Goal: Answer question/provide support: Share knowledge or assist other users

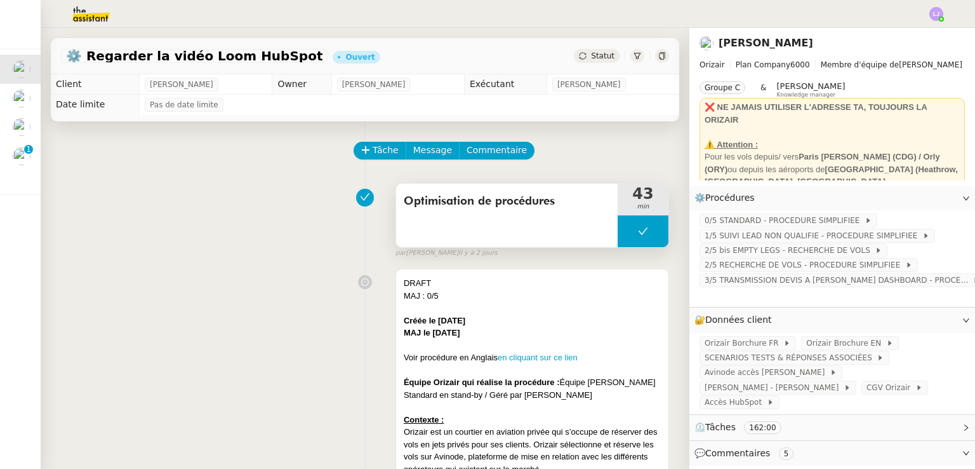
click at [618, 229] on button at bounding box center [643, 231] width 51 height 32
click at [625, 229] on icon at bounding box center [630, 231] width 10 height 10
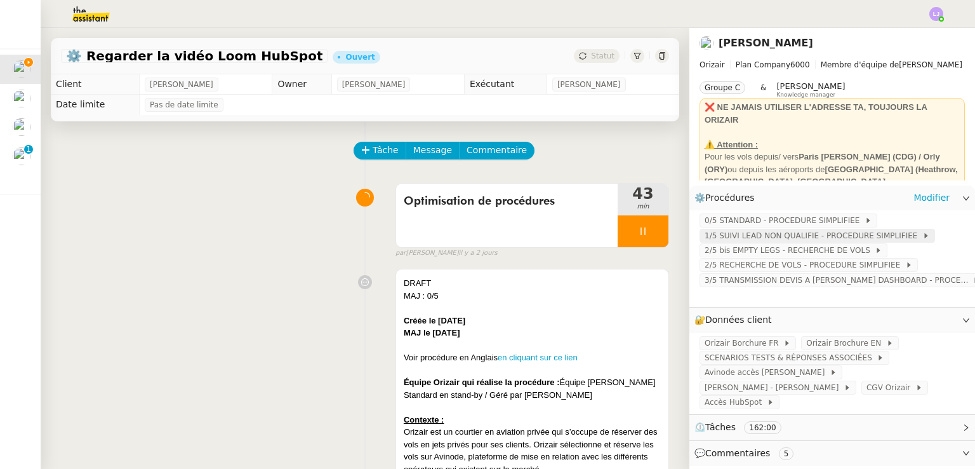
click at [713, 234] on span "1/5 SUIVI LEAD NON QUALIFIE - PROCEDURE SIMPLIFIEE" at bounding box center [814, 235] width 218 height 13
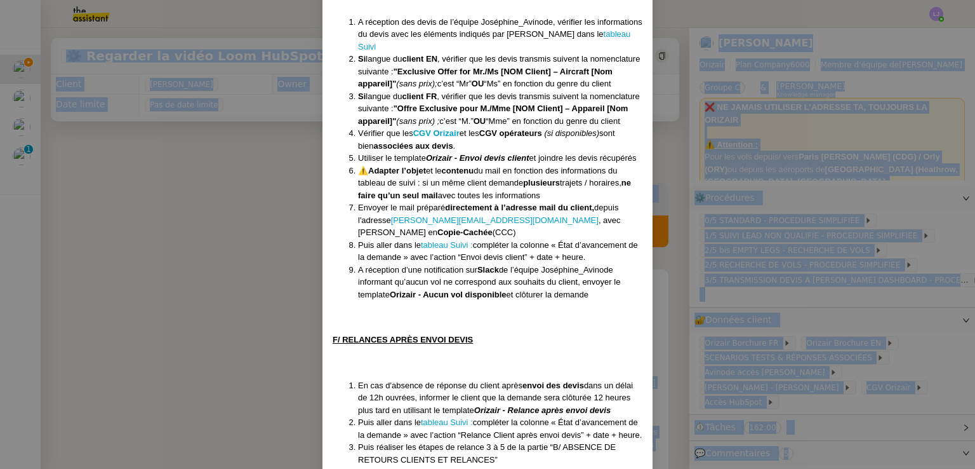
scroll to position [2308, 0]
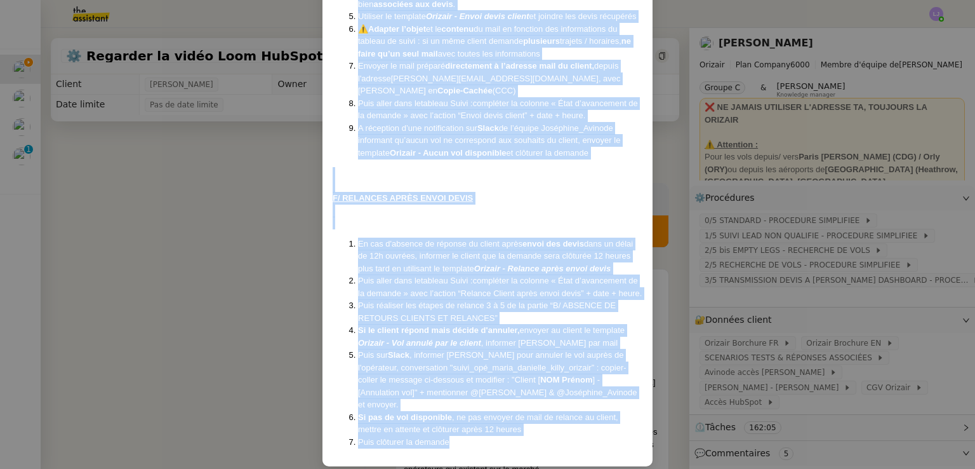
drag, startPoint x: 327, startPoint y: 103, endPoint x: 536, endPoint y: 427, distance: 385.3
copy div "Loremi Dolorsi ame consect ad elitseddo : Eiusmo Temporinc Utlaboree Dolorema :…"
click at [753, 340] on nz-modal-container "Créée le [DATE] MAJ le 203/09 /2025 Équipe Orizair qui réalise la procédure : É…" at bounding box center [487, 234] width 975 height 469
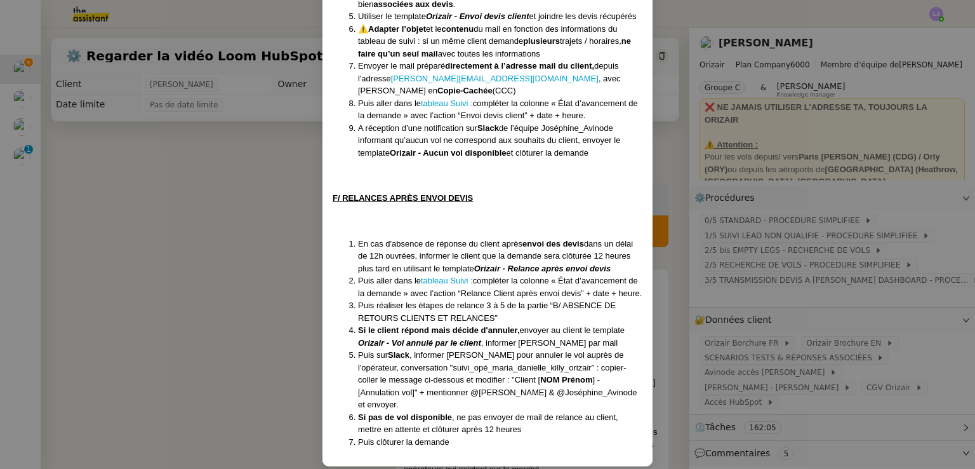
scroll to position [2245, 0]
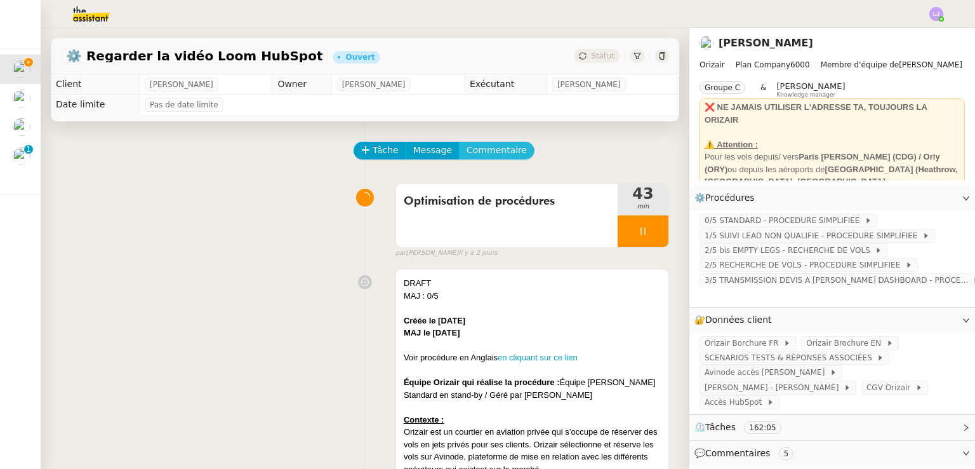
click at [499, 153] on span "Commentaire" at bounding box center [497, 150] width 60 height 15
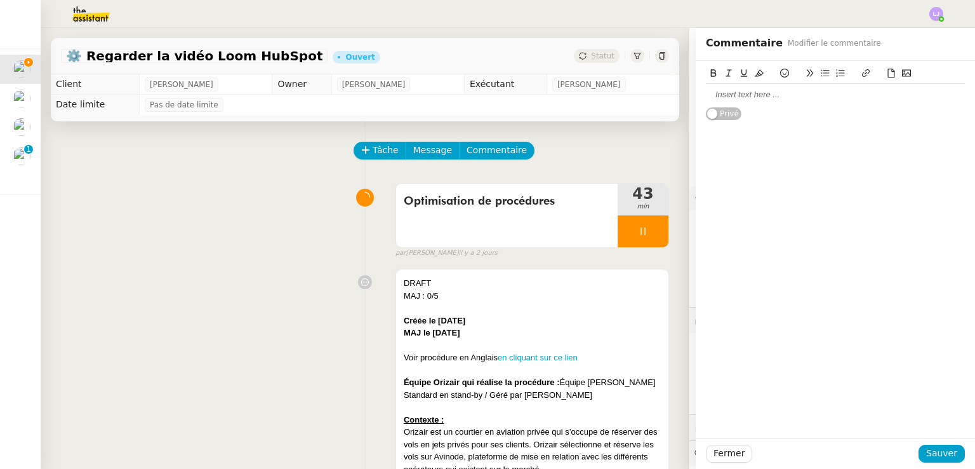
click at [745, 98] on div at bounding box center [835, 94] width 259 height 11
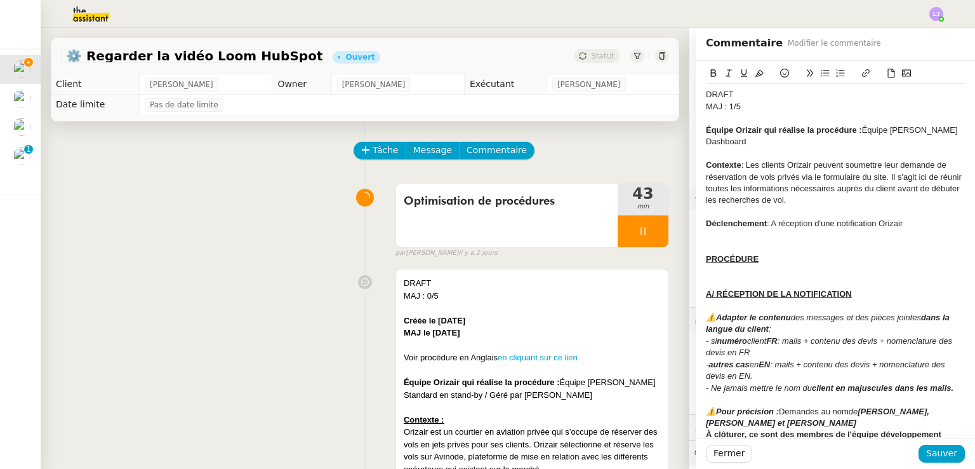
click at [782, 234] on div at bounding box center [835, 235] width 259 height 11
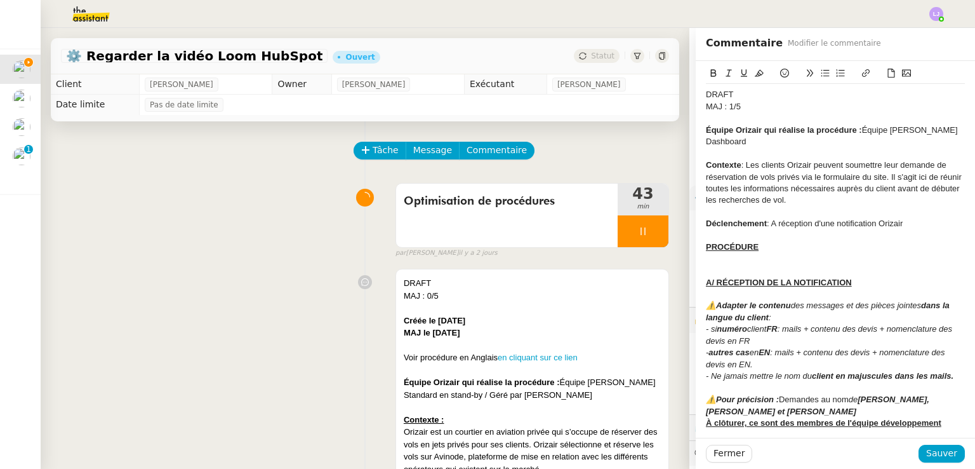
click at [802, 253] on div at bounding box center [835, 258] width 259 height 11
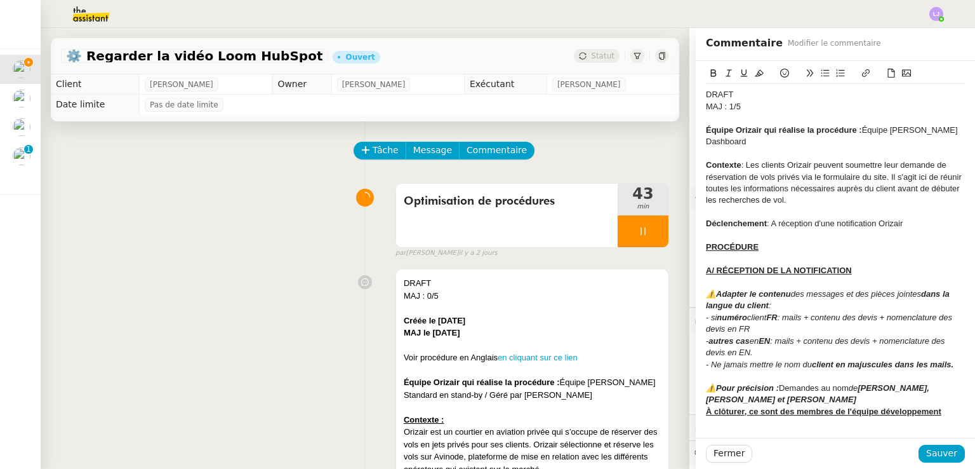
click at [885, 223] on div "Déclenchement : A réception d'une notification Orizair" at bounding box center [835, 223] width 259 height 11
click at [885, 223] on div "Déclenchement : A réception d'une notification Hubspot" at bounding box center [835, 223] width 259 height 11
click at [755, 71] on icon at bounding box center [759, 73] width 9 height 9
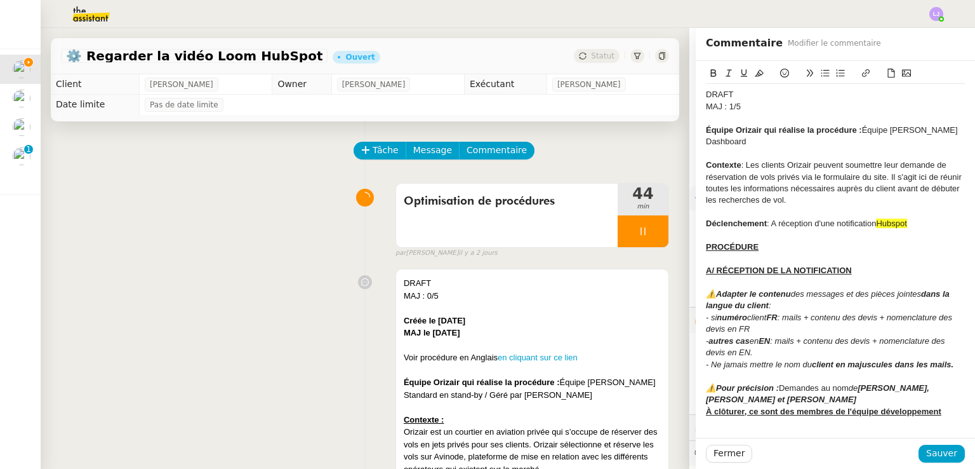
click at [879, 326] on div "- si numéro client FR : mails + contenu des devis + nomenclature des devis en FR" at bounding box center [835, 323] width 259 height 23
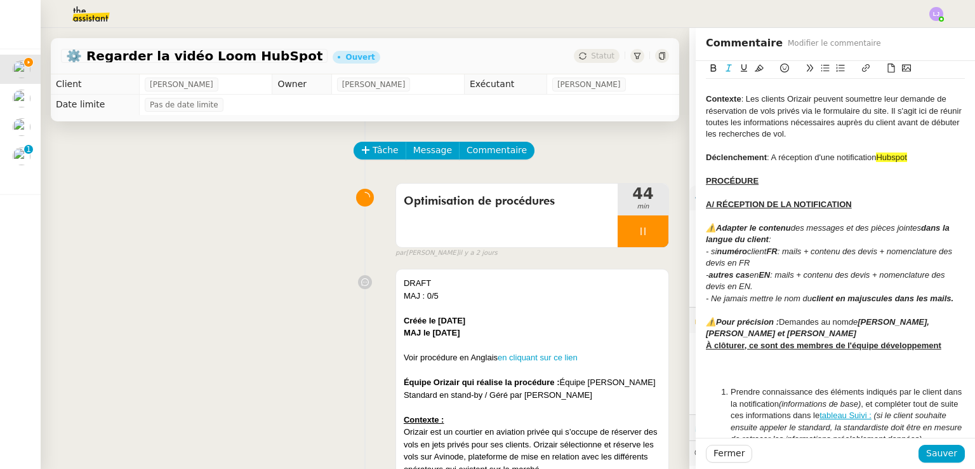
scroll to position [100, 0]
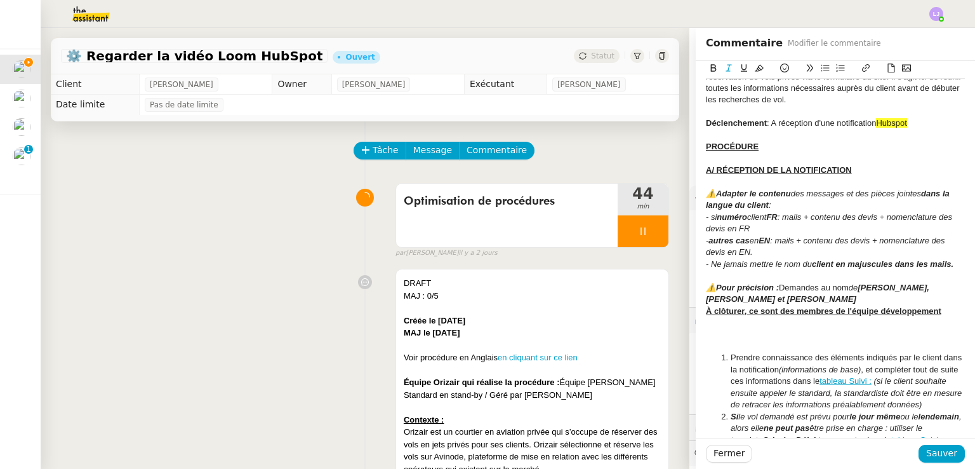
click at [861, 333] on div at bounding box center [835, 333] width 259 height 11
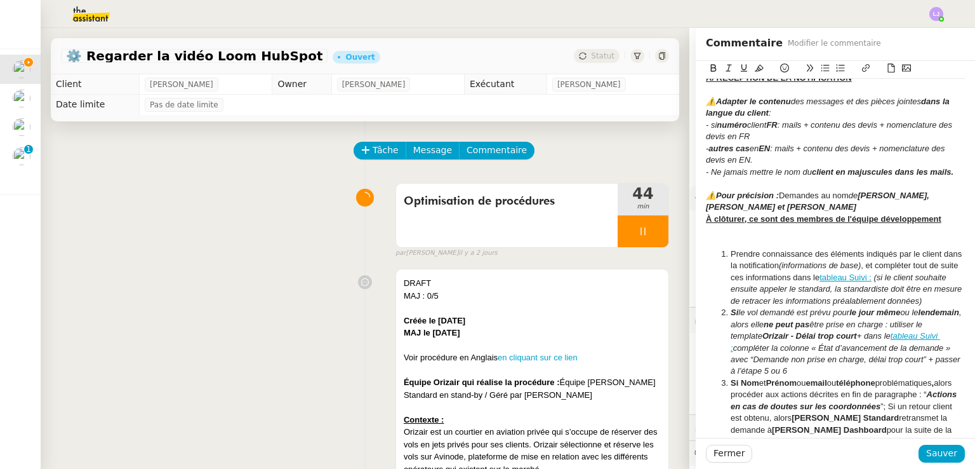
scroll to position [196, 0]
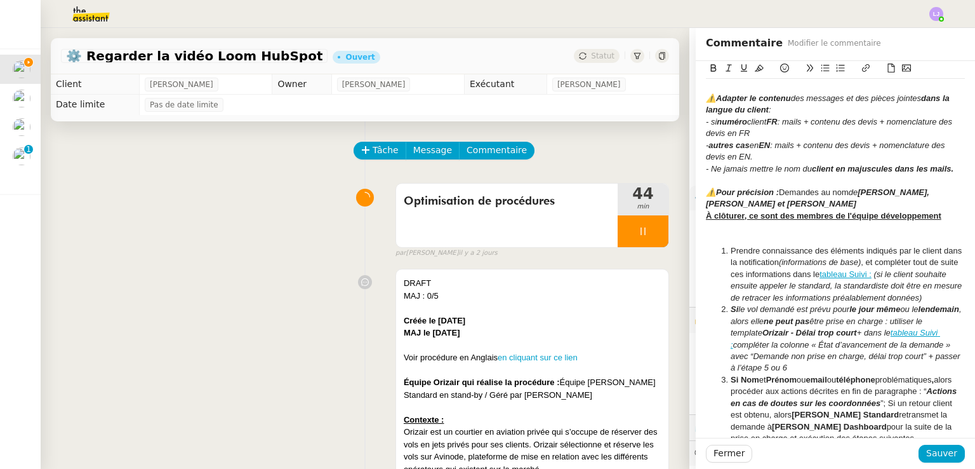
click at [706, 215] on u "À clôturer, ce sont des membres de l'équipe développement" at bounding box center [824, 216] width 236 height 10
click at [771, 208] on div "⚠️ Pour précision : Demandes au nom de [PERSON_NAME], [PERSON_NAME] et [PERSON_…" at bounding box center [835, 204] width 259 height 35
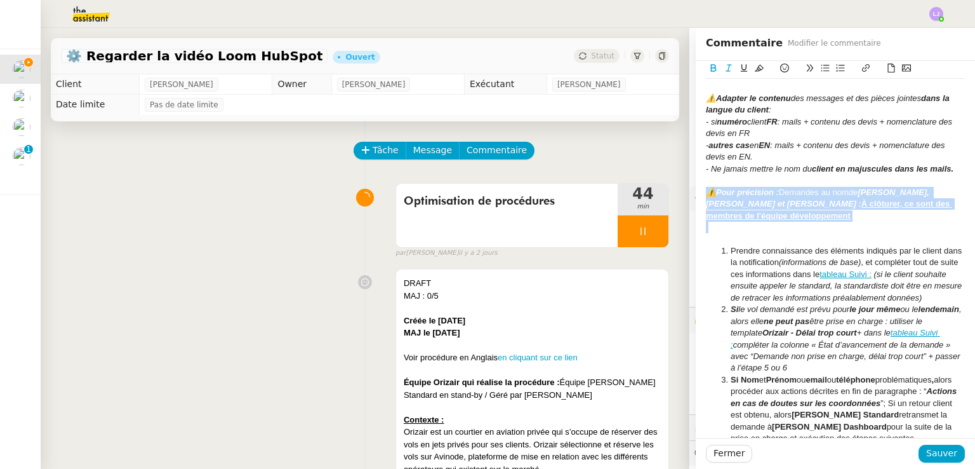
click at [771, 208] on div "⚠️ Pour précision : Demandes au nom de [PERSON_NAME], [PERSON_NAME] et [PERSON_…" at bounding box center [835, 204] width 259 height 35
click at [755, 65] on icon at bounding box center [759, 67] width 9 height 9
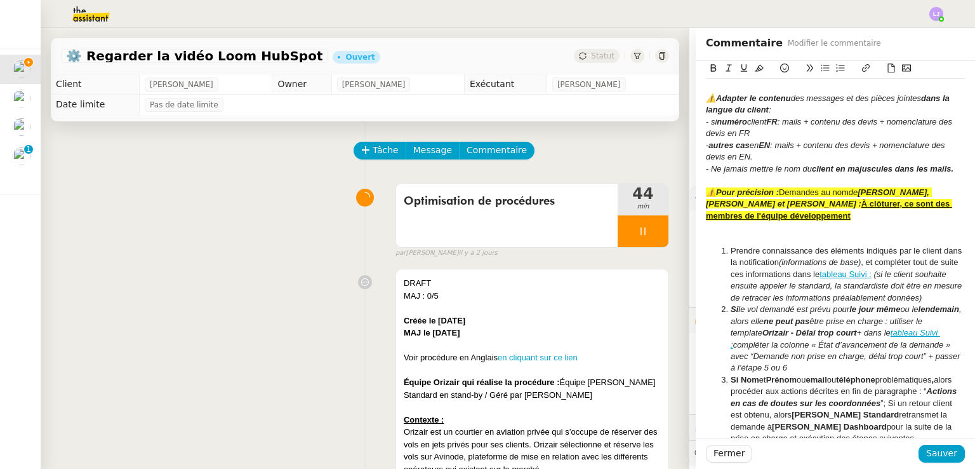
click at [764, 239] on div at bounding box center [835, 238] width 259 height 11
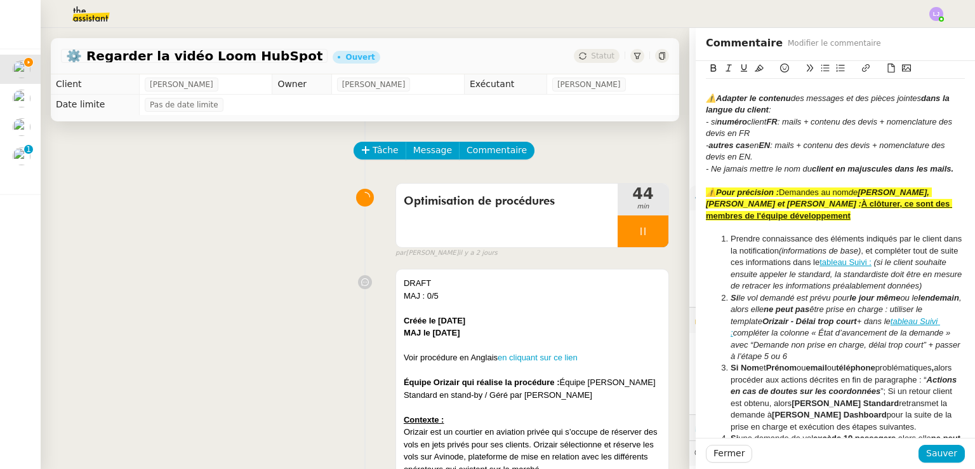
scroll to position [256, 0]
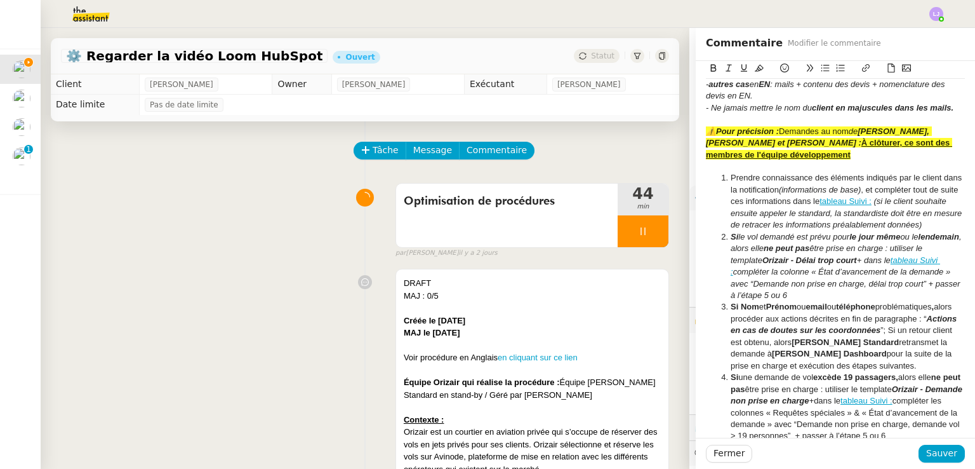
click at [724, 180] on li "Prendre connaissance des éléments indiqués par le client dans la notification (…" at bounding box center [842, 201] width 247 height 58
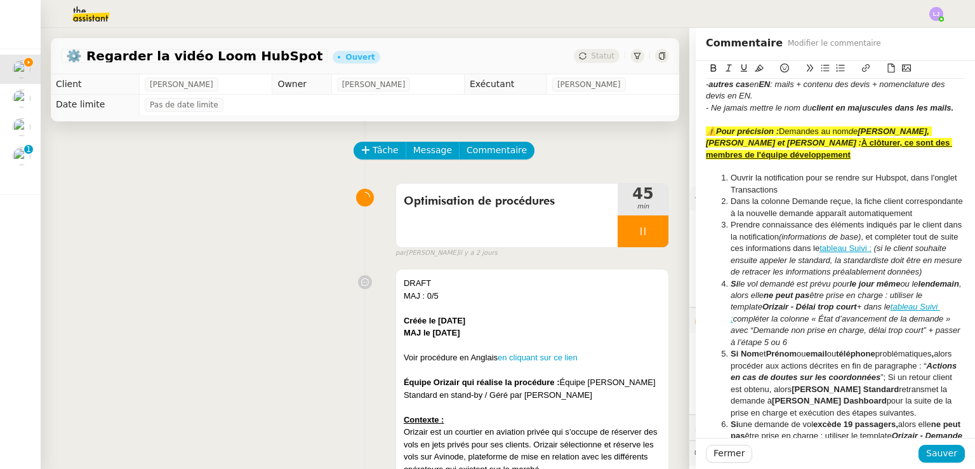
click at [726, 232] on li "Prendre connaissance des éléments indiqués par le client dans la notification (…" at bounding box center [842, 248] width 247 height 58
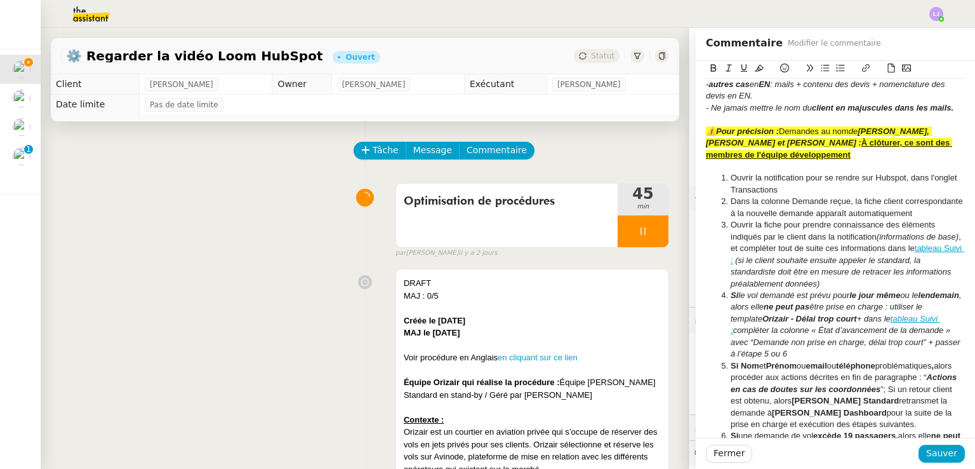
click at [726, 182] on li "Ouvrir la notification pour se rendre sur Hubspot, dans l'onglet Transactions" at bounding box center [842, 183] width 247 height 23
click at [787, 250] on li "Ouvrir la fiche pour prendre connaissance des éléments indiqués par le client d…" at bounding box center [842, 254] width 247 height 70
drag, startPoint x: 798, startPoint y: 250, endPoint x: 858, endPoint y: 245, distance: 59.8
click at [858, 245] on li "Ouvrir la fiche pour prendre connaissance des éléments indiqués par le client d…" at bounding box center [842, 254] width 247 height 70
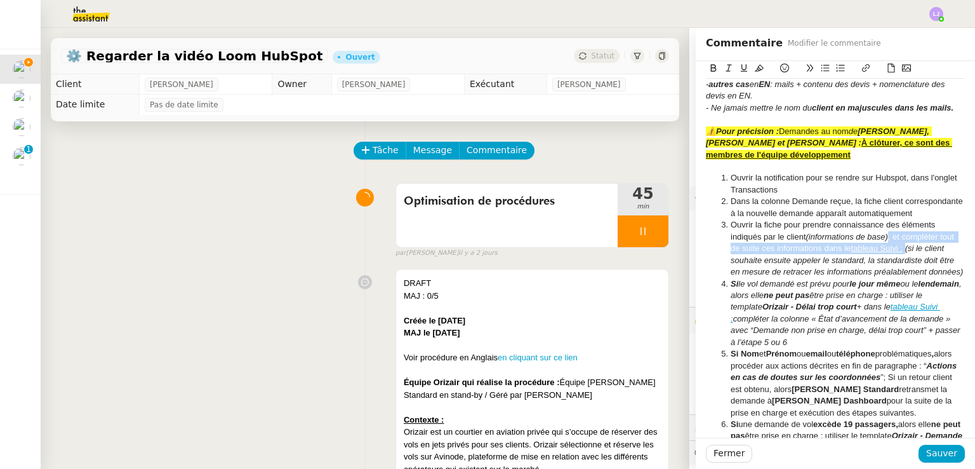
drag, startPoint x: 880, startPoint y: 247, endPoint x: 899, endPoint y: 264, distance: 25.6
click at [899, 264] on li "Ouvrir la fiche pour prendre connaissance des éléments indiqués par le client (…" at bounding box center [842, 248] width 247 height 58
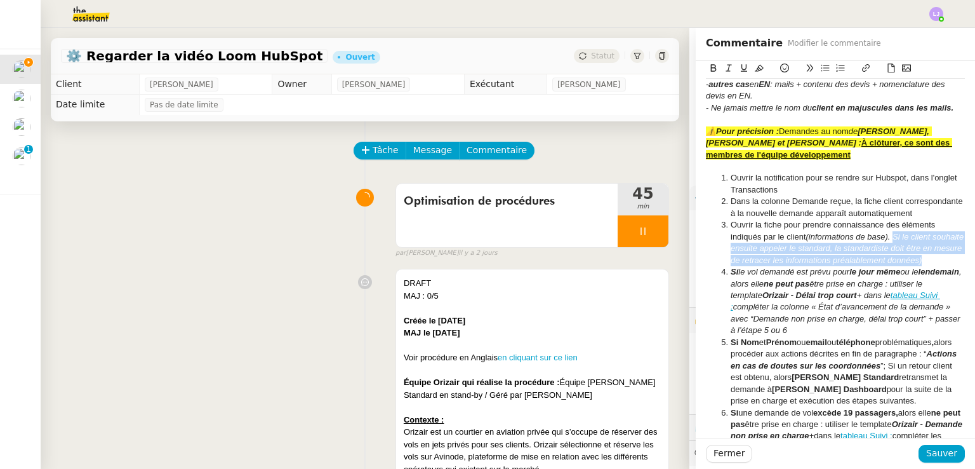
drag, startPoint x: 894, startPoint y: 280, endPoint x: 886, endPoint y: 244, distance: 36.4
click at [886, 244] on li "Ouvrir la fiche pour prendre connaissance des éléments indiqués par le client (…" at bounding box center [842, 242] width 247 height 47
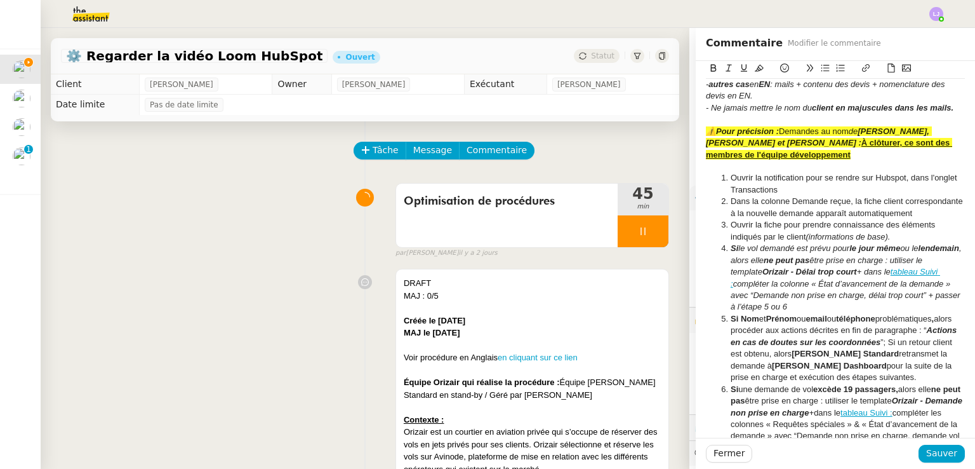
drag, startPoint x: 897, startPoint y: 252, endPoint x: 726, endPoint y: 171, distance: 189.1
click at [726, 171] on div at bounding box center [835, 166] width 259 height 11
drag, startPoint x: 881, startPoint y: 247, endPoint x: 792, endPoint y: 227, distance: 91.8
click at [792, 227] on ol "Ouvrir la notification pour se rendre sur Hubspot, dans l'onglet Transactions D…" at bounding box center [835, 435] width 259 height 527
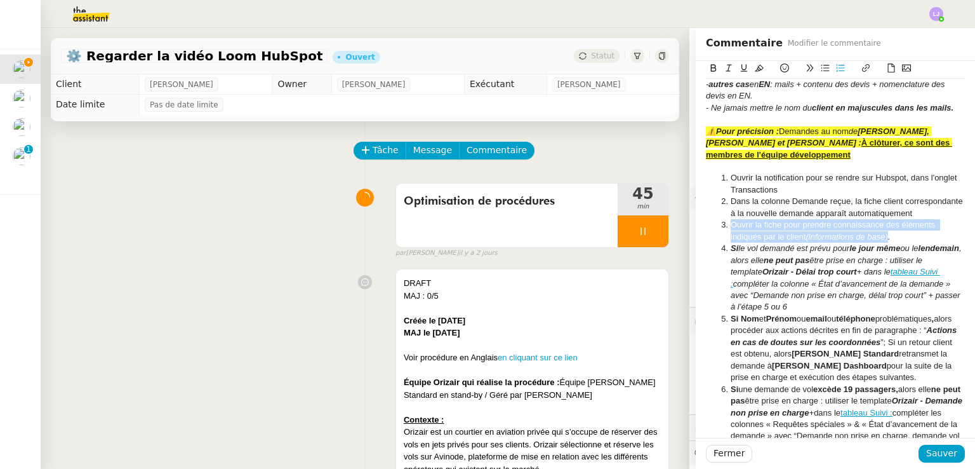
drag, startPoint x: 907, startPoint y: 250, endPoint x: 723, endPoint y: 170, distance: 200.7
click at [755, 69] on icon at bounding box center [759, 68] width 9 height 7
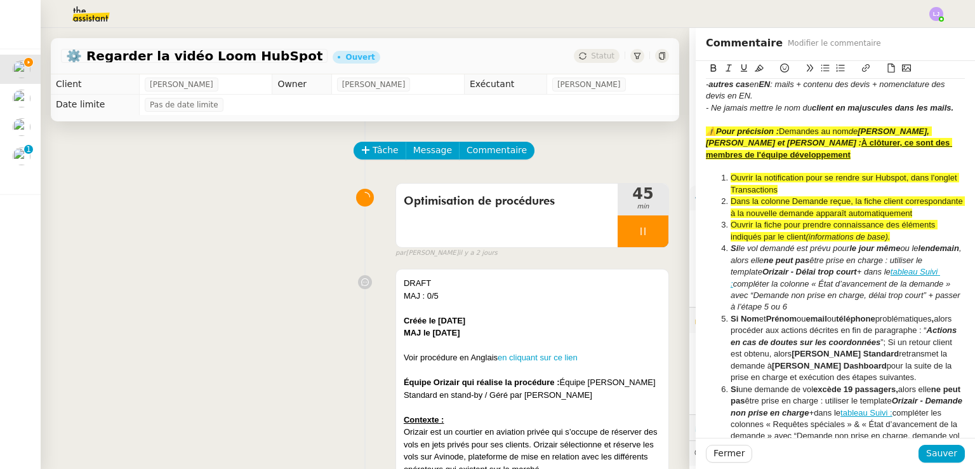
click at [838, 288] on li "Si le vol demandé est prévu pour le jour même ou le lendemain , alors elle ne p…" at bounding box center [842, 278] width 247 height 70
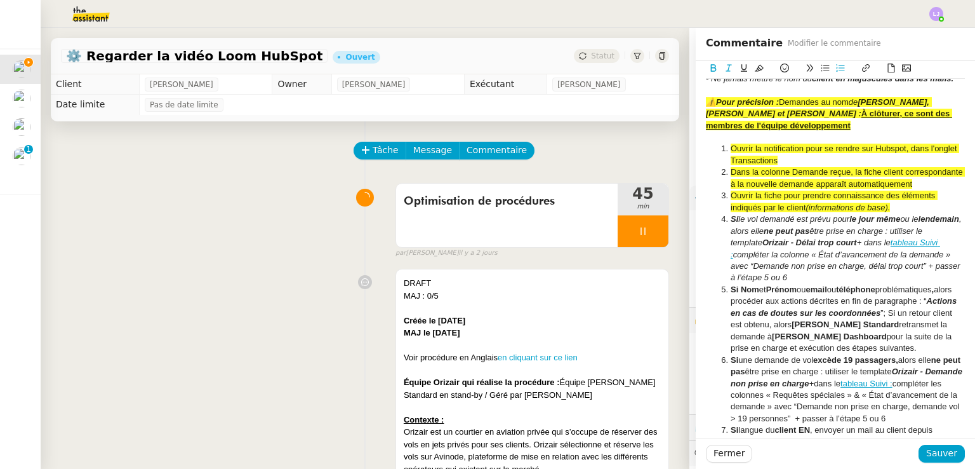
scroll to position [287, 0]
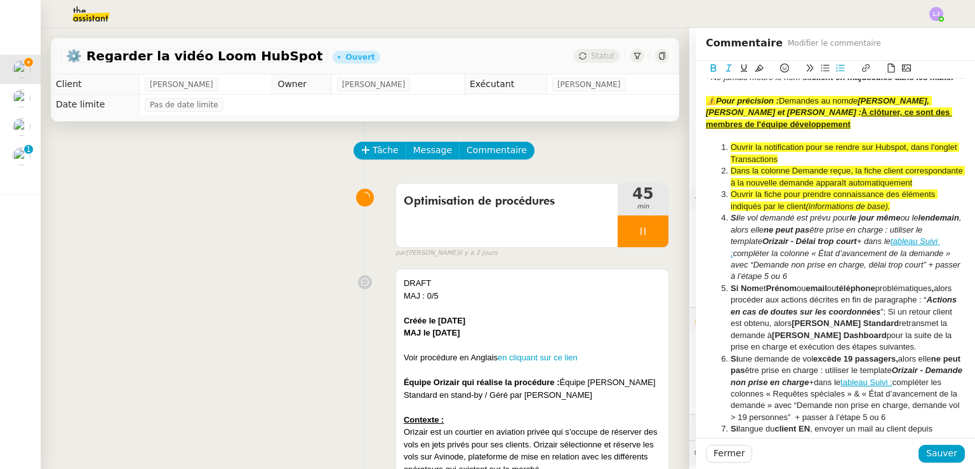
click at [894, 212] on li "Ouvrir la fiche pour prendre connaissance des éléments indiqués par le client (…" at bounding box center [842, 200] width 247 height 23
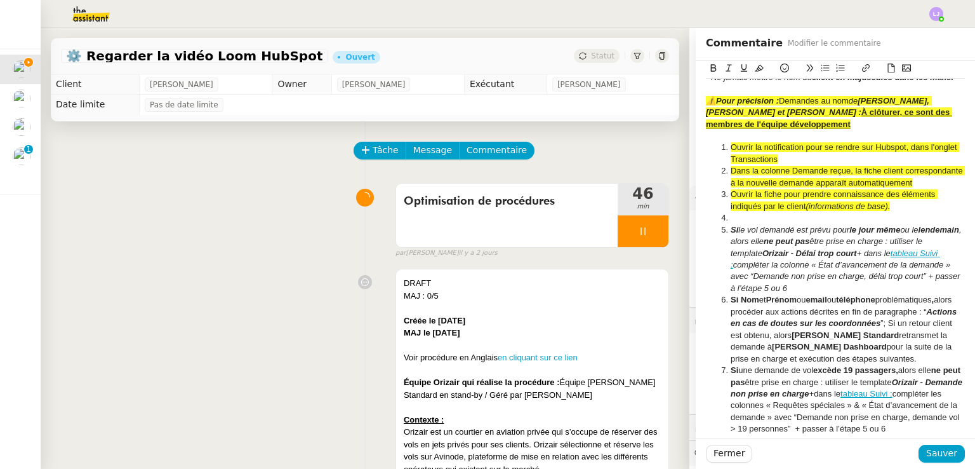
click at [935, 463] on div "Fermer Sauver" at bounding box center [835, 452] width 279 height 31
click at [928, 453] on span "Sauver" at bounding box center [941, 453] width 31 height 15
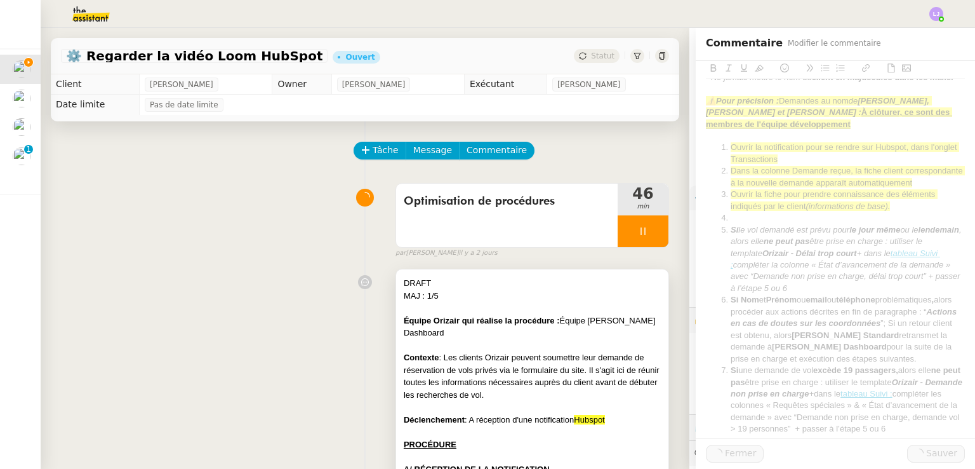
click at [594, 318] on div "Équipe Orizair qui réalise la procédure : Équipe [PERSON_NAME] Dashboard" at bounding box center [532, 326] width 257 height 25
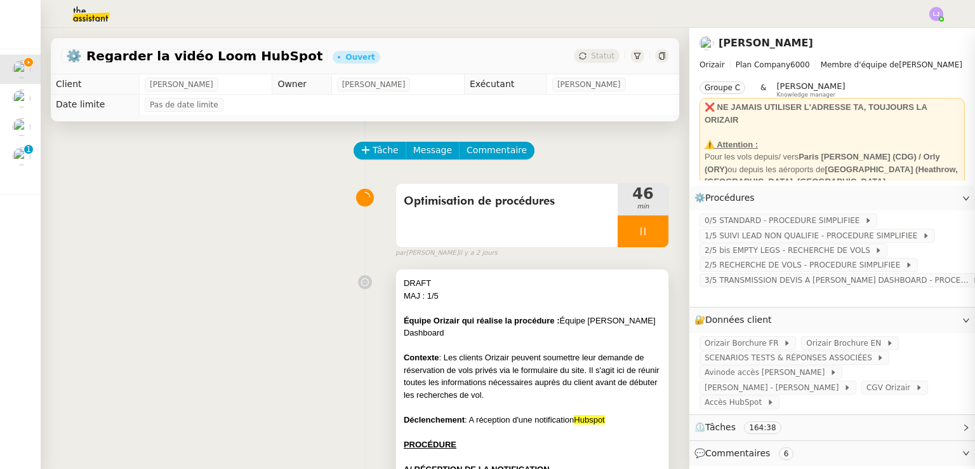
scroll to position [322, 0]
click at [521, 347] on div at bounding box center [532, 345] width 257 height 13
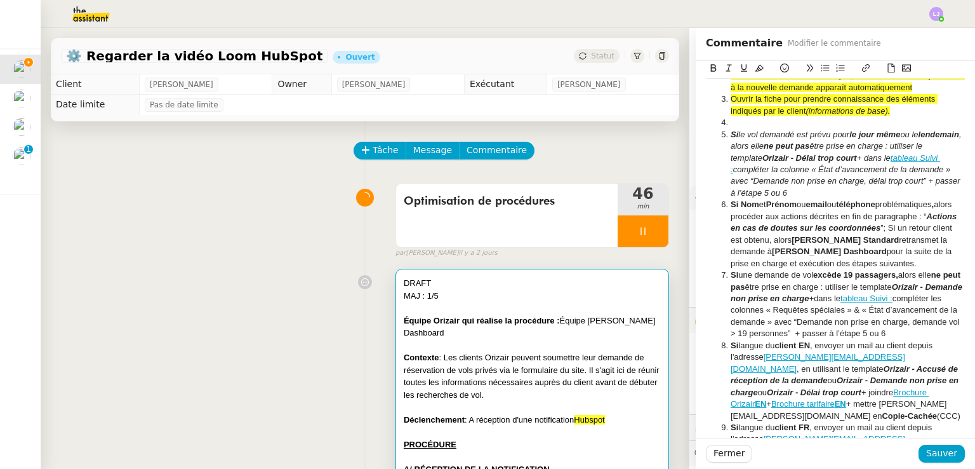
scroll to position [381, 0]
click at [761, 130] on li at bounding box center [842, 123] width 247 height 11
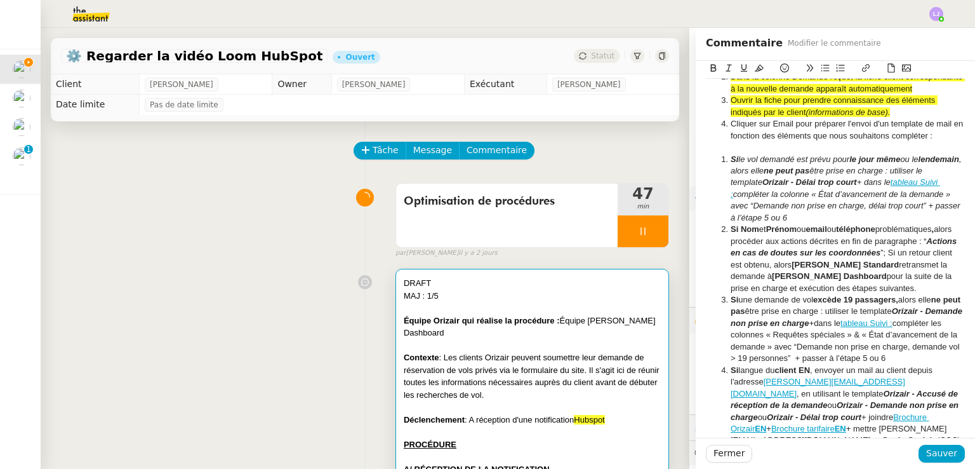
click at [731, 164] on em "Si" at bounding box center [735, 159] width 8 height 10
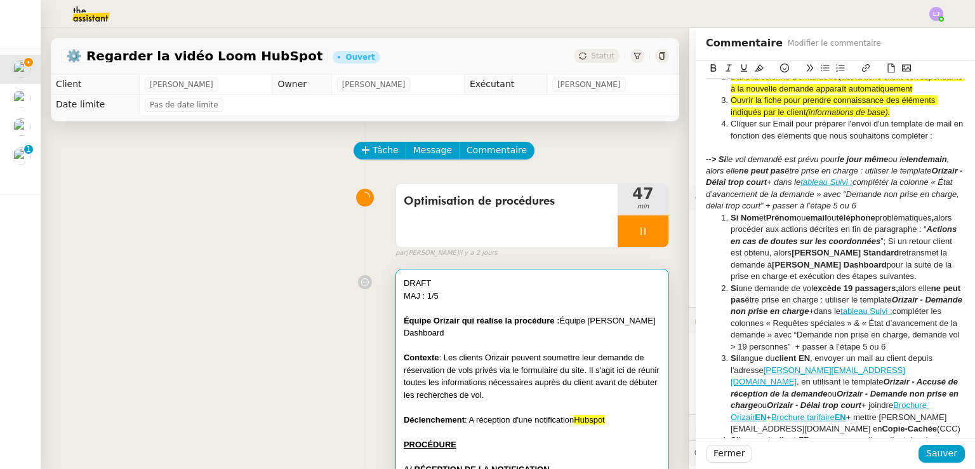
click at [780, 68] on icon at bounding box center [784, 67] width 9 height 9
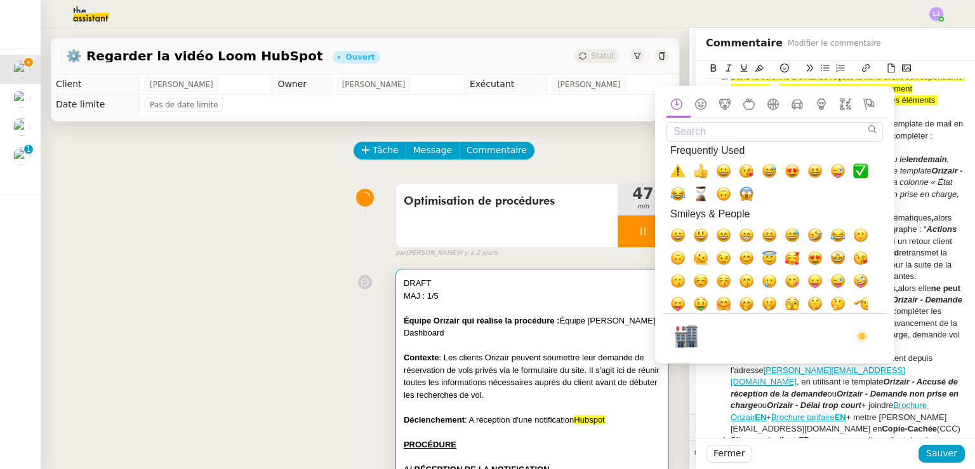
click at [725, 133] on input "Search" at bounding box center [775, 132] width 216 height 20
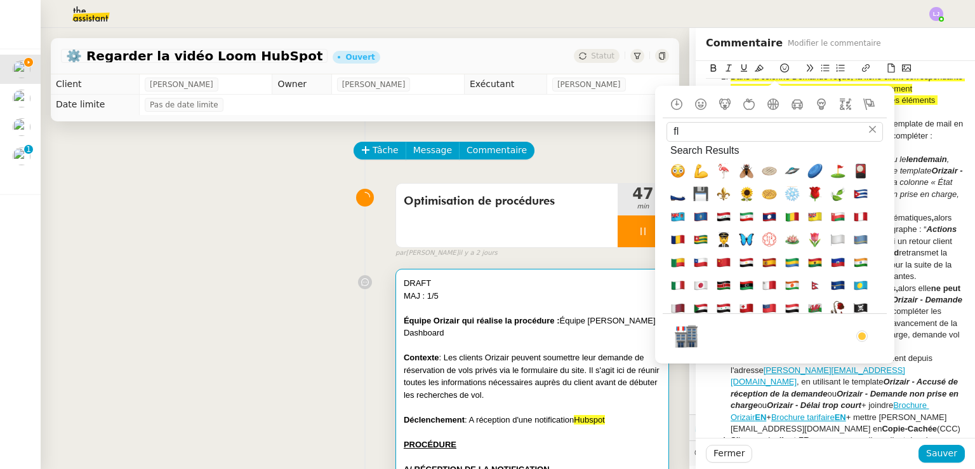
type input "f"
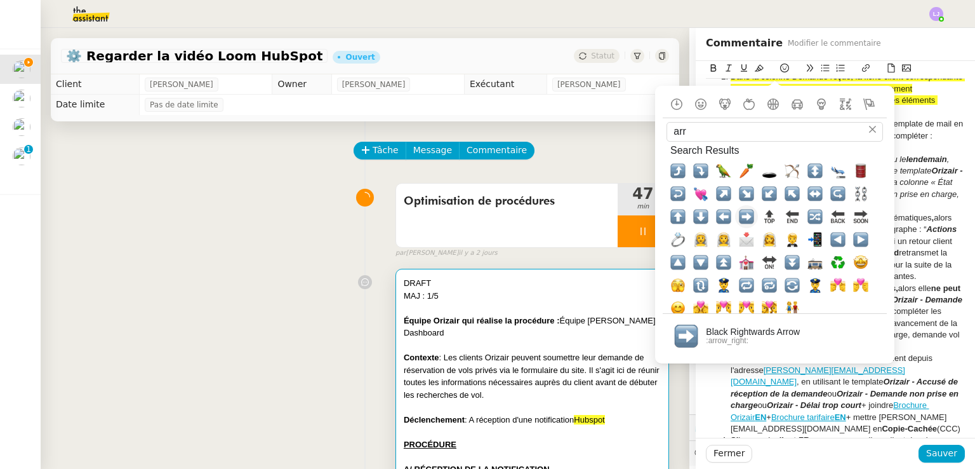
type input "arr"
click at [743, 213] on span "➡️, arrow_right" at bounding box center [746, 216] width 15 height 15
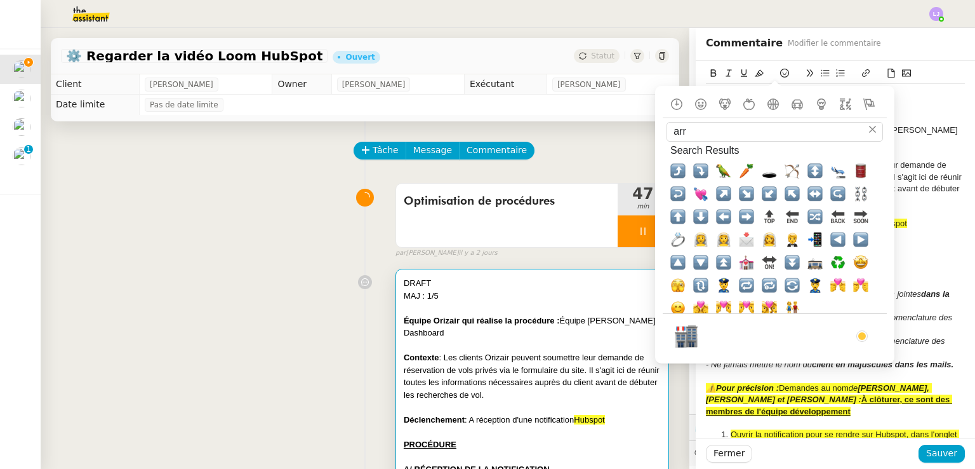
click at [916, 253] on div at bounding box center [835, 258] width 259 height 11
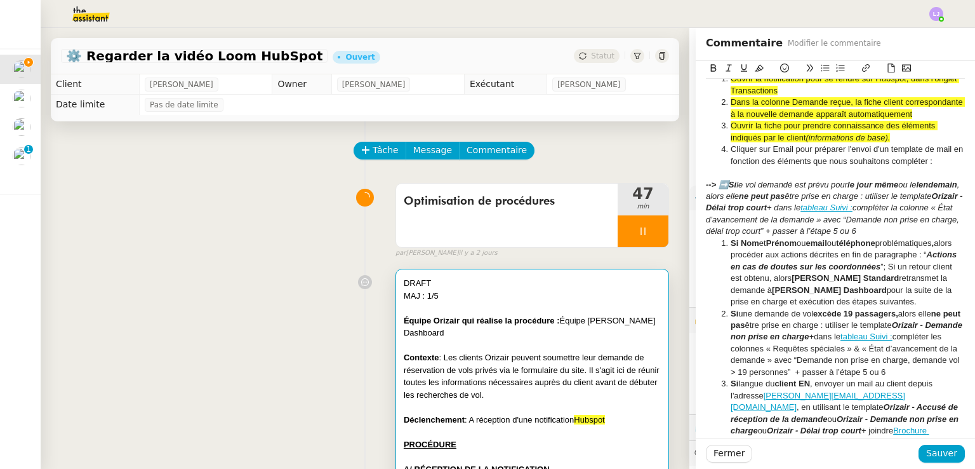
scroll to position [345, 0]
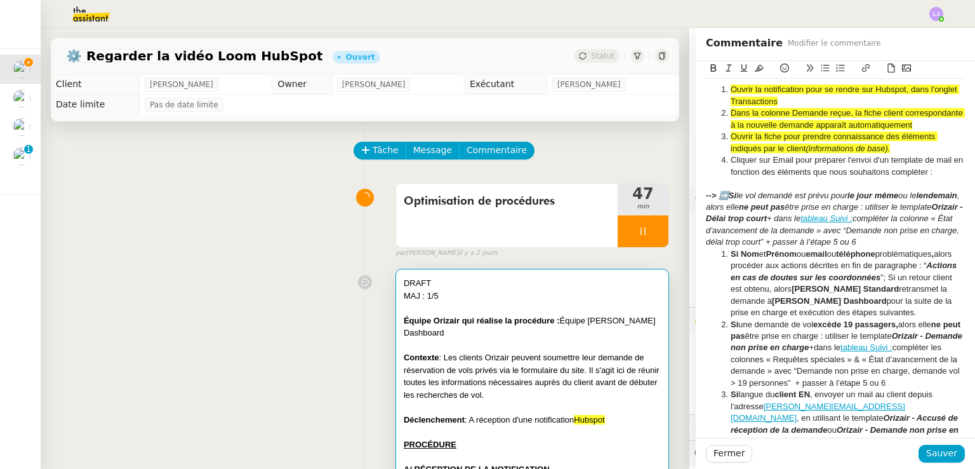
click at [708, 200] on em "--> ➡️Si" at bounding box center [721, 195] width 30 height 10
drag, startPoint x: 708, startPoint y: 206, endPoint x: 685, endPoint y: 194, distance: 25.8
click at [685, 194] on app-ticket "⚙️ Regarder la vidéo Loom HubSpot Ouvert Statut Client [PERSON_NAME] Owner [PER…" at bounding box center [508, 248] width 935 height 441
click at [739, 211] on em "ne peut pas" at bounding box center [762, 207] width 46 height 10
click at [716, 200] on em "Si" at bounding box center [720, 195] width 8 height 10
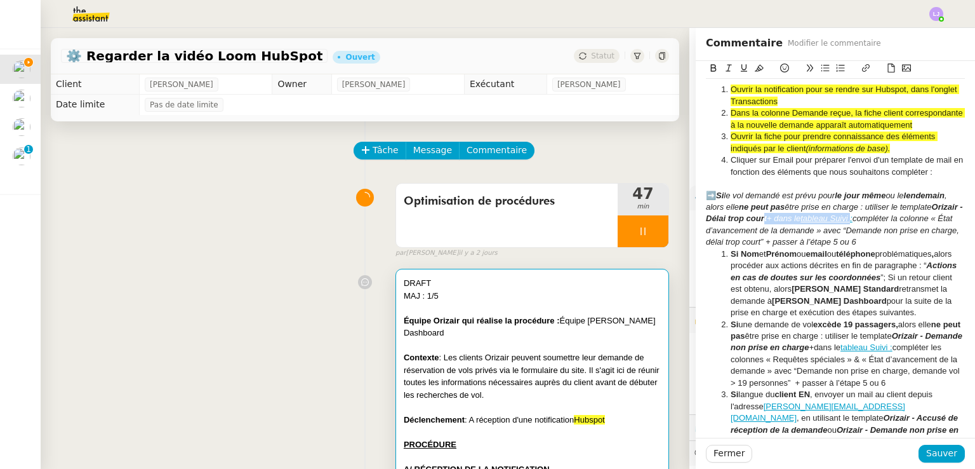
drag, startPoint x: 922, startPoint y: 229, endPoint x: 808, endPoint y: 228, distance: 114.3
click at [808, 228] on div "➡️ Si le vol demandé est prévu pour le jour même ou le lendemain , alors elle n…" at bounding box center [835, 219] width 259 height 58
click at [801, 223] on em "+ dans le" at bounding box center [784, 218] width 34 height 10
drag, startPoint x: 828, startPoint y: 232, endPoint x: 931, endPoint y: 229, distance: 102.9
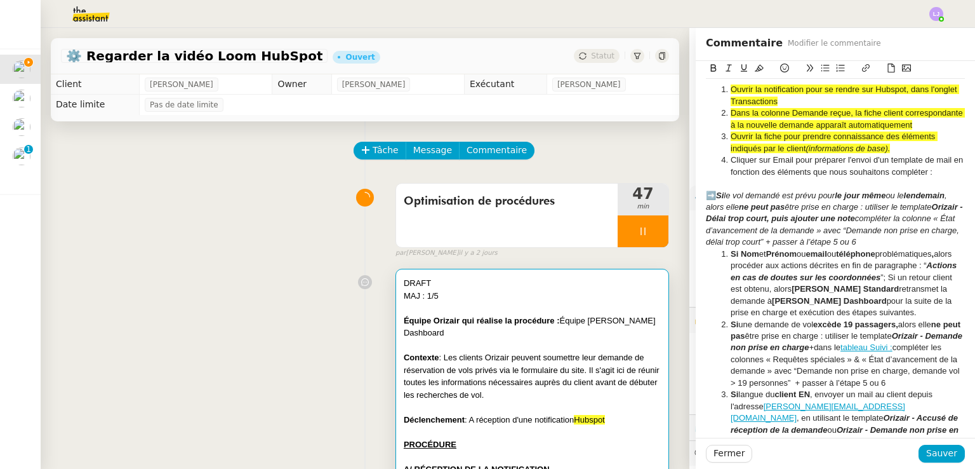
click at [931, 229] on div "➡️ Si le vol demandé est prévu pour le jour même ou le lendemain , alors elle n…" at bounding box center [835, 219] width 259 height 58
click at [909, 232] on em "puis ajouter une note compléter la colonne « État d’avancement de la demande » …" at bounding box center [834, 229] width 256 height 33
drag, startPoint x: 910, startPoint y: 230, endPoint x: 846, endPoint y: 229, distance: 63.5
click at [846, 229] on em "puis ajouter une note compléter la colonne « État d’avancement de la demande » …" at bounding box center [834, 229] width 256 height 33
click at [852, 230] on em "puis ajouter une note compléter la colonne « État d’avancement de la demande » …" at bounding box center [834, 229] width 256 height 33
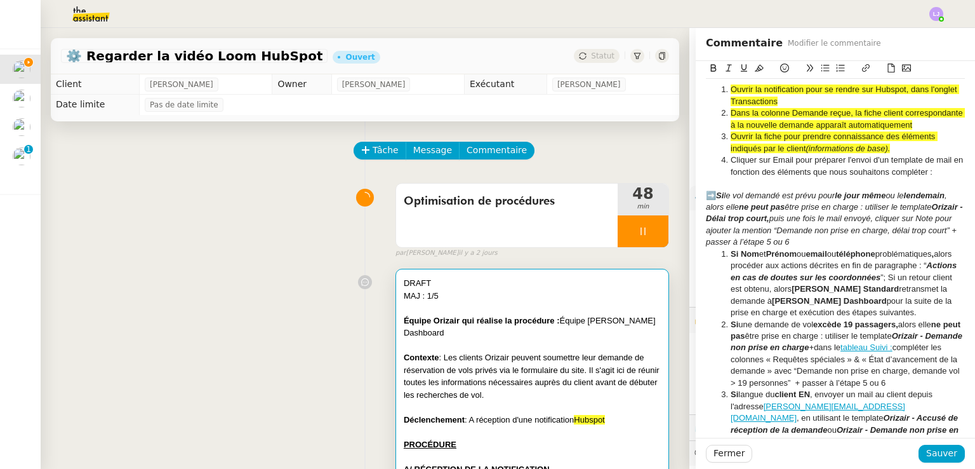
click at [870, 260] on li "Si Nom et Prénom ou email ou téléphone problématiques , alors procéder aux acti…" at bounding box center [842, 283] width 247 height 70
click at [838, 264] on li "Si Nom et Prénom ou email ou téléphone problématiques , alors procéder aux acti…" at bounding box center [842, 283] width 247 height 70
click at [717, 246] on em "puis une fois le mail envoyé, cliquer sur Note pour ajouter la mention “Demande…" at bounding box center [832, 229] width 253 height 33
click at [728, 264] on li "Si Nom et Prénom ou email ou téléphone problématiques , alors procéder aux acti…" at bounding box center [842, 283] width 247 height 70
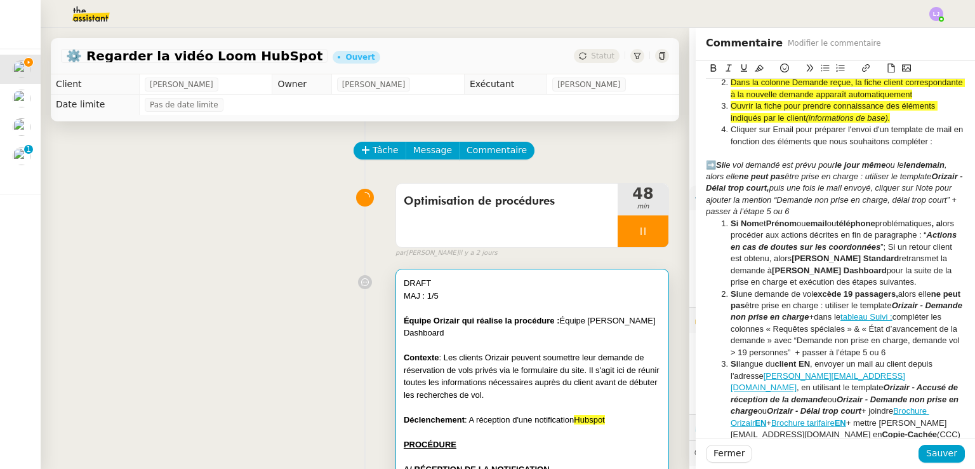
scroll to position [377, 0]
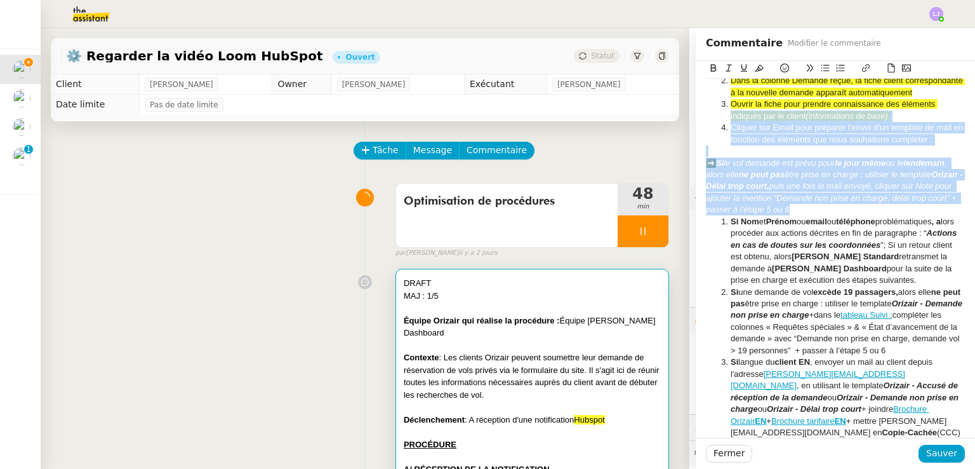
drag, startPoint x: 710, startPoint y: 127, endPoint x: 896, endPoint y: 222, distance: 208.7
click at [755, 67] on icon at bounding box center [759, 67] width 9 height 9
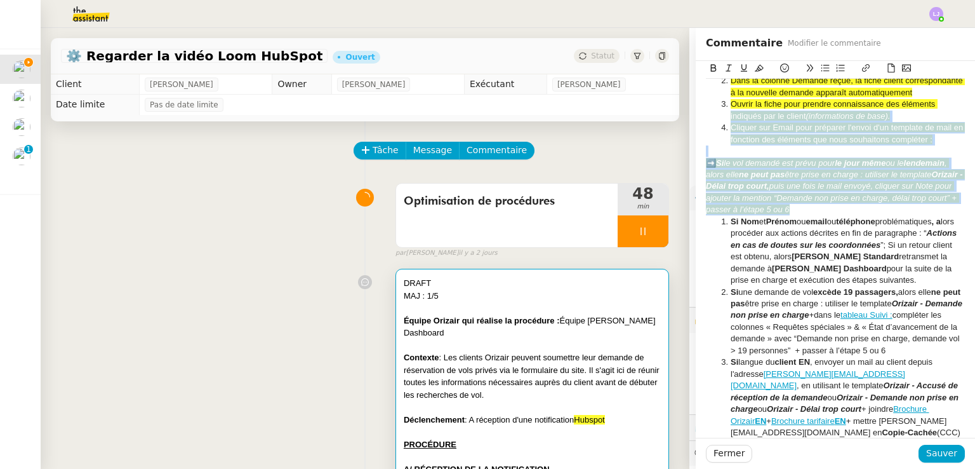
click at [889, 216] on div "➡️ Si le vol demandé est prévu pour le jour même ou le lendemain , alors elle n…" at bounding box center [835, 186] width 259 height 58
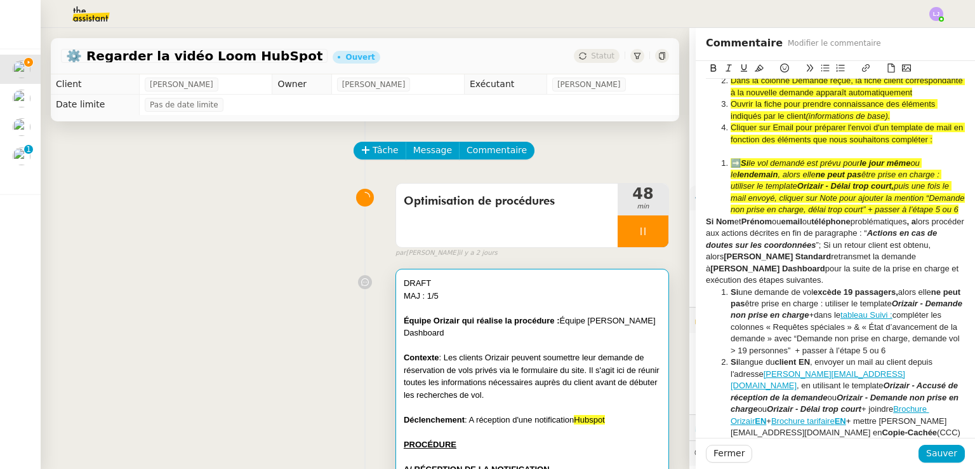
click at [719, 175] on li "➡️ Si le vol demandé est prévu pour le jour même ou le lendemain , alors elle n…" at bounding box center [842, 186] width 247 height 58
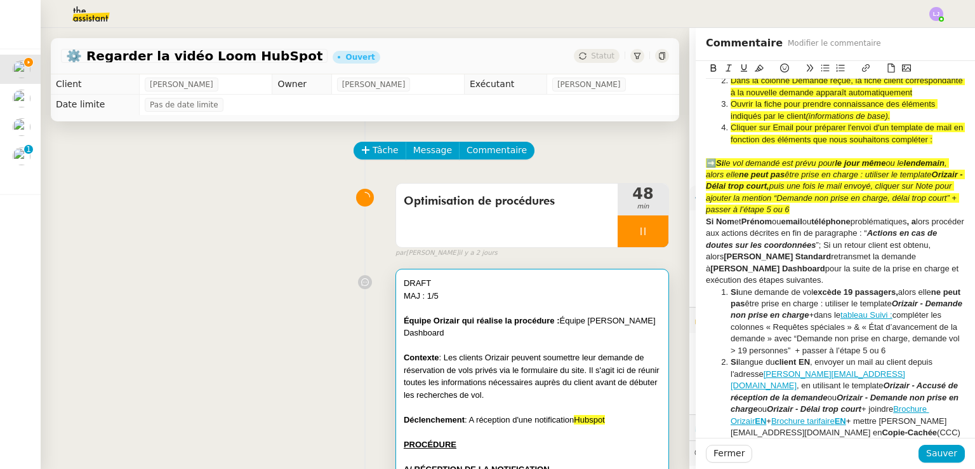
click at [897, 216] on div "➡️ Si le vol demandé est prévu pour le jour même ou le lendemain , alors elle n…" at bounding box center [835, 186] width 259 height 58
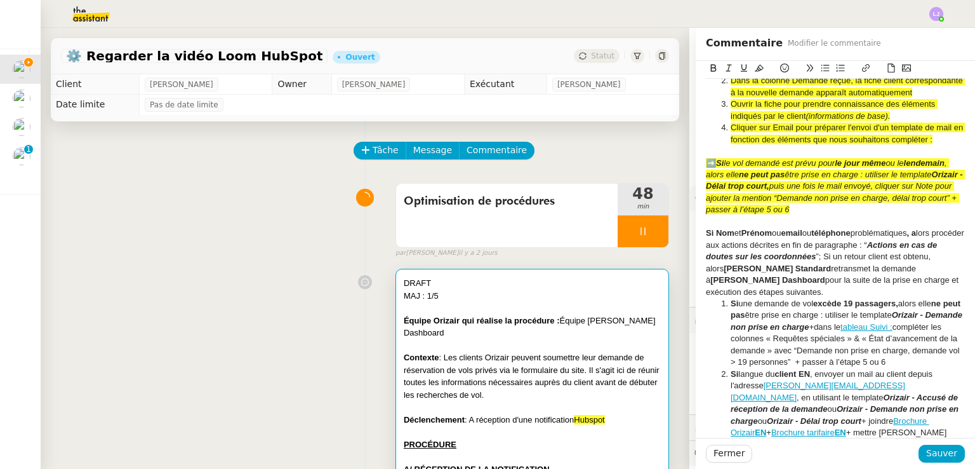
click at [928, 244] on div "Si Nom et Prénom ou email ou téléphone problématiques , a lors procéder aux act…" at bounding box center [835, 262] width 259 height 70
click at [716, 168] on em "Si" at bounding box center [720, 163] width 8 height 10
click at [709, 180] on div "➡️ Si le vol demandé est prévu pour le jour même ou le lendemain , alors elle n…" at bounding box center [835, 186] width 259 height 58
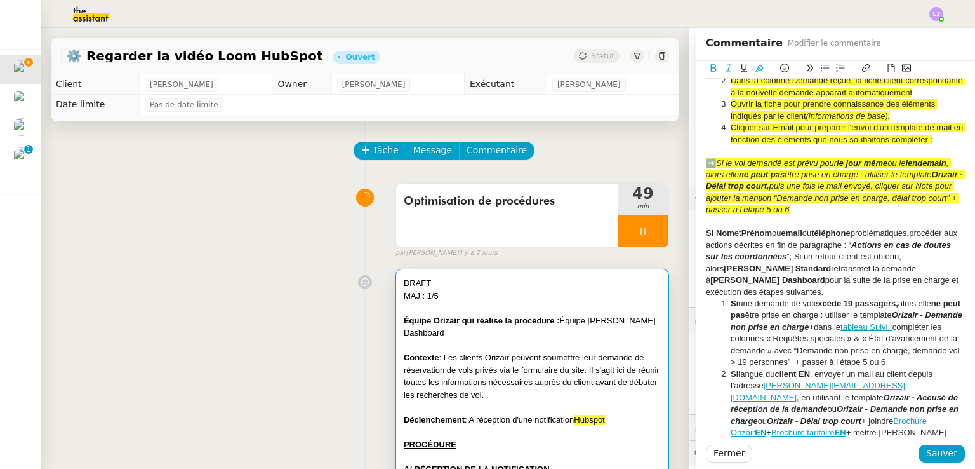
drag, startPoint x: 709, startPoint y: 173, endPoint x: 680, endPoint y: 170, distance: 28.7
drag, startPoint x: 680, startPoint y: 170, endPoint x: 834, endPoint y: 150, distance: 154.9
click at [834, 143] on span "Cliquer sur Email pour préparer l'envoi d'un template de mail en fonction des é…" at bounding box center [848, 133] width 235 height 21
drag, startPoint x: 712, startPoint y: 175, endPoint x: 693, endPoint y: 176, distance: 18.5
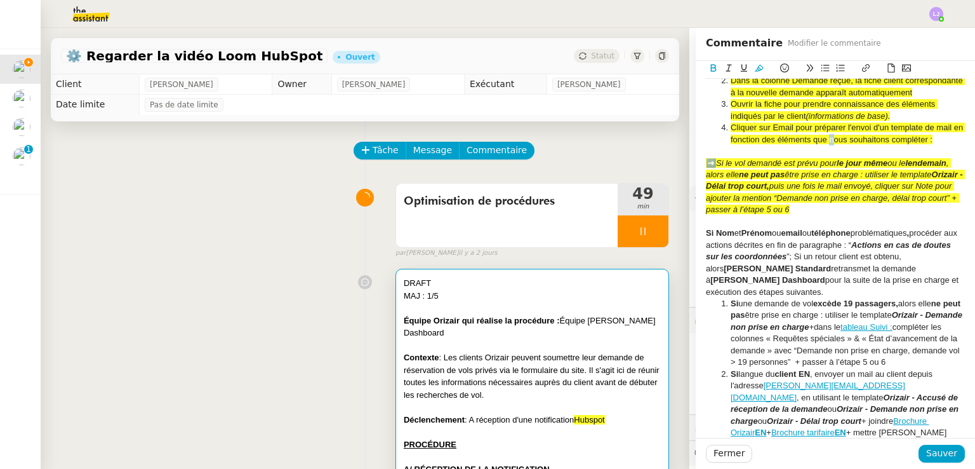
copy strong "➡️"
click at [706, 237] on strong "Si" at bounding box center [710, 233] width 8 height 10
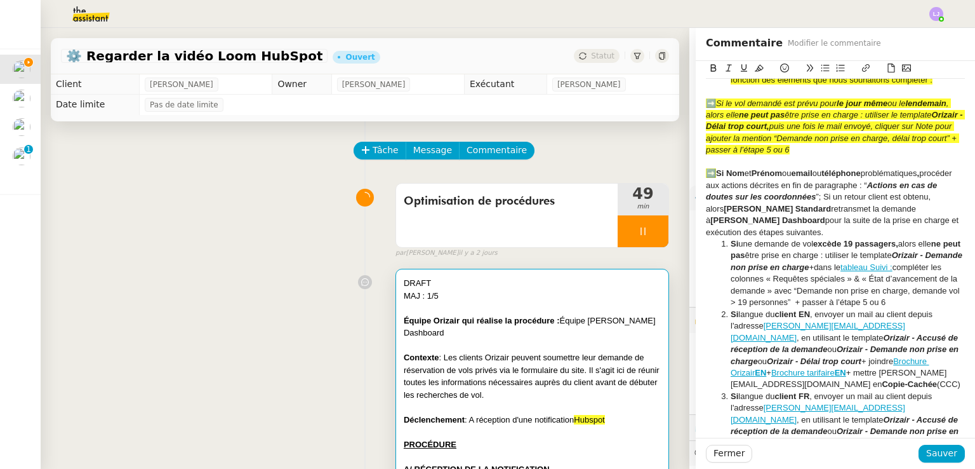
scroll to position [437, 0]
click at [828, 238] on div "➡️ Si Nom et [PERSON_NAME] ou email ou téléphone problématiques , procéder aux …" at bounding box center [835, 203] width 259 height 70
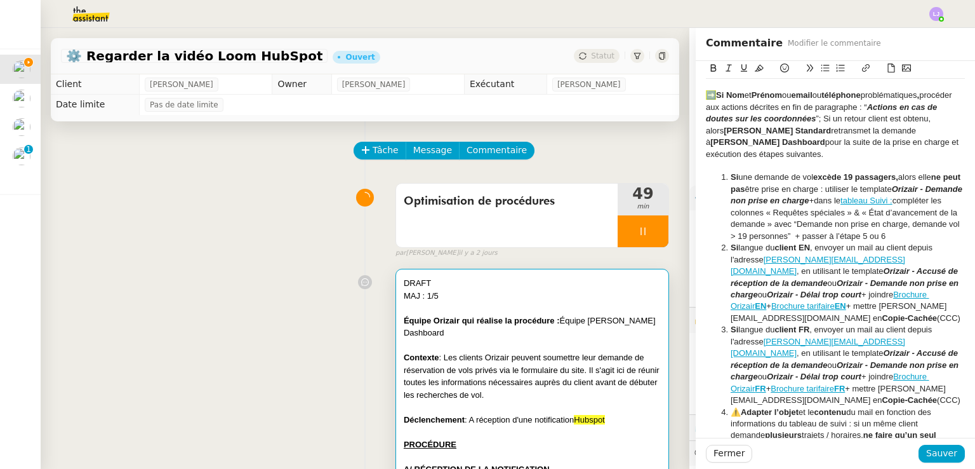
scroll to position [515, 0]
click at [719, 189] on li "Si une demande de vol excède 19 passagers, alors elle ne peut pas être prise en…" at bounding box center [842, 206] width 247 height 70
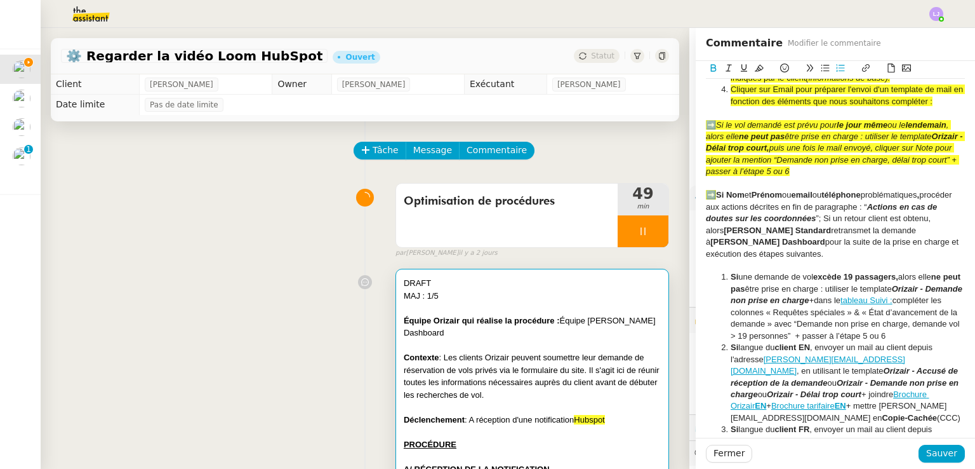
scroll to position [414, 0]
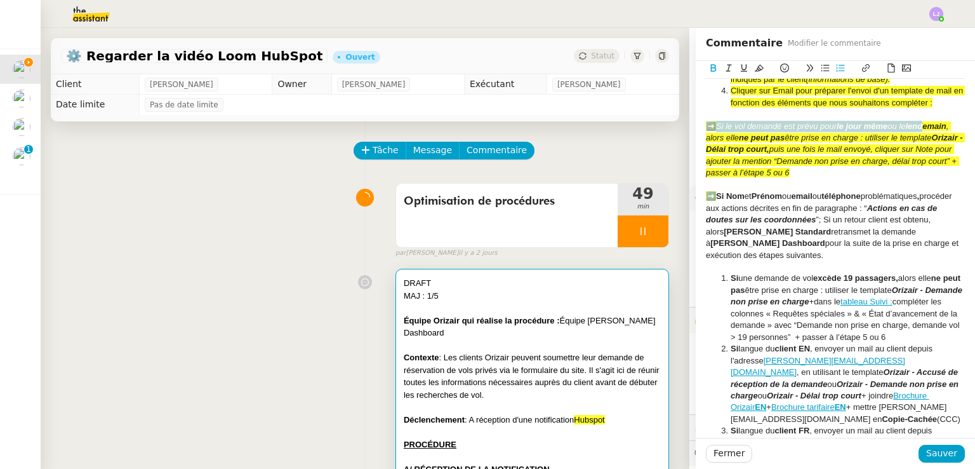
drag, startPoint x: 724, startPoint y: 149, endPoint x: 708, endPoint y: 137, distance: 19.9
click at [708, 137] on div "➡️ Si le vol demandé est prévu pour le jour même ou le lendemain , alors elle n…" at bounding box center [835, 150] width 259 height 58
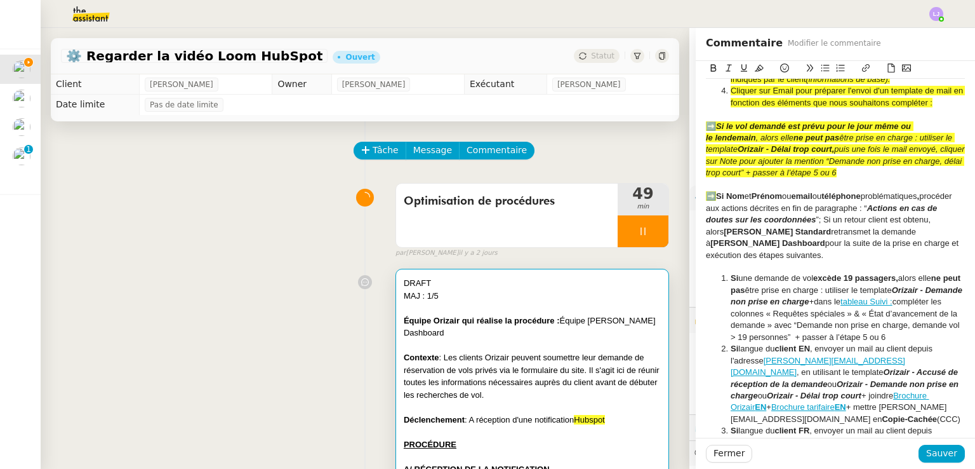
click at [756, 142] on em ", alors elle" at bounding box center [774, 138] width 37 height 10
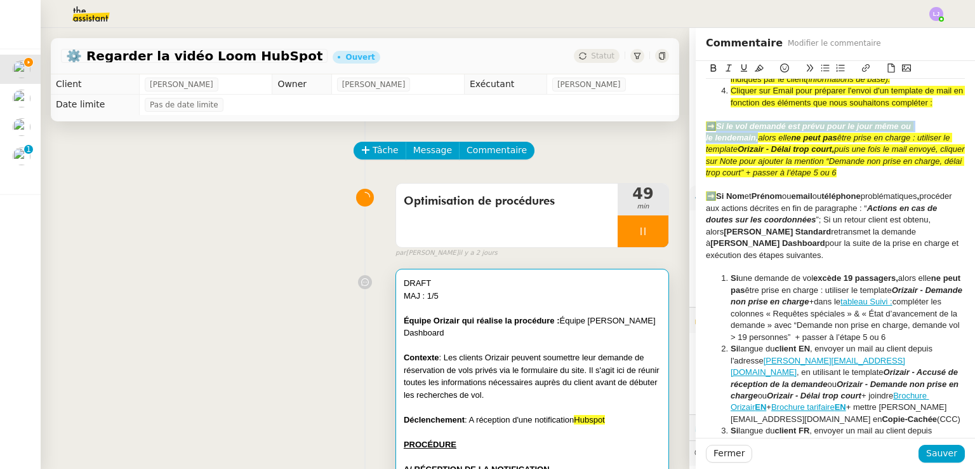
drag, startPoint x: 747, startPoint y: 149, endPoint x: 702, endPoint y: 138, distance: 47.1
click at [706, 138] on strong "➡️ Si le vol demandé est prévu pour le jour même ou le lendemain," at bounding box center [810, 131] width 208 height 21
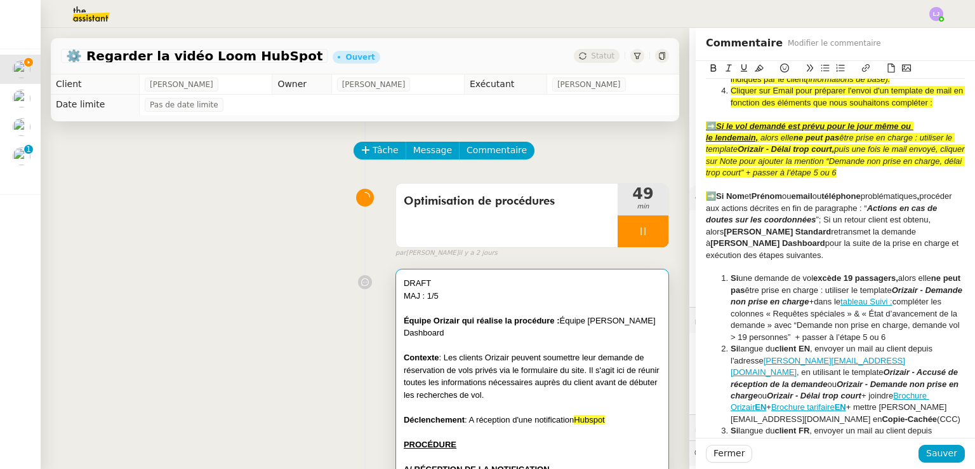
click at [871, 177] on em "puis une fois le mail envoyé, cliquer sur Note pour ajouter la mention “Demande…" at bounding box center [836, 160] width 261 height 33
click at [890, 179] on div "➡️ Si le vol demandé est prévu pour le jour même ou le lendemain, alors elle ne…" at bounding box center [835, 150] width 259 height 58
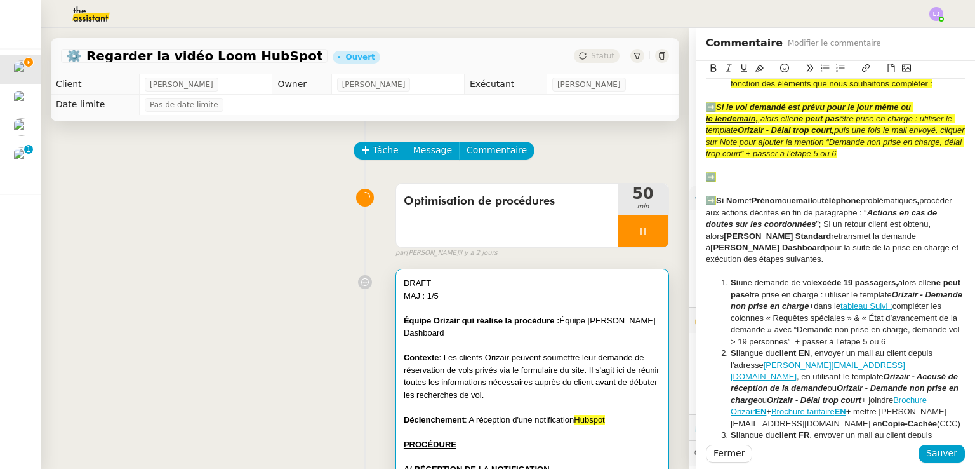
scroll to position [411, 0]
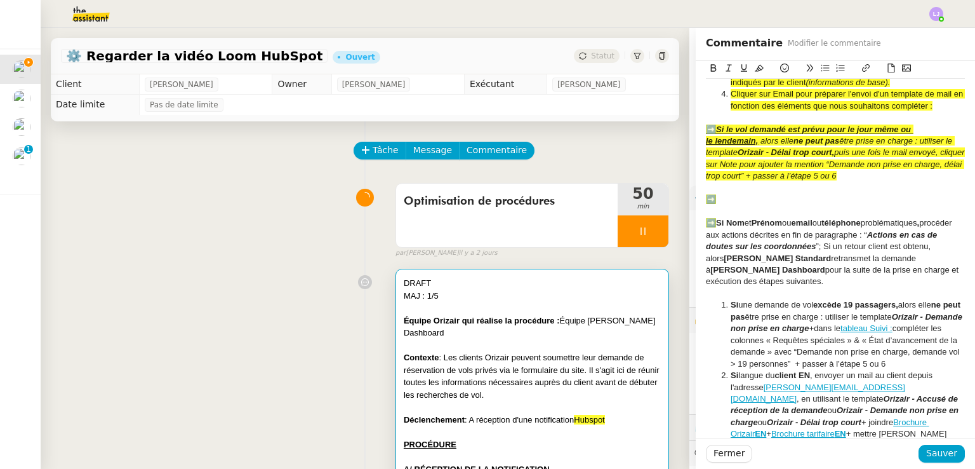
click at [722, 205] on div "➡️" at bounding box center [835, 199] width 259 height 11
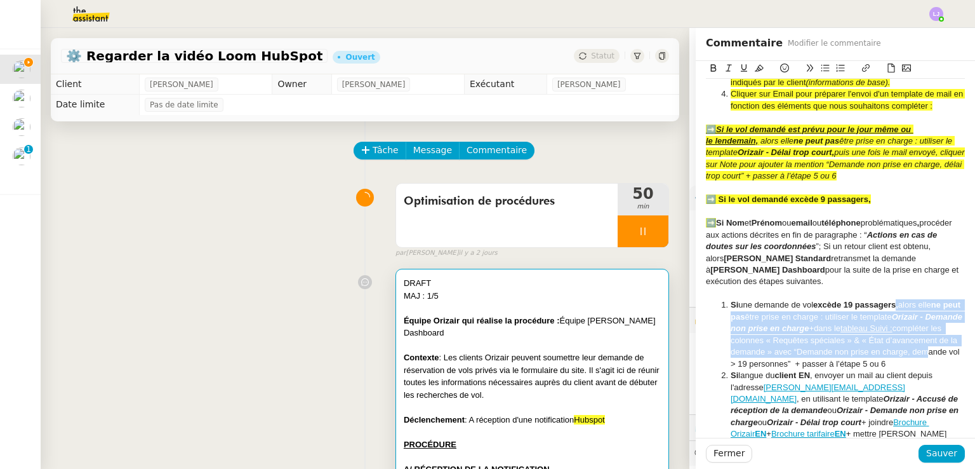
drag, startPoint x: 891, startPoint y: 318, endPoint x: 574, endPoint y: 355, distance: 319.6
click at [574, 355] on app-ticket "⚙️ Regarder la vidéo Loom HubSpot Ouvert Statut Client [PERSON_NAME] Owner [PER…" at bounding box center [508, 248] width 935 height 441
drag, startPoint x: 791, startPoint y: 387, endPoint x: 876, endPoint y: 315, distance: 110.8
click at [876, 315] on li "Si une demande de vol excède 19 passagers, alors elle ne peut pas être prise en…" at bounding box center [842, 334] width 247 height 70
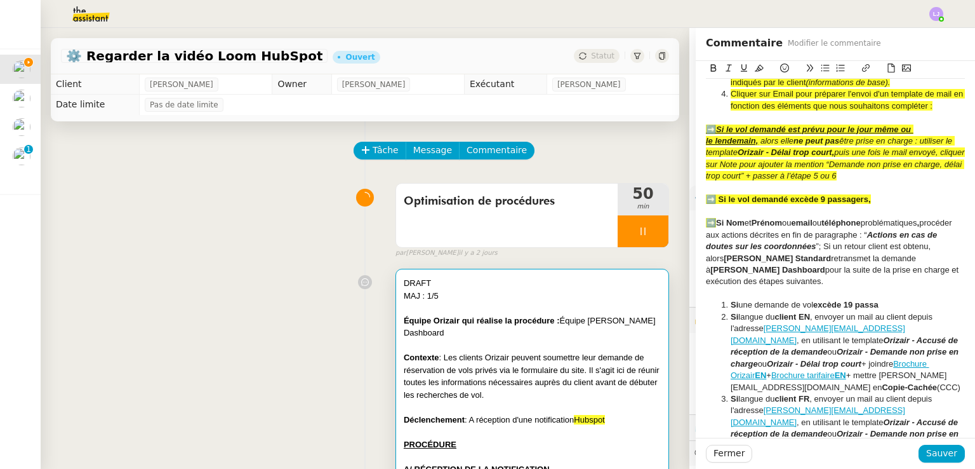
click at [869, 205] on div "➡️ Si le vol demandé excède 9 passagers," at bounding box center [835, 199] width 259 height 11
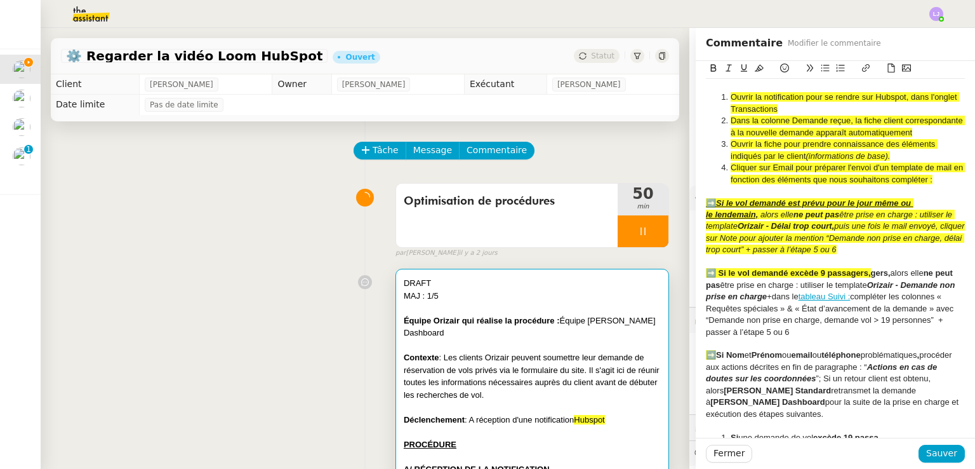
scroll to position [342, 0]
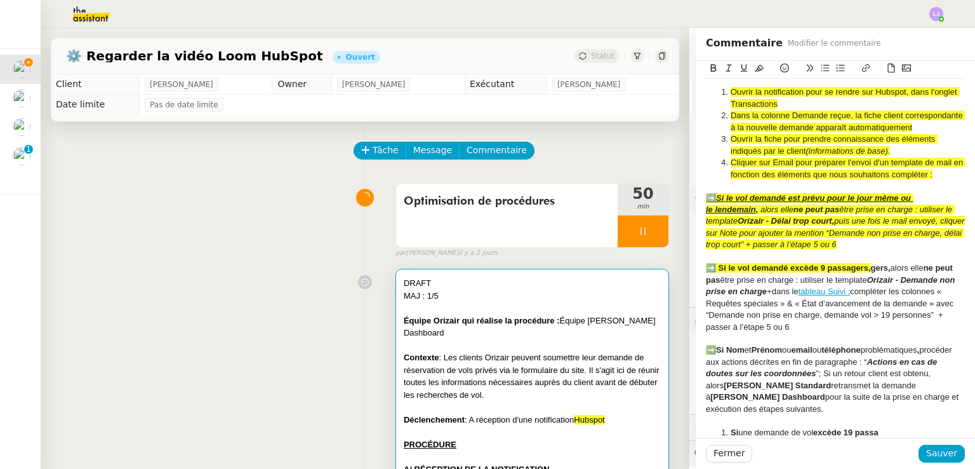
click at [871, 272] on strong "gers," at bounding box center [881, 268] width 20 height 10
click at [738, 296] on em "+" at bounding box center [735, 291] width 5 height 10
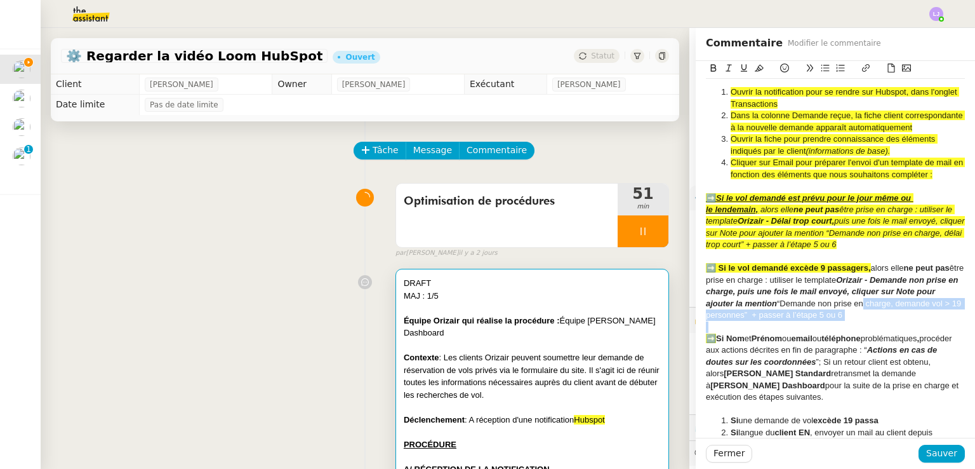
drag, startPoint x: 917, startPoint y: 333, endPoint x: 888, endPoint y: 318, distance: 32.1
click at [931, 321] on div "➡️ Si le vol demandé excède 9 passagers, alors elle ne peut pas être prise en c…" at bounding box center [835, 291] width 259 height 58
drag, startPoint x: 921, startPoint y: 327, endPoint x: 782, endPoint y: 274, distance: 148.7
click at [782, 274] on div "➡️ Si le vol demandé excède 9 passagers, alors elle ne peut pas être prise en c…" at bounding box center [835, 291] width 259 height 58
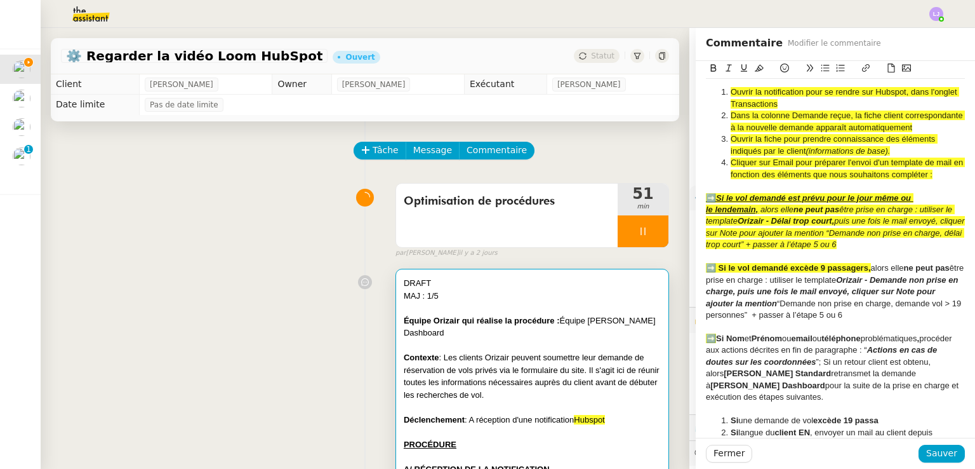
click at [752, 63] on button at bounding box center [759, 68] width 15 height 15
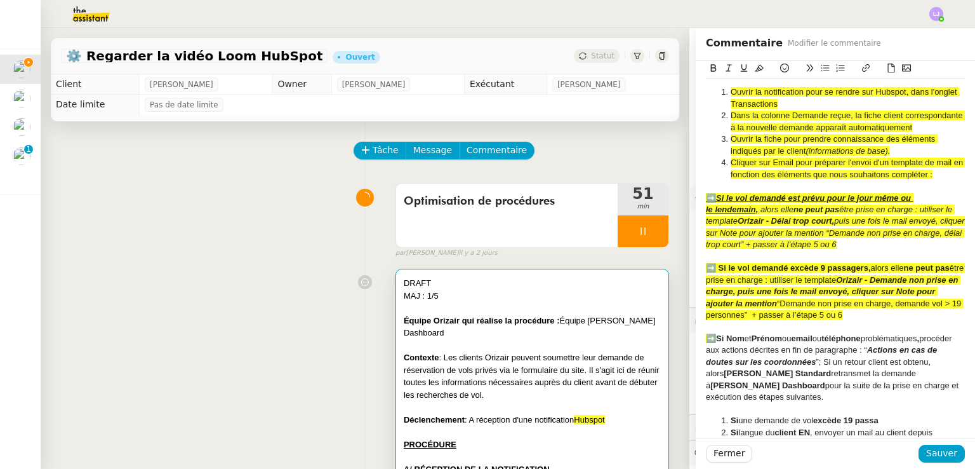
click at [799, 178] on li "Cliquer sur Email pour préparer l'envoi d'un template de mail en fonction des é…" at bounding box center [842, 168] width 247 height 23
drag, startPoint x: 862, startPoint y: 278, endPoint x: 706, endPoint y: 275, distance: 156.2
click at [706, 272] on strong "➡️ Si le vol demandé excède 9 passagers," at bounding box center [788, 268] width 165 height 10
click at [830, 235] on em "puis une fois le mail envoyé, cliquer sur Note pour ajouter la mention “Demande…" at bounding box center [836, 232] width 261 height 33
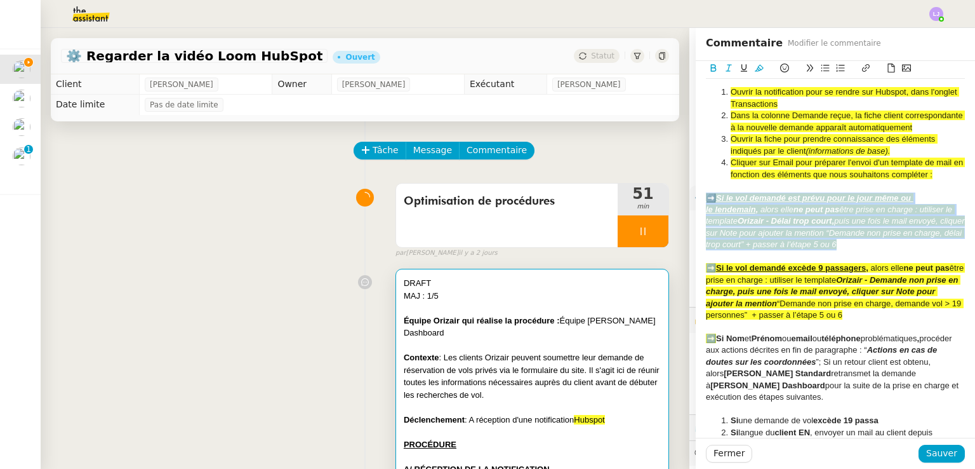
drag, startPoint x: 881, startPoint y: 254, endPoint x: 696, endPoint y: 209, distance: 190.2
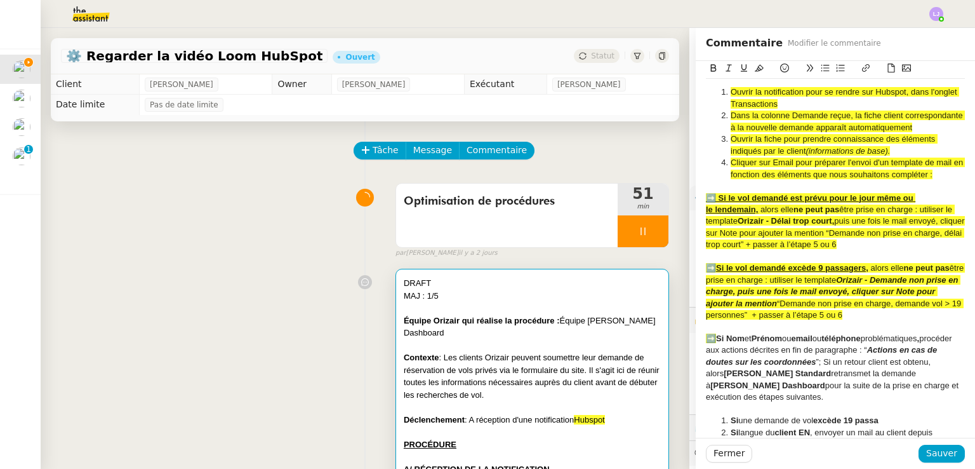
click at [825, 298] on em "Orizair - Demande non prise en charge, puis une fois le mail envoyé, cliquer su…" at bounding box center [833, 291] width 255 height 33
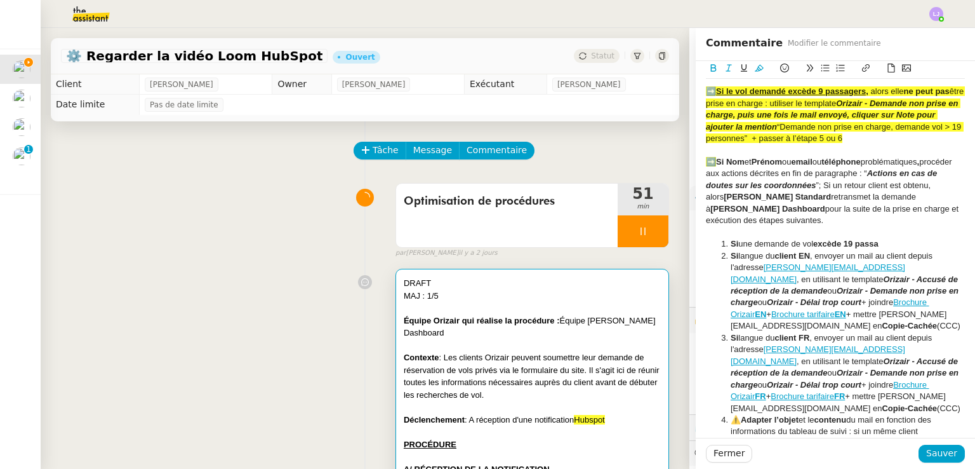
scroll to position [519, 0]
click at [772, 249] on li "Si une demande de vol excède 19 passa" at bounding box center [842, 242] width 247 height 11
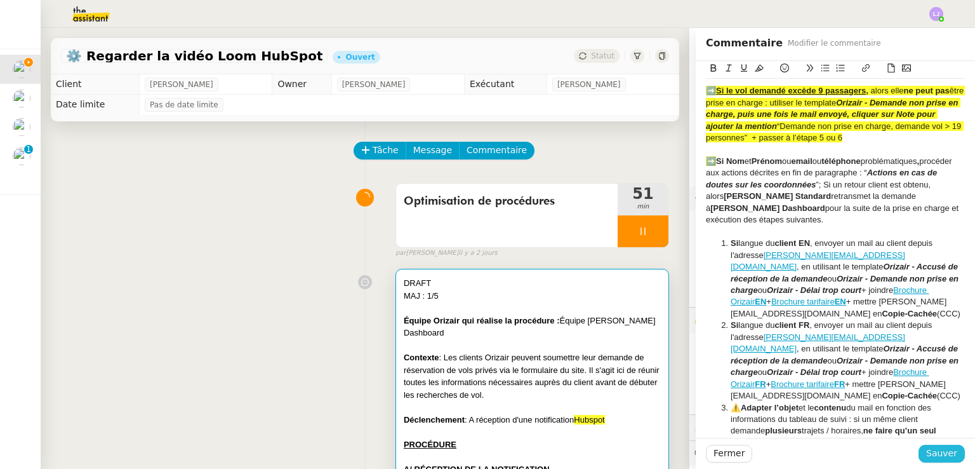
click at [947, 453] on span "Sauver" at bounding box center [941, 453] width 31 height 15
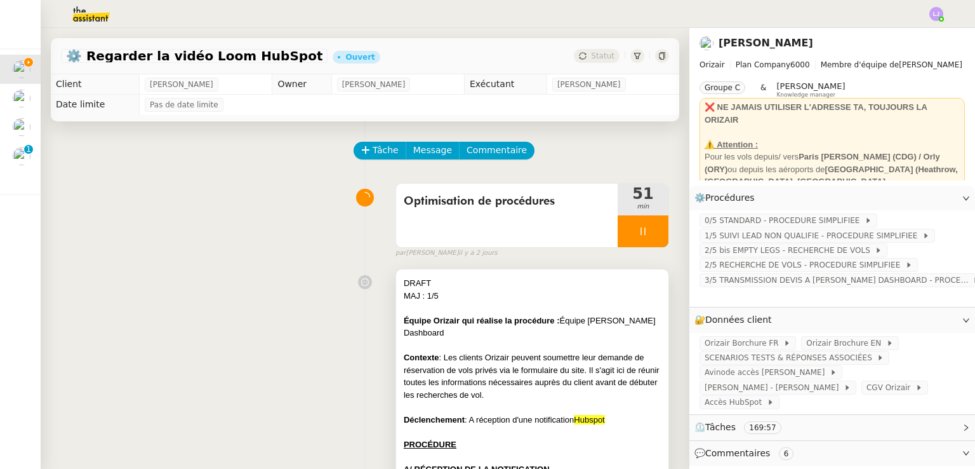
click at [554, 321] on div "Équipe Orizair qui réalise la procédure : Équipe [PERSON_NAME] Dashboard" at bounding box center [532, 326] width 257 height 25
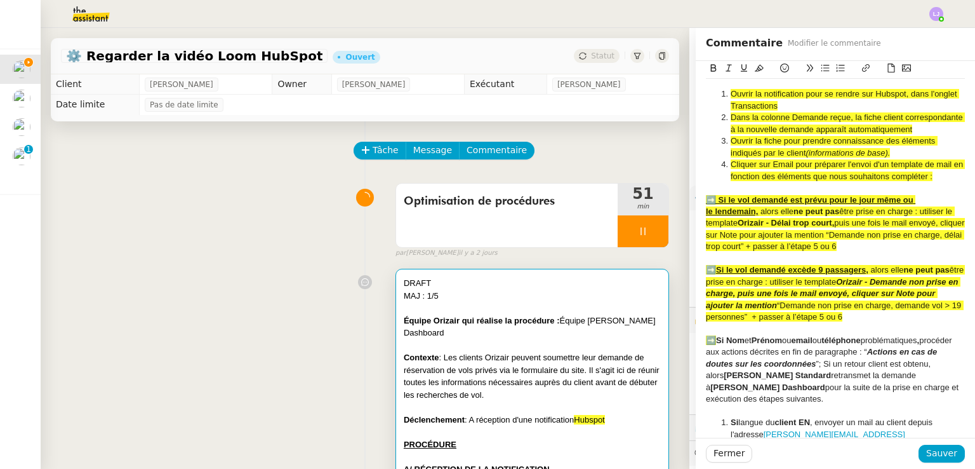
scroll to position [408, 0]
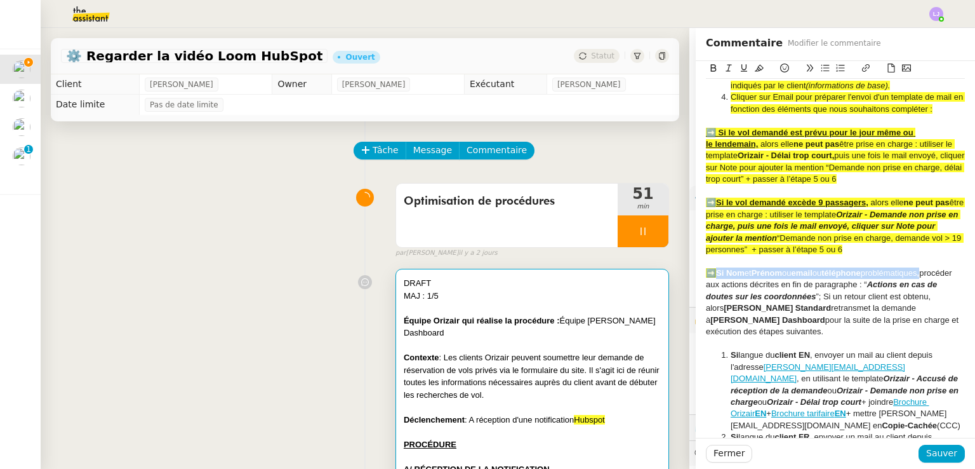
drag, startPoint x: 928, startPoint y: 279, endPoint x: 702, endPoint y: 283, distance: 226.7
click at [706, 283] on div "➡️ Si Nom et [PERSON_NAME] ou email ou téléphone problématiques , procéder aux …" at bounding box center [835, 302] width 259 height 70
click at [840, 332] on div "➡️ Si Nom et [PERSON_NAME] ou email ou téléphone problématiques, procéder aux a…" at bounding box center [835, 302] width 259 height 70
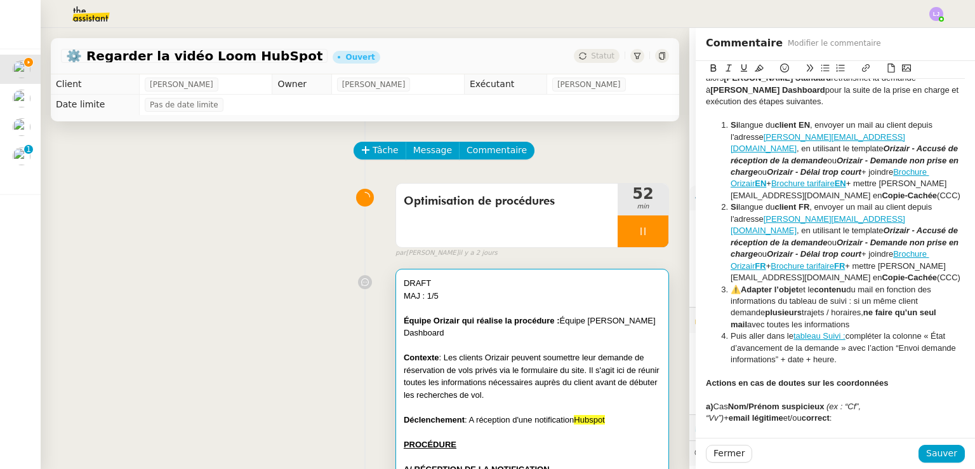
scroll to position [637, 0]
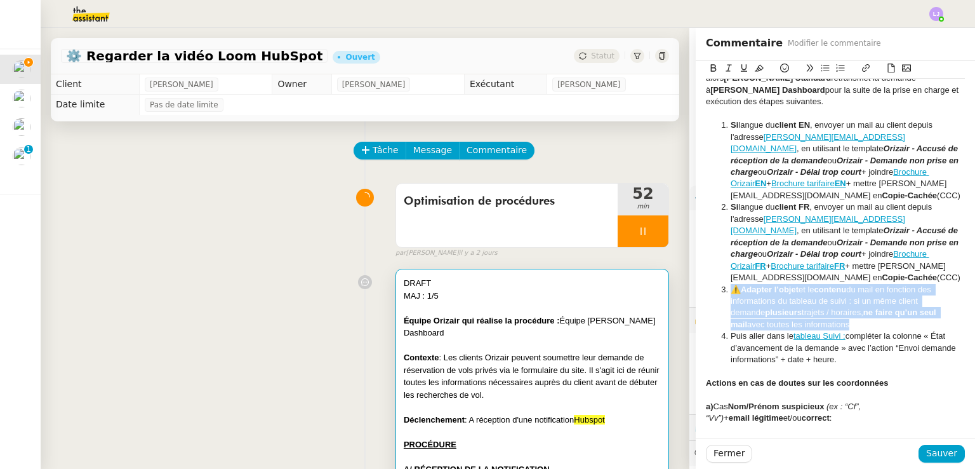
drag, startPoint x: 862, startPoint y: 333, endPoint x: 716, endPoint y: 302, distance: 150.1
click at [719, 302] on li "⚠️ Adapter l’objet et le contenu du mail en fonction des informations du tablea…" at bounding box center [842, 307] width 247 height 47
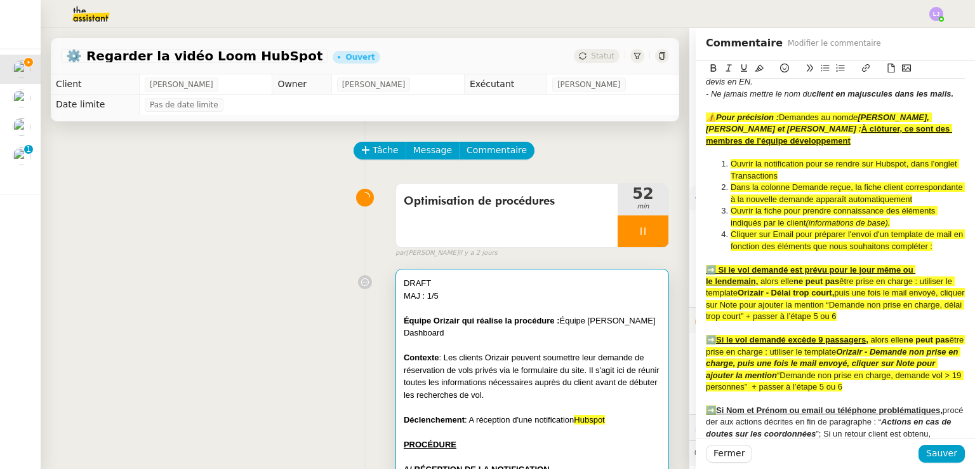
scroll to position [269, 0]
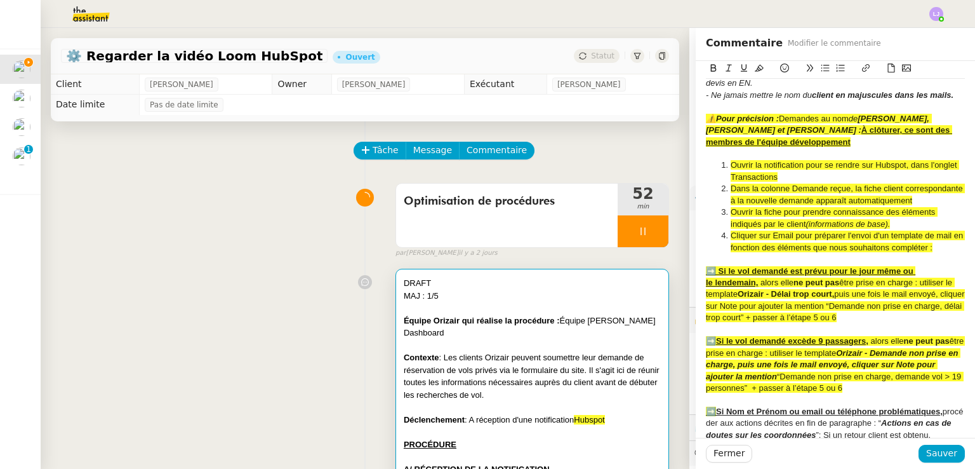
click at [945, 253] on li "Cliquer sur Email pour préparer l'envoi d'un template de mail en fonction des é…" at bounding box center [842, 241] width 247 height 23
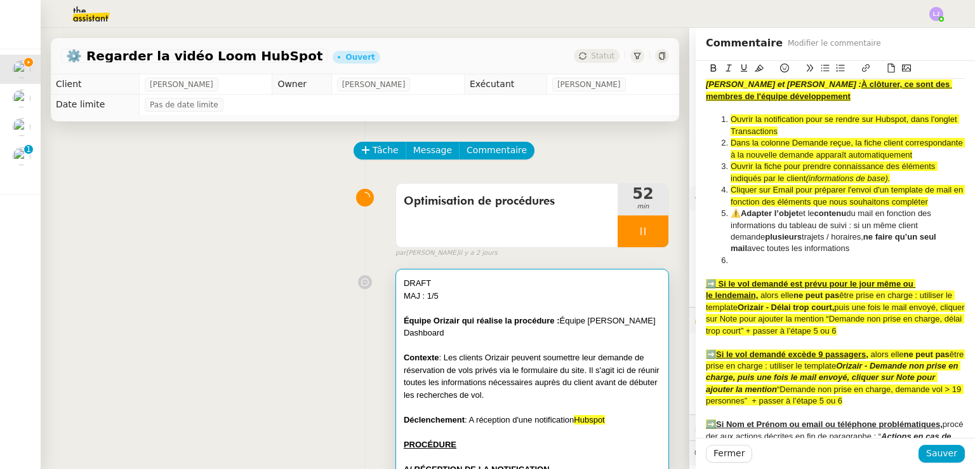
scroll to position [319, 0]
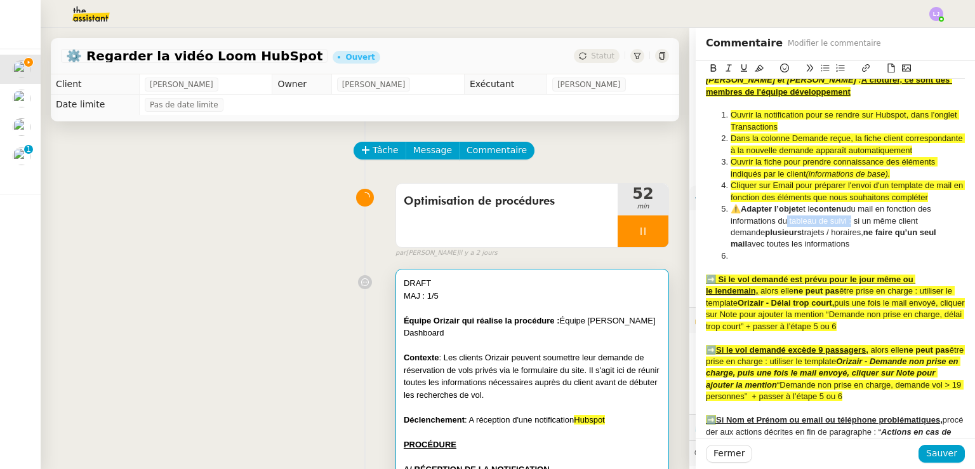
drag, startPoint x: 839, startPoint y: 234, endPoint x: 772, endPoint y: 232, distance: 66.7
click at [772, 232] on li "⚠️ Adapter l’objet et le contenu du mail en fonction des informations du tablea…" at bounding box center [842, 226] width 247 height 47
click at [721, 221] on li "⚠️ Adapter l’objet et le contenu du mail en fonction des informations de la fic…" at bounding box center [842, 226] width 247 height 47
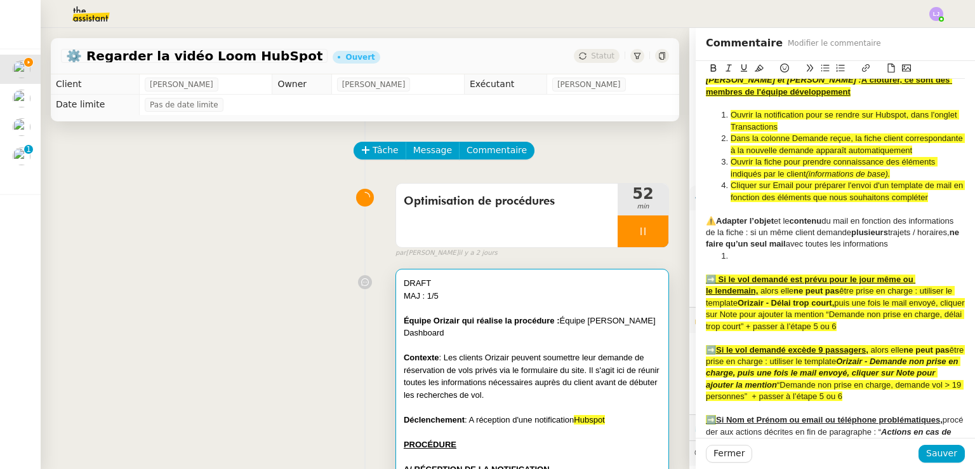
click at [739, 262] on li at bounding box center [842, 255] width 247 height 11
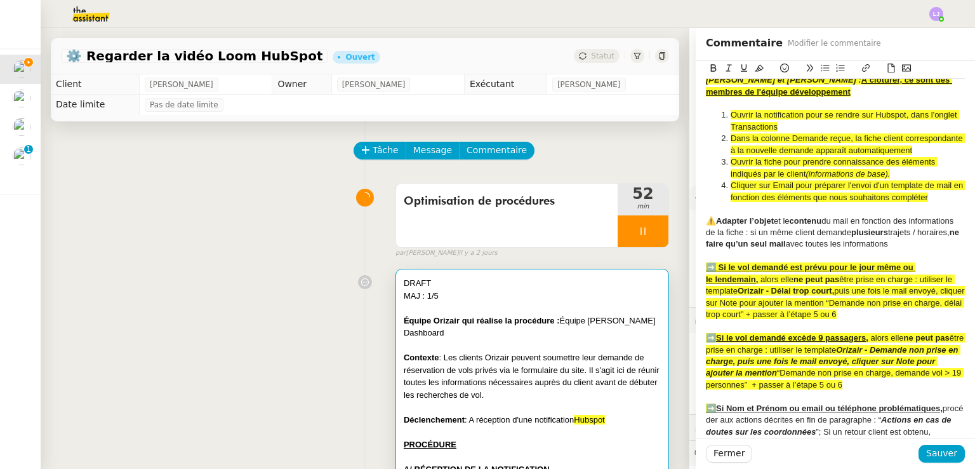
click at [770, 245] on div "⚠️ Adapter l’objet et le contenu du mail en fonction des informations de la fic…" at bounding box center [835, 232] width 259 height 35
click at [761, 244] on div "⚠️ Adapter l’objet et le contenu du mail en fonction des informations de la fic…" at bounding box center [835, 232] width 259 height 35
click at [806, 243] on div "⚠️ Adapter l’objet et le contenu du mail en fonction des informations de la ou …" at bounding box center [835, 232] width 259 height 35
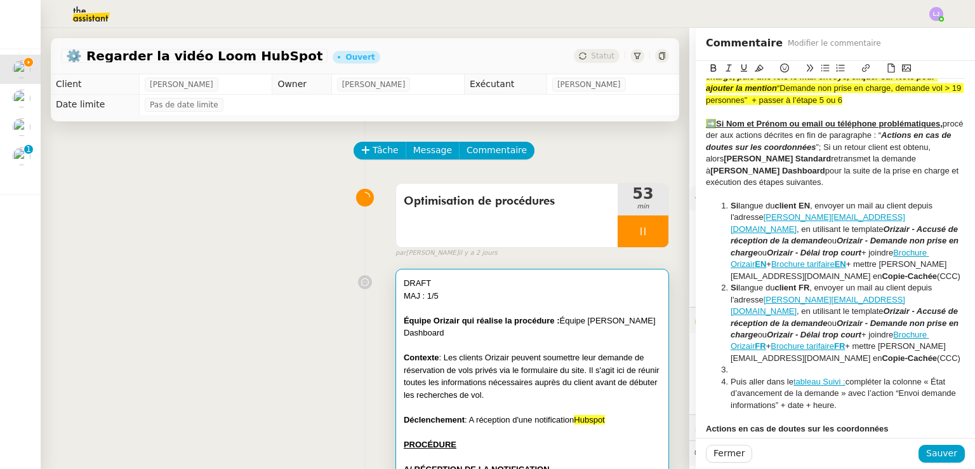
scroll to position [603, 0]
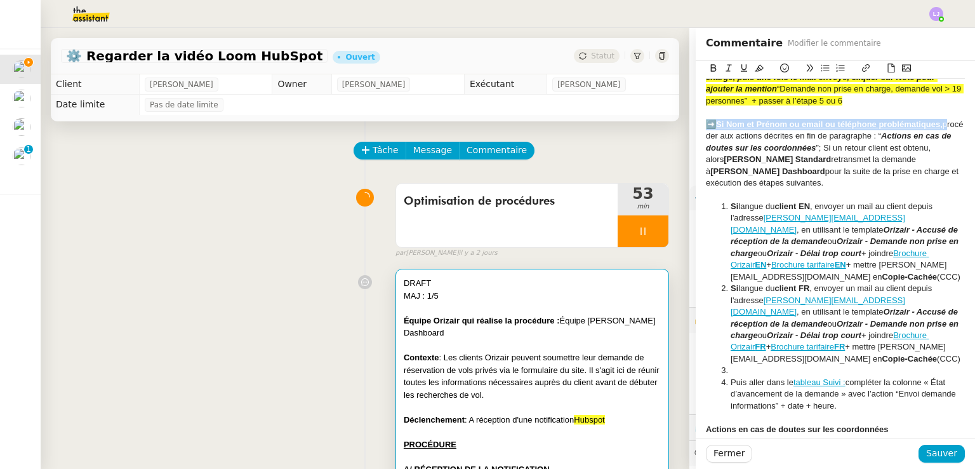
drag, startPoint x: 939, startPoint y: 144, endPoint x: 700, endPoint y: 142, distance: 238.7
click at [706, 142] on div "➡️ Si Nom et [PERSON_NAME] ou email ou téléphone problématiques, procéder aux a…" at bounding box center [835, 154] width 259 height 70
click at [755, 67] on icon at bounding box center [759, 67] width 9 height 9
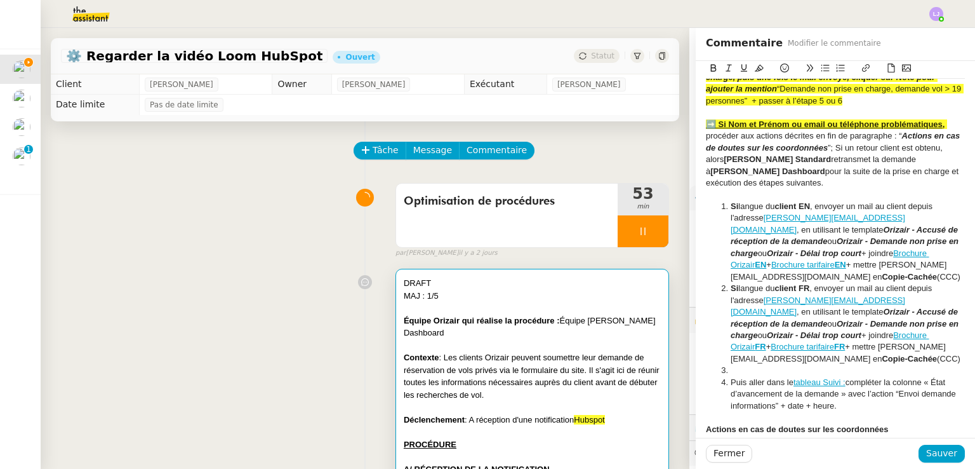
click at [761, 189] on div "➡️ Si Nom et [PERSON_NAME] ou email ou téléphone problématiques, procéder aux a…" at bounding box center [835, 154] width 259 height 70
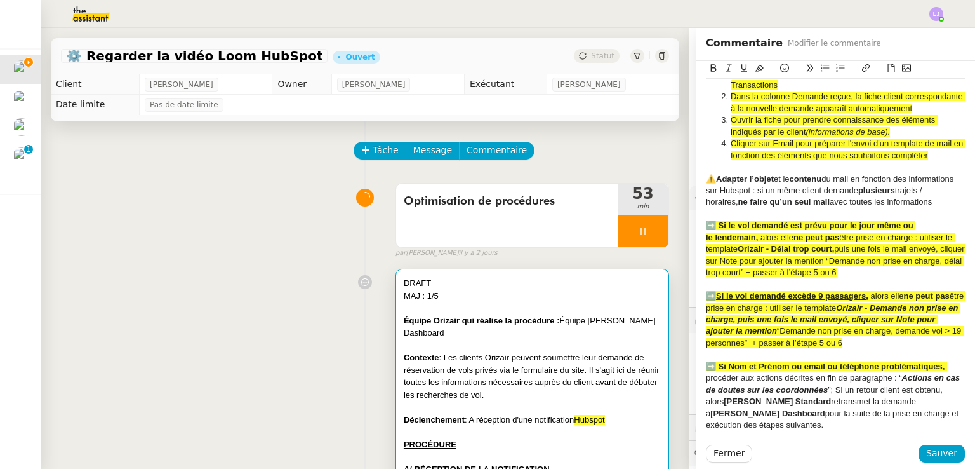
scroll to position [361, 0]
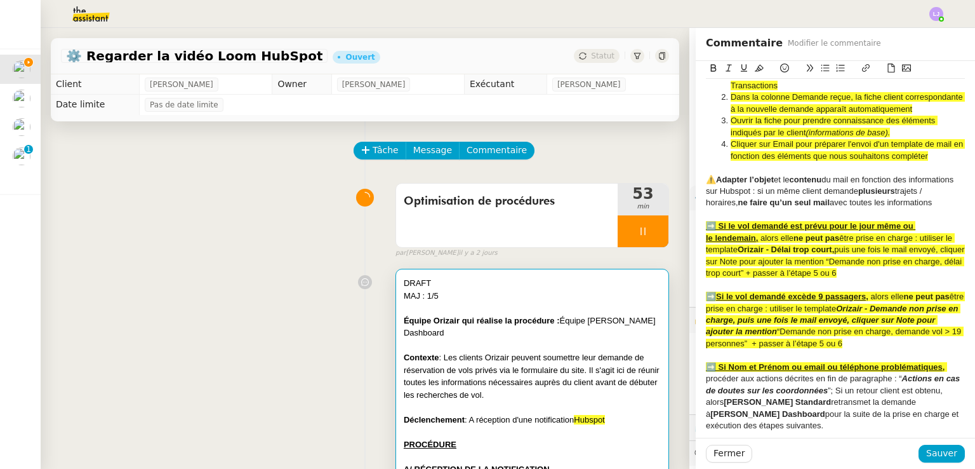
click at [777, 196] on div "⚠️ Adapter l’objet et le contenu du mail en fonction des informations sur Hubsp…" at bounding box center [835, 191] width 259 height 35
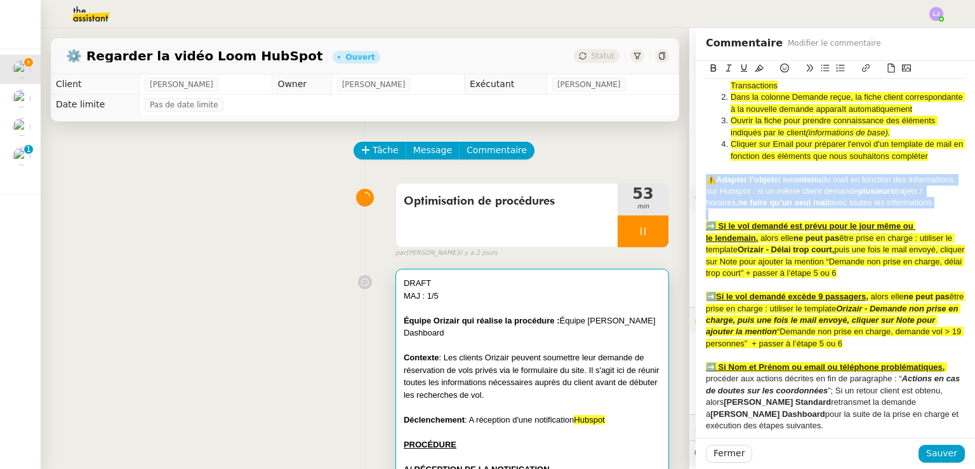
click at [777, 196] on div "⚠️ Adapter l’objet et le contenu du mail en fonction des informations sur Hubsp…" at bounding box center [835, 191] width 259 height 35
click at [752, 61] on button at bounding box center [759, 68] width 15 height 15
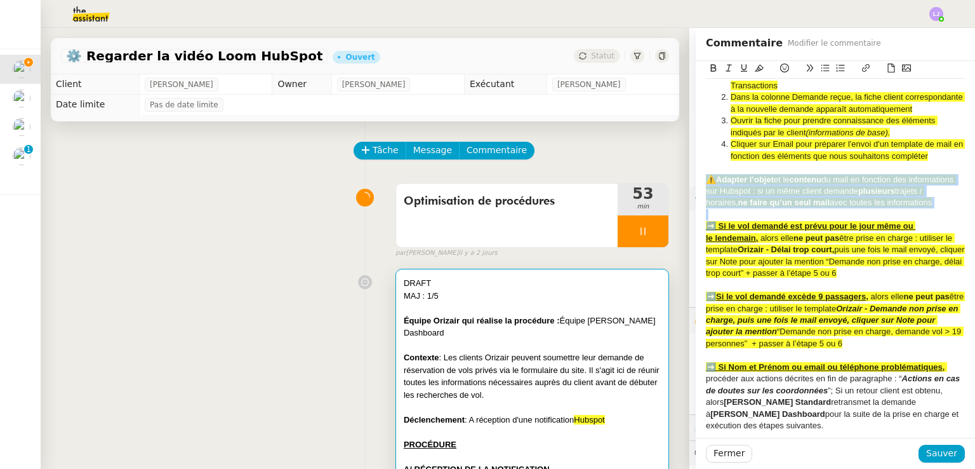
click at [804, 196] on span "du mail en fonction des informations sur Hubspot : si un même client demande" at bounding box center [831, 185] width 250 height 21
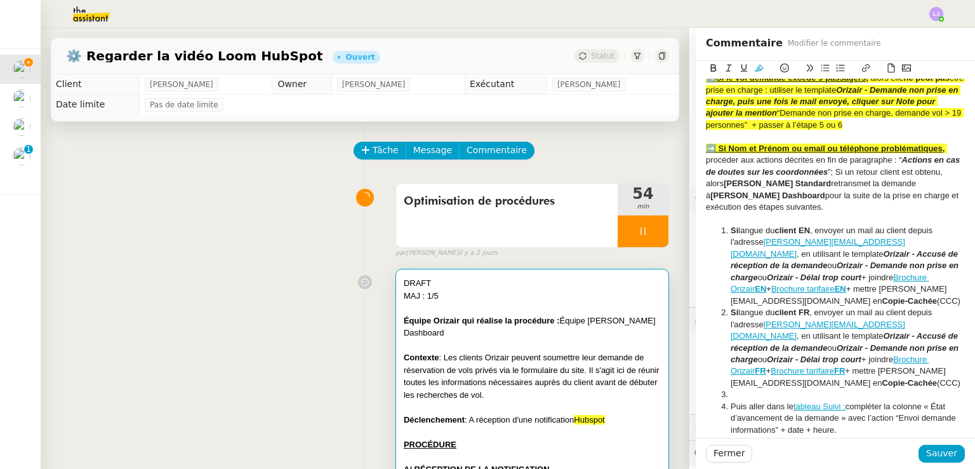
scroll to position [580, 0]
click at [815, 82] on u "Si le vol demandé excède 9 passagers," at bounding box center [792, 77] width 152 height 10
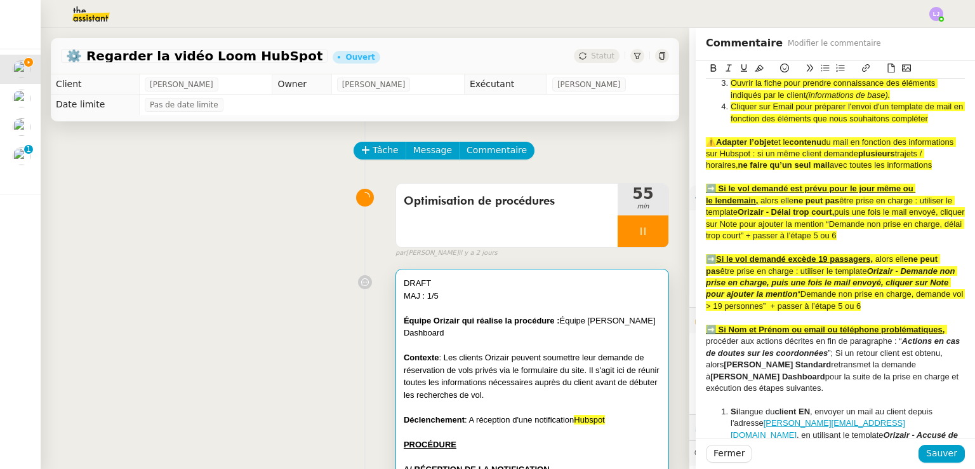
scroll to position [370, 0]
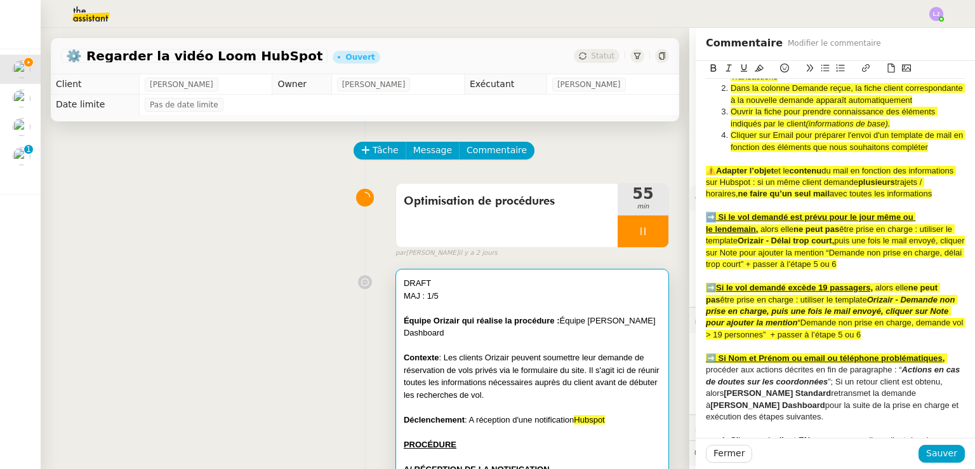
drag, startPoint x: 709, startPoint y: 241, endPoint x: 700, endPoint y: 242, distance: 8.9
click at [706, 233] on u "➡️ Si le vol demandé est prévu pour le jour même ou le lendemain," at bounding box center [811, 222] width 210 height 21
copy u "➡️"
drag, startPoint x: 931, startPoint y: 156, endPoint x: 769, endPoint y: 158, distance: 161.9
click at [769, 151] on span "Cliquer sur Email pour préparer l'envoi d'un template de mail en fonction des é…" at bounding box center [848, 140] width 235 height 21
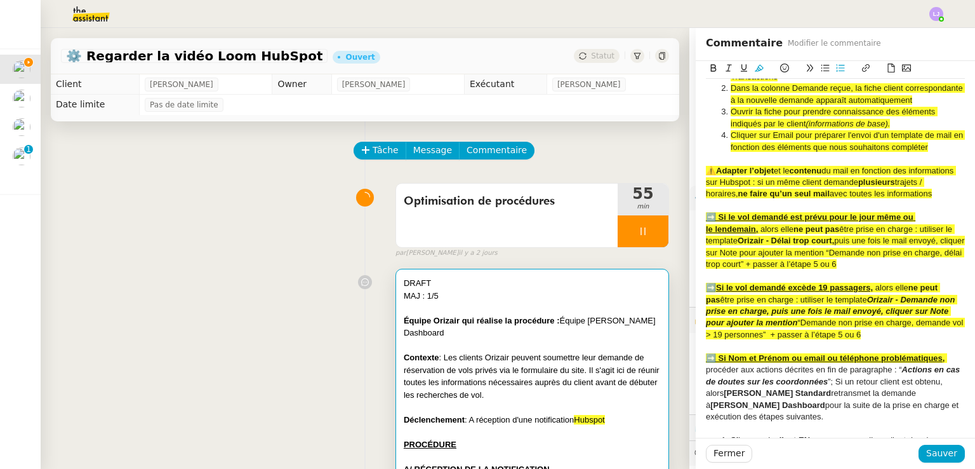
click at [834, 153] on li "Cliquer sur Email pour préparer l'envoi d'un template de mail en fonction des é…" at bounding box center [842, 141] width 247 height 23
drag, startPoint x: 928, startPoint y: 158, endPoint x: 815, endPoint y: 161, distance: 112.4
click at [815, 151] on span "Cliquer sur Email pour préparer l'envoi d'un template de mail en fonction des é…" at bounding box center [848, 140] width 235 height 21
click at [805, 199] on div "⚠️ Adapter l’objet et le contenu du mail en fonction des informations sur Hubsp…" at bounding box center [835, 182] width 259 height 35
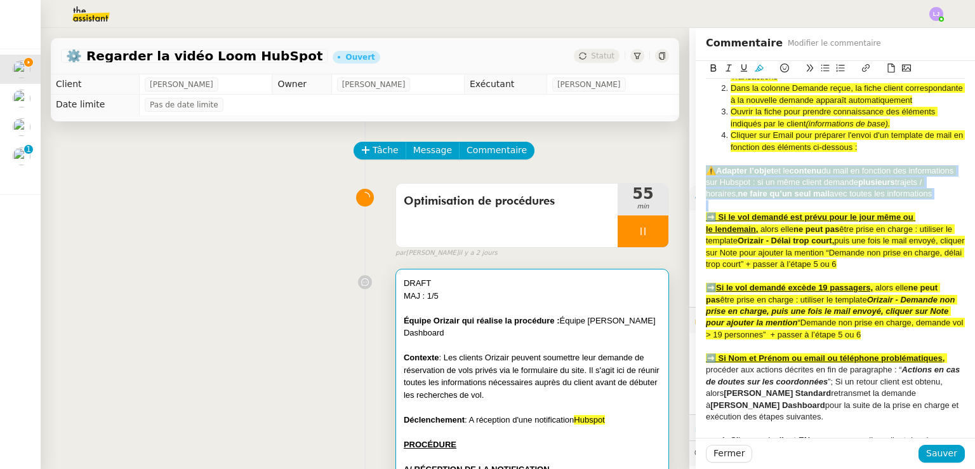
click at [805, 199] on div "⚠️ Adapter l’objet et le contenu du mail en fonction des informations sur Hubsp…" at bounding box center [835, 182] width 259 height 35
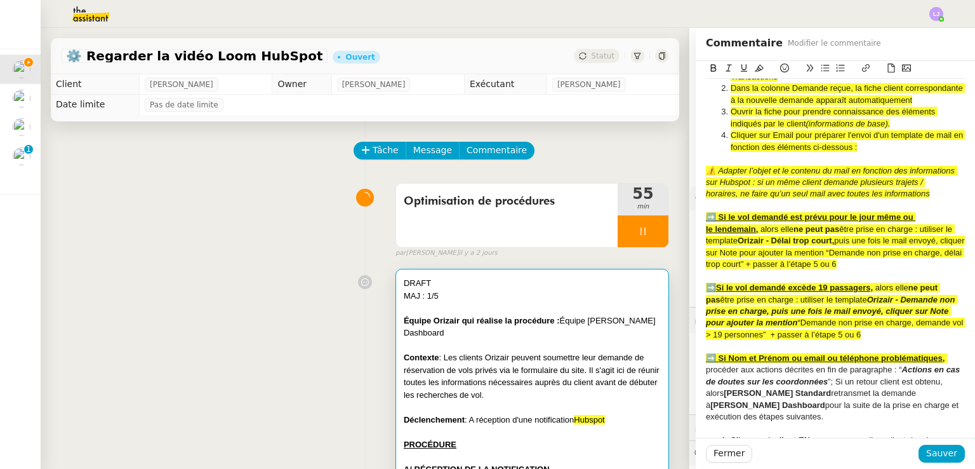
click at [876, 190] on em "⚠️ Adapter l’objet et le contenu du mail en fonction des informations sur Hubsp…" at bounding box center [831, 182] width 251 height 33
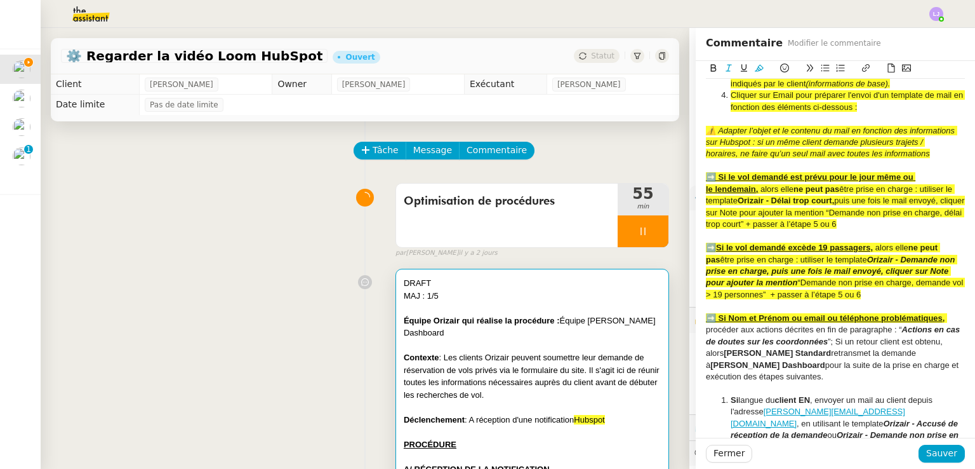
scroll to position [413, 0]
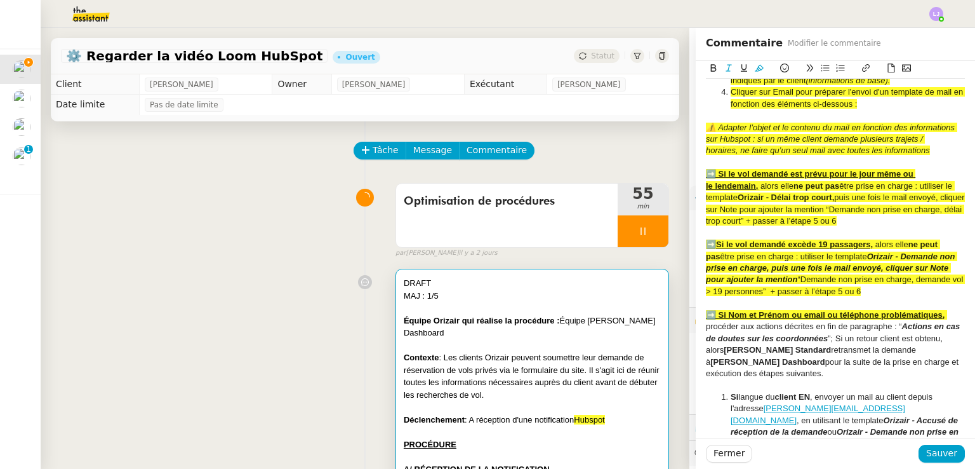
click at [935, 157] on div "⚠️ Adapter l’objet et le contenu du mail en fonction des informations sur Hubsp…" at bounding box center [835, 139] width 259 height 35
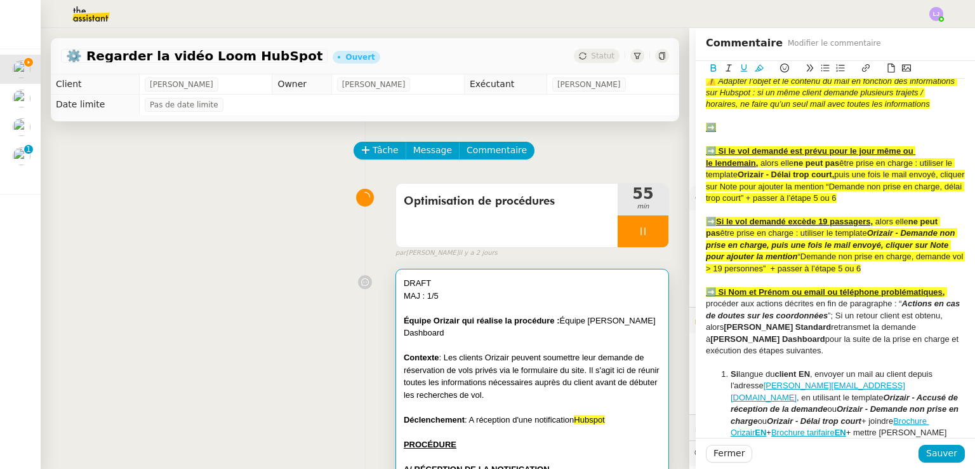
scroll to position [458, 0]
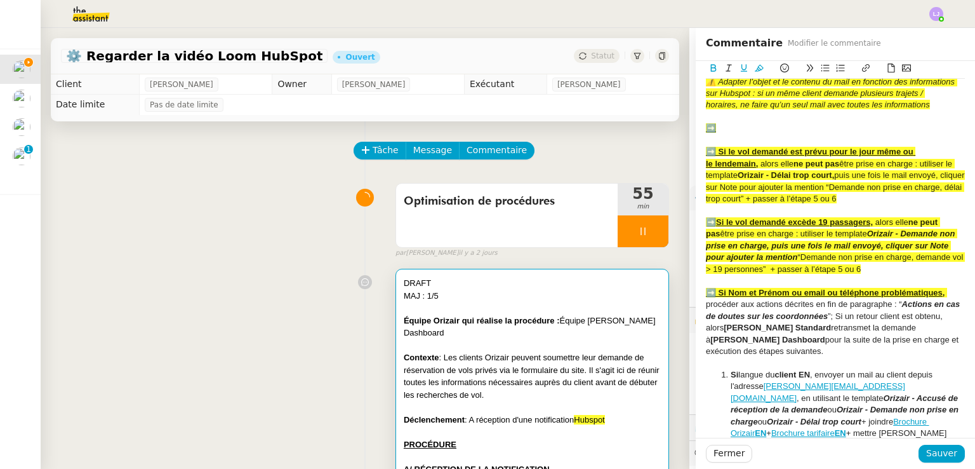
click at [729, 134] on div "➡️" at bounding box center [835, 128] width 259 height 11
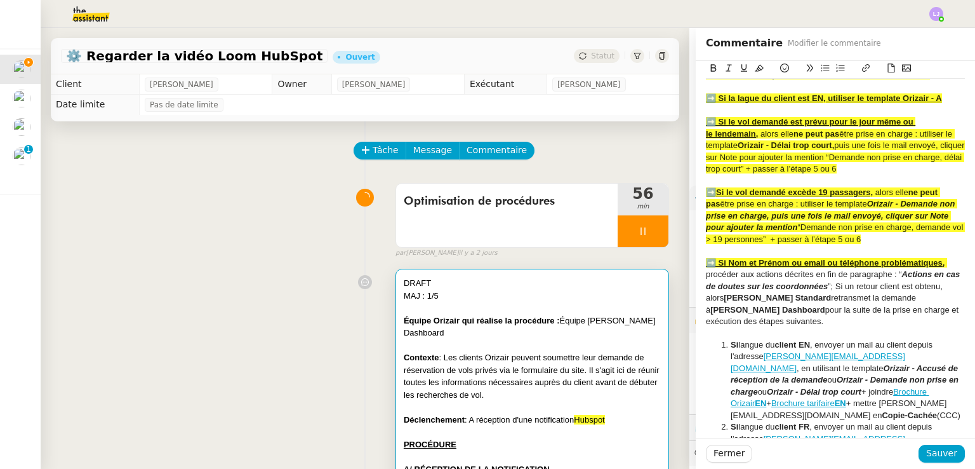
scroll to position [472, 0]
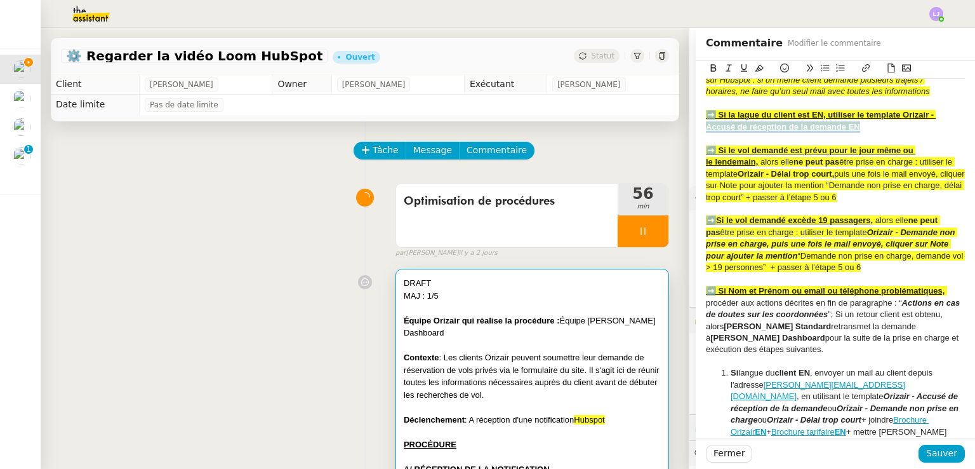
drag, startPoint x: 874, startPoint y: 133, endPoint x: 688, endPoint y: 140, distance: 186.2
click at [891, 119] on u "➡️ Si la lague du client est EN, utiliser le template Orizair -" at bounding box center [820, 115] width 228 height 10
drag, startPoint x: 892, startPoint y: 138, endPoint x: 820, endPoint y: 123, distance: 74.0
click at [820, 123] on div "➡️ Si la lague du client est EN, utiliser le template Orizair - Accusé de récep…" at bounding box center [835, 120] width 259 height 23
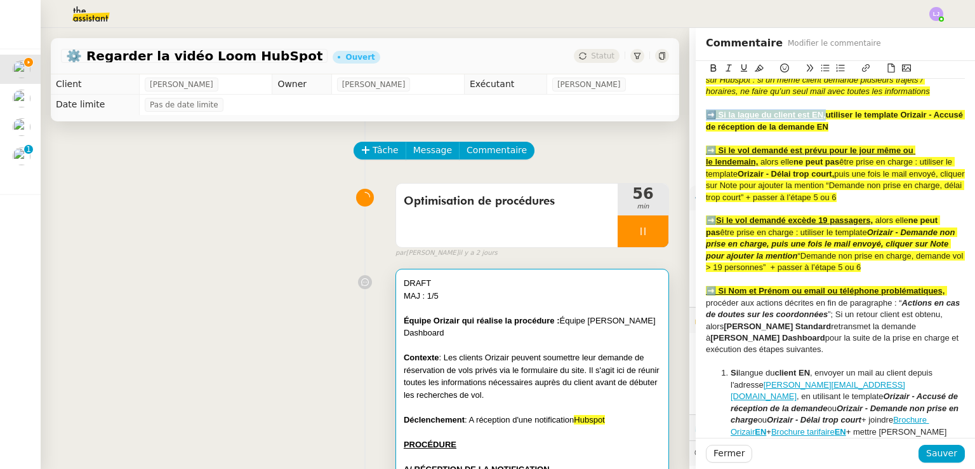
click at [881, 128] on strong "➡️ Si la lague du client est EN, utiliser le template Orizair - Accusé de récep…" at bounding box center [836, 120] width 260 height 21
drag, startPoint x: 892, startPoint y: 127, endPoint x: 820, endPoint y: 126, distance: 71.7
click at [820, 126] on strong "➡️ Si la lague du client est EN, utiliser le template Orizair - Accusé de récep…" at bounding box center [836, 120] width 260 height 21
click at [886, 162] on u "➡️ Si le vol demandé est prévu pour le jour même ou le lendemain," at bounding box center [811, 155] width 210 height 21
click at [863, 133] on div "➡️ Si la lague du client est EN, utiliser le template Orizair - Accusé de récep…" at bounding box center [835, 120] width 259 height 23
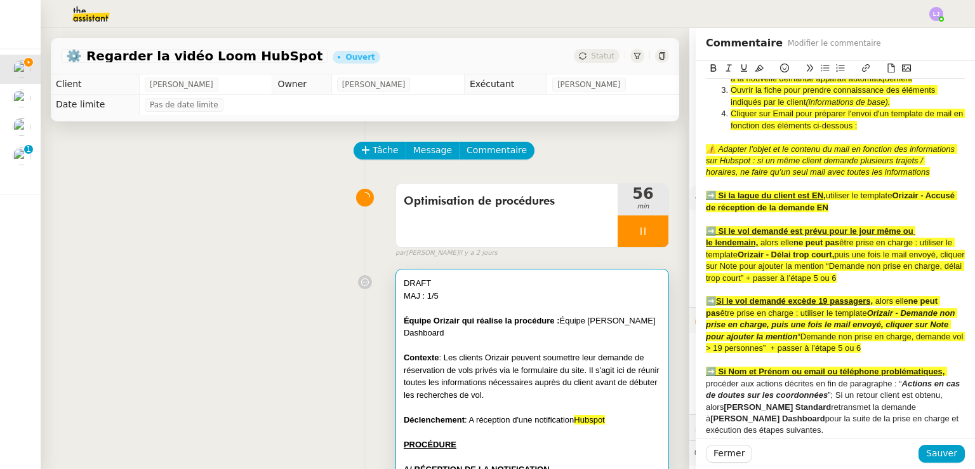
scroll to position [390, 0]
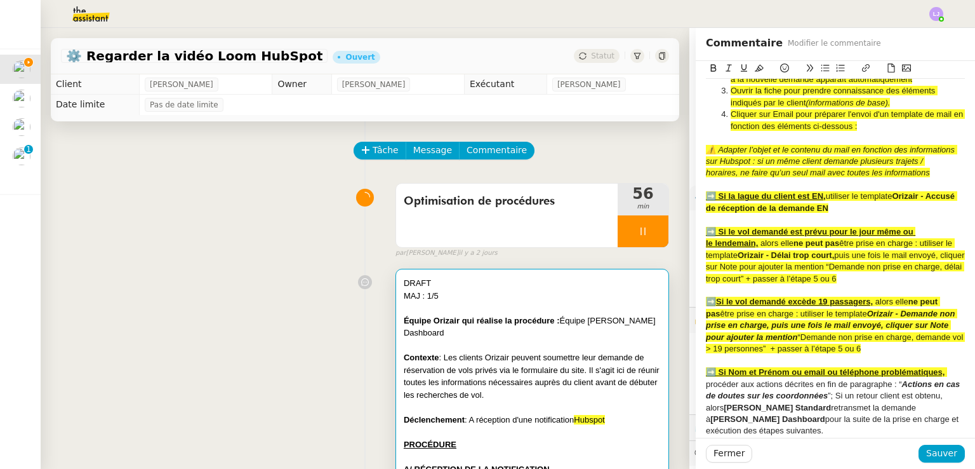
click at [846, 168] on em "⚠️ Adapter l’objet et le contenu du mail en fonction des informations sur Hubsp…" at bounding box center [831, 161] width 251 height 33
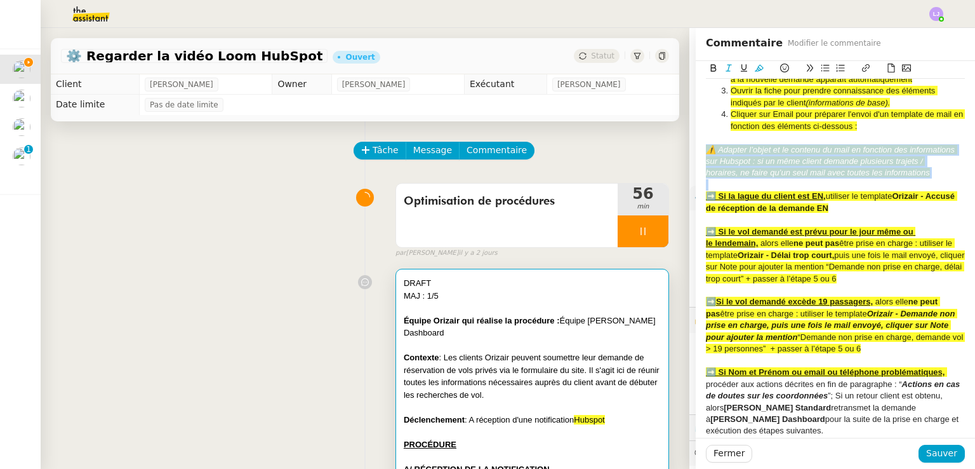
click at [846, 168] on em "⚠️ Adapter l’objet et le contenu du mail en fonction des informations sur Hubsp…" at bounding box center [831, 161] width 251 height 33
click at [706, 161] on em "⚠️ Adapter l’objet et le contenu du mail en fonction des informations sur Hubsp…" at bounding box center [831, 161] width 251 height 33
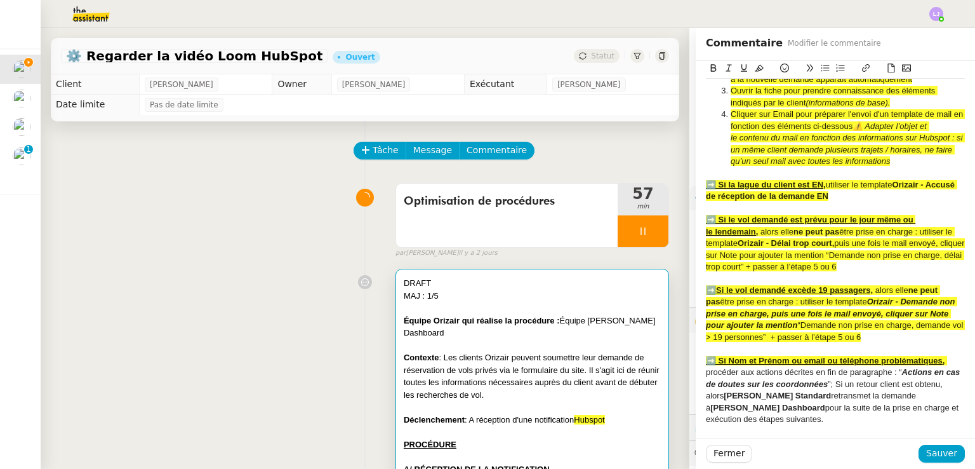
click at [924, 147] on em "⚠️ Adapter l’objet et le contenu du mail en fonction des informations sur Hubsp…" at bounding box center [848, 143] width 234 height 44
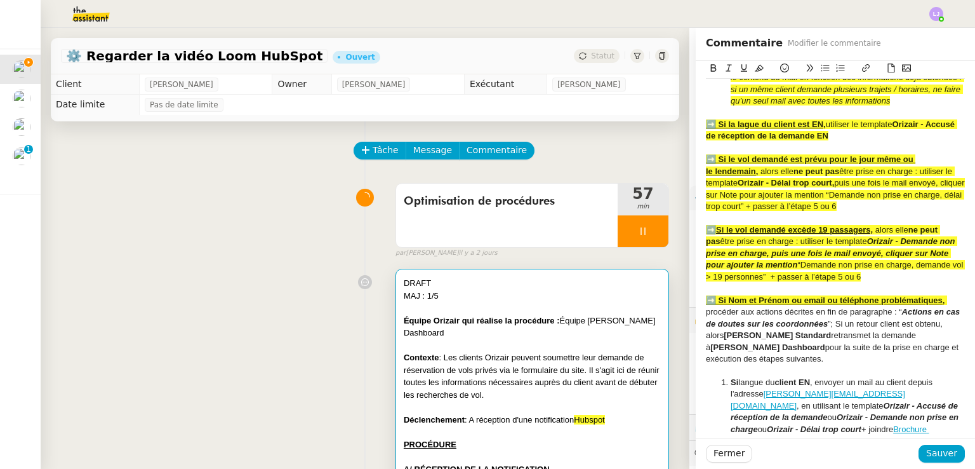
scroll to position [451, 0]
drag, startPoint x: 830, startPoint y: 180, endPoint x: 787, endPoint y: 185, distance: 43.5
click at [794, 176] on strong "ne peut pas" at bounding box center [817, 171] width 46 height 10
click at [886, 212] on div "➡️ Si le vol demandé est prévu pour le jour même ou le lendemain, alors elle ne…" at bounding box center [835, 183] width 259 height 58
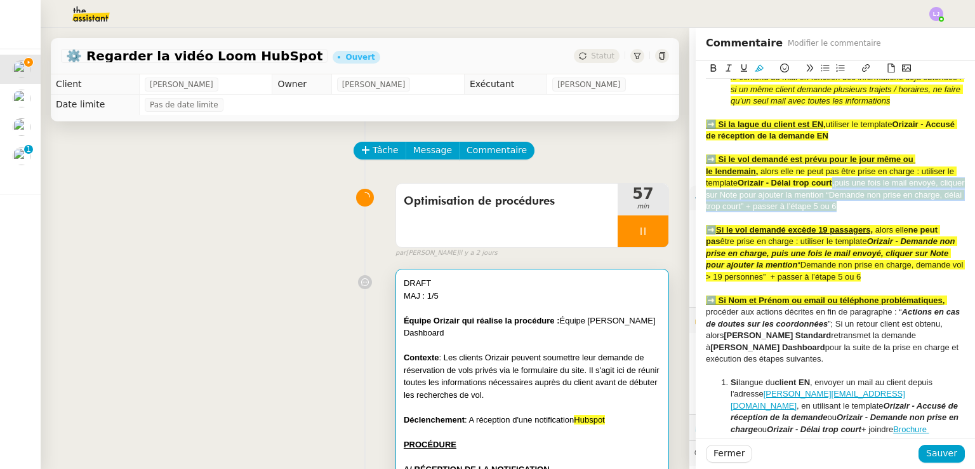
drag, startPoint x: 825, startPoint y: 194, endPoint x: 889, endPoint y: 215, distance: 67.1
click at [889, 212] on div "➡️ Si le vol demandé est prévu pour le jour même ou le lendemain, alors elle ne…" at bounding box center [835, 183] width 259 height 58
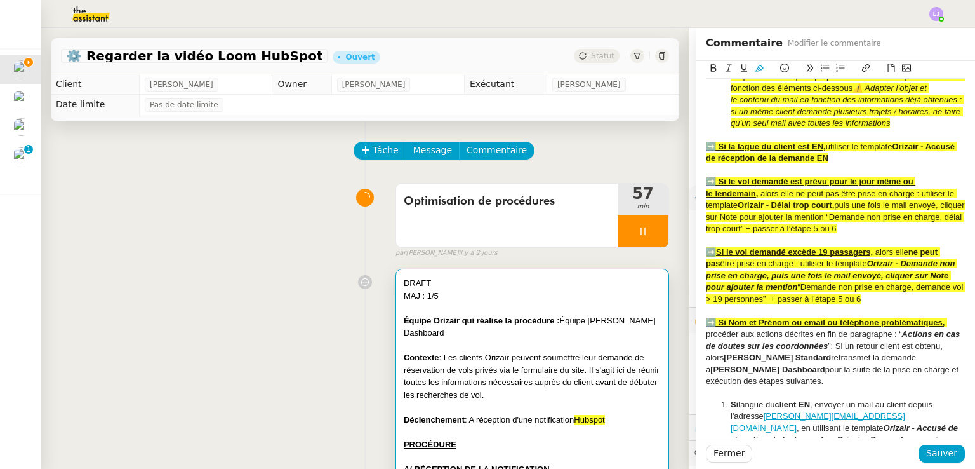
scroll to position [428, 0]
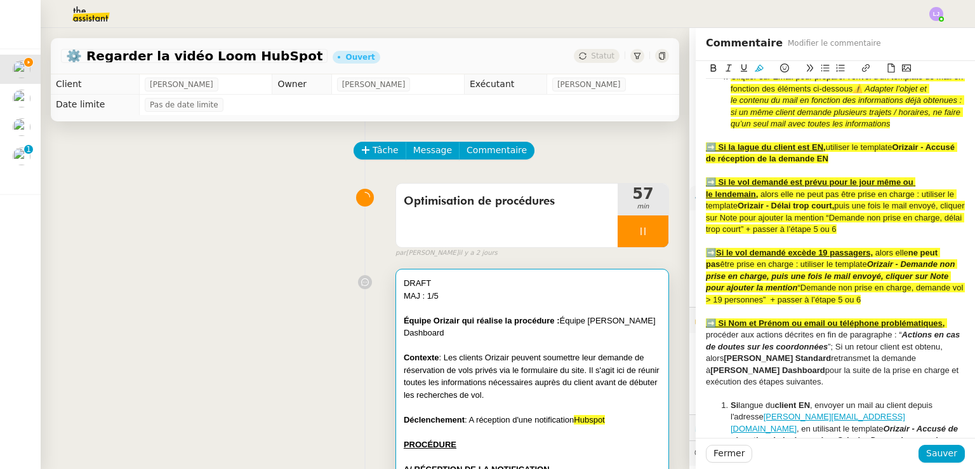
click at [874, 165] on div "➡️ Si la lague du client est EN, utiliser le template Orizair - Accusé de récep…" at bounding box center [835, 153] width 259 height 23
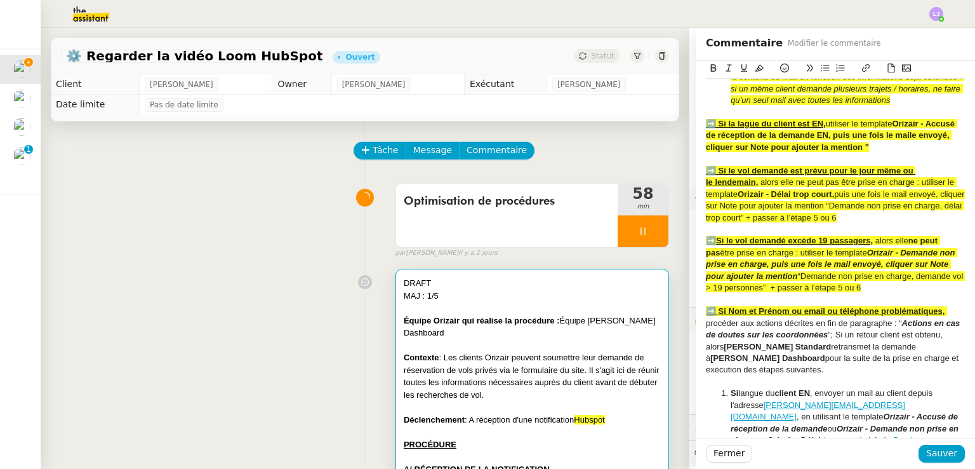
scroll to position [441, 0]
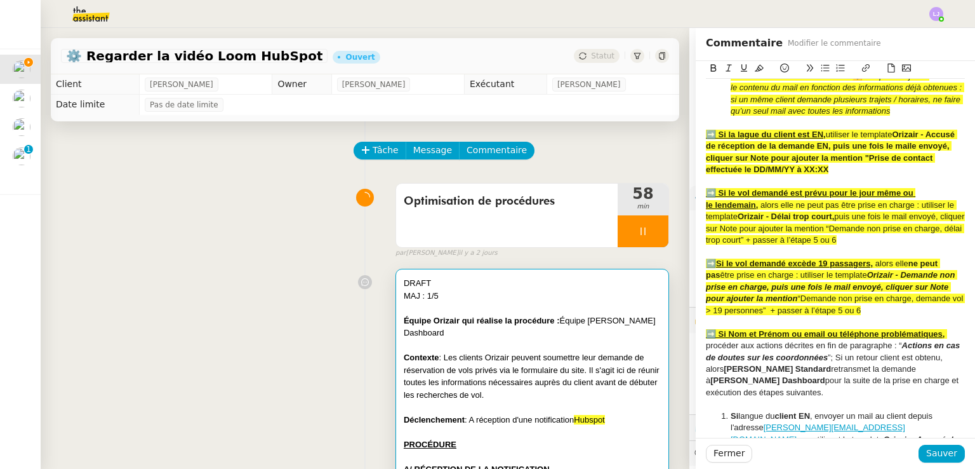
drag, startPoint x: 877, startPoint y: 186, endPoint x: 853, endPoint y: 159, distance: 36.4
click at [853, 159] on div "➡️ Si la lague du client est EN, utiliser le template Orizair - Accusé de récep…" at bounding box center [835, 152] width 259 height 47
click at [932, 156] on span "puis une fois le maile envoyé, cliquer sur Note pour ajouter la mention "Prise …" at bounding box center [834, 157] width 256 height 33
click at [826, 176] on div "➡️ Si la lague du client est EN, utiliser le template Orizair - Accusé de récep…" at bounding box center [835, 152] width 259 height 47
click at [945, 456] on span "Sauver" at bounding box center [941, 453] width 31 height 15
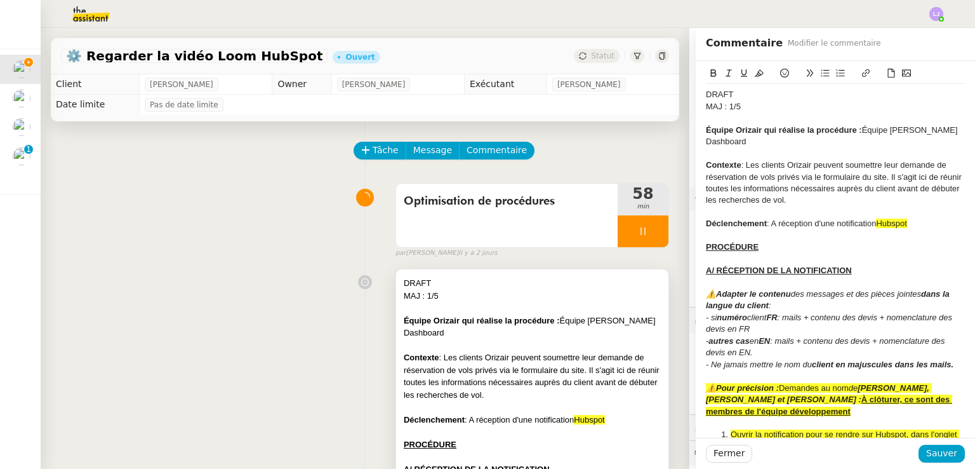
click at [583, 344] on div at bounding box center [532, 345] width 257 height 13
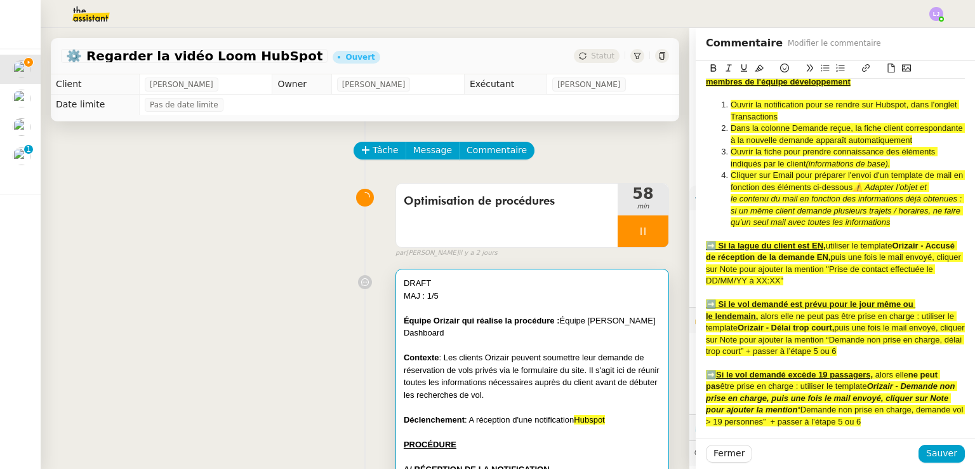
scroll to position [267, 0]
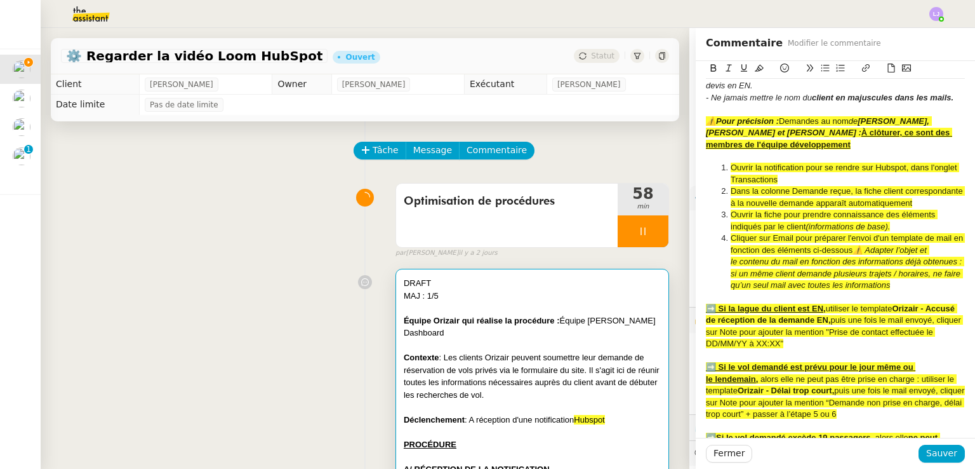
click at [881, 164] on span "Ouvrir la notification pour se rendre sur Hubspot, dans l'onglet Transactions" at bounding box center [845, 173] width 229 height 21
click at [767, 180] on span ", dans l'onglet Transactions" at bounding box center [845, 173] width 229 height 21
click at [767, 180] on li "Ouvrir la notification pour se rendre sur Hubspot , dans l'onglet Transactions" at bounding box center [842, 173] width 247 height 23
drag, startPoint x: 778, startPoint y: 192, endPoint x: 841, endPoint y: 194, distance: 62.9
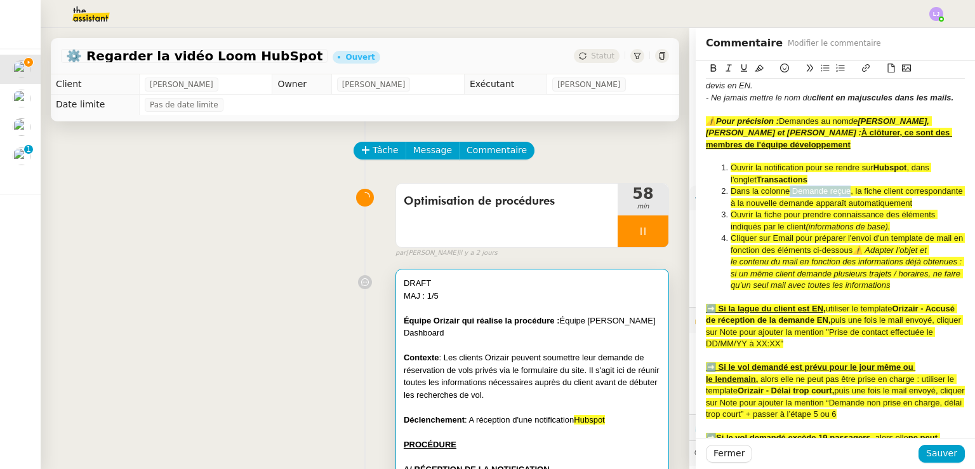
click at [841, 194] on span "Dans la colonne Demande reçue, la fiche client correspondante à la nouvelle dem…" at bounding box center [848, 196] width 234 height 21
click at [853, 206] on li "Dans la colonne Demande reçue , la fiche client correspondante à la nouvelle de…" at bounding box center [842, 196] width 247 height 23
drag, startPoint x: 720, startPoint y: 225, endPoint x: 773, endPoint y: 229, distance: 52.9
click at [773, 229] on li "Ouvrir la fiche pour prendre connaissance des éléments indiqués par le client (…" at bounding box center [842, 220] width 247 height 23
click at [775, 219] on strong "Ouvrir la fiche" at bounding box center [758, 215] width 55 height 10
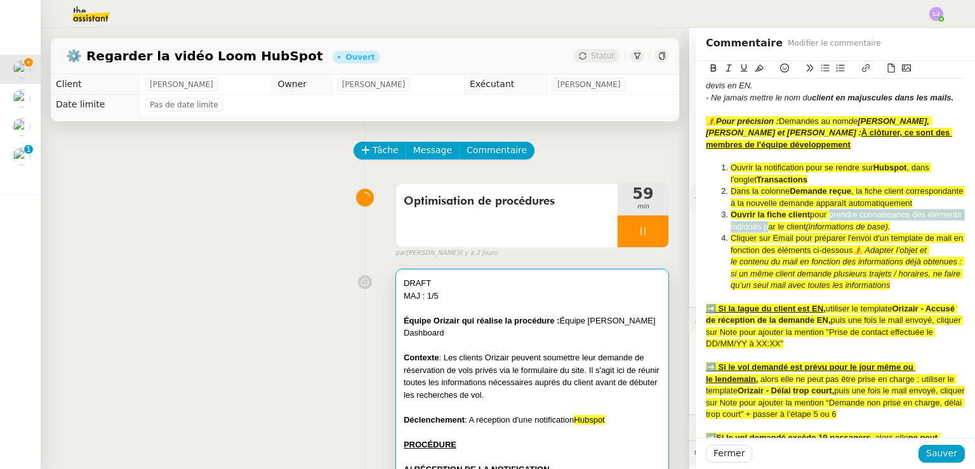
drag, startPoint x: 818, startPoint y: 222, endPoint x: 790, endPoint y: 239, distance: 32.4
click at [790, 230] on span "pour prendre connaissance des éléments indiqués par le client" at bounding box center [847, 220] width 233 height 21
click at [828, 267] on li "Cliquer sur Email pour préparer l'envoi d'un template de mail en fonction des é…" at bounding box center [842, 261] width 247 height 58
click at [767, 246] on span "Cliquer sur Email pour préparer l'envoi d'un template de mail en fonction des é…" at bounding box center [848, 243] width 235 height 21
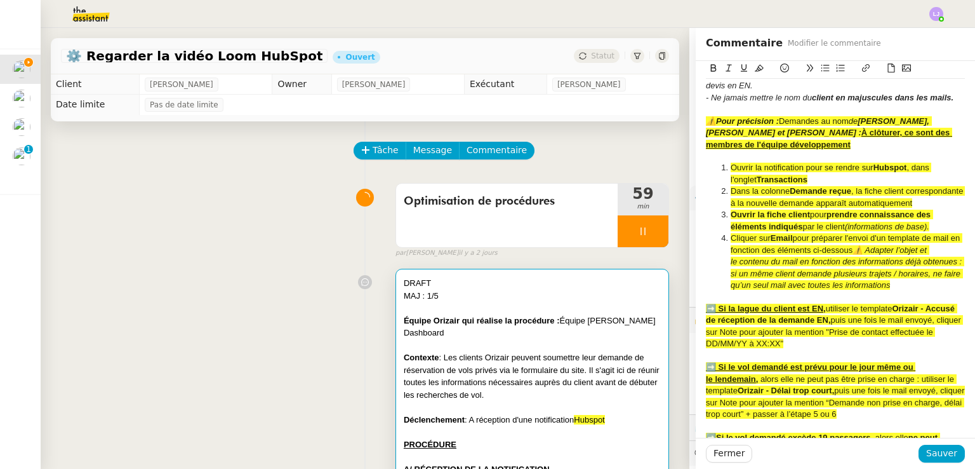
click at [824, 252] on span "pour préparer l'envoi d'un template de mail en fonction des éléments ci-dessous" at bounding box center [847, 243] width 232 height 21
drag, startPoint x: 803, startPoint y: 249, endPoint x: 856, endPoint y: 264, distance: 54.9
click at [856, 254] on span "pour préparer l'envoi d'un template de mail en fonction des éléments ci-dessous" at bounding box center [847, 243] width 232 height 21
click at [846, 326] on div "➡️ Si la lague du client est EN, utiliser le template Orizair - Accusé de récep…" at bounding box center [835, 326] width 259 height 47
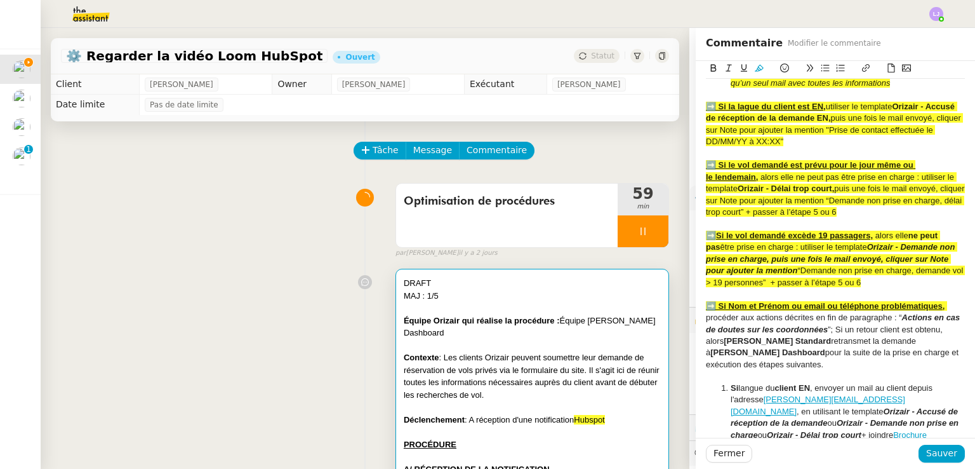
scroll to position [469, 0]
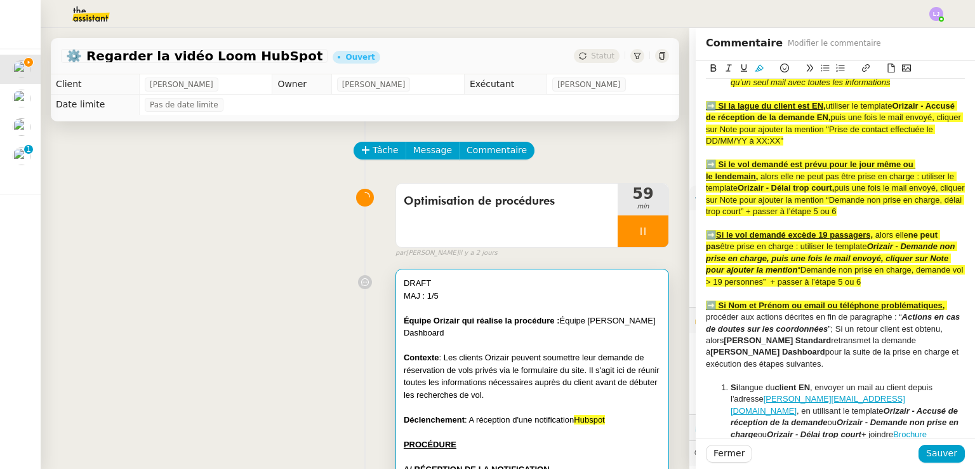
click at [785, 216] on span "puis une fois le mail envoyé, cliquer sur Note pour ajouter la mention “Demande…" at bounding box center [836, 199] width 261 height 33
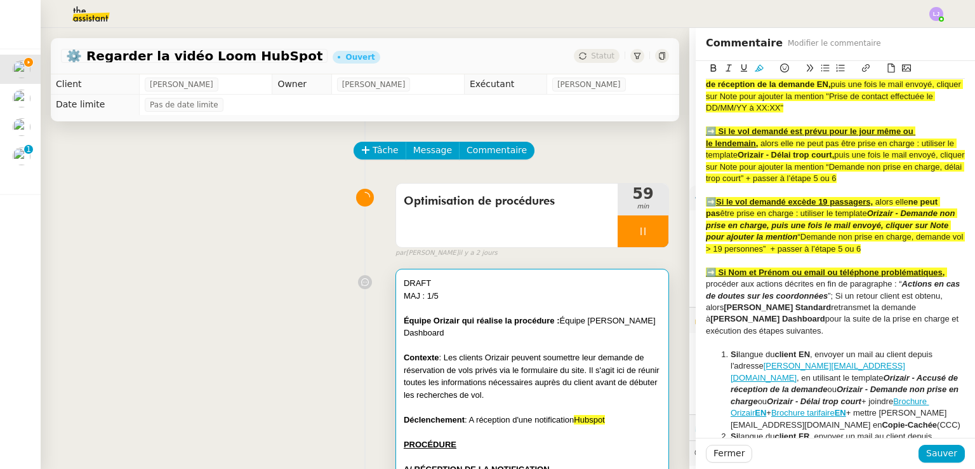
scroll to position [487, 0]
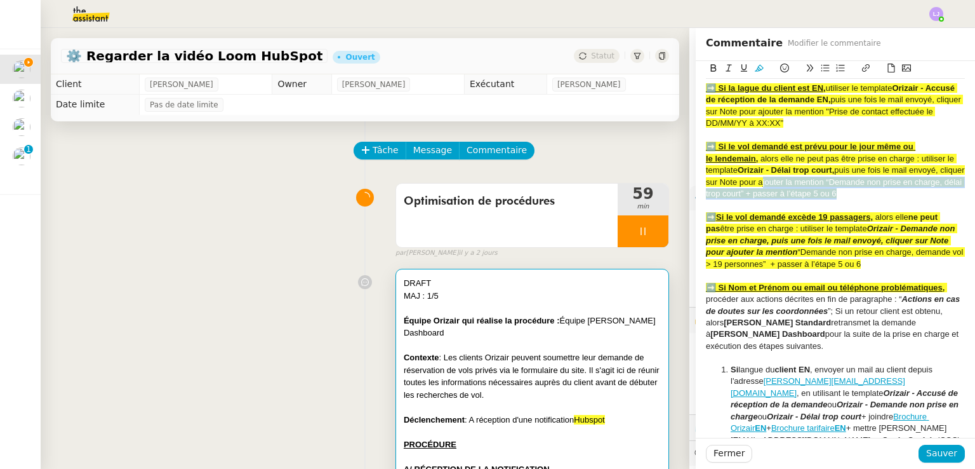
drag, startPoint x: 899, startPoint y: 214, endPoint x: 780, endPoint y: 210, distance: 118.8
click at [780, 199] on div "➡️ Si le vol demandé est prévu pour le jour même ou le lendemain, alors elle ne…" at bounding box center [835, 170] width 259 height 58
click at [800, 198] on span "puis une fois le mail envoyé, cliquer sur Note pour ajouter la mention “Demande…" at bounding box center [836, 181] width 261 height 33
drag, startPoint x: 848, startPoint y: 150, endPoint x: 877, endPoint y: 133, distance: 33.0
click at [877, 130] on div "➡️ Si la lague du client est EN, utiliser le template Orizair - Accusé de récep…" at bounding box center [835, 106] width 259 height 47
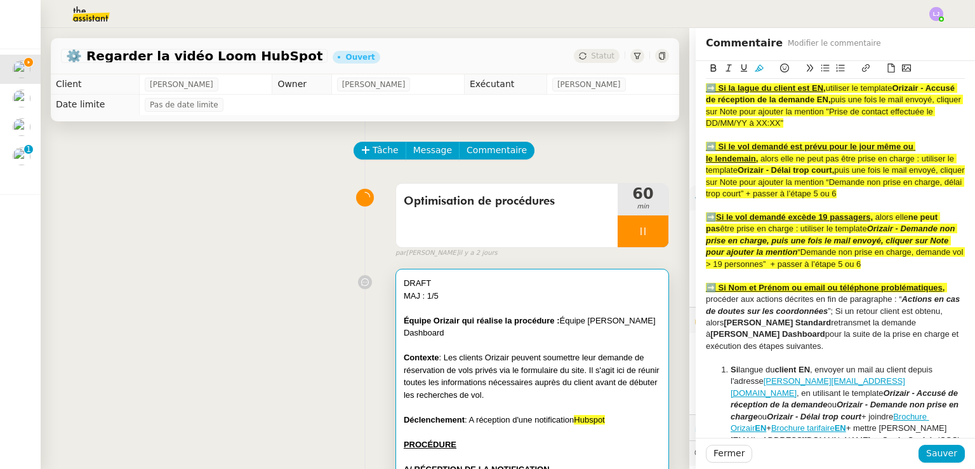
click at [780, 199] on div "➡️ Si le vol demandé est prévu pour le jour même ou le lendemain, alors elle ne…" at bounding box center [835, 170] width 259 height 58
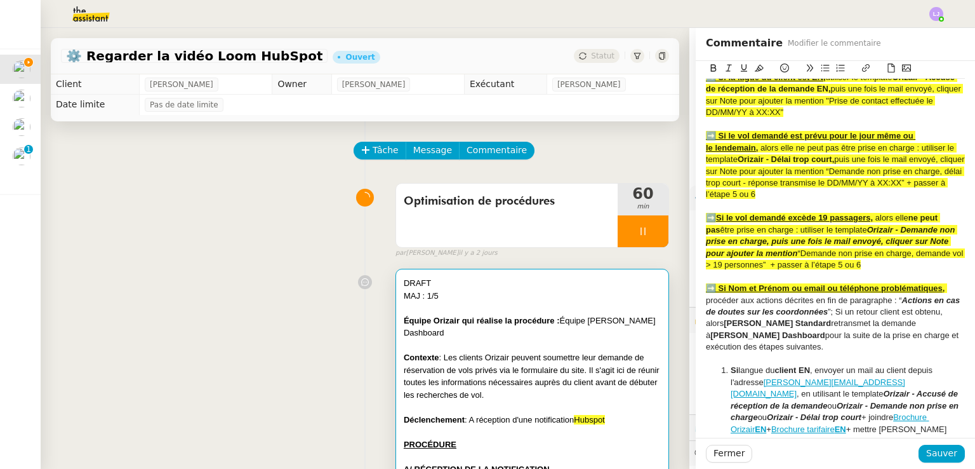
scroll to position [499, 0]
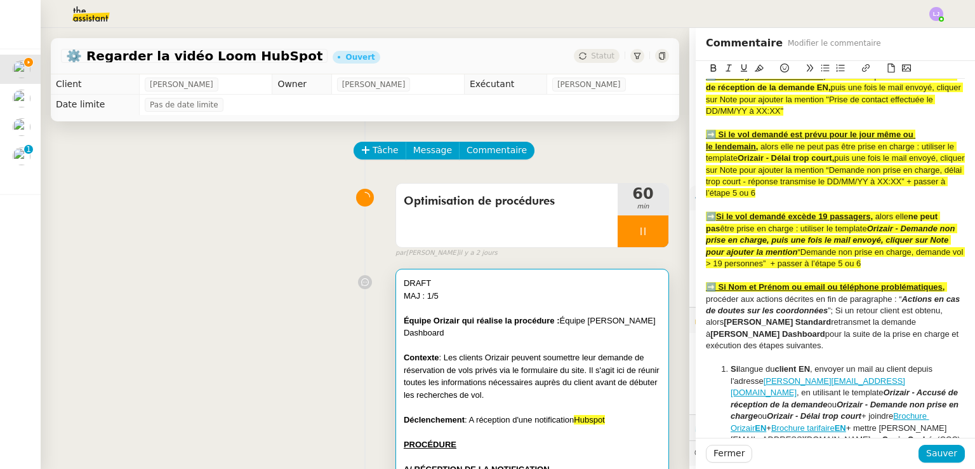
click at [804, 268] on span "“Demande non prise en charge, demande vol > 19 personnes” + passer à l’étape 5 …" at bounding box center [836, 257] width 260 height 21
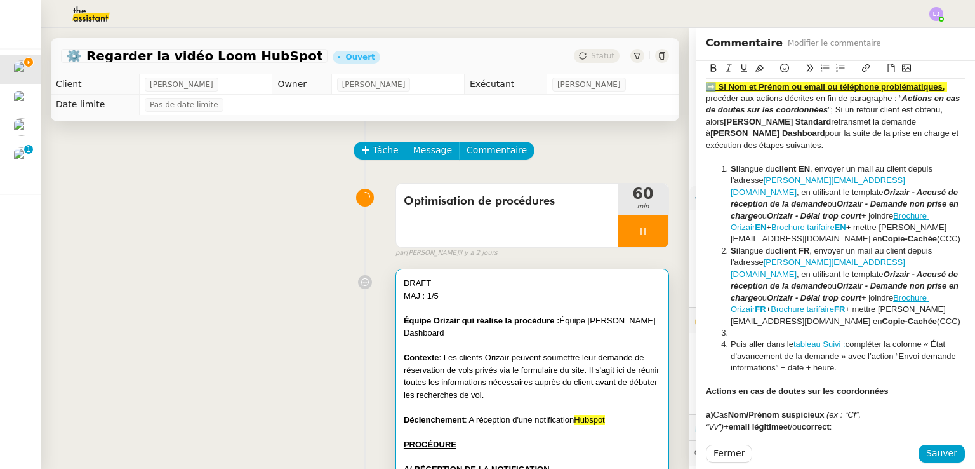
scroll to position [711, 0]
click at [937, 446] on span "Sauver" at bounding box center [941, 453] width 31 height 15
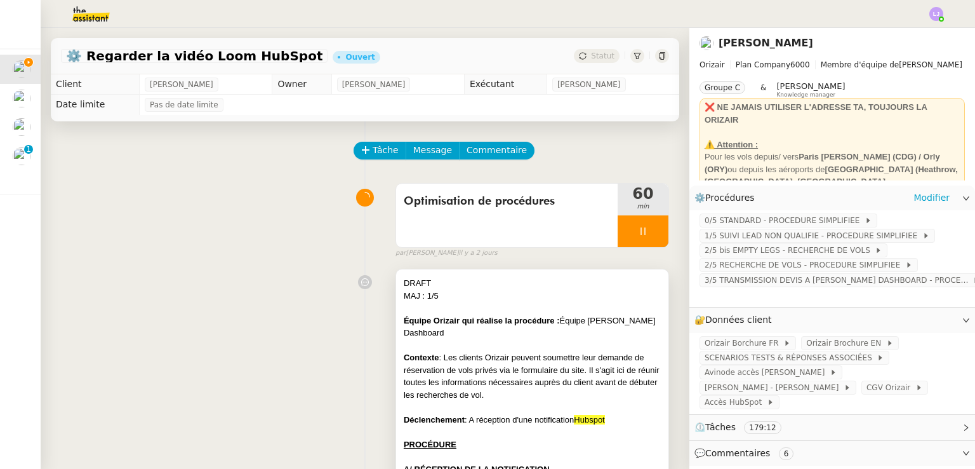
scroll to position [86, 0]
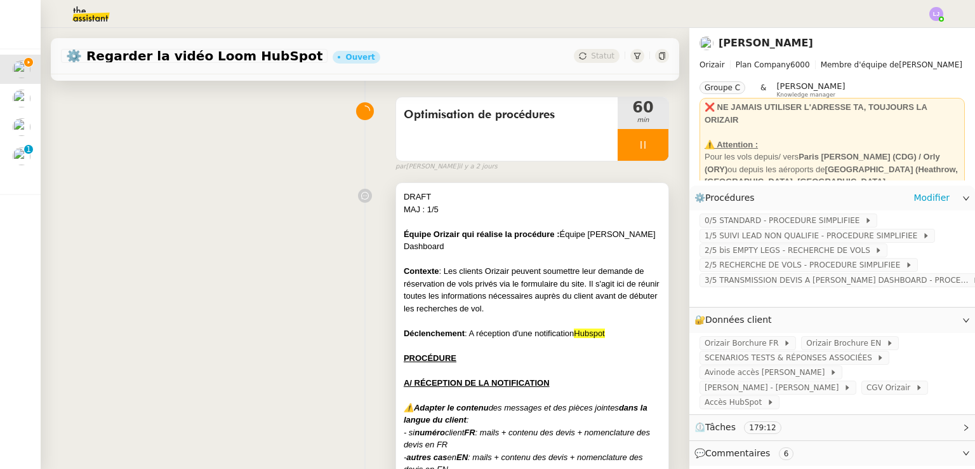
click at [553, 390] on div at bounding box center [532, 395] width 257 height 13
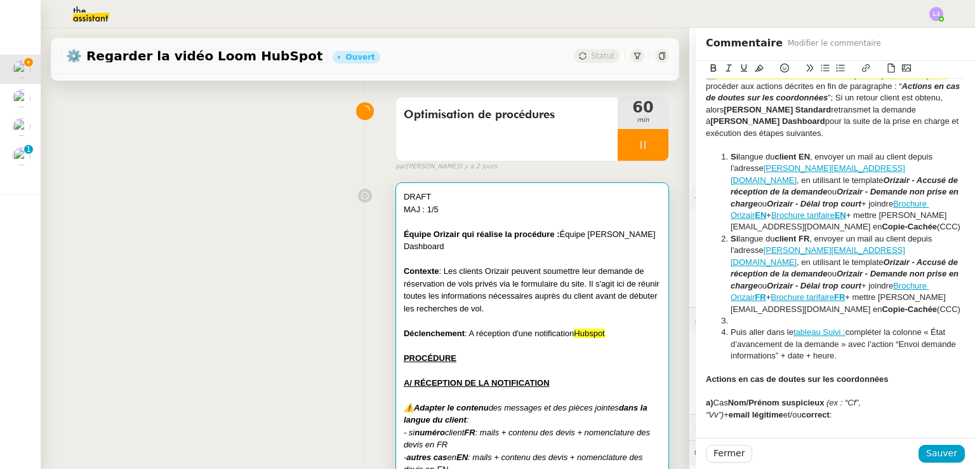
scroll to position [724, 0]
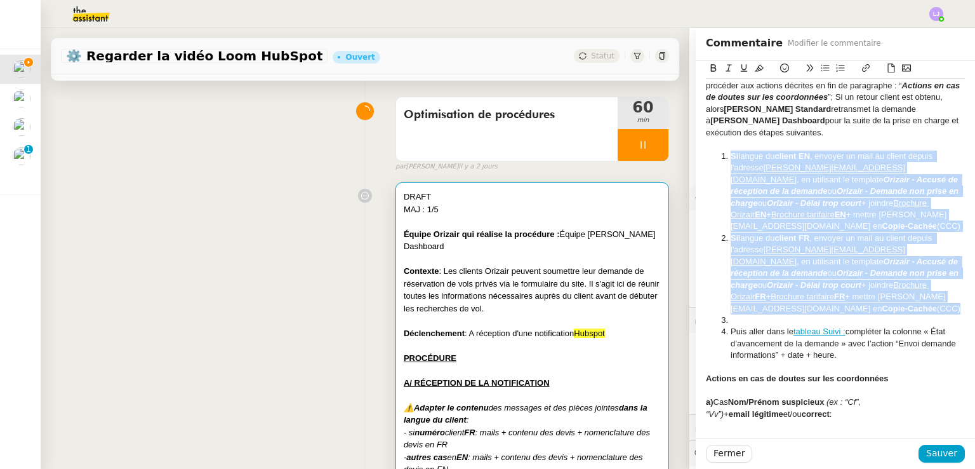
drag, startPoint x: 840, startPoint y: 332, endPoint x: 715, endPoint y: 173, distance: 202.1
click at [715, 173] on ol "Si langue du client EN , envoyer un mail au client depuis l'adresse [PERSON_NAM…" at bounding box center [835, 255] width 259 height 211
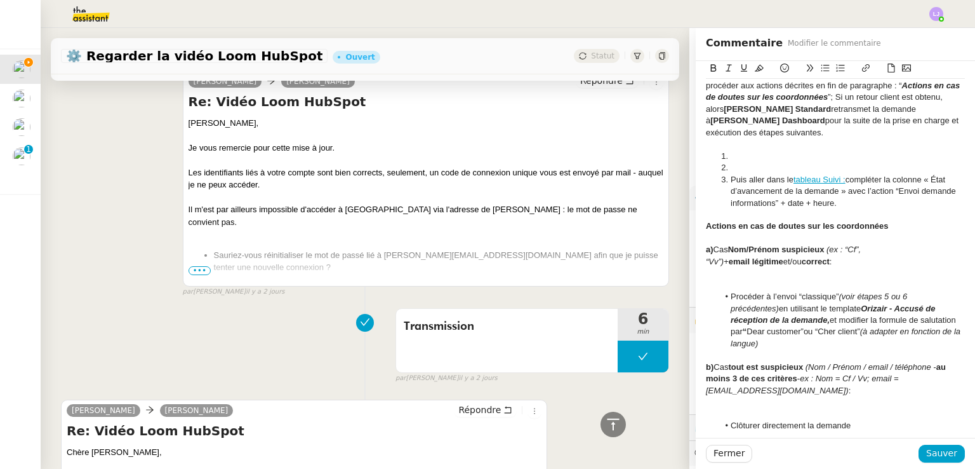
scroll to position [8127, 0]
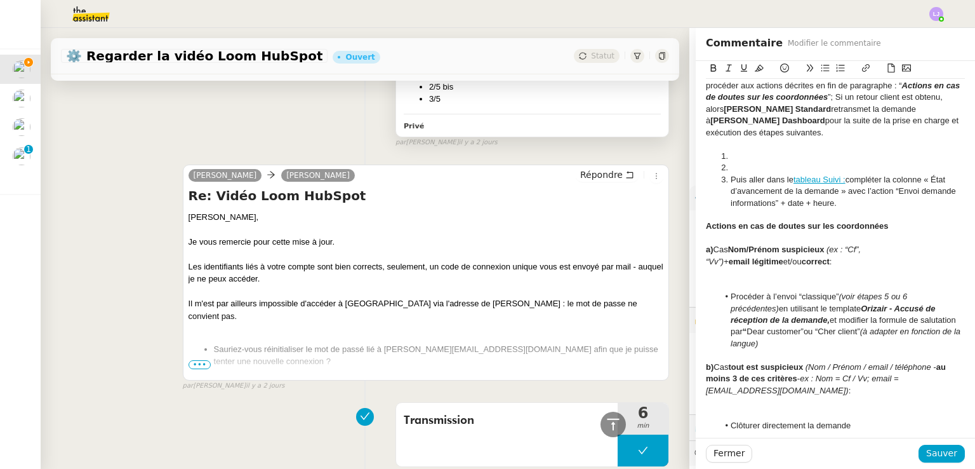
click at [587, 36] on div "PROCEDURES MODIFIEES" at bounding box center [532, 29] width 257 height 13
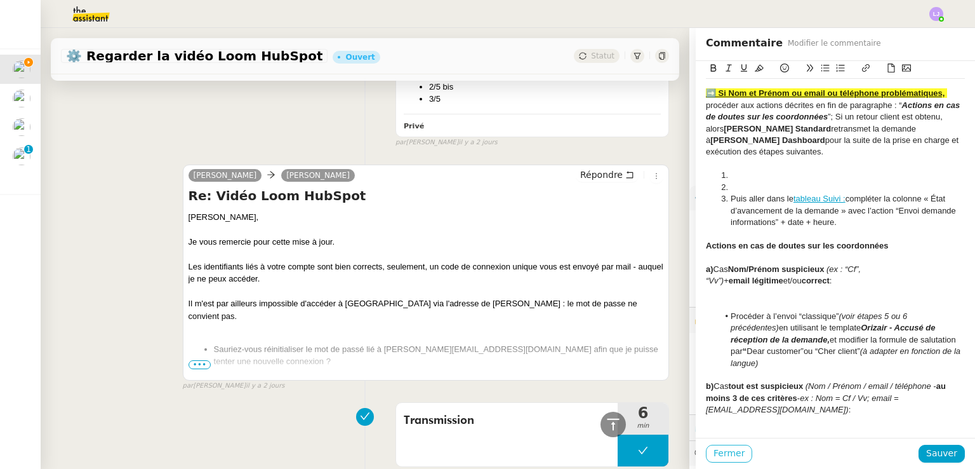
scroll to position [758, 0]
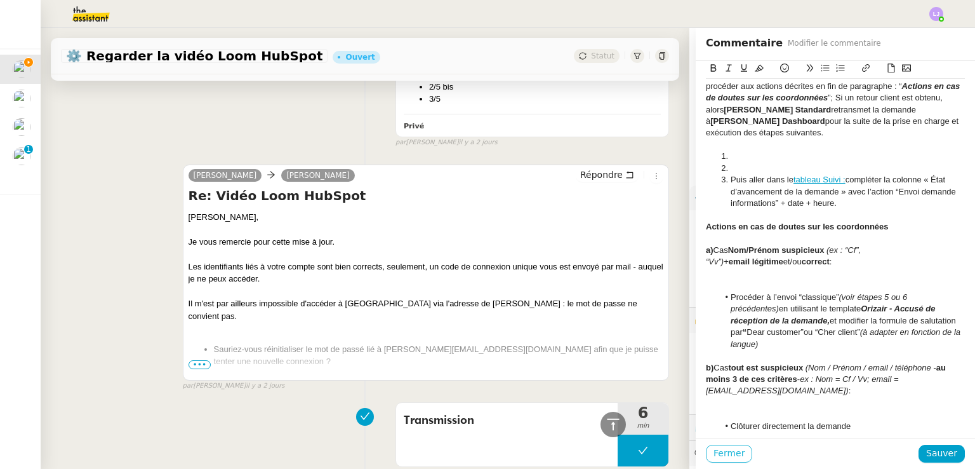
click at [714, 453] on span "Fermer" at bounding box center [729, 453] width 31 height 15
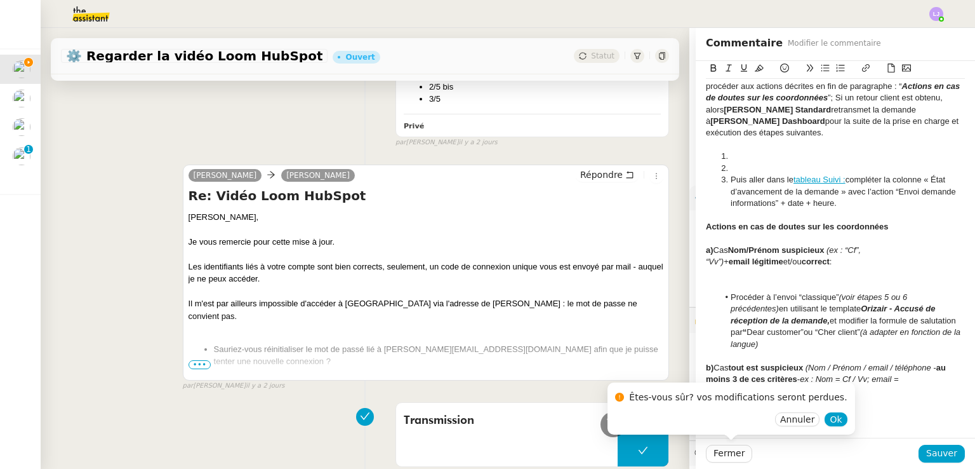
click at [820, 416] on div "Êtes-vous sûr? vos modifications seront perdues. Annuler Ok" at bounding box center [731, 408] width 247 height 53
click at [830, 417] on span "Ok" at bounding box center [836, 419] width 12 height 13
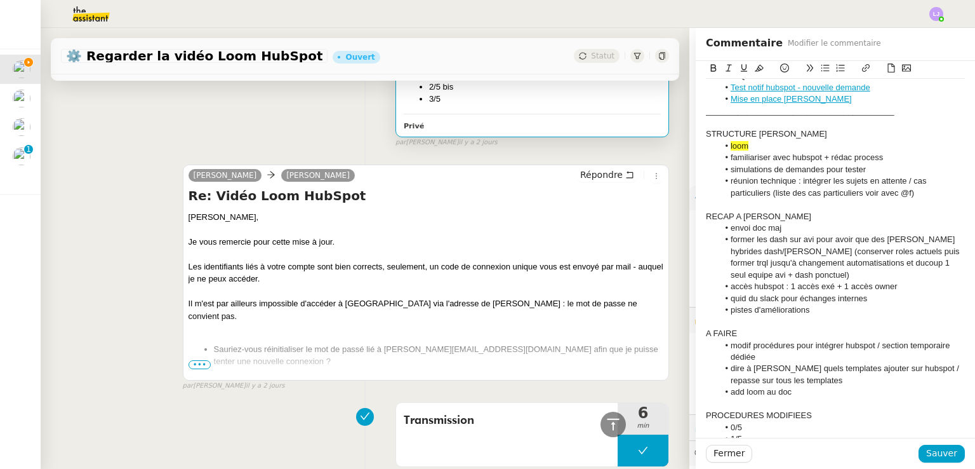
scroll to position [135, 0]
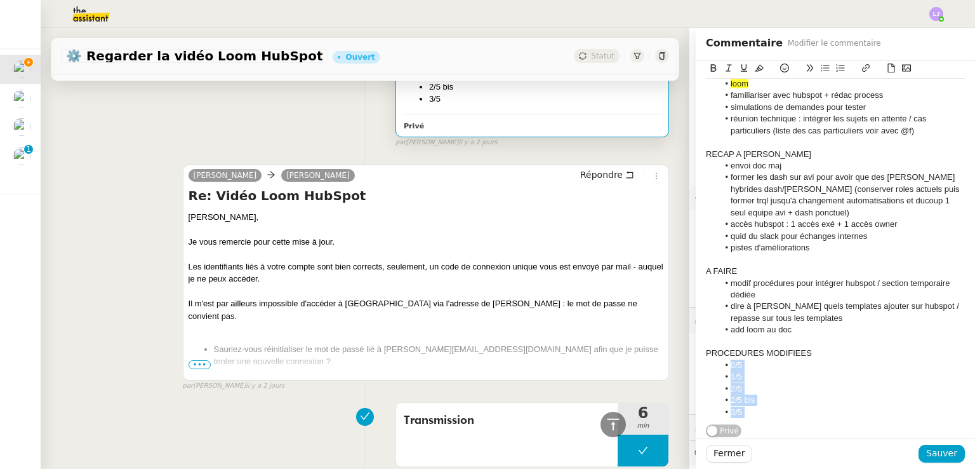
drag, startPoint x: 785, startPoint y: 416, endPoint x: 762, endPoint y: 406, distance: 25.6
click at [762, 406] on div "NOTES Templates Procédures Guide interne - process hubspot HISTORIQUE Test noti…" at bounding box center [835, 185] width 259 height 505
click at [762, 406] on li "3/5" at bounding box center [842, 411] width 247 height 11
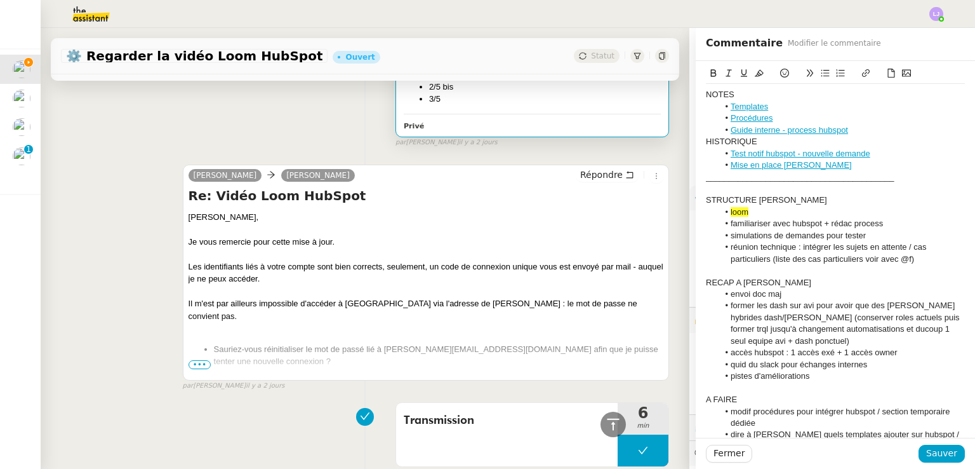
scroll to position [323, 0]
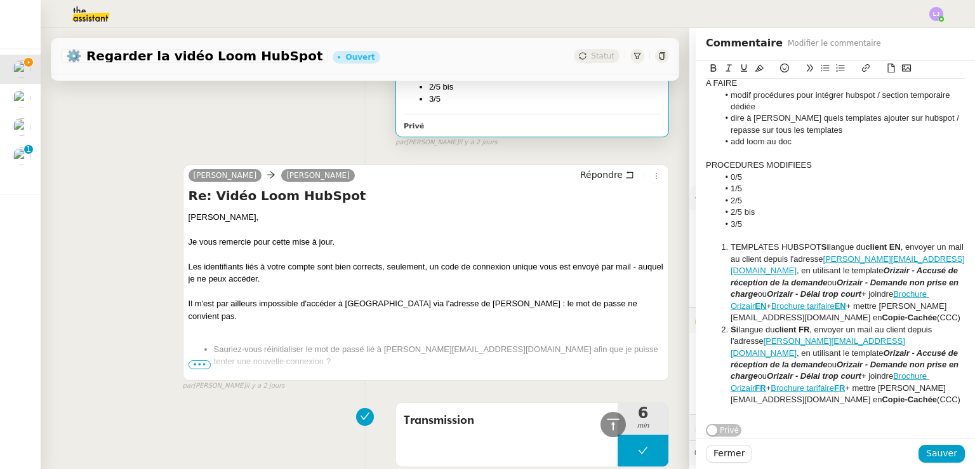
click at [811, 241] on li "TEMPLATES HUBSPOT Si langue du client EN , envoyer un mail au client depuis l'a…" at bounding box center [842, 282] width 247 height 82
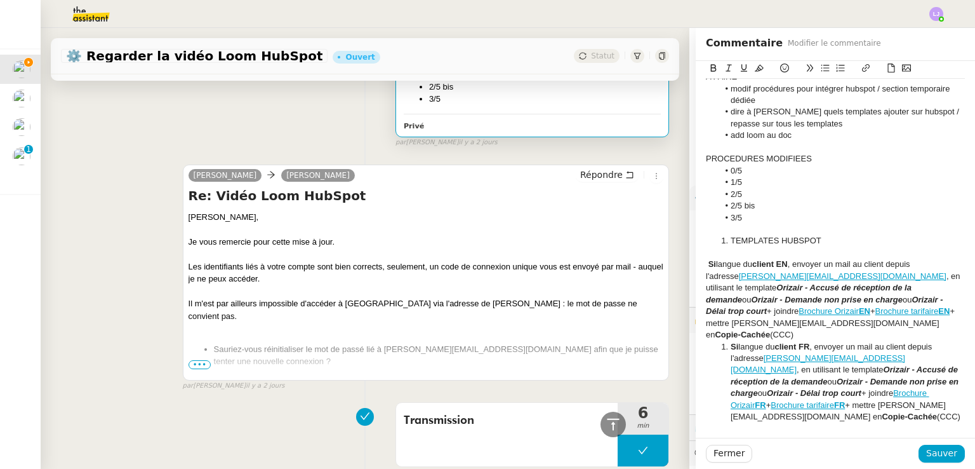
click at [720, 341] on li "Si langue du client FR , envoyer un mail au client depuis l'adresse [PERSON_NAM…" at bounding box center [842, 382] width 247 height 82
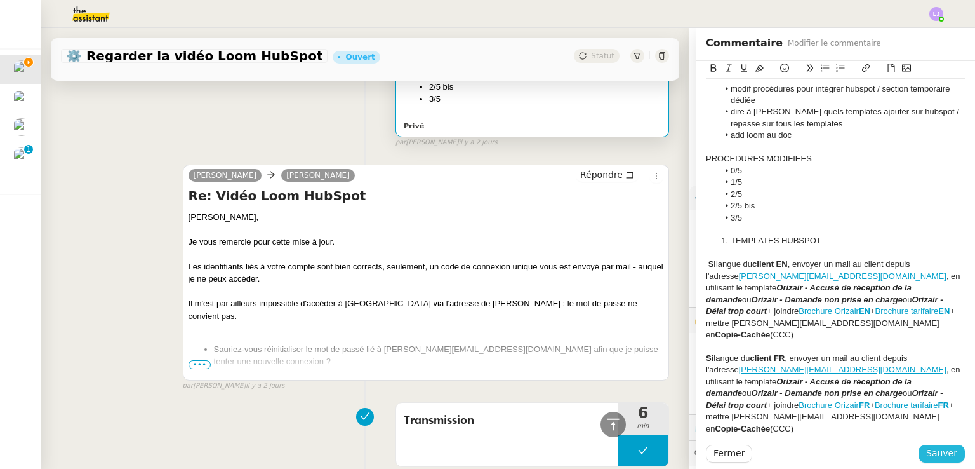
click at [938, 448] on span "Sauver" at bounding box center [941, 453] width 31 height 15
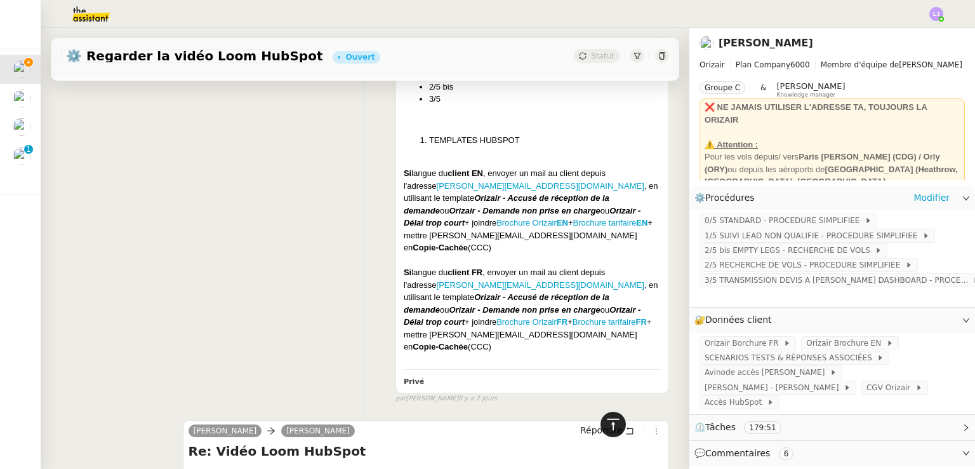
click at [606, 417] on icon at bounding box center [613, 423] width 15 height 15
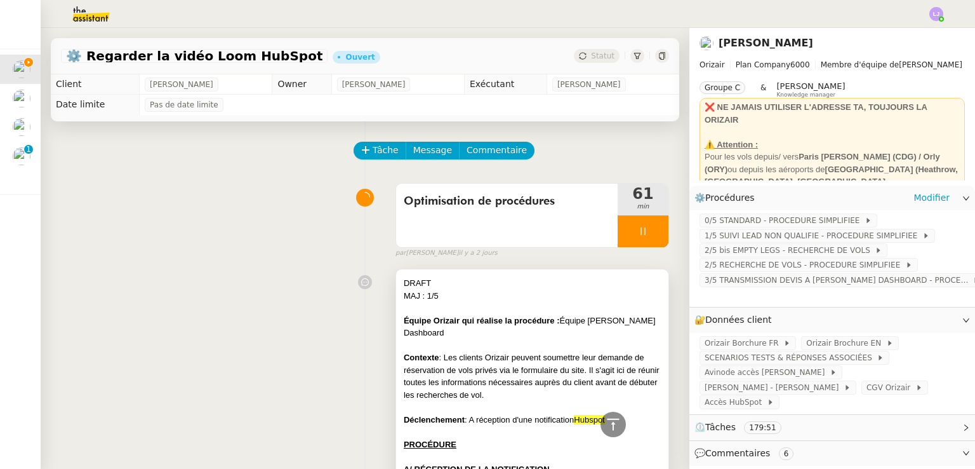
click at [542, 296] on div "MAJ : 1/5" at bounding box center [532, 296] width 257 height 13
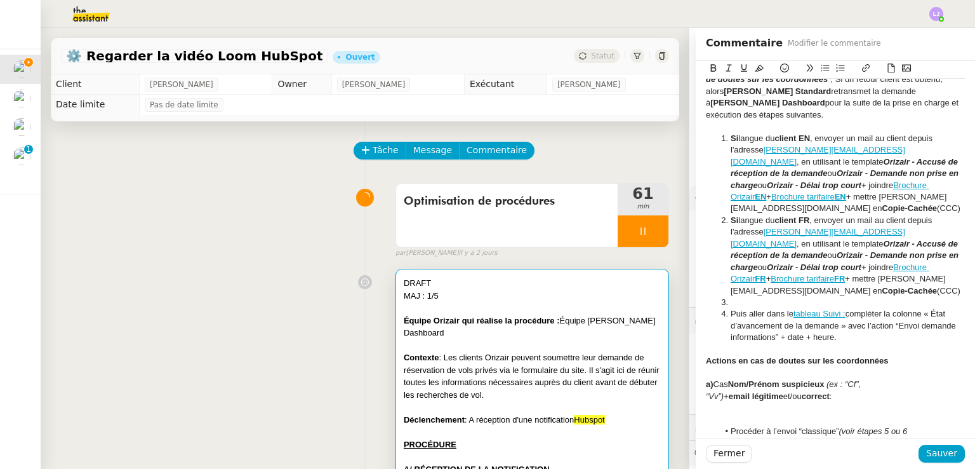
scroll to position [745, 0]
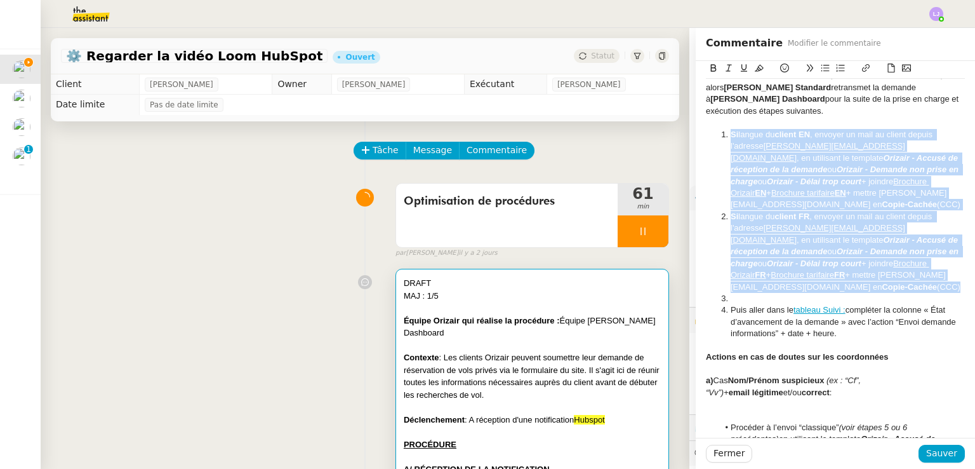
drag, startPoint x: 829, startPoint y: 309, endPoint x: 721, endPoint y: 151, distance: 191.4
click at [721, 151] on ol "Si langue du client EN , envoyer un mail au client depuis l'adresse [PERSON_NAM…" at bounding box center [835, 234] width 259 height 211
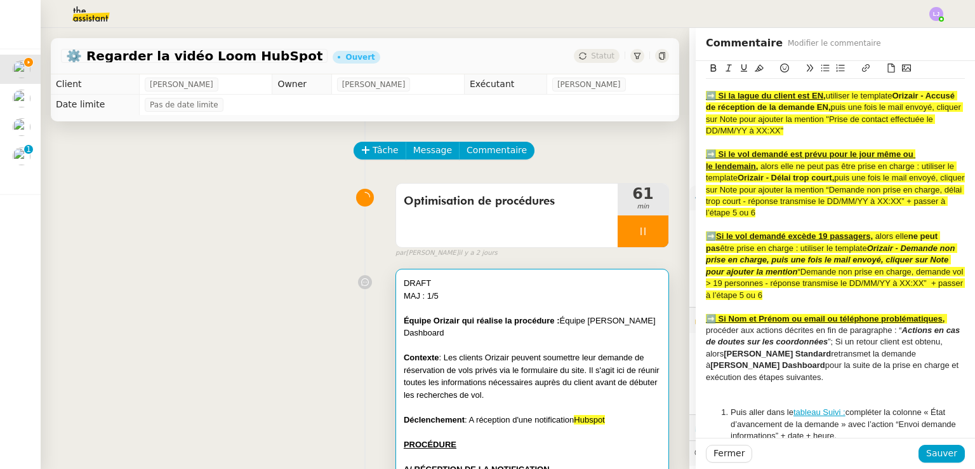
scroll to position [535, 0]
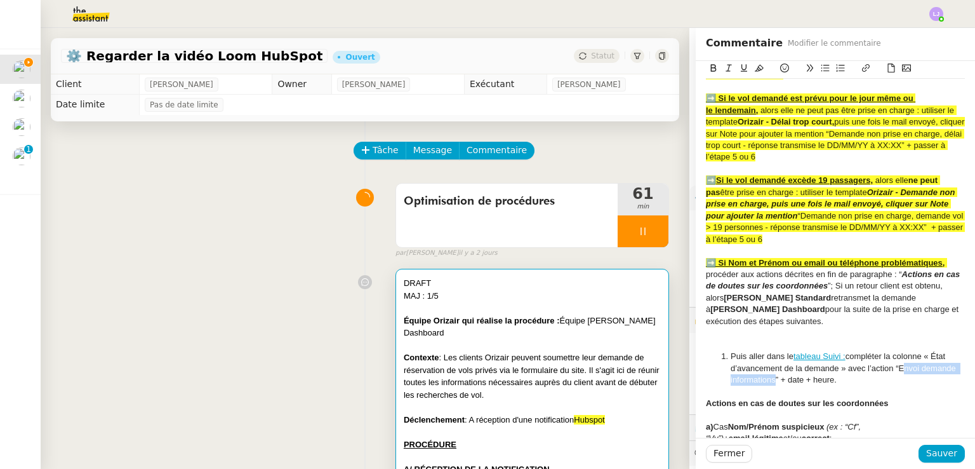
drag, startPoint x: 764, startPoint y: 402, endPoint x: 890, endPoint y: 390, distance: 126.9
click at [890, 385] on li "Puis aller dans le tableau Suivi : compléter la colonne « État d’avancement de …" at bounding box center [842, 367] width 247 height 35
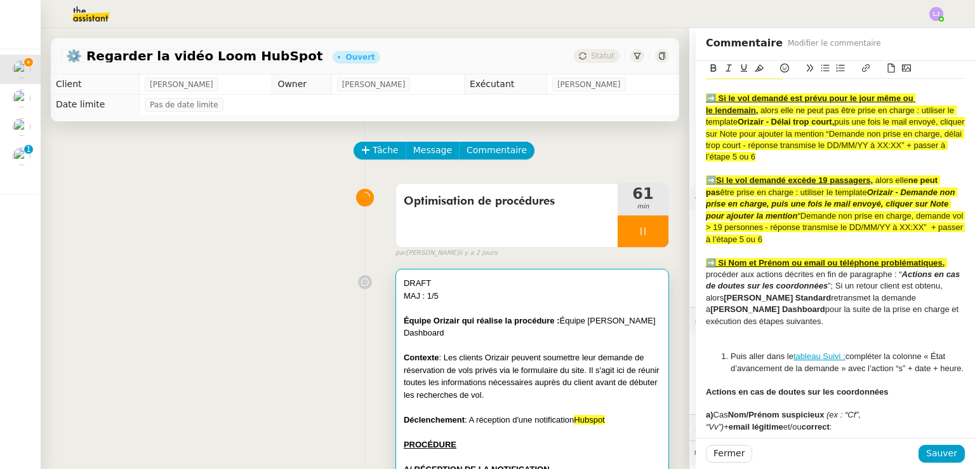
scroll to position [461, 0]
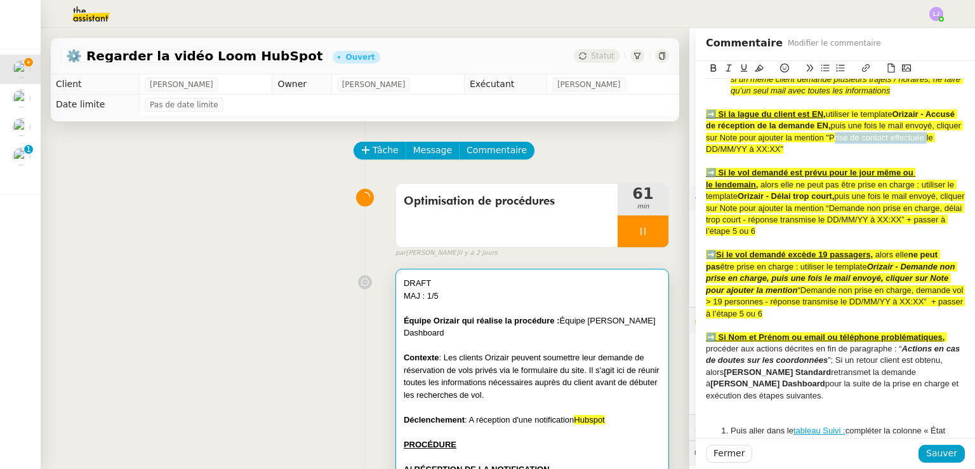
drag, startPoint x: 878, startPoint y: 157, endPoint x: 731, endPoint y: 173, distance: 148.2
click at [731, 154] on span "puis une fois le mail envoyé, cliquer sur Note pour ajouter la mention "Prise d…" at bounding box center [834, 137] width 257 height 33
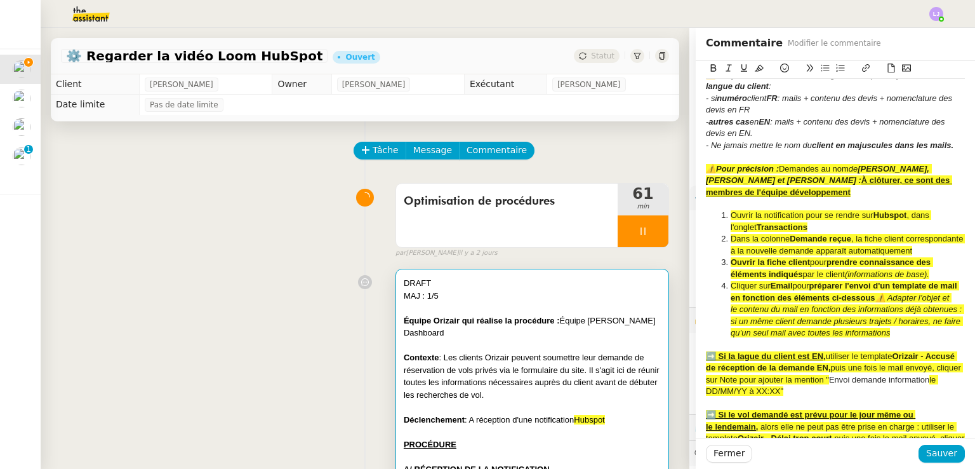
scroll to position [303, 0]
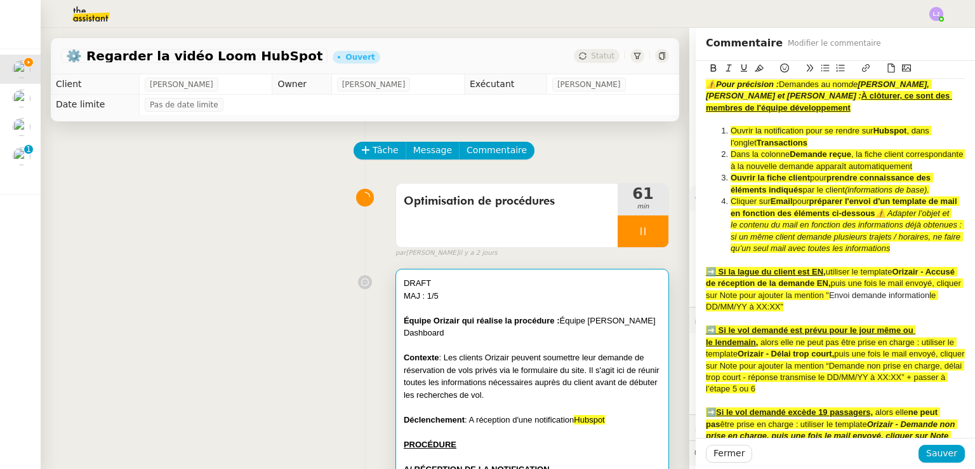
click at [733, 313] on div "➡️ Si la lague du client est EN, utiliser le template Orizair - Accusé de récep…" at bounding box center [835, 289] width 259 height 47
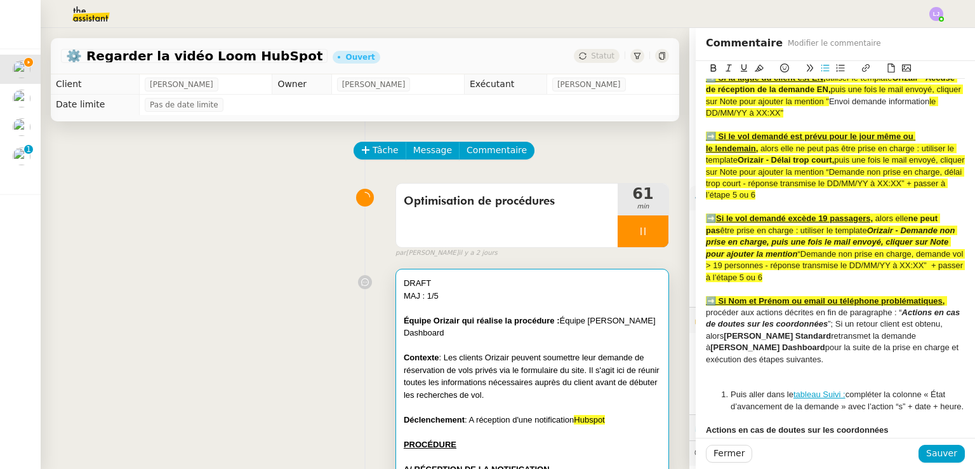
scroll to position [488, 0]
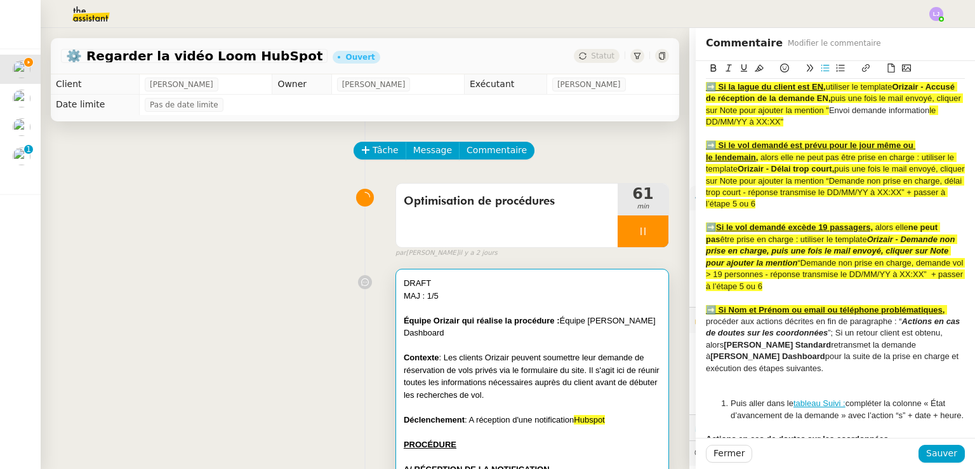
click at [735, 128] on div "➡️ Si la lague du client est EN, utiliser le template Orizair - Accusé de récep…" at bounding box center [835, 104] width 259 height 47
click at [706, 128] on div "➡️ Si la lague du client est EN, utiliser le template Orizair - Accusé de récep…" at bounding box center [835, 104] width 259 height 47
drag, startPoint x: 760, startPoint y: 143, endPoint x: 872, endPoint y: 132, distance: 112.9
click at [872, 128] on div "➡️ Si la lague du client est EN, utiliser le template Orizair - Accusé de récep…" at bounding box center [835, 104] width 259 height 47
click at [755, 69] on icon at bounding box center [759, 68] width 9 height 7
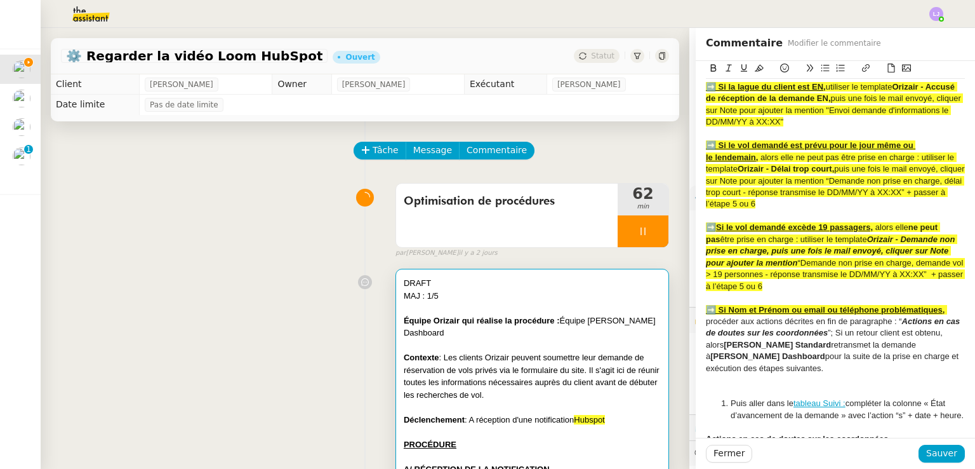
click at [787, 326] on div "➡️ Si Nom et [PERSON_NAME] ou email ou téléphone problématiques, procéder aux a…" at bounding box center [835, 339] width 259 height 70
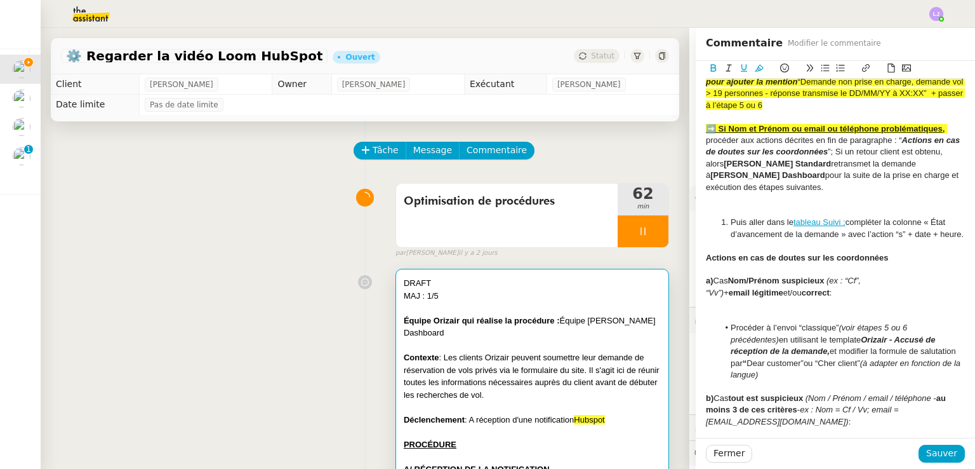
scroll to position [684, 0]
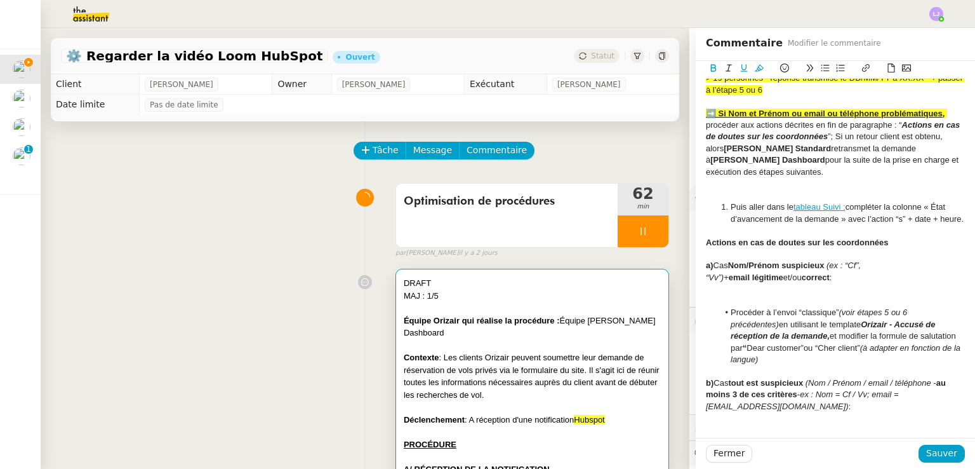
drag, startPoint x: 800, startPoint y: 252, endPoint x: 703, endPoint y: 209, distance: 106.3
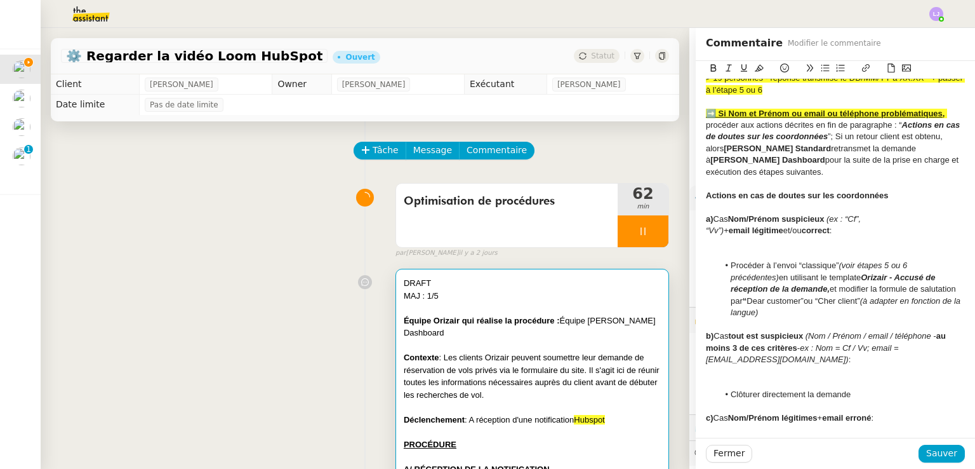
click at [841, 156] on div "➡️ Si Nom et [PERSON_NAME] ou email ou téléphone problématiques, procéder aux a…" at bounding box center [835, 143] width 259 height 70
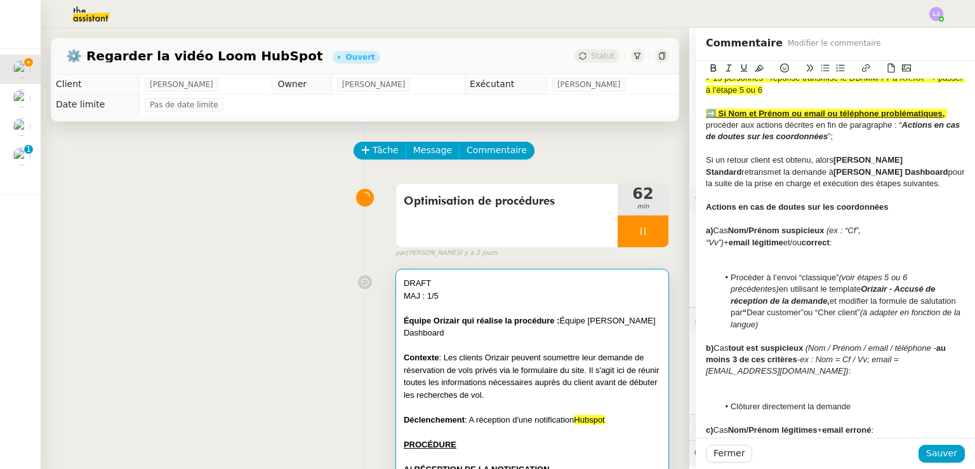
click at [841, 143] on div "➡️ Si Nom et Prénom ou email ou téléphone problématiques, procéder aux actions …" at bounding box center [835, 125] width 259 height 35
click at [851, 143] on div "➡️ Si Nom et Prénom ou email ou téléphone problématiques, procéder aux actions …" at bounding box center [835, 125] width 259 height 35
drag, startPoint x: 844, startPoint y: 161, endPoint x: 775, endPoint y: 146, distance: 71.3
click at [775, 143] on div "➡️ Si Nom et Prénom ou email ou téléphone problématiques, procéder aux actions …" at bounding box center [835, 125] width 259 height 35
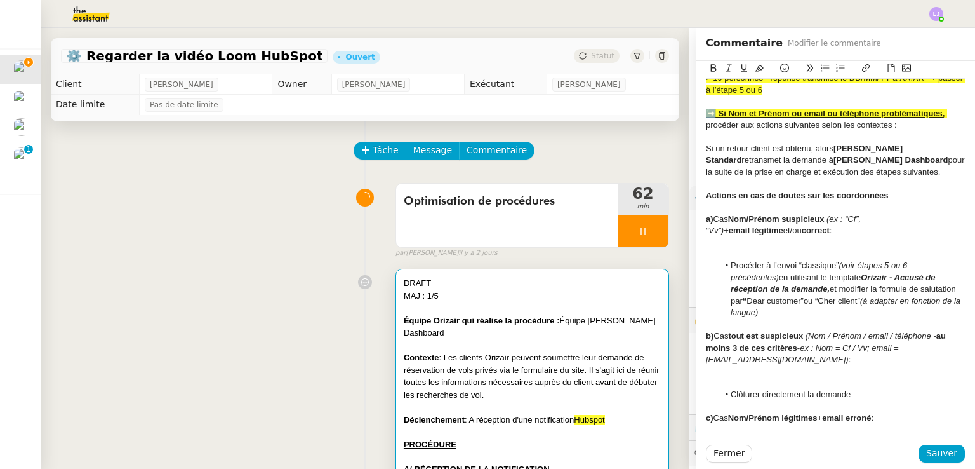
click at [869, 200] on strong "Actions en cas de doutes sur les coordonnées" at bounding box center [797, 195] width 183 height 10
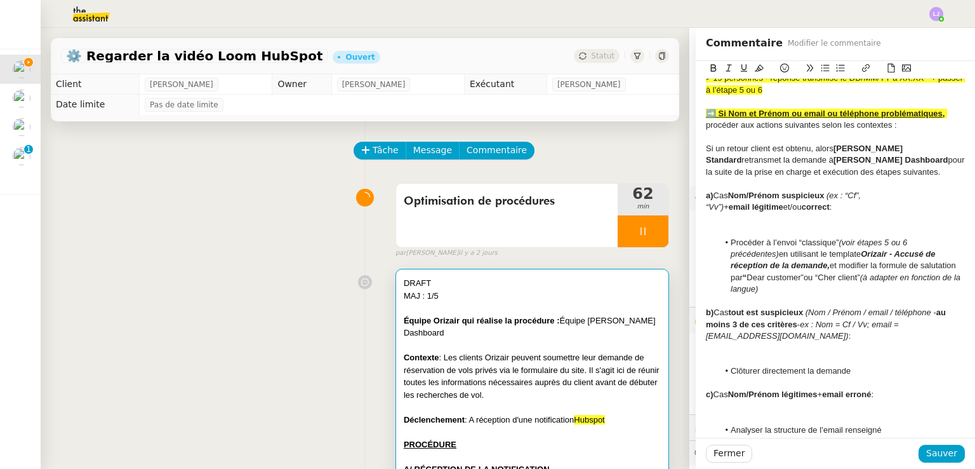
click at [802, 131] on div "➡️ Si Nom et Prénom ou email ou téléphone problématiques, procéder aux actions …" at bounding box center [835, 119] width 259 height 23
click at [914, 131] on div "➡️ Si Nom et Prénom ou email ou téléphone problématiques, procéder aux actions …" at bounding box center [835, 119] width 259 height 23
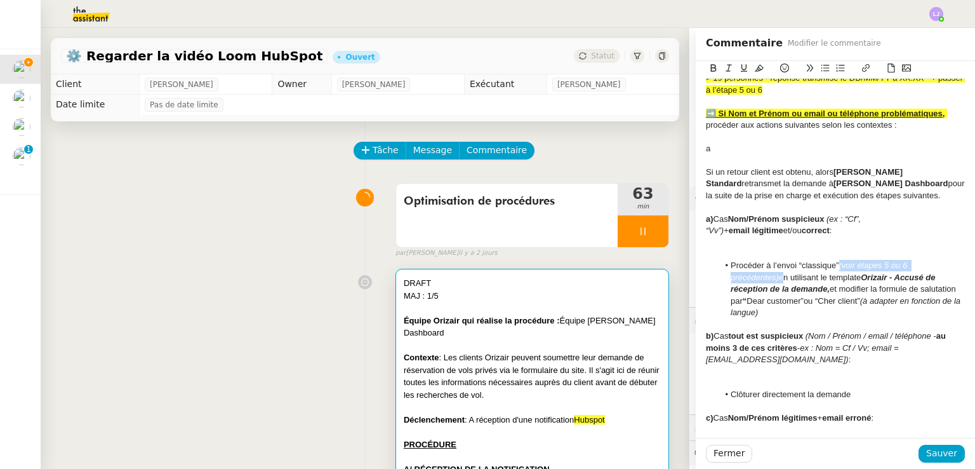
drag, startPoint x: 772, startPoint y: 302, endPoint x: 831, endPoint y: 290, distance: 60.1
click at [831, 290] on li "Procéder à l’envoi “classique” (voir étapes 5 ou 6 précédentes) en utilisant le…" at bounding box center [842, 289] width 247 height 58
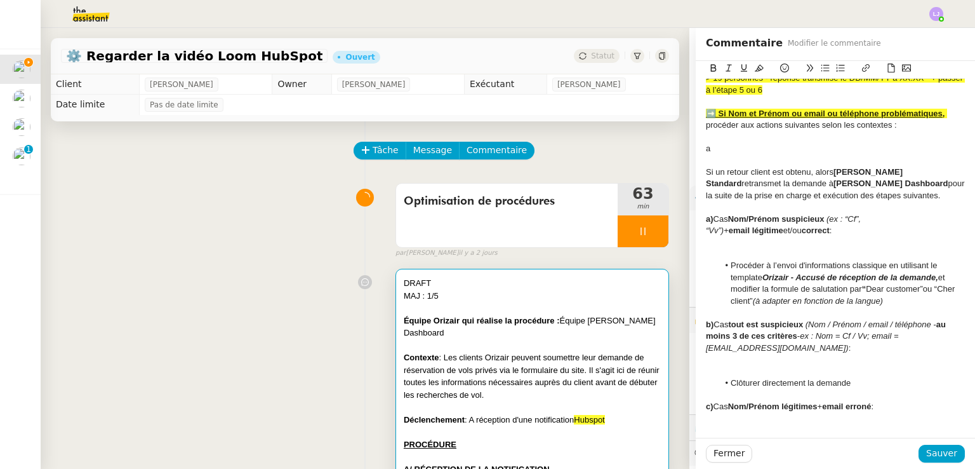
click at [791, 288] on li "Procéder à l’envoi d'informations classique en utilisant le template Orizair - …" at bounding box center [842, 283] width 247 height 47
click at [746, 260] on div at bounding box center [835, 253] width 259 height 11
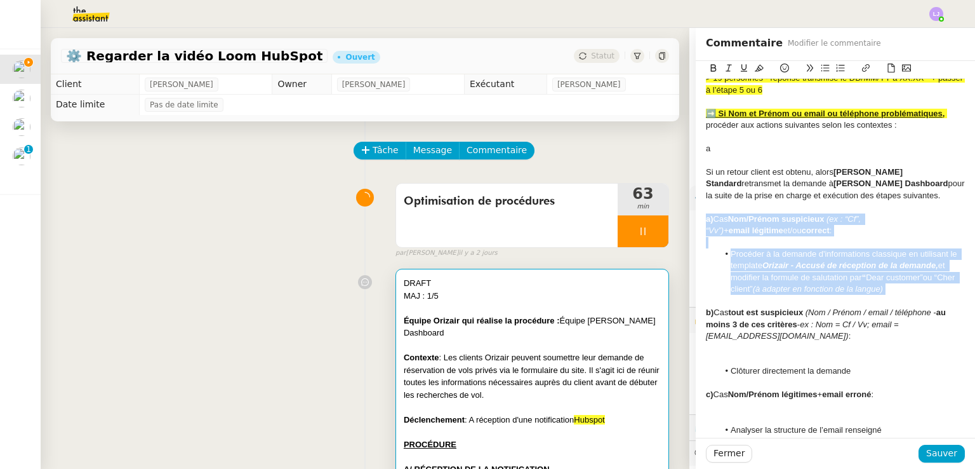
drag, startPoint x: 880, startPoint y: 311, endPoint x: 696, endPoint y: 239, distance: 197.0
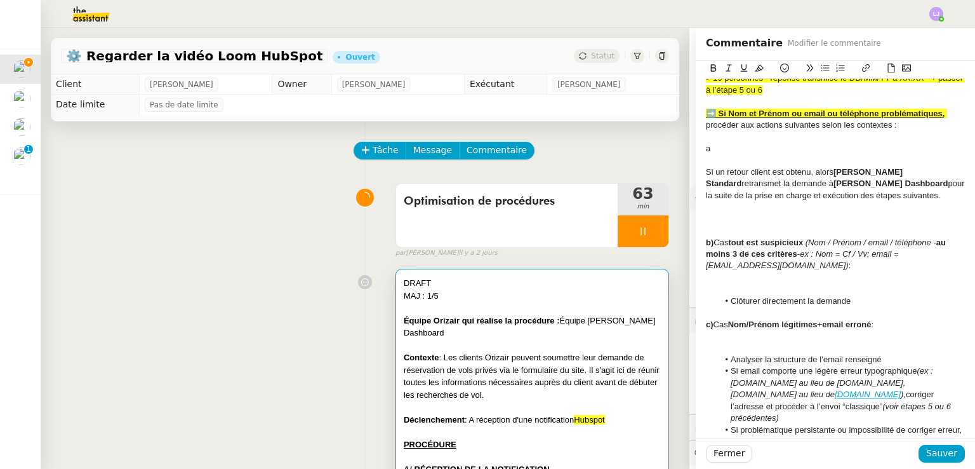
click at [706, 154] on div "a" at bounding box center [835, 148] width 259 height 11
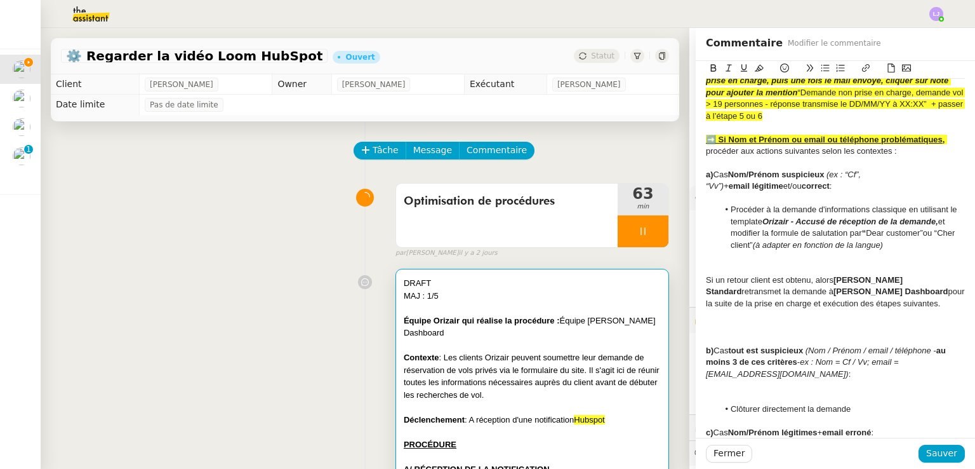
scroll to position [712, 0]
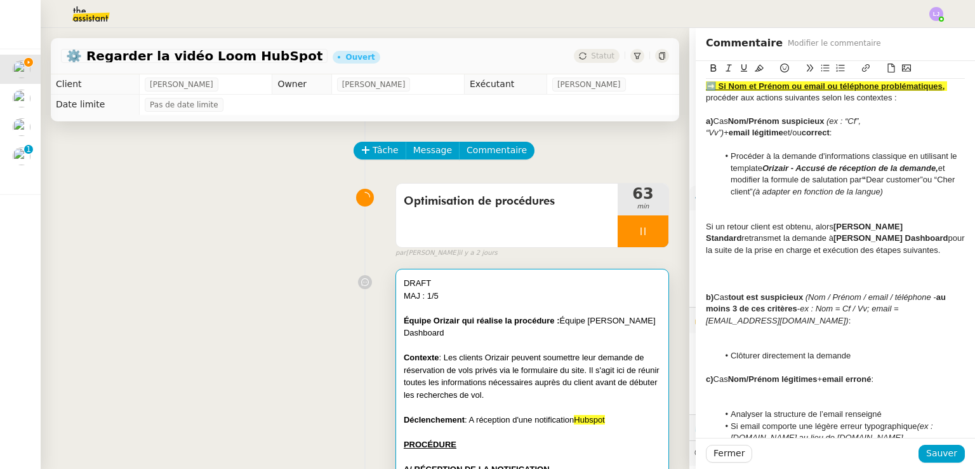
click at [775, 338] on div at bounding box center [835, 331] width 259 height 11
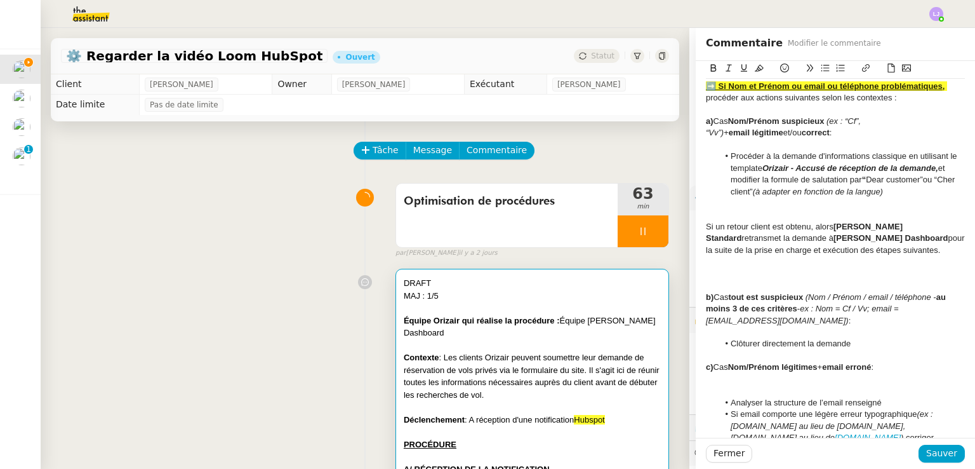
click at [719, 349] on li "Clôturer directement la demande" at bounding box center [842, 343] width 247 height 11
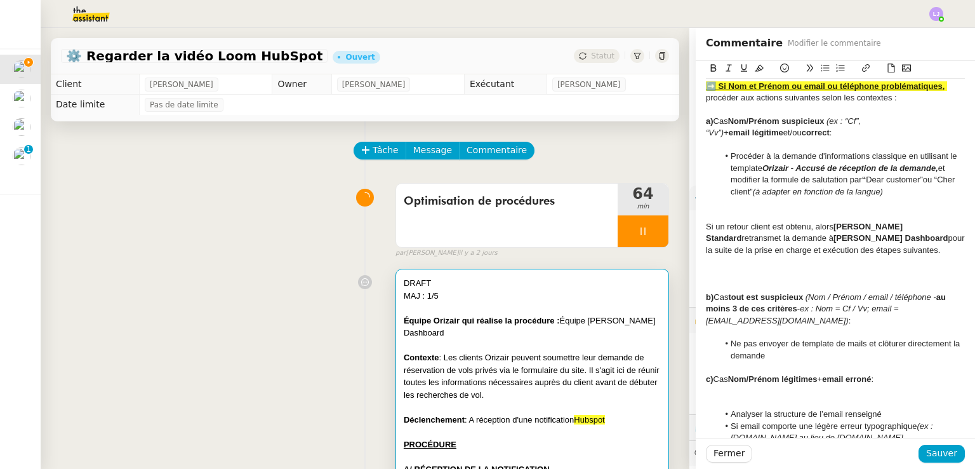
click at [730, 279] on div at bounding box center [835, 273] width 259 height 11
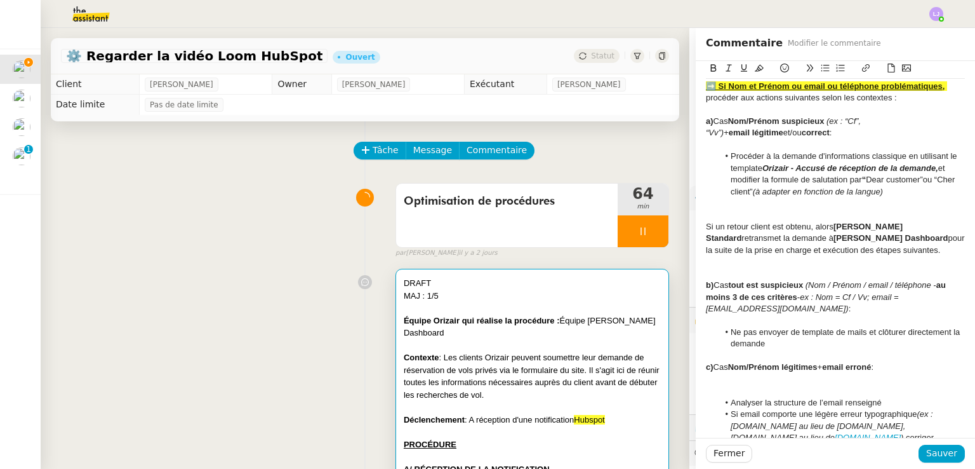
click at [706, 250] on div "Si un retour client est obtenu, alors [PERSON_NAME] Standard retransmet la dema…" at bounding box center [835, 238] width 259 height 35
click at [780, 69] on button at bounding box center [784, 68] width 15 height 15
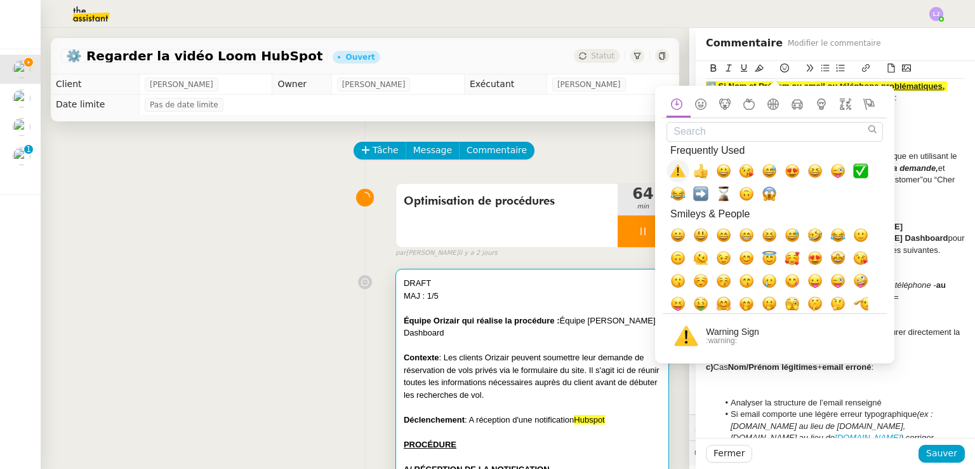
click at [685, 165] on span "⚠️, warning" at bounding box center [677, 170] width 15 height 15
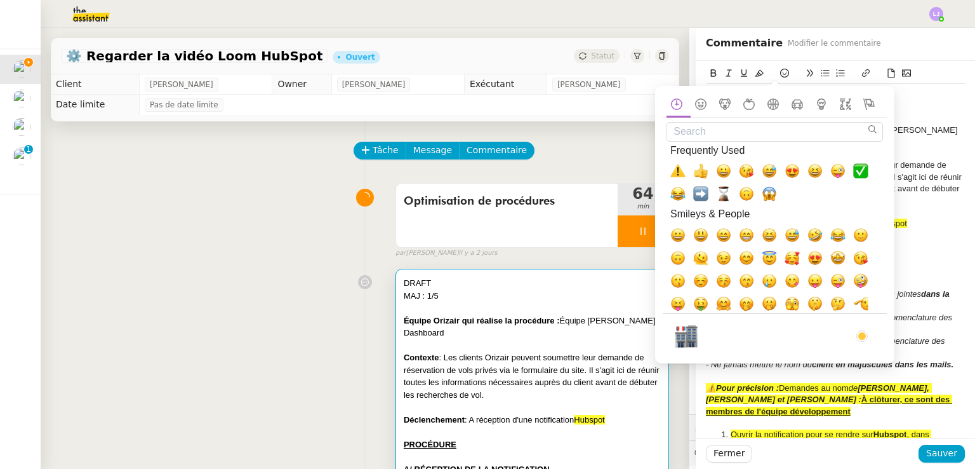
click at [932, 387] on em "[PERSON_NAME], [PERSON_NAME] et [PERSON_NAME] :" at bounding box center [819, 393] width 226 height 21
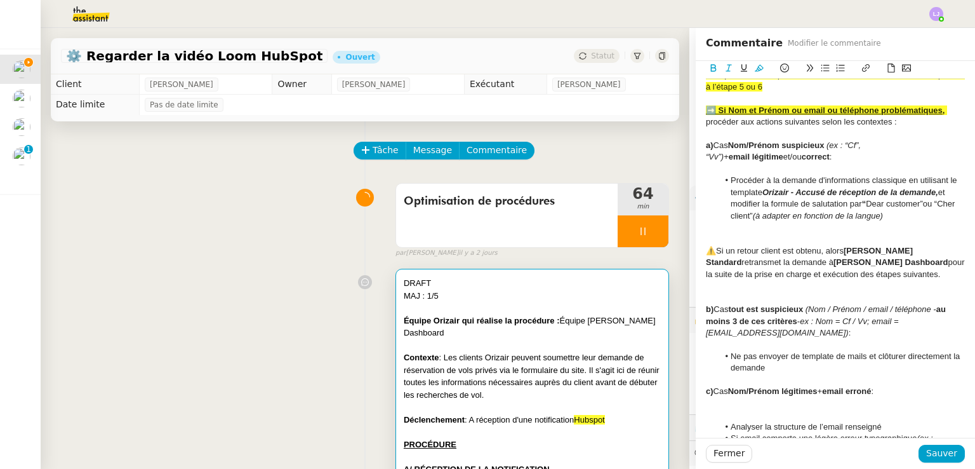
scroll to position [687, 0]
click at [744, 281] on div "⚠️Si un retour client est obtenu, alors [PERSON_NAME] Standard retransmet la de…" at bounding box center [835, 263] width 259 height 35
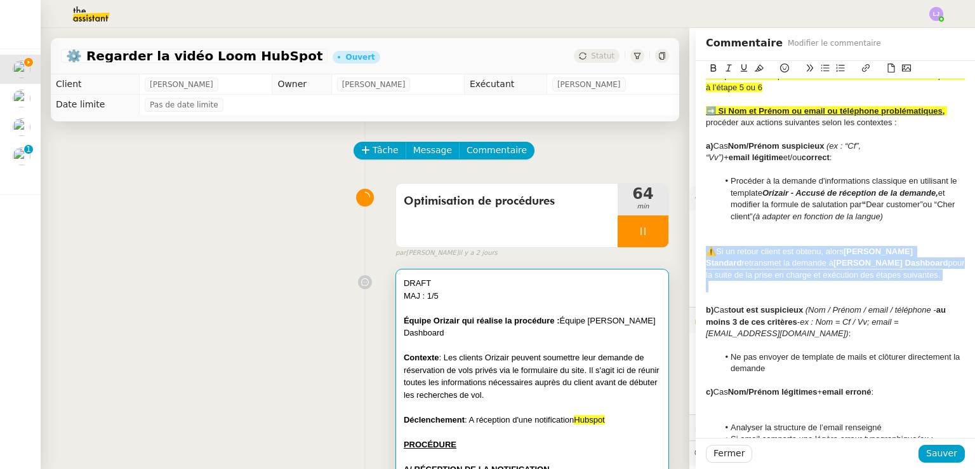
click at [744, 281] on div "⚠️Si un retour client est obtenu, alors [PERSON_NAME] Standard retransmet la de…" at bounding box center [835, 263] width 259 height 35
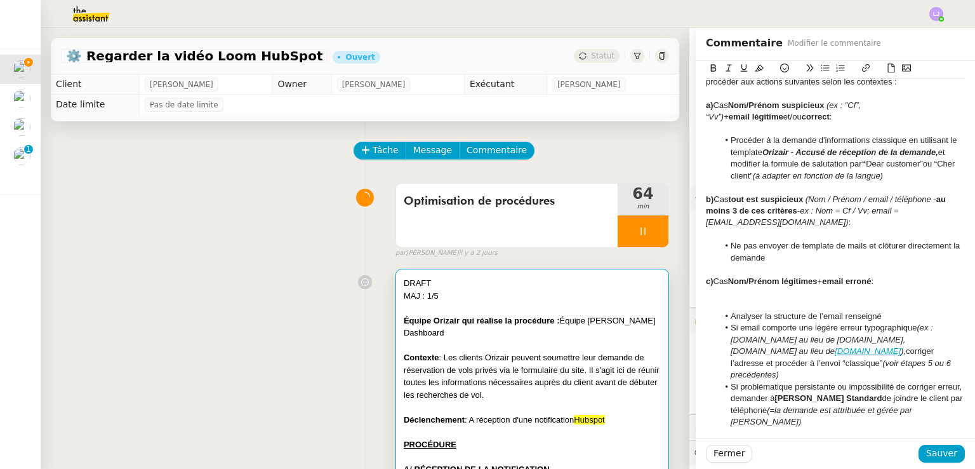
scroll to position [729, 0]
click at [740, 297] on div at bounding box center [835, 291] width 259 height 11
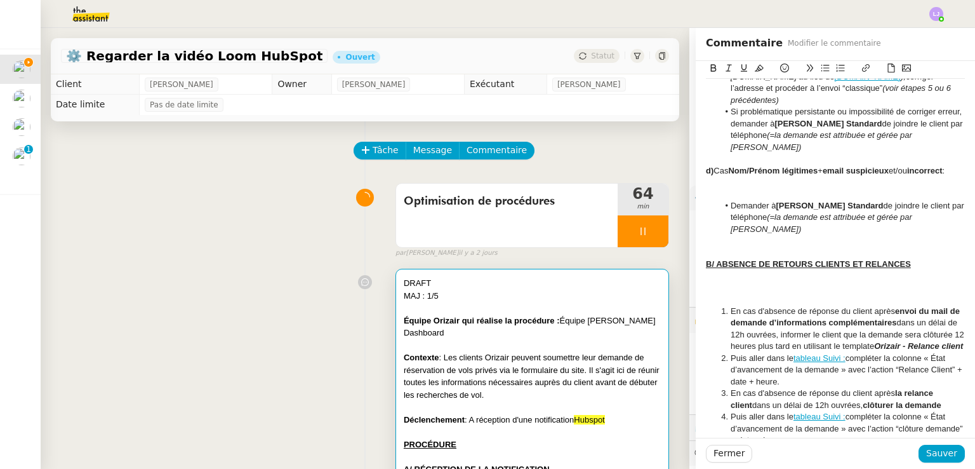
scroll to position [992, 0]
click at [724, 198] on div at bounding box center [835, 192] width 259 height 11
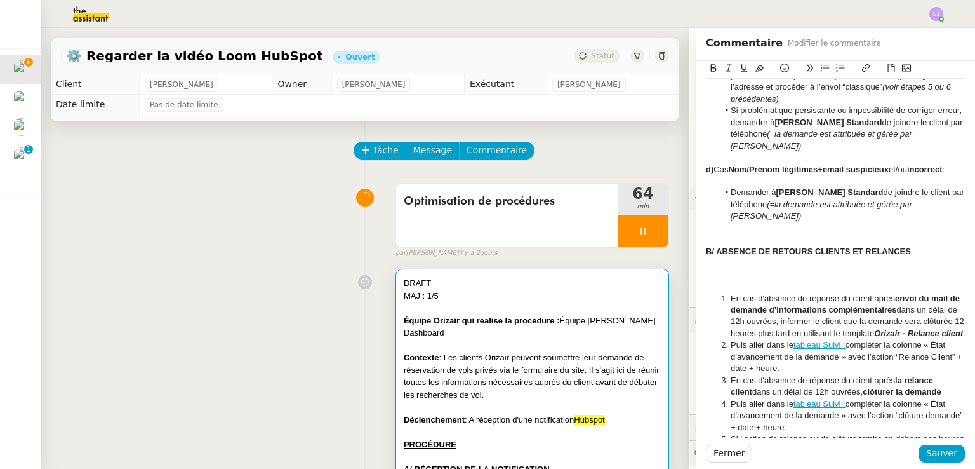
click at [769, 234] on div at bounding box center [835, 227] width 259 height 11
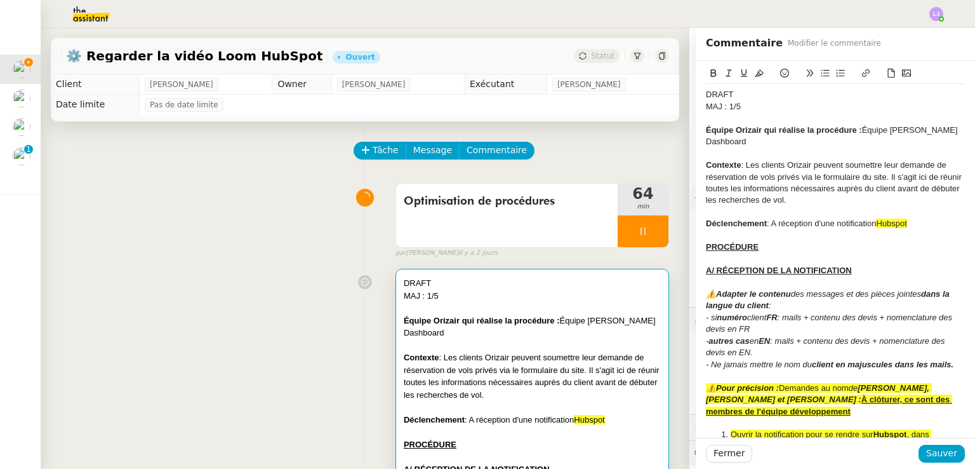
scroll to position [875, 0]
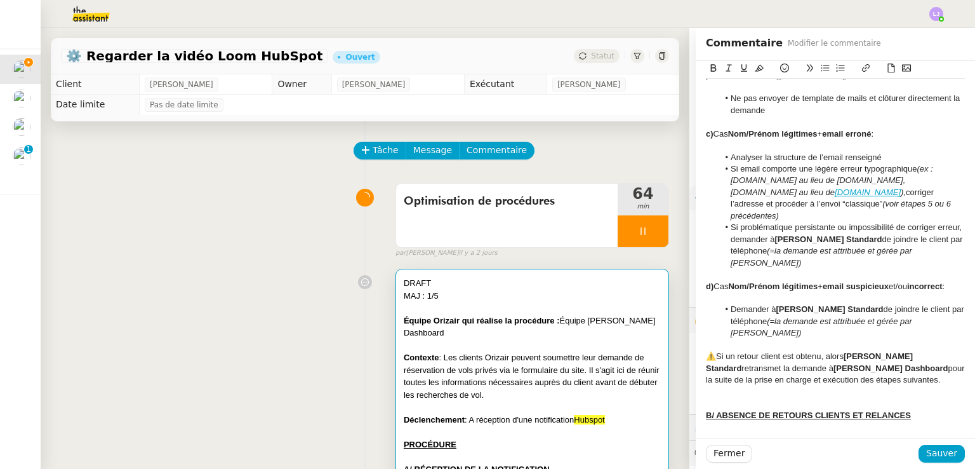
click at [799, 385] on div "⚠️Si un retour client est obtenu, alors [PERSON_NAME] Standard retransmet la de…" at bounding box center [835, 367] width 259 height 35
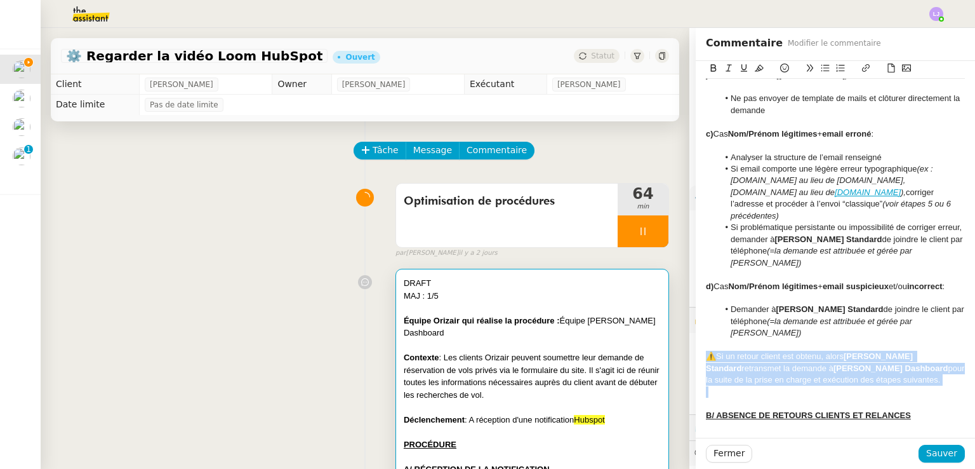
click at [799, 385] on div "⚠️Si un retour client est obtenu, alors [PERSON_NAME] Standard retransmet la de…" at bounding box center [835, 367] width 259 height 35
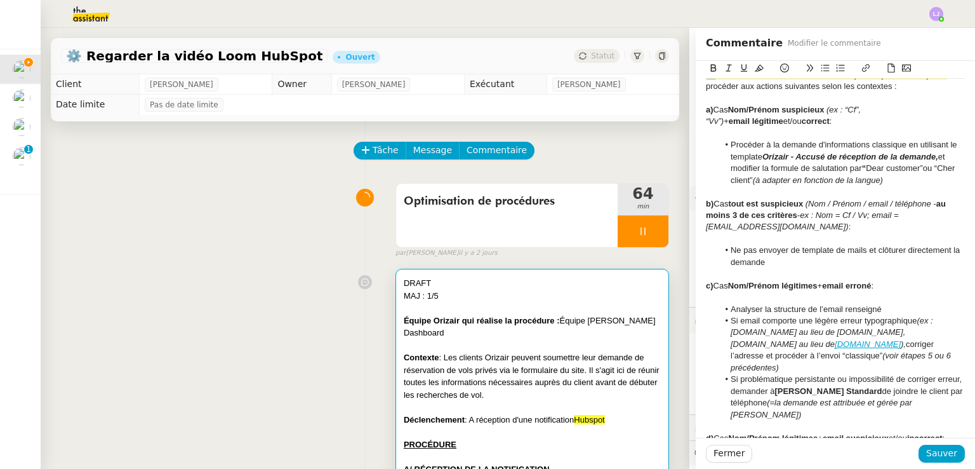
scroll to position [726, 0]
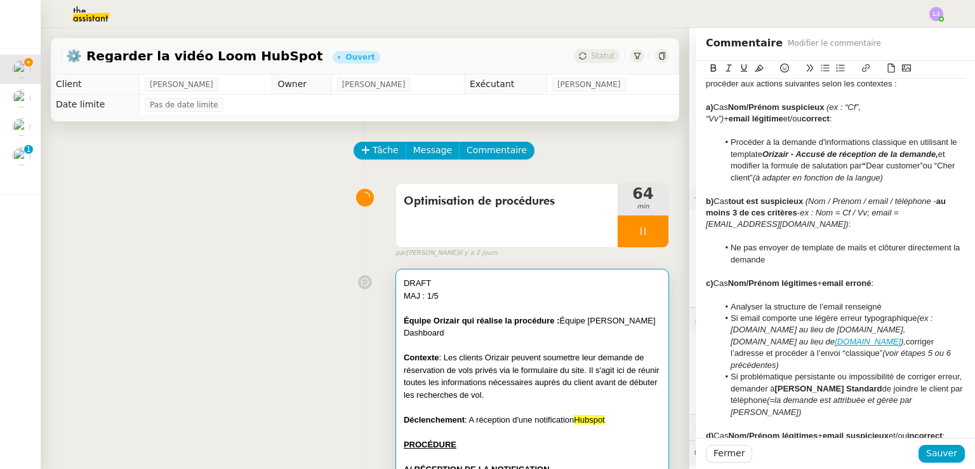
click at [735, 137] on div at bounding box center [835, 130] width 259 height 11
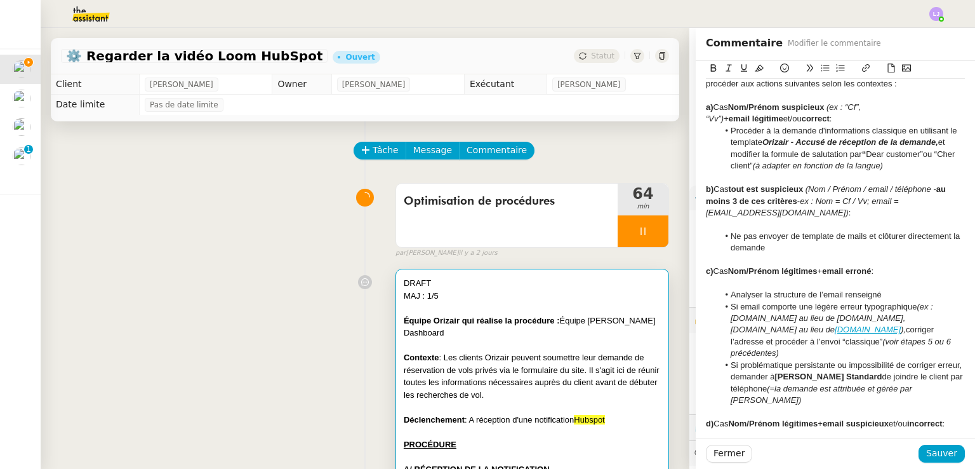
click at [759, 230] on div at bounding box center [835, 223] width 259 height 11
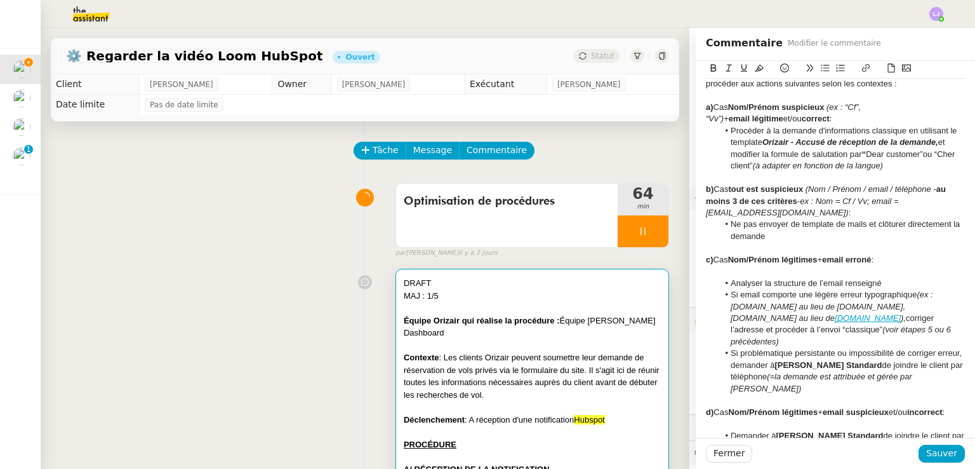
drag, startPoint x: 769, startPoint y: 238, endPoint x: 693, endPoint y: 207, distance: 82.3
click at [763, 112] on strong "Nom/Prénom suspicieux" at bounding box center [776, 107] width 97 height 10
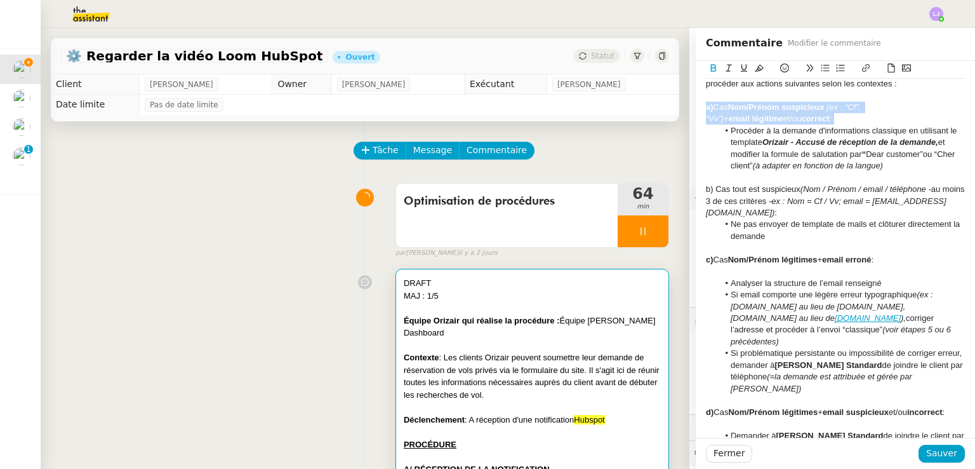
click at [763, 112] on strong "Nom/Prénom suspicieux" at bounding box center [776, 107] width 97 height 10
click at [749, 214] on div "b) Cas tout est suspicieux (Nom / Prénom / email / téléphone - au moins 3 de ce…" at bounding box center [835, 200] width 259 height 35
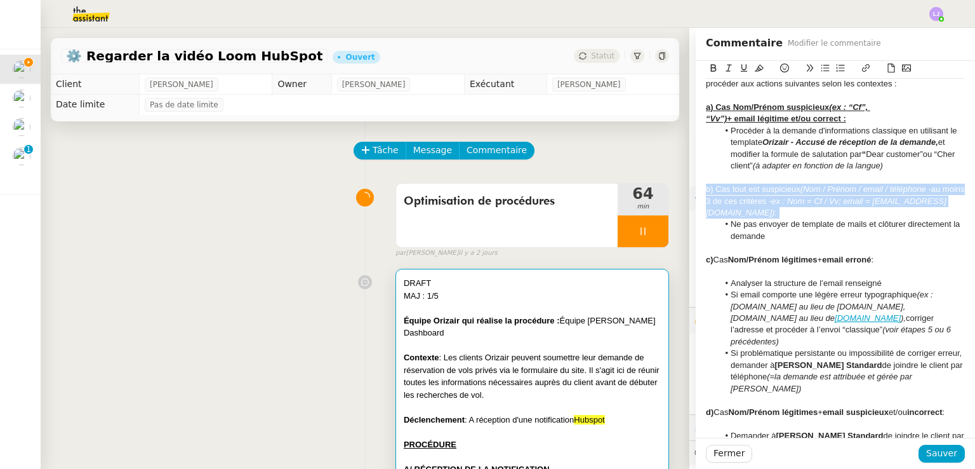
click at [749, 214] on div "b) Cas tout est suspicieux (Nom / Prénom / email / téléphone - au moins 3 de ce…" at bounding box center [835, 200] width 259 height 35
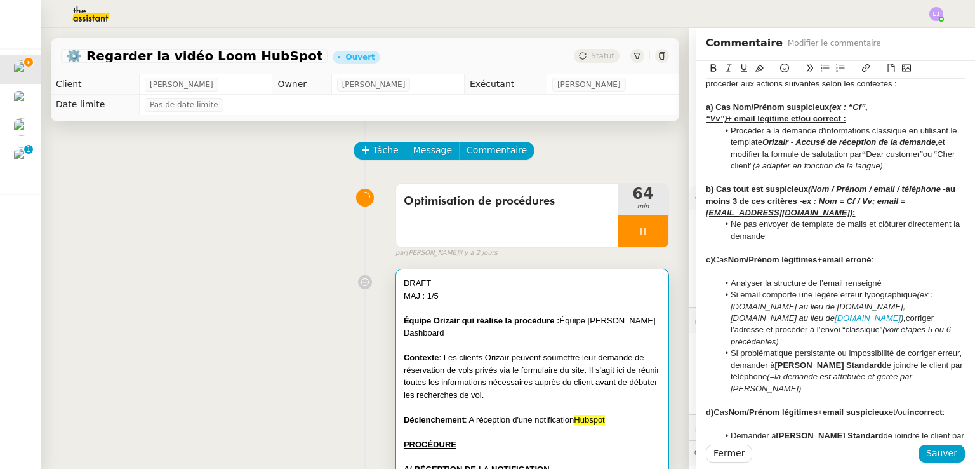
click at [822, 123] on u "(ex : “Cf”, “Vv”)" at bounding box center [788, 112] width 164 height 21
click at [849, 123] on u "+ email légitime et/ou correct :" at bounding box center [827, 119] width 119 height 10
click at [882, 183] on div at bounding box center [835, 177] width 259 height 11
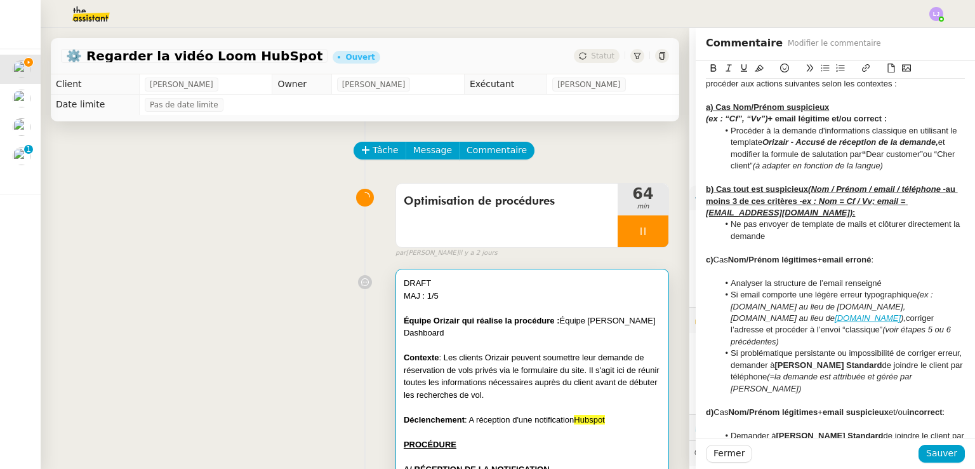
click at [706, 123] on em "(ex : “Cf”, “Vv”)" at bounding box center [737, 119] width 62 height 10
drag, startPoint x: 768, startPoint y: 237, endPoint x: 800, endPoint y: 208, distance: 43.6
click at [800, 208] on div "b) Cas tout est suspicieux (Nom / Prénom / email / téléphone - au moins 3 de ce…" at bounding box center [835, 200] width 259 height 35
click at [782, 242] on li "Ne pas envoyer de template de mails et clôturer directement la demande" at bounding box center [842, 229] width 247 height 23
click at [718, 265] on div "c) Cas Nom/Prénom légitimes + email erroné :" at bounding box center [835, 259] width 259 height 11
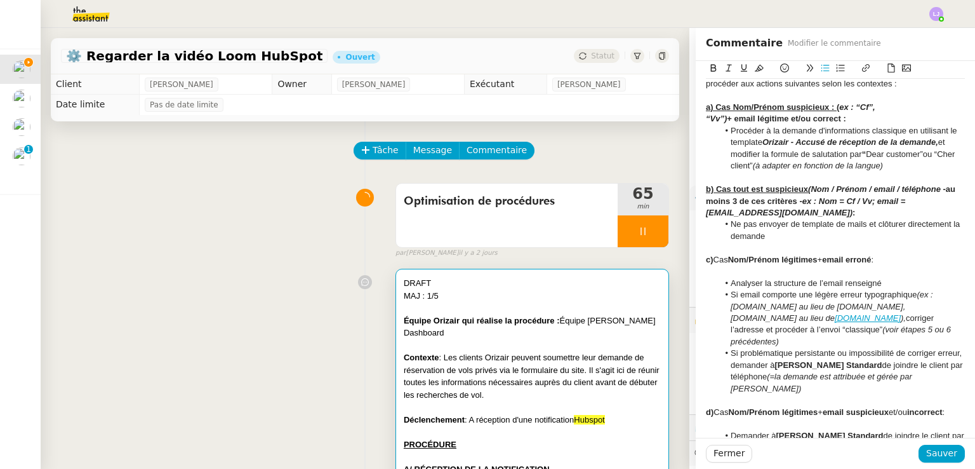
click at [718, 265] on div "c) Cas Nom/Prénom légitimes + email erroné :" at bounding box center [835, 259] width 259 height 11
click at [829, 277] on div at bounding box center [835, 270] width 259 height 11
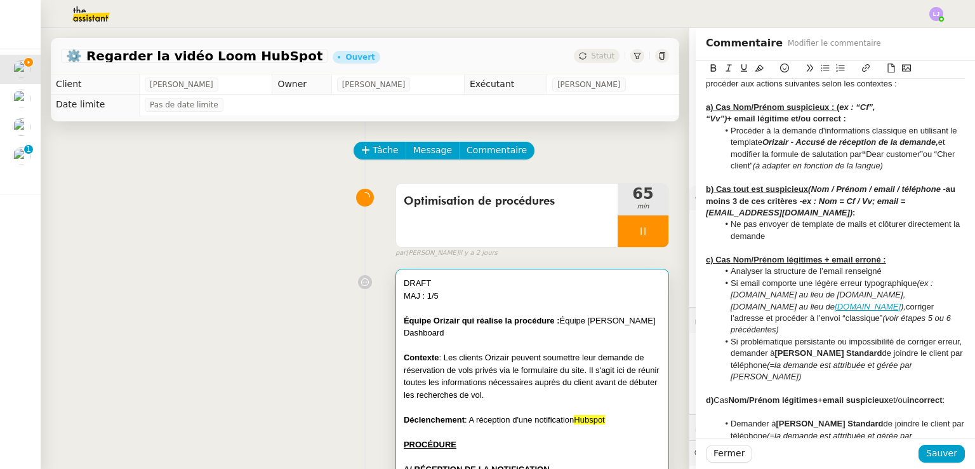
click at [731, 307] on li "Si email comporte une légère erreur typographique (ex : [DOMAIN_NAME] au lieu d…" at bounding box center [842, 306] width 247 height 58
drag, startPoint x: 888, startPoint y: 341, endPoint x: 724, endPoint y: 343, distance: 164.5
click at [724, 336] on li "Si l'email comporte une légère erreur typographique (ex : [DOMAIN_NAME] au lieu…" at bounding box center [842, 306] width 247 height 58
click at [754, 336] on li "Si l'email comporte une légère erreur typographique (ex : [DOMAIN_NAME] au lieu…" at bounding box center [842, 306] width 247 height 58
drag, startPoint x: 823, startPoint y: 353, endPoint x: 882, endPoint y: 336, distance: 61.5
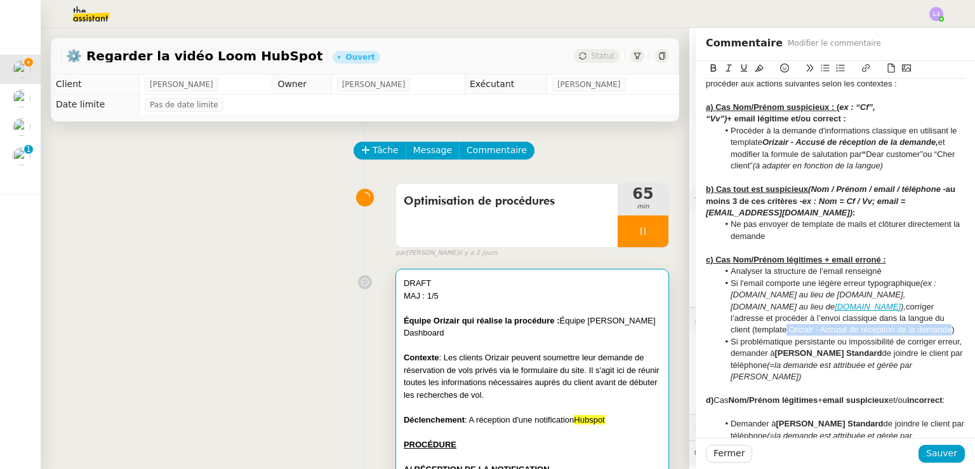
click at [882, 336] on li "Si l'email comporte une légère erreur typographique (ex : [DOMAIN_NAME] au lieu…" at bounding box center [842, 306] width 247 height 58
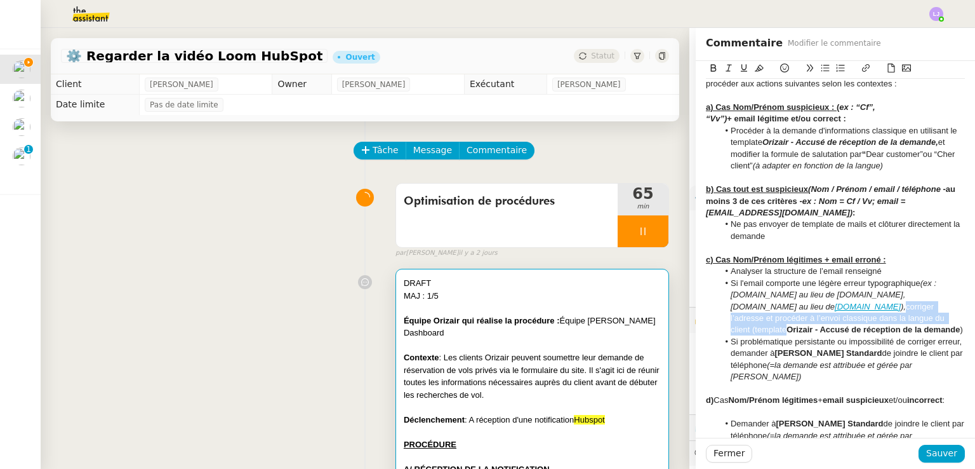
click at [827, 336] on li "Si l'email comporte une légère erreur typographique (ex : [DOMAIN_NAME] au lieu…" at bounding box center [842, 306] width 247 height 58
drag, startPoint x: 804, startPoint y: 399, endPoint x: 773, endPoint y: 387, distance: 33.6
click at [773, 383] on li "Si problématique persistante ou impossibilité de corriger erreur, demander à [P…" at bounding box center [842, 359] width 247 height 47
drag, startPoint x: 815, startPoint y: 402, endPoint x: 692, endPoint y: 107, distance: 319.1
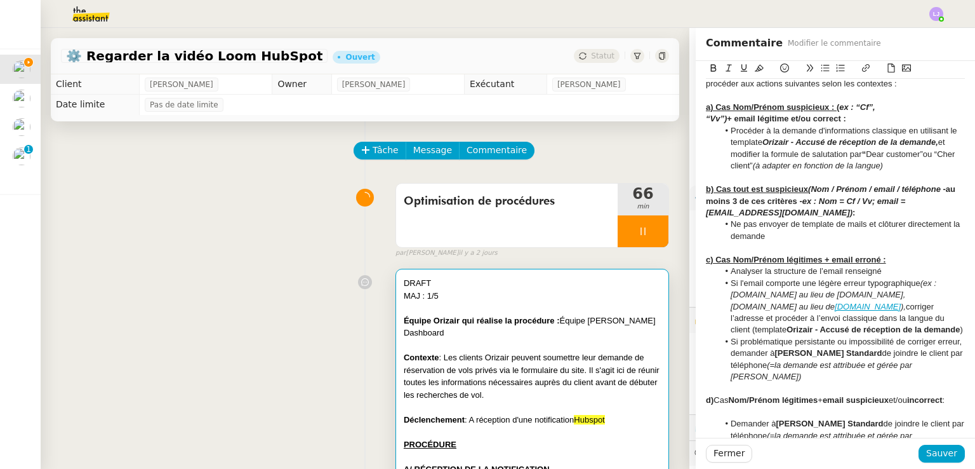
click at [755, 67] on icon at bounding box center [759, 67] width 9 height 9
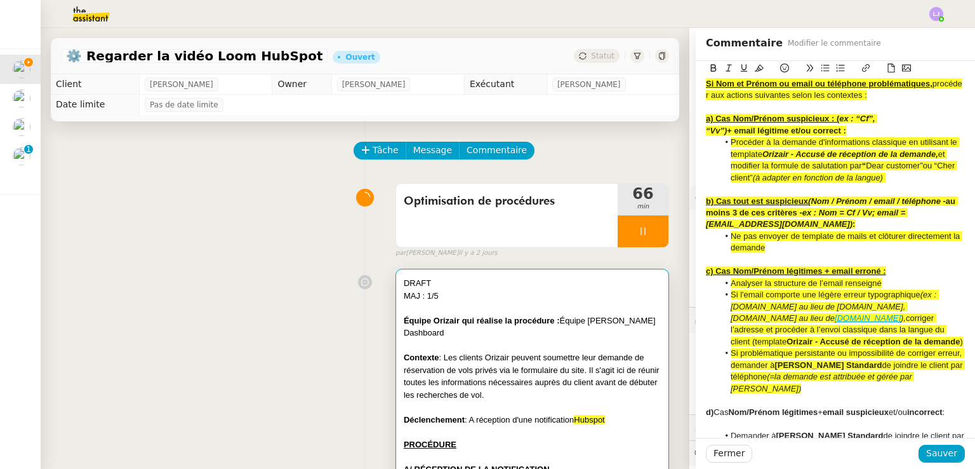
click at [765, 276] on u "c) Cas Nom/Prénom légitimes + email erroné :" at bounding box center [796, 271] width 180 height 10
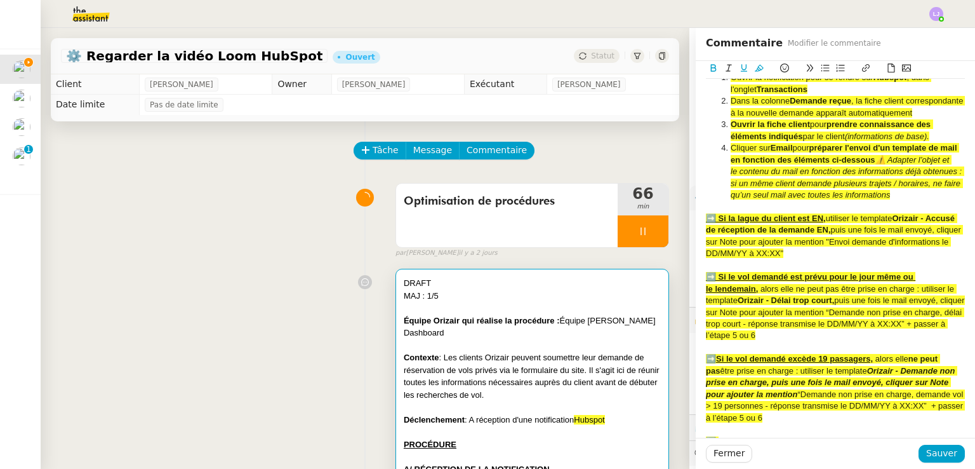
scroll to position [354, 0]
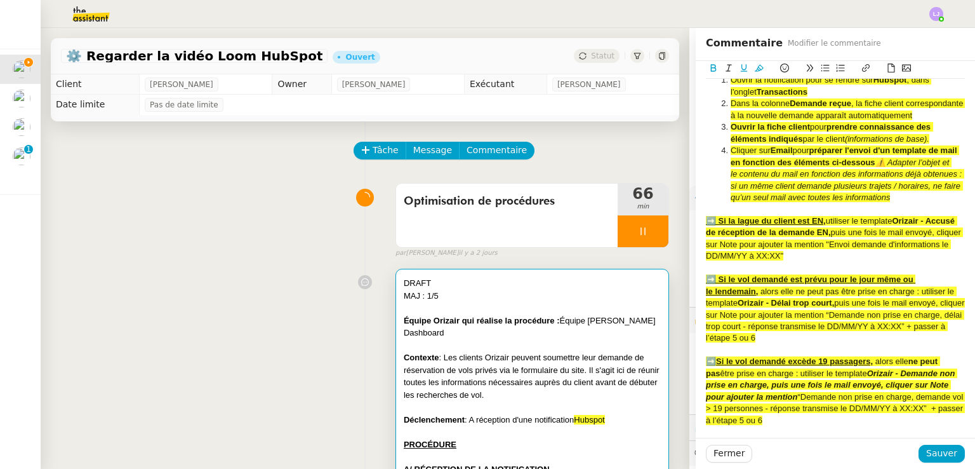
click at [856, 203] on li "Cliquer sur Email pour préparer l'envoi d'un template de mail en fonction des é…" at bounding box center [842, 174] width 247 height 58
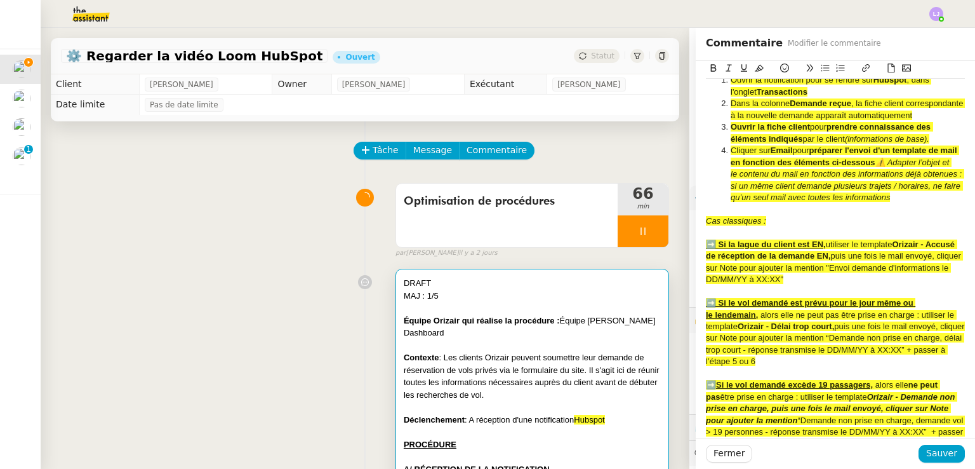
click at [745, 225] on em "Cas classiques :" at bounding box center [736, 221] width 60 height 10
click at [745, 225] on u "Cas classiques :" at bounding box center [738, 221] width 65 height 10
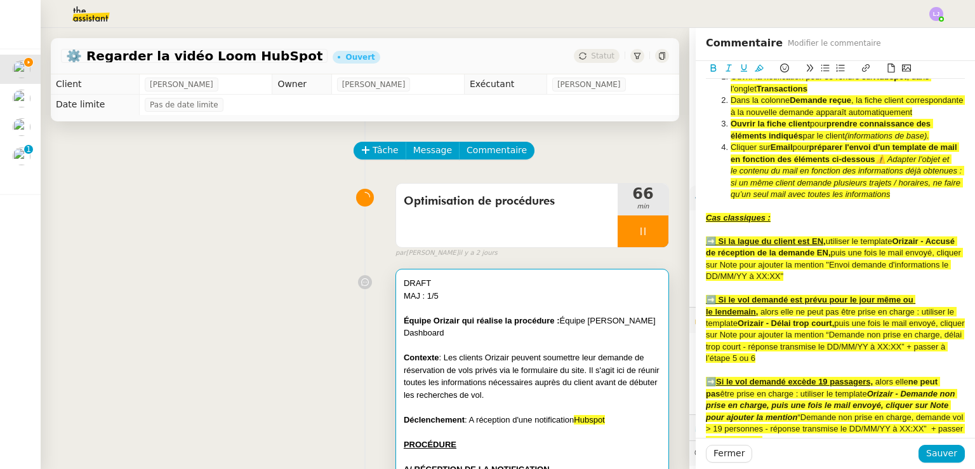
click at [733, 222] on u "Cas classiques :" at bounding box center [738, 218] width 65 height 10
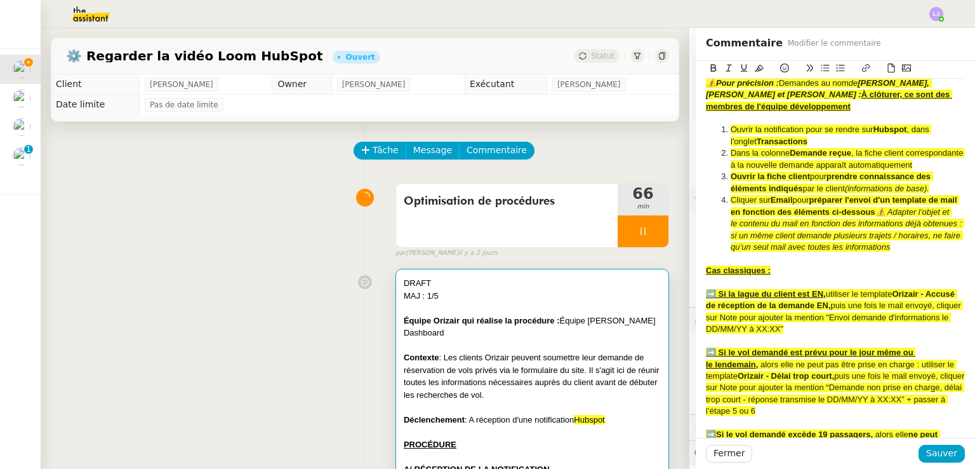
scroll to position [306, 0]
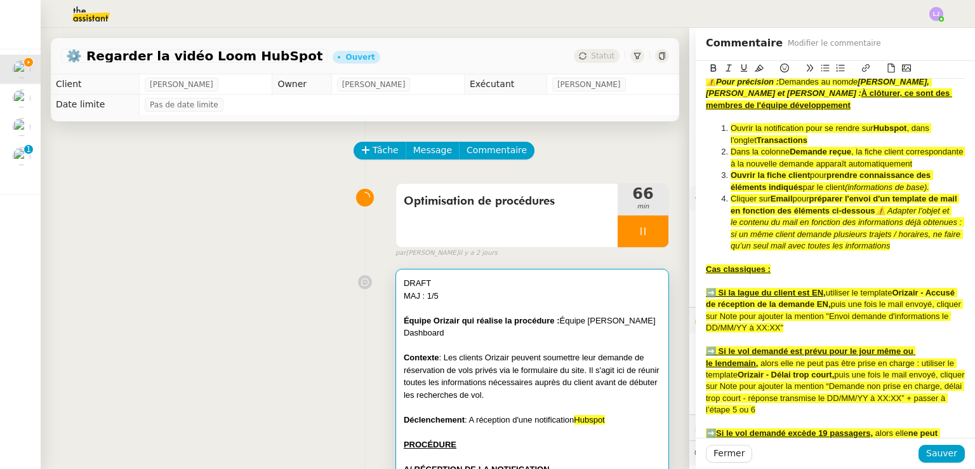
click at [766, 309] on strong "Orizair - Accusé de réception de la demande EN," at bounding box center [831, 298] width 251 height 21
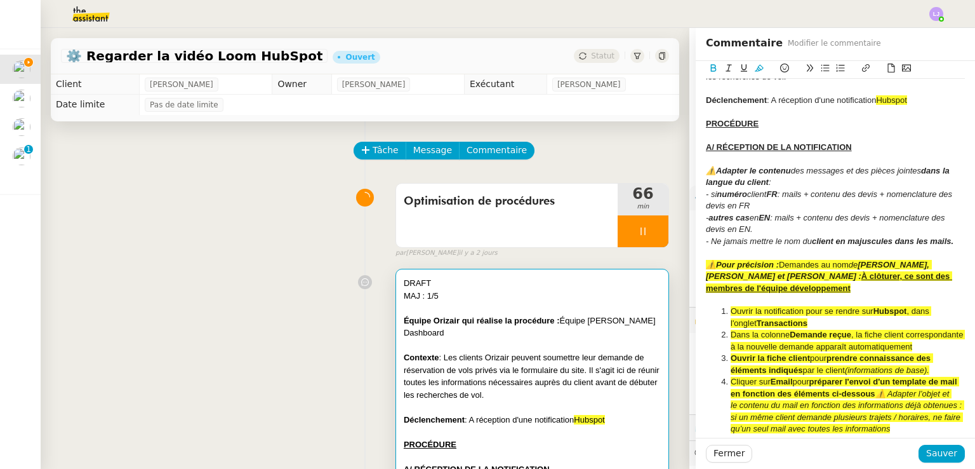
scroll to position [129, 0]
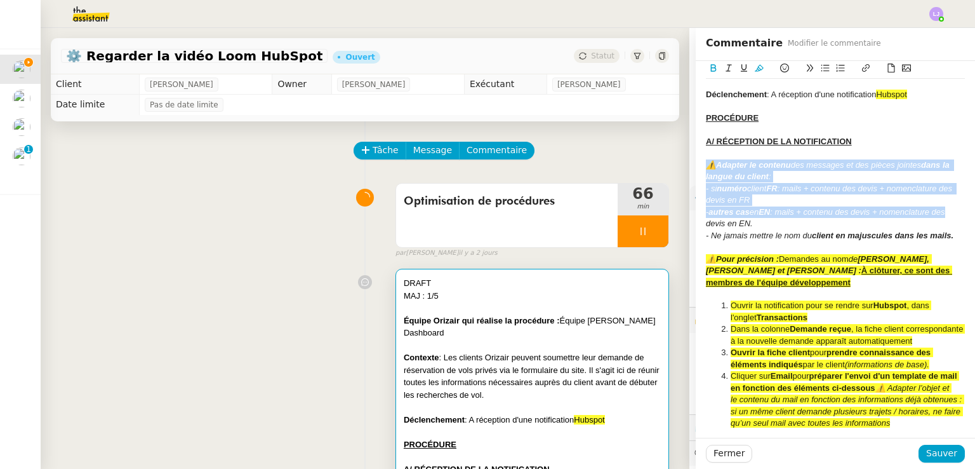
drag, startPoint x: 698, startPoint y: 162, endPoint x: 942, endPoint y: 216, distance: 249.1
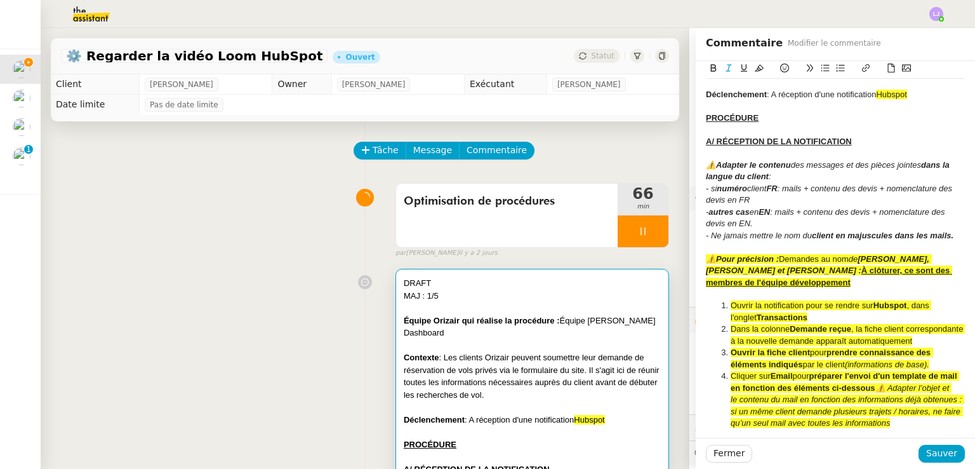
click at [803, 222] on div "- autres cas en EN : mails + contenu des devis + nomenclature des devis en EN." at bounding box center [835, 217] width 259 height 23
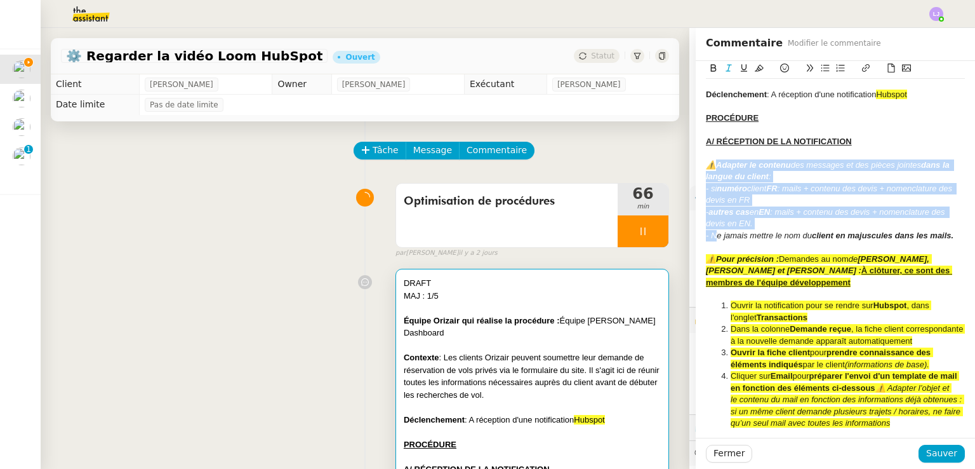
drag, startPoint x: 705, startPoint y: 235, endPoint x: 711, endPoint y: 163, distance: 72.7
click at [757, 222] on div "- autres cas en EN : mails + contenu des devis + nomenclature des devis en EN." at bounding box center [835, 217] width 259 height 23
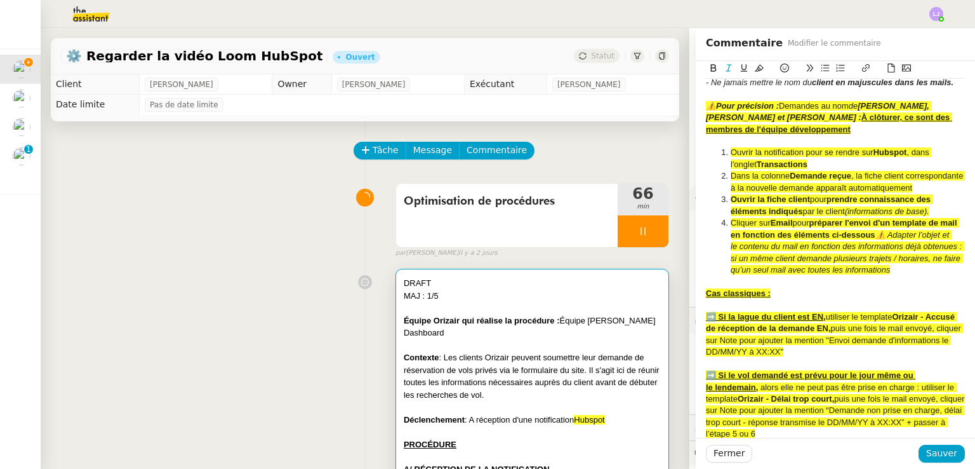
scroll to position [282, 0]
drag, startPoint x: 775, startPoint y: 102, endPoint x: 709, endPoint y: 104, distance: 66.1
click at [709, 104] on div "⚠️ Pour précision : Demandes au nom de [PERSON_NAME], [PERSON_NAME] et [PERSON_…" at bounding box center [835, 117] width 259 height 35
click at [709, 104] on em "⚠️" at bounding box center [711, 106] width 10 height 10
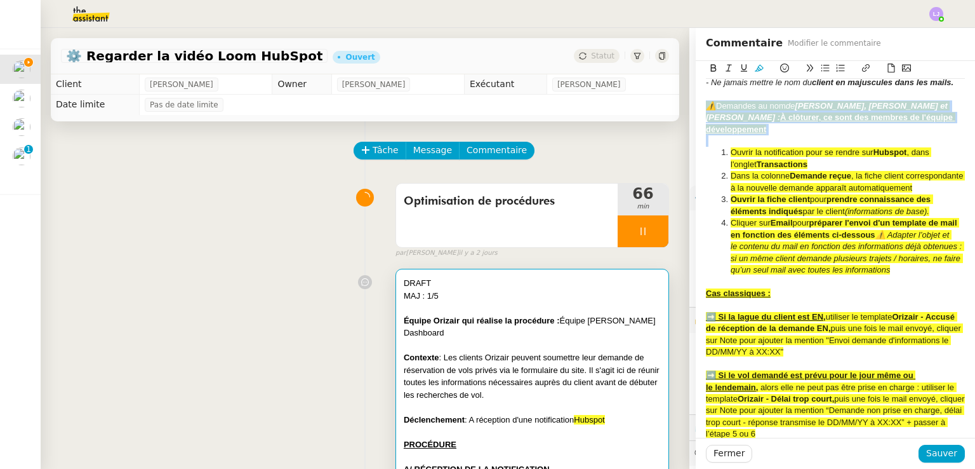
click at [709, 104] on em "⚠️" at bounding box center [711, 106] width 10 height 10
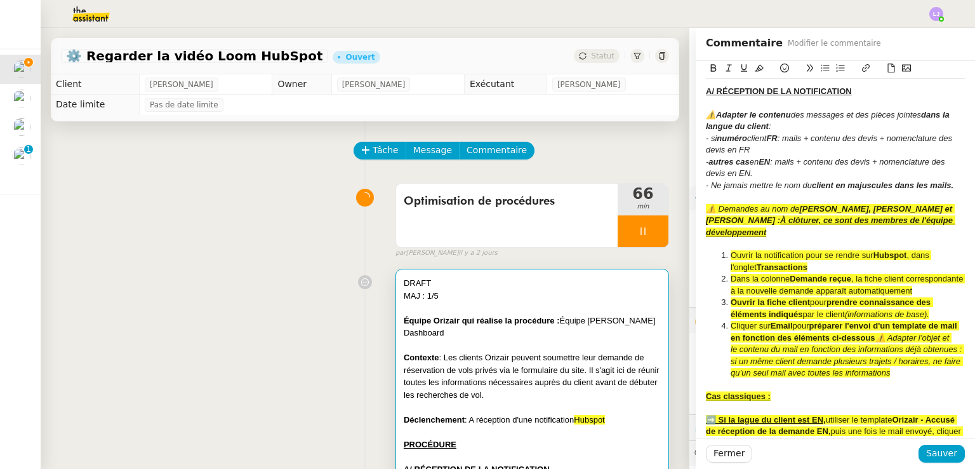
click at [736, 168] on div "- autres cas en EN : mails + contenu des devis + nomenclature des devis en EN." at bounding box center [835, 167] width 259 height 23
click at [734, 217] on u "À clôturer, ce sont des membres de l'équipe développement" at bounding box center [831, 225] width 250 height 21
click at [805, 251] on span "Ouvrir la notification pour se rendre sur" at bounding box center [802, 255] width 143 height 10
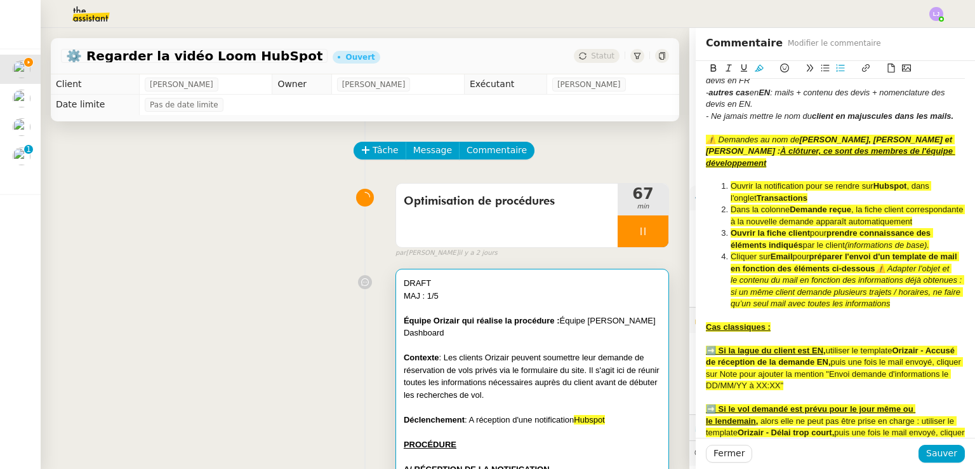
scroll to position [265, 0]
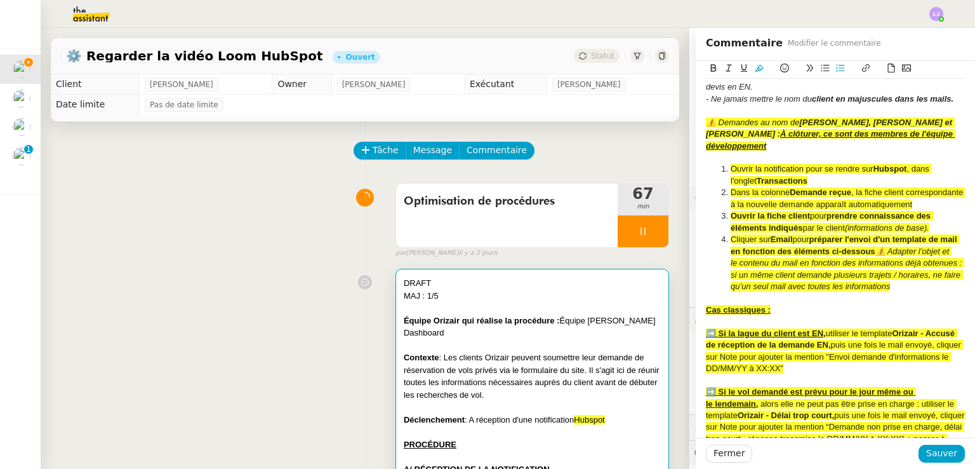
click at [805, 251] on strong "préparer l'envoi d'un template de mail en fonction des éléments ci-dessous" at bounding box center [845, 244] width 229 height 21
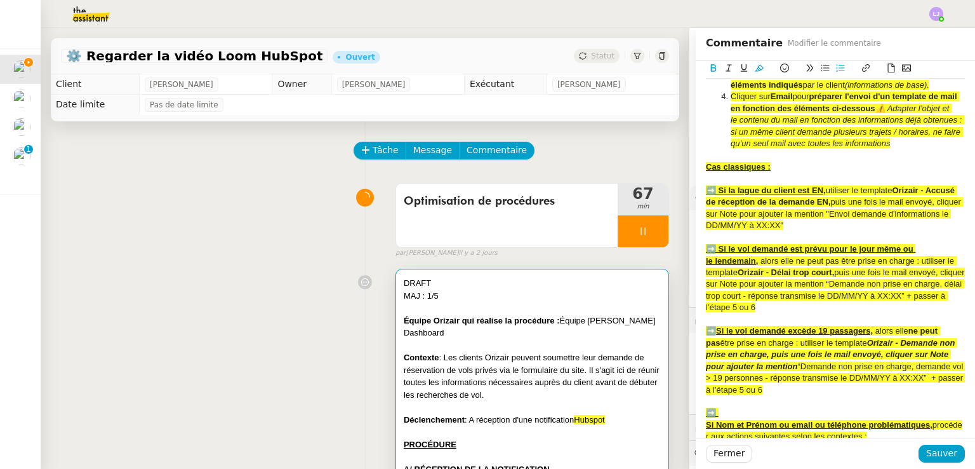
click at [805, 230] on span "puis une fois le mail envoyé, cliquer sur Note pour ajouter la mention "Envoi d…" at bounding box center [834, 213] width 257 height 33
click at [787, 195] on u "➡️ Si la lague du client est EN," at bounding box center [766, 190] width 120 height 10
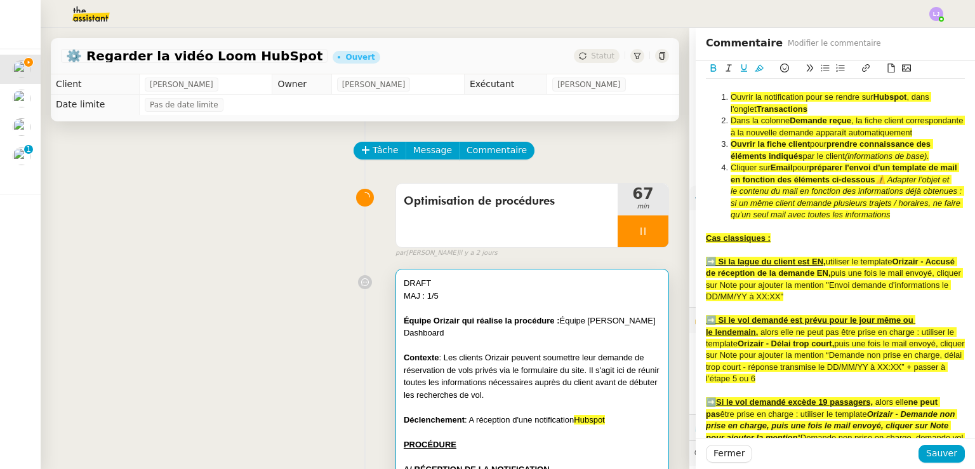
scroll to position [328, 0]
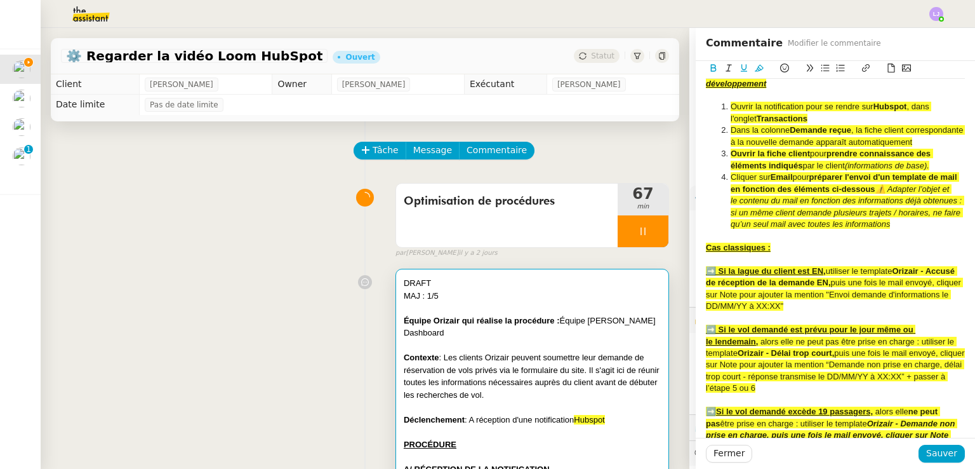
click at [706, 252] on u "Cas classiques :" at bounding box center [738, 248] width 65 height 10
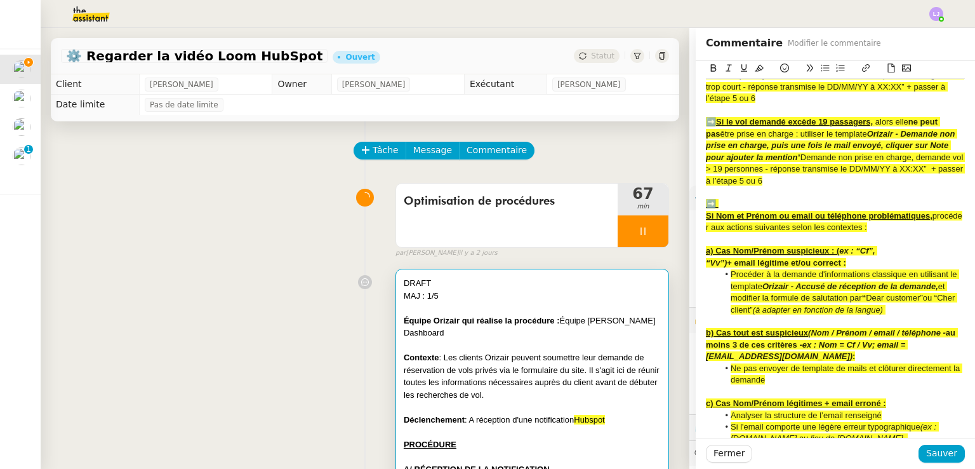
scroll to position [471, 0]
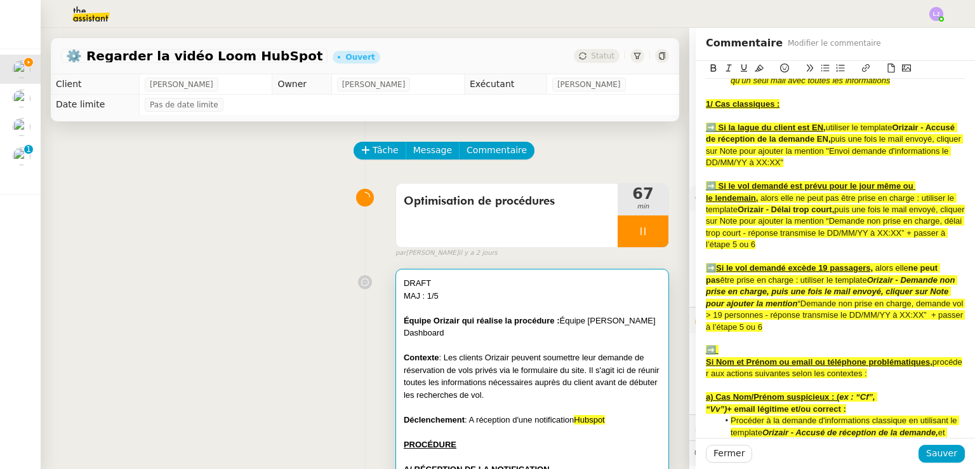
click at [851, 169] on div "➡️ Si la lague du client est EN, utiliser le template Orizair - Accusé de récep…" at bounding box center [835, 145] width 259 height 47
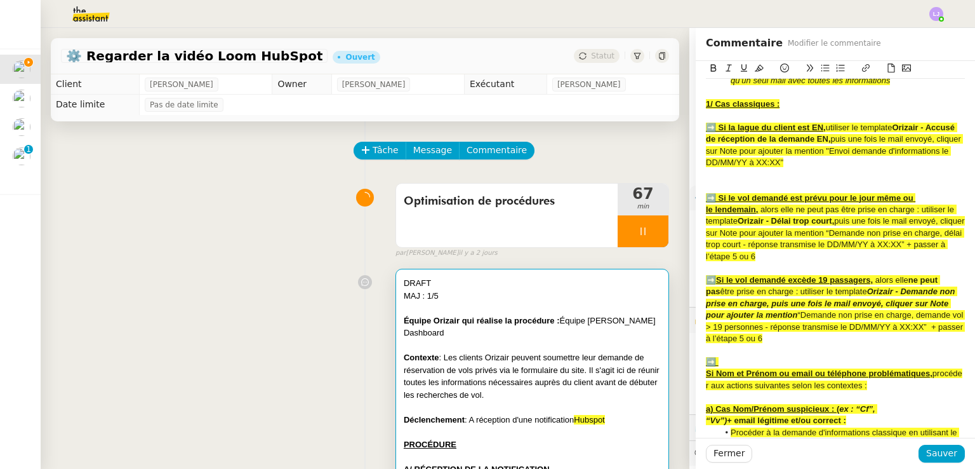
drag, startPoint x: 842, startPoint y: 188, endPoint x: 696, endPoint y: 152, distance: 150.4
click at [706, 152] on div "➡️ Si la lague du client est EN, utiliser le template Orizair - Accusé de récep…" at bounding box center [835, 145] width 259 height 47
copy div "➡️ Si la lague du client est EN, utiliser le template Orizair - Accusé de récep…"
click at [858, 169] on div "➡️ Si la lague du client est EN, utiliser le template Orizair - Accusé de récep…" at bounding box center [835, 145] width 259 height 47
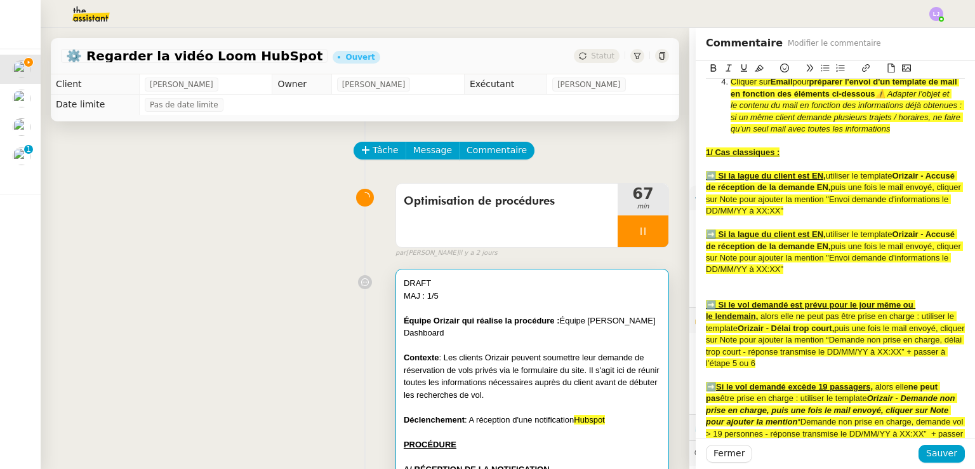
scroll to position [425, 0]
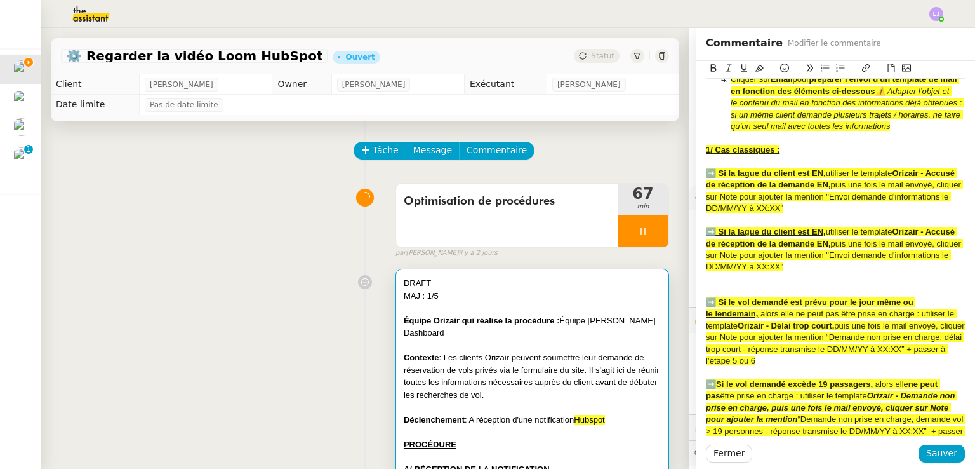
click at [808, 236] on u "➡️ Si la lague du client est EN," at bounding box center [766, 232] width 120 height 10
click at [843, 248] on strong "Orizair - Accusé de réception de la demande EN," at bounding box center [831, 237] width 251 height 21
click at [749, 154] on u "1/ Cas classiques :" at bounding box center [743, 150] width 74 height 10
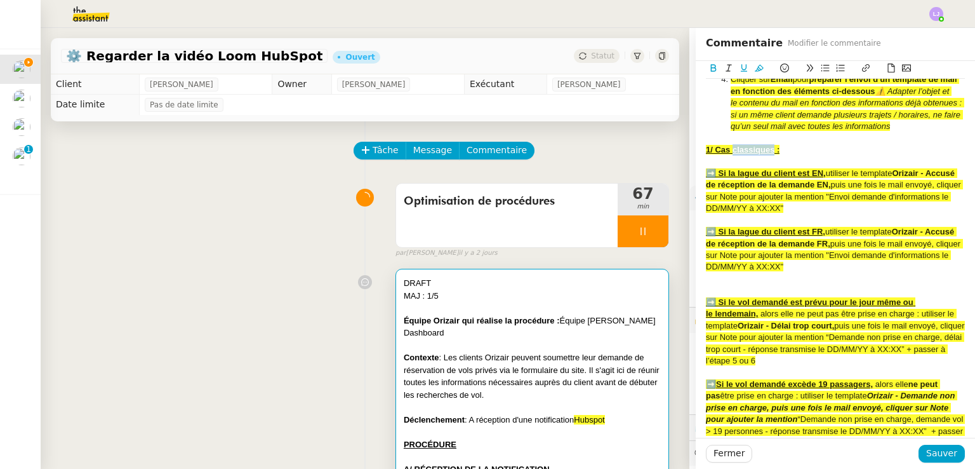
click at [749, 154] on u "1/ Cas classiques :" at bounding box center [743, 150] width 74 height 10
copy u "1/ Cas classiques :"
click at [743, 284] on div at bounding box center [835, 278] width 259 height 11
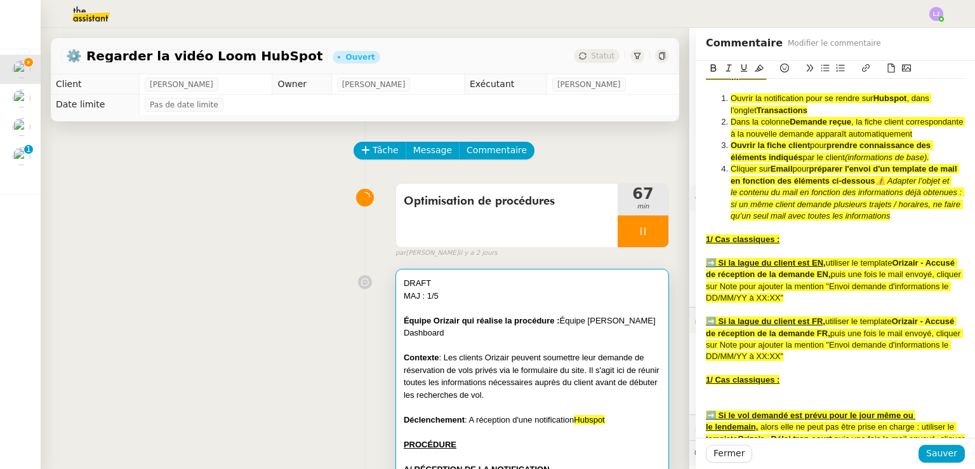
scroll to position [458, 0]
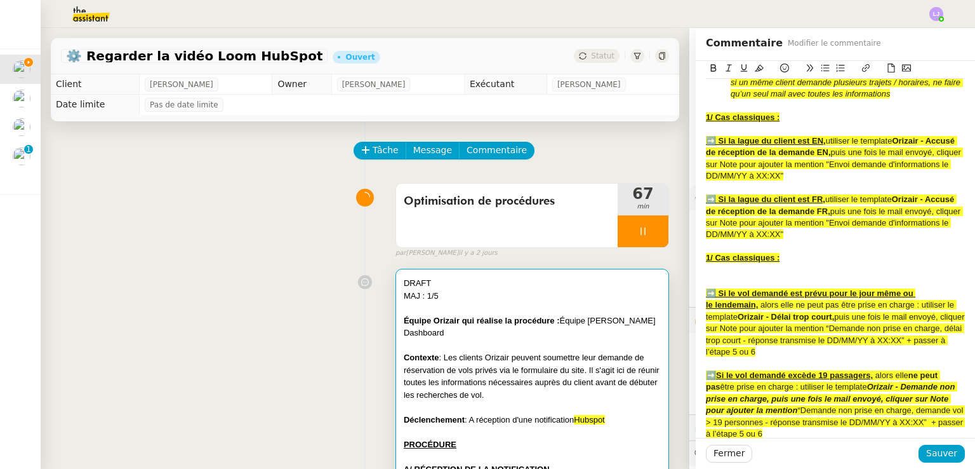
click at [744, 262] on u "1/ Cas classiques :" at bounding box center [743, 258] width 74 height 10
click at [706, 262] on u "1/ Cas particuliers :" at bounding box center [744, 258] width 76 height 10
click at [716, 287] on div at bounding box center [835, 281] width 259 height 11
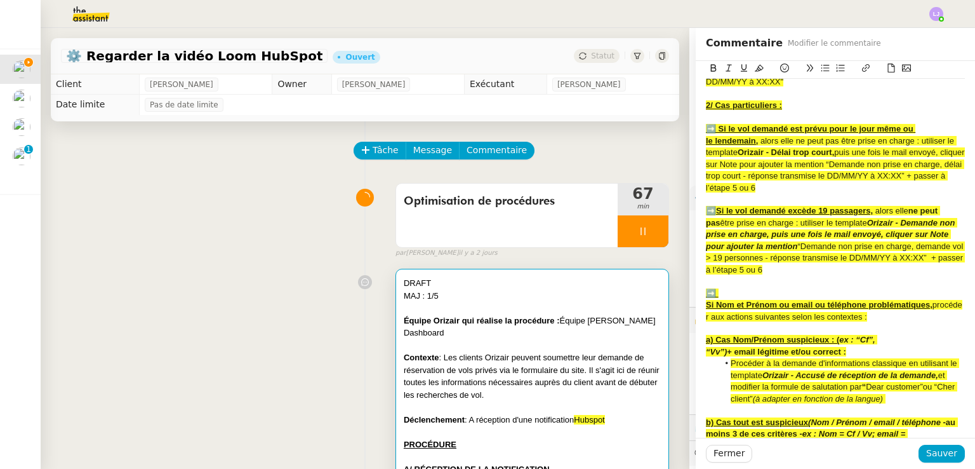
scroll to position [611, 0]
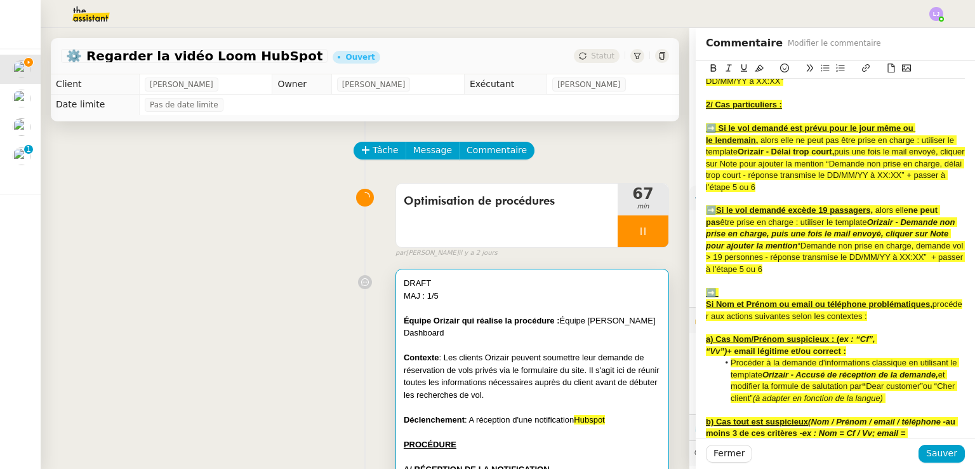
click at [827, 156] on strong "Orizair - Délai trop court," at bounding box center [786, 152] width 97 height 10
click at [825, 156] on strong "Orizair - Délai trop court selon la langue du client," at bounding box center [835, 152] width 195 height 10
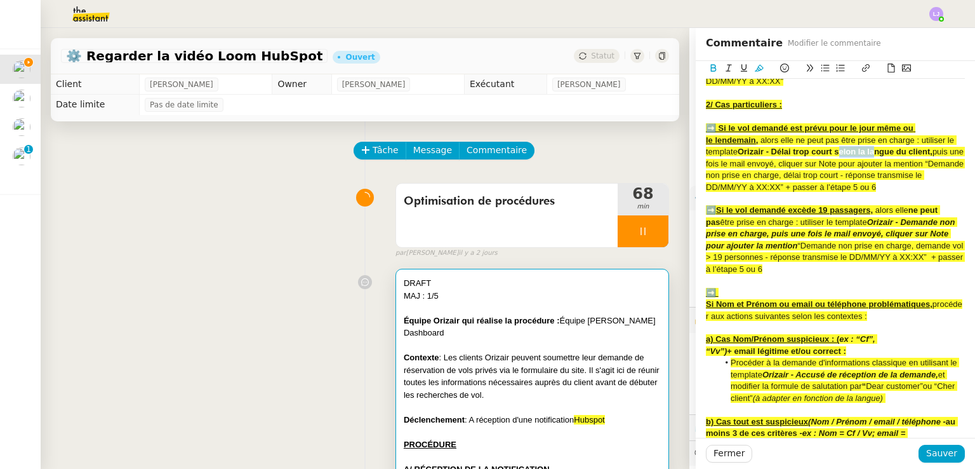
drag, startPoint x: 829, startPoint y: 175, endPoint x: 869, endPoint y: 173, distance: 39.4
click at [869, 156] on strong "Orizair - Délai trop court selon la langue du client," at bounding box center [835, 152] width 195 height 10
drag, startPoint x: 927, startPoint y: 171, endPoint x: 825, endPoint y: 172, distance: 101.6
click at [825, 172] on div "➡️ Si le vol demandé est prévu pour le jour même ou le lendemain, alors elle ne…" at bounding box center [835, 158] width 259 height 70
click at [800, 215] on u "Si le vol demandé excède 19 passagers," at bounding box center [794, 210] width 157 height 10
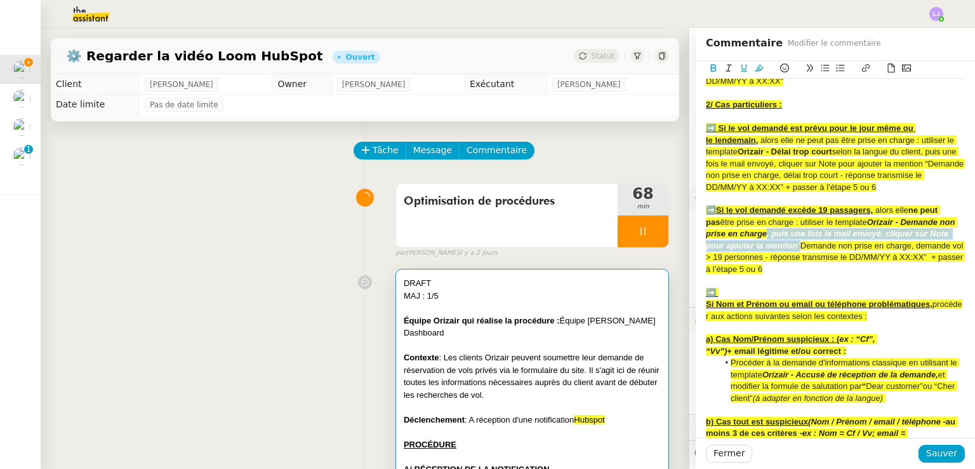
drag, startPoint x: 773, startPoint y: 256, endPoint x: 810, endPoint y: 268, distance: 38.7
click at [810, 268] on div "➡️ Si le vol demandé excède 19 passagers, alors elle ne peut pas être prise en …" at bounding box center [835, 239] width 259 height 70
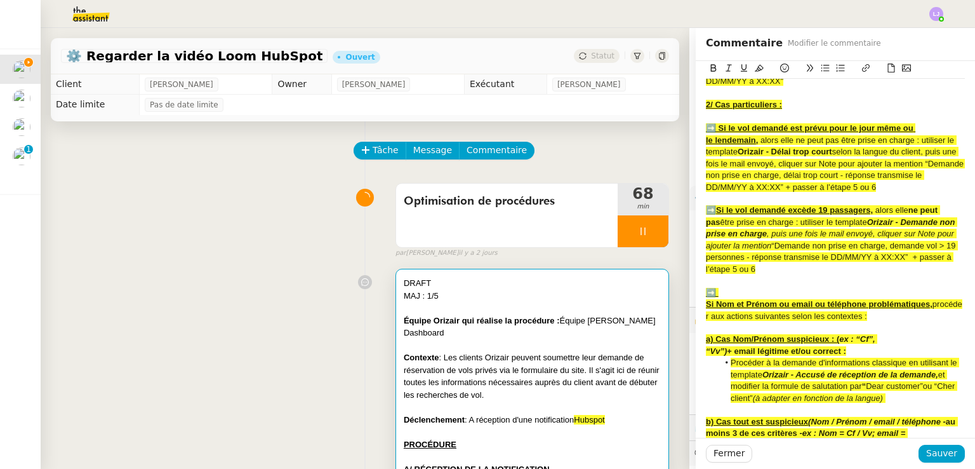
click at [800, 262] on div "➡️ Si le vol demandé excède 19 passagers, alors elle ne peut pas être prise en …" at bounding box center [835, 239] width 259 height 70
click at [776, 250] on em ", puis une fois le mail envoyé, cliquer sur Note pour ajouter la mention" at bounding box center [831, 239] width 251 height 21
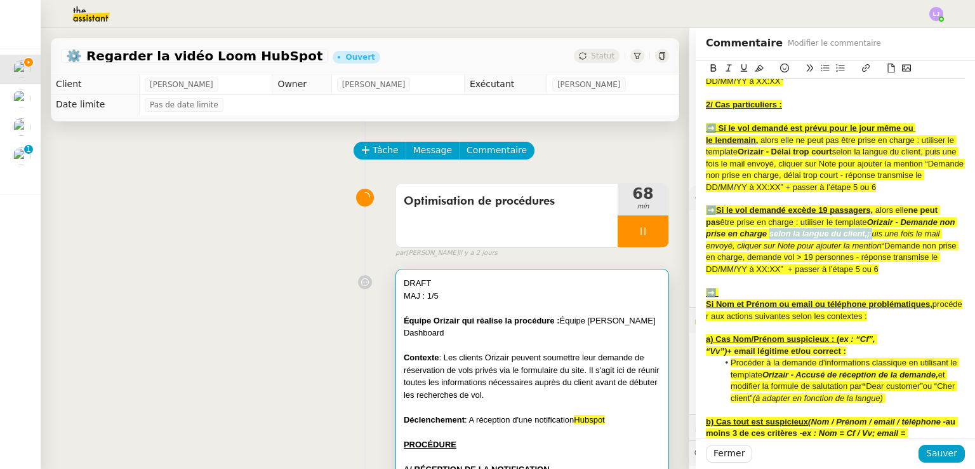
drag, startPoint x: 776, startPoint y: 251, endPoint x: 877, endPoint y: 252, distance: 101.6
click at [877, 252] on div "➡️ Si le vol demandé excède 19 passagers, alors elle ne peut pas être prise en …" at bounding box center [835, 239] width 259 height 70
click at [877, 250] on em "puis une fois le mail envoyé, cliquer sur Note pour ajouter la mention" at bounding box center [824, 239] width 236 height 21
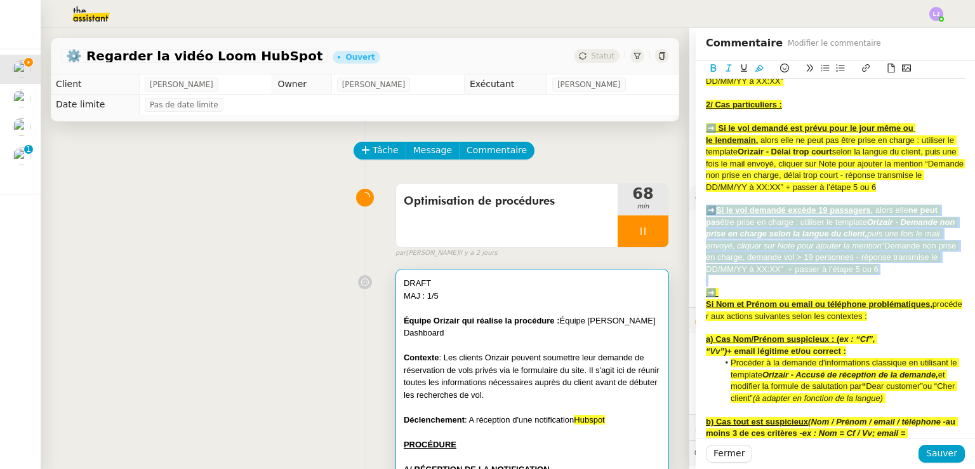
click at [877, 250] on em "puis une fois le mail envoyé, cliquer sur Note pour ajouter la mention" at bounding box center [824, 239] width 236 height 21
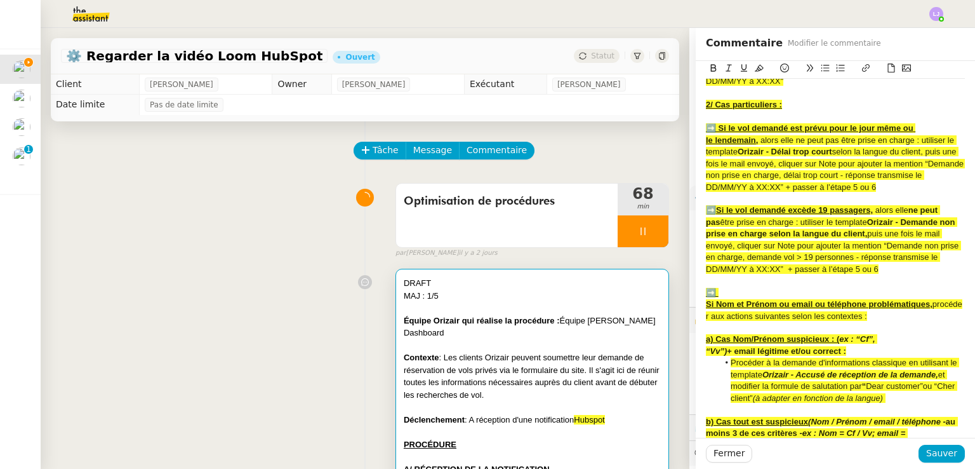
click at [881, 275] on div "➡️ Si le vol demandé excède 19 passagers, alors elle ne peut pas être prise en …" at bounding box center [835, 239] width 259 height 70
drag, startPoint x: 893, startPoint y: 290, endPoint x: 777, endPoint y: 294, distance: 116.2
click at [777, 275] on div "➡️ Si le vol demandé excède 19 passagers, alors elle ne peut pas être prise en …" at bounding box center [835, 239] width 259 height 70
drag, startPoint x: 884, startPoint y: 209, endPoint x: 784, endPoint y: 213, distance: 100.4
click at [784, 193] on div "➡️ Si le vol demandé est prévu pour le jour même ou le lendemain, alors elle ne…" at bounding box center [835, 158] width 259 height 70
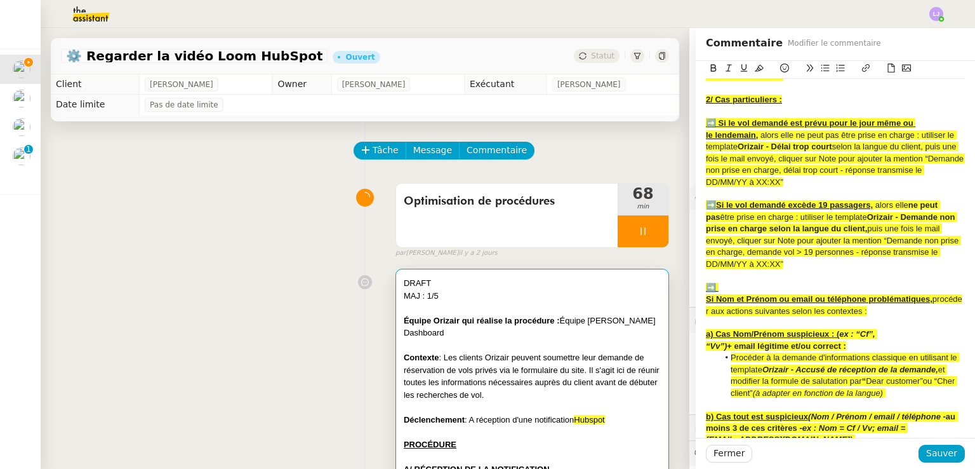
scroll to position [616, 0]
drag, startPoint x: 776, startPoint y: 251, endPoint x: 881, endPoint y: 251, distance: 104.1
click at [881, 251] on div "➡️ Si le vol demandé excède 19 passagers, alors elle ne peut pas être prise en …" at bounding box center [835, 234] width 259 height 70
click at [853, 281] on div at bounding box center [835, 275] width 259 height 11
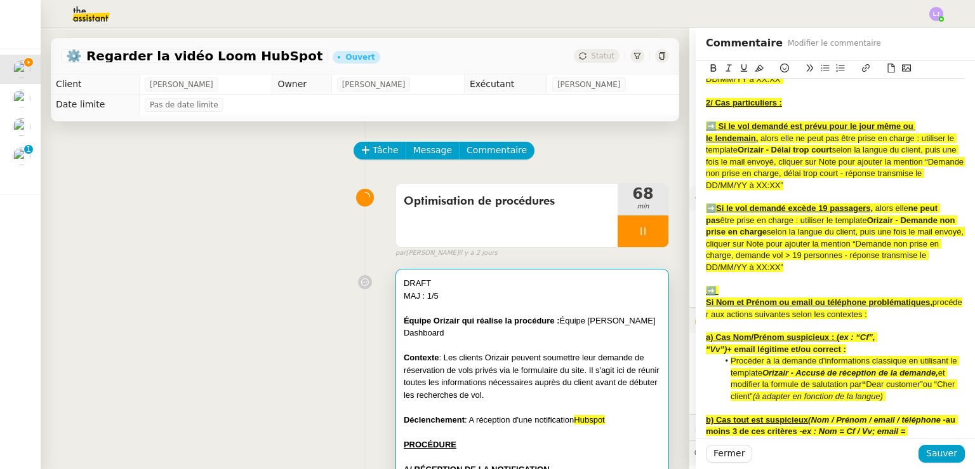
scroll to position [612, 0]
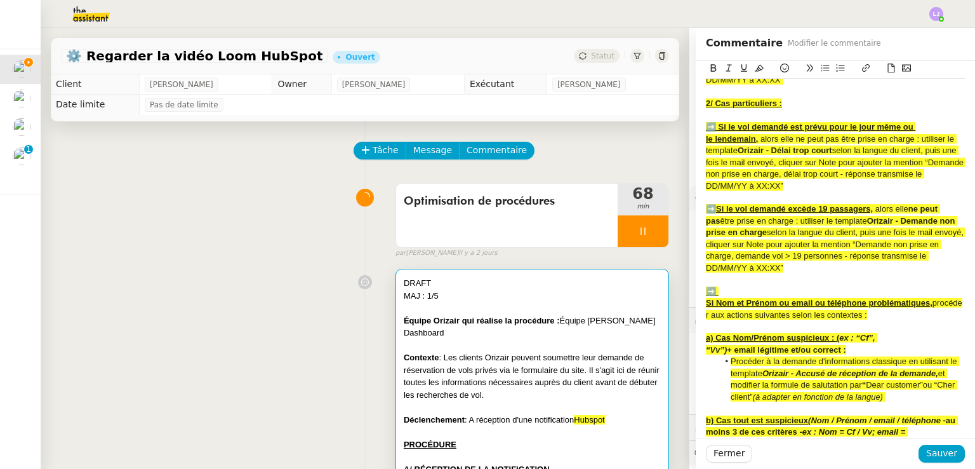
click at [775, 237] on strong "Orizair - Demande non prise en charge" at bounding box center [831, 226] width 251 height 21
click at [826, 176] on span "selon la langue du client, puis une fois le mail envoyé, cliquer sur Note pour …" at bounding box center [836, 167] width 260 height 44
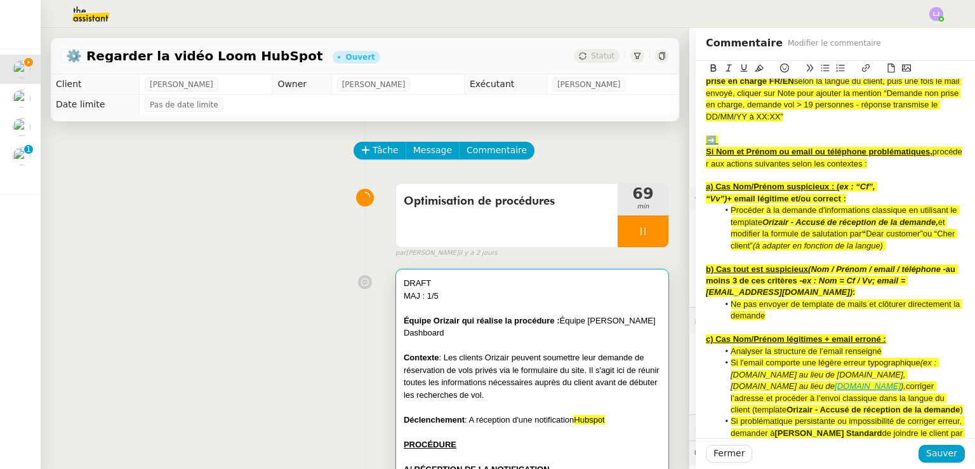
scroll to position [765, 0]
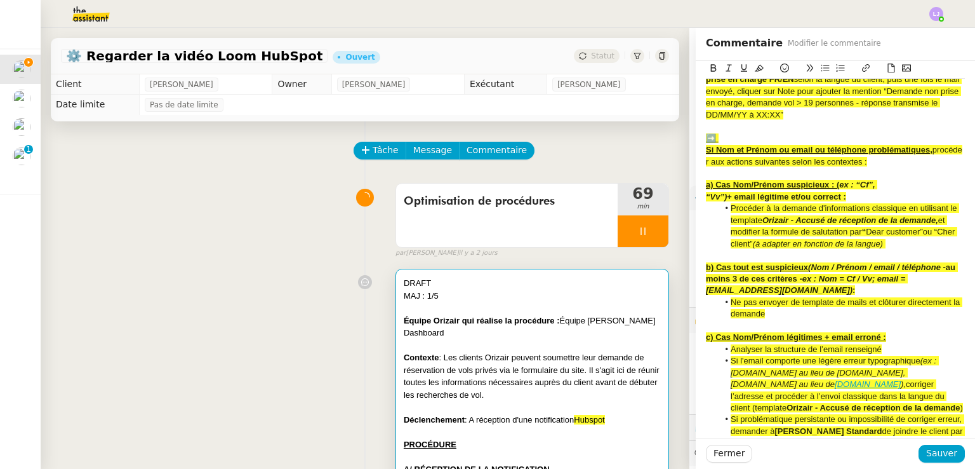
click at [806, 225] on em "Orizair - Accusé de réception de la demande," at bounding box center [851, 220] width 176 height 10
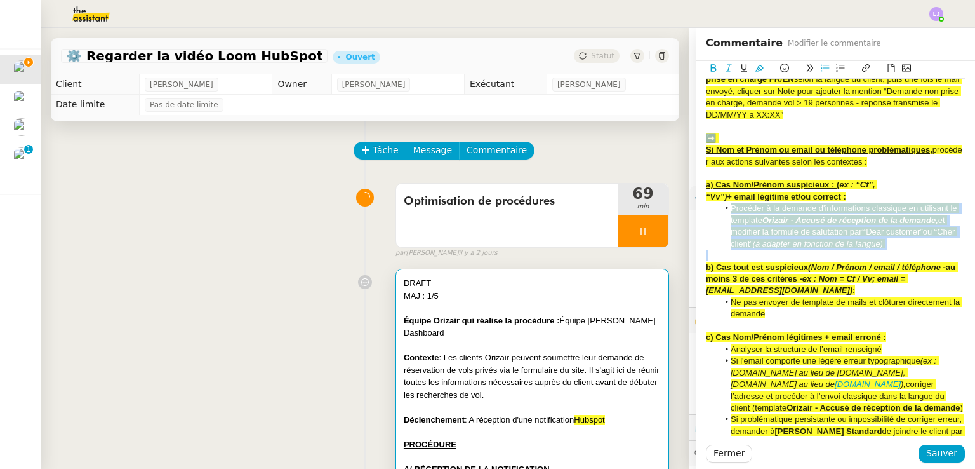
click at [806, 225] on em "Orizair - Accusé de réception de la demande," at bounding box center [851, 220] width 176 height 10
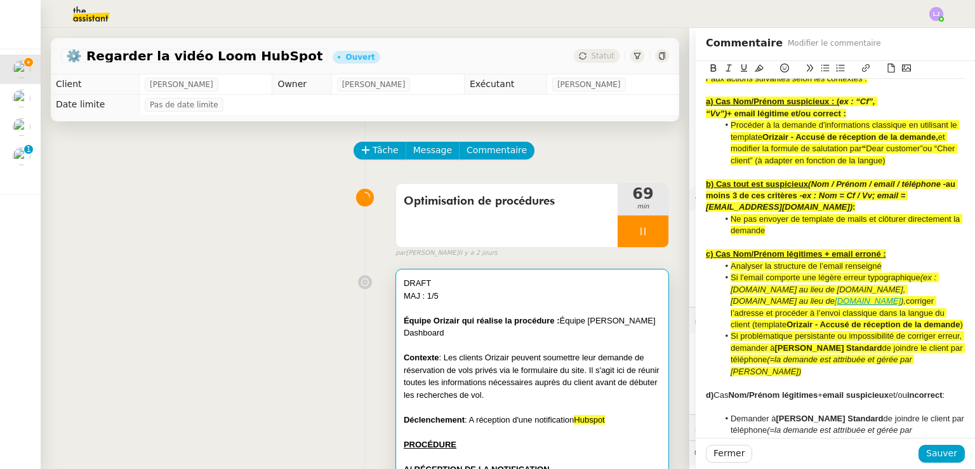
scroll to position [849, 0]
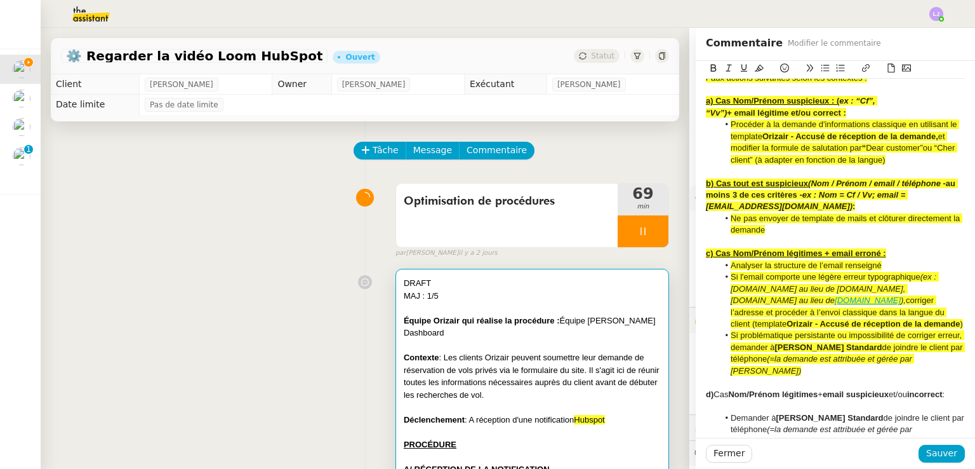
drag, startPoint x: 811, startPoint y: 387, endPoint x: 737, endPoint y: 297, distance: 115.9
click at [737, 297] on ul "Analyser la structure de l’email renseigné Si l'email comporte une légère erreu…" at bounding box center [835, 318] width 259 height 117
click at [818, 369] on em "(=la demande est attribuée et gérée par [PERSON_NAME])" at bounding box center [822, 364] width 183 height 21
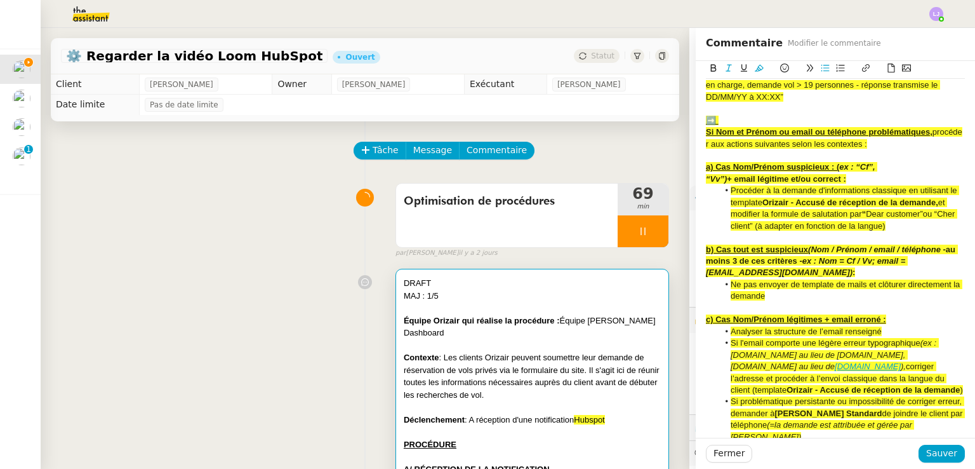
scroll to position [768, 0]
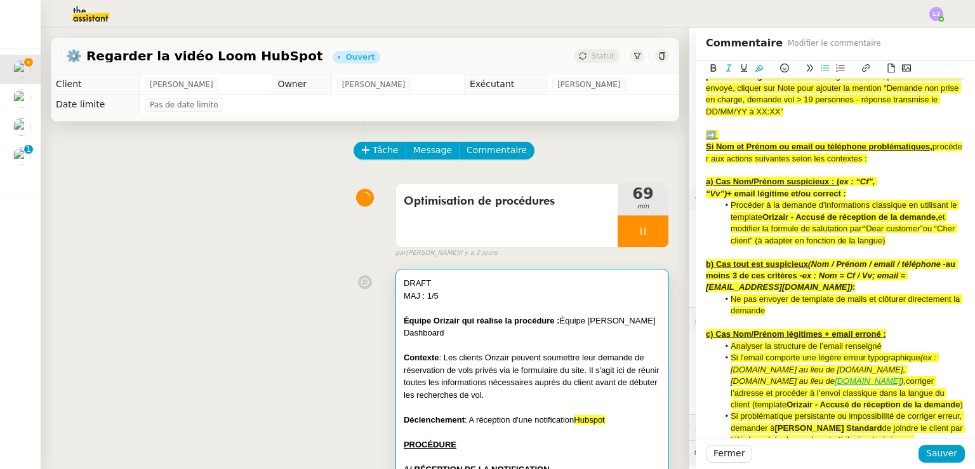
click at [929, 222] on strong "Orizair - Accusé de réception de la demande," at bounding box center [851, 217] width 176 height 10
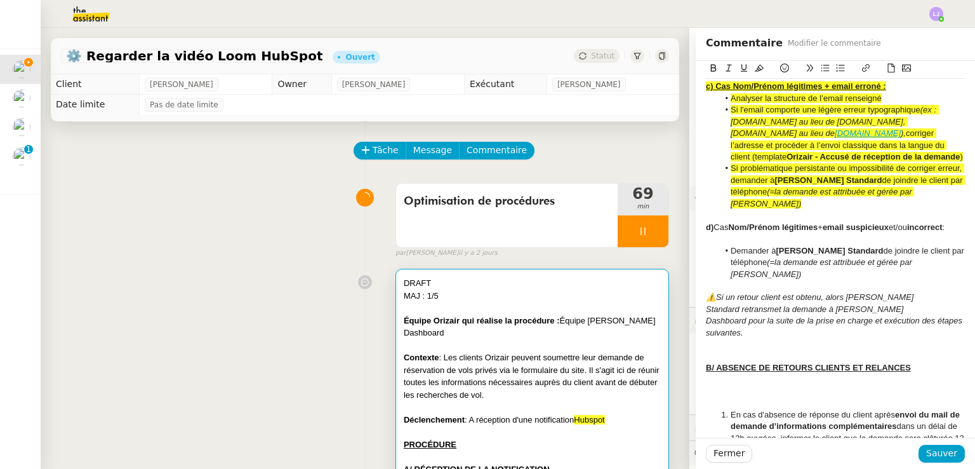
scroll to position [1016, 0]
click at [746, 220] on div "﻿" at bounding box center [835, 214] width 259 height 11
click at [755, 231] on strong "Nom/Prénom légitimes" at bounding box center [773, 227] width 90 height 10
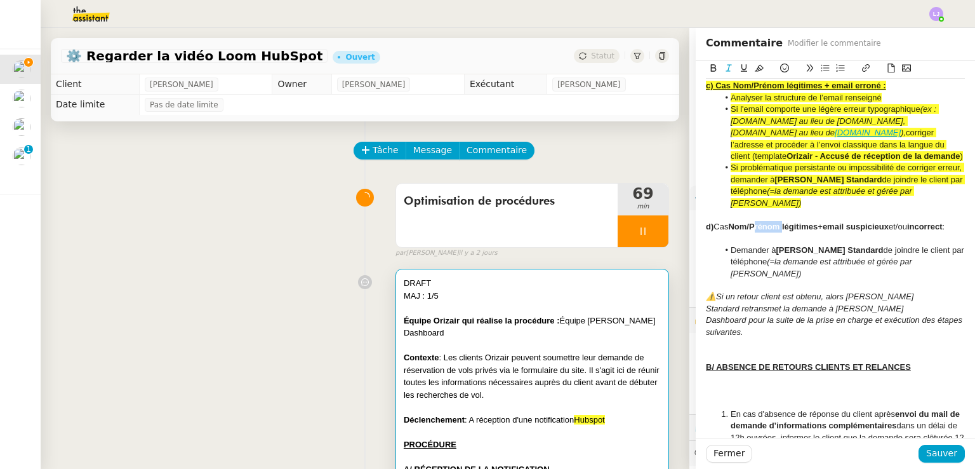
click at [755, 231] on strong "Nom/Prénom légitimes" at bounding box center [773, 227] width 90 height 10
click at [785, 232] on div "d) Cas Nom/Prénom légitimes + email suspicieux et/ou incorrect :" at bounding box center [835, 226] width 259 height 11
click at [799, 232] on div "d) Cas Nom/Prénom légitimes + email suspicieux et/ou incorrect :" at bounding box center [835, 226] width 259 height 11
click at [735, 231] on u "d) Cas Nom/Prénom légitimes + email suspicieux et/ou incorrect :" at bounding box center [834, 227] width 257 height 10
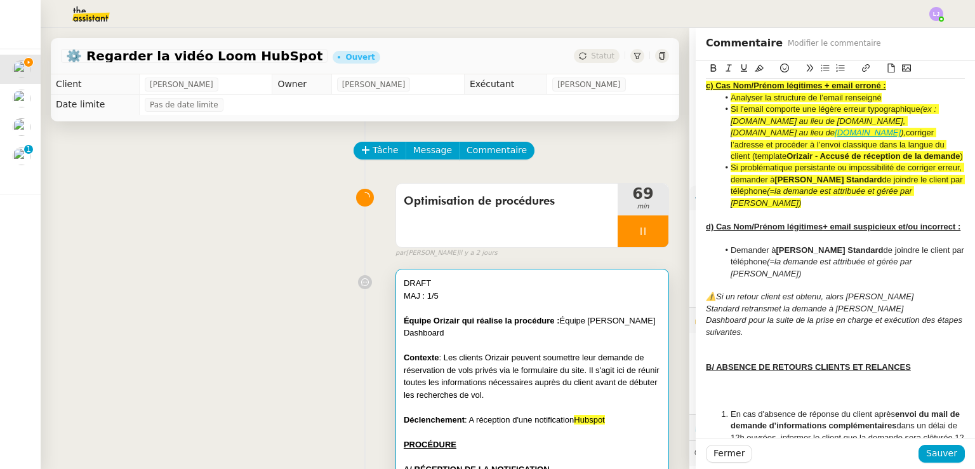
click at [761, 244] on div at bounding box center [835, 237] width 259 height 11
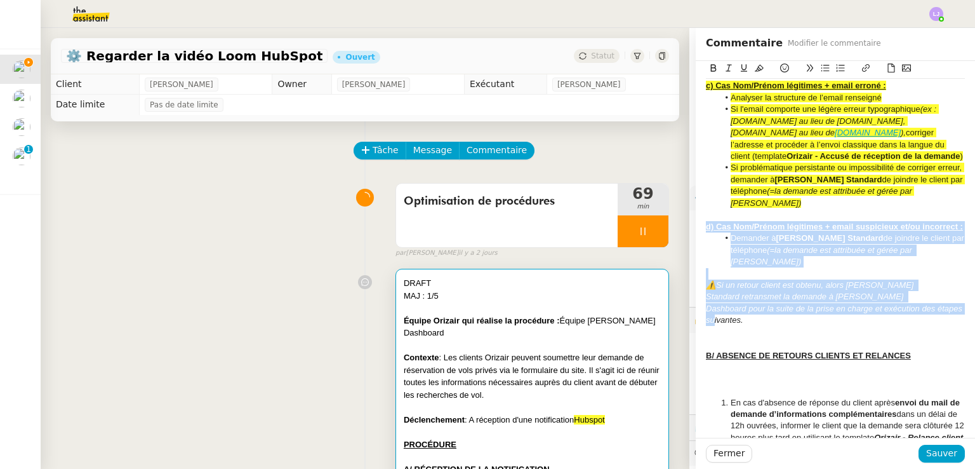
drag, startPoint x: 945, startPoint y: 342, endPoint x: 688, endPoint y: 247, distance: 274.0
click at [755, 71] on icon at bounding box center [759, 68] width 9 height 7
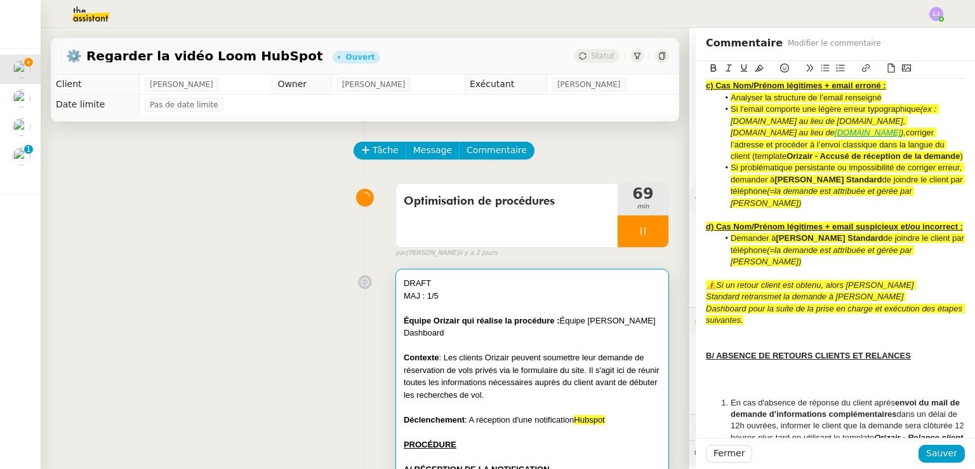
click at [778, 338] on div at bounding box center [835, 331] width 259 height 11
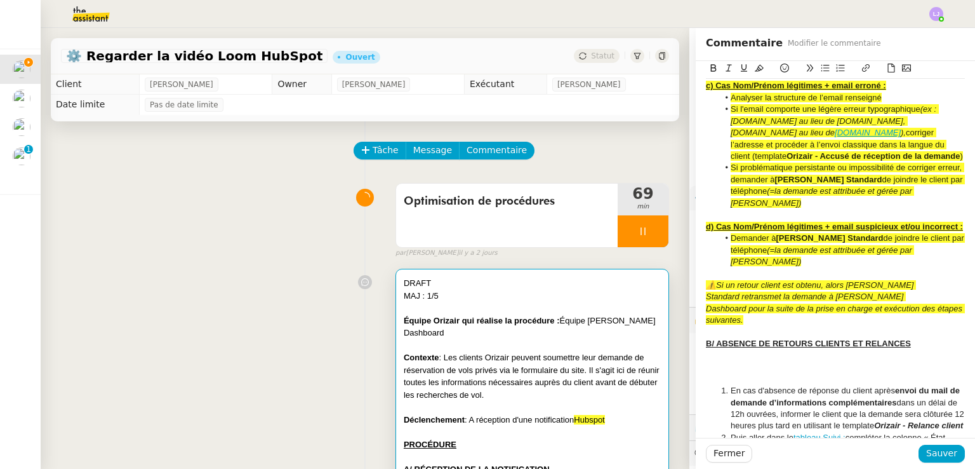
click at [801, 385] on div at bounding box center [835, 378] width 259 height 11
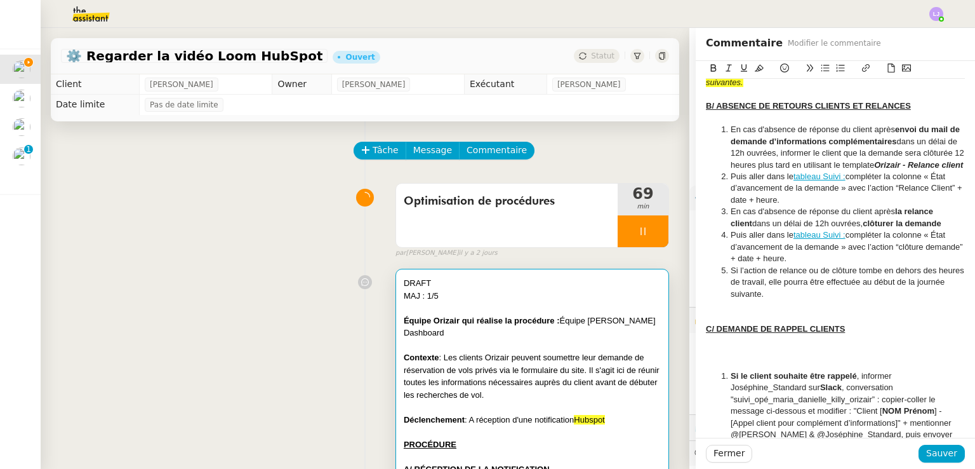
scroll to position [1255, 0]
click at [808, 369] on div at bounding box center [835, 362] width 259 height 11
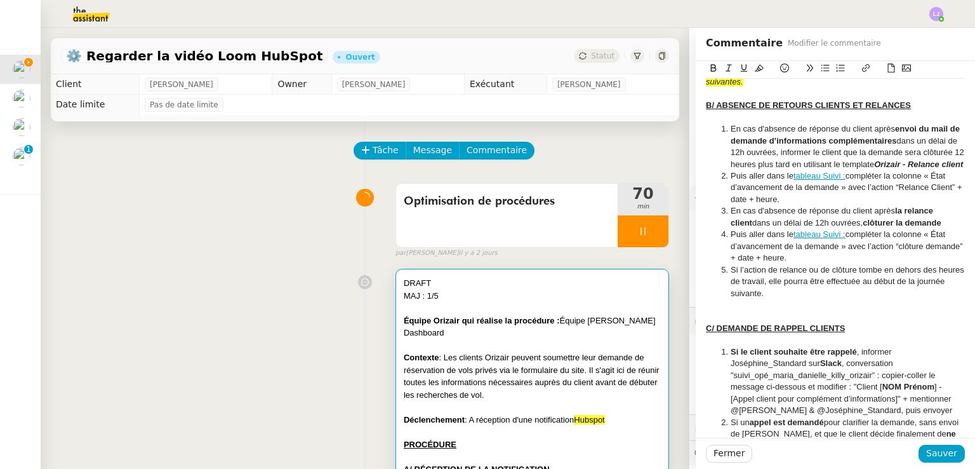
click at [800, 170] on li "En cas d'absence de réponse du client après envoi du mail de demande d’informat…" at bounding box center [842, 146] width 247 height 47
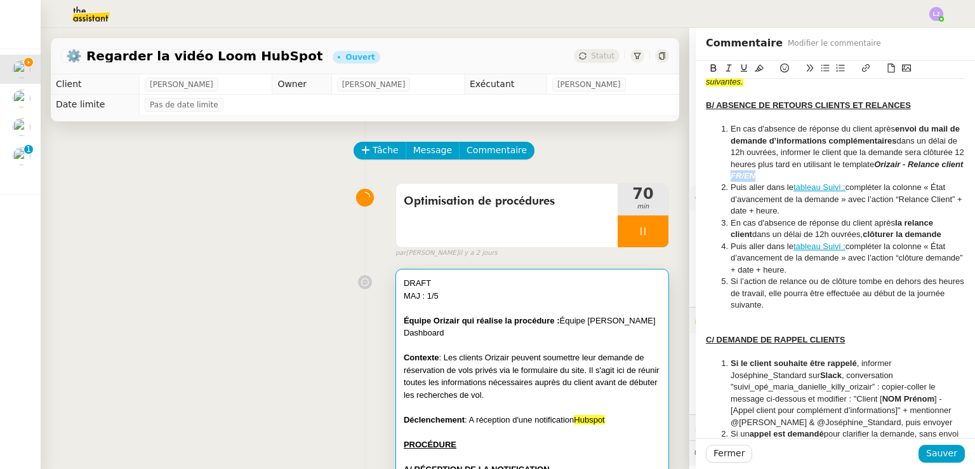
drag, startPoint x: 811, startPoint y: 199, endPoint x: 778, endPoint y: 198, distance: 33.0
click at [778, 182] on li "En cas d'absence de réponse du client après envoi du mail de demande d’informat…" at bounding box center [842, 152] width 247 height 58
click at [755, 67] on icon at bounding box center [759, 67] width 9 height 9
click at [780, 216] on li "Puis aller dans le tableau Suivi : compléter la colonne « État d’avancement de …" at bounding box center [842, 199] width 247 height 35
click at [721, 209] on li "Puis aller dans le tableau Suivi : compléter la colonne « État d’avancement de …" at bounding box center [842, 199] width 247 height 35
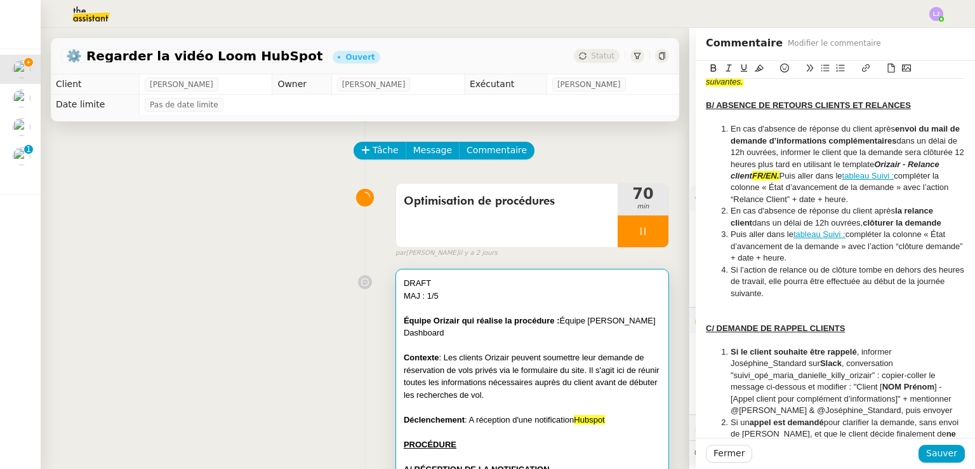
click at [825, 198] on li "En cas d'absence de réponse du client après envoi du mail de demande d’informat…" at bounding box center [842, 164] width 247 height 82
drag, startPoint x: 828, startPoint y: 198, endPoint x: 804, endPoint y: 213, distance: 27.7
click at [804, 205] on li "En cas d'absence de réponse du client après envoi du mail de demande d’informat…" at bounding box center [842, 164] width 247 height 82
drag, startPoint x: 811, startPoint y: 220, endPoint x: 829, endPoint y: 208, distance: 22.4
click at [829, 205] on li "En cas d'absence de réponse du client après envoi du mail de demande d’informat…" at bounding box center [842, 164] width 247 height 82
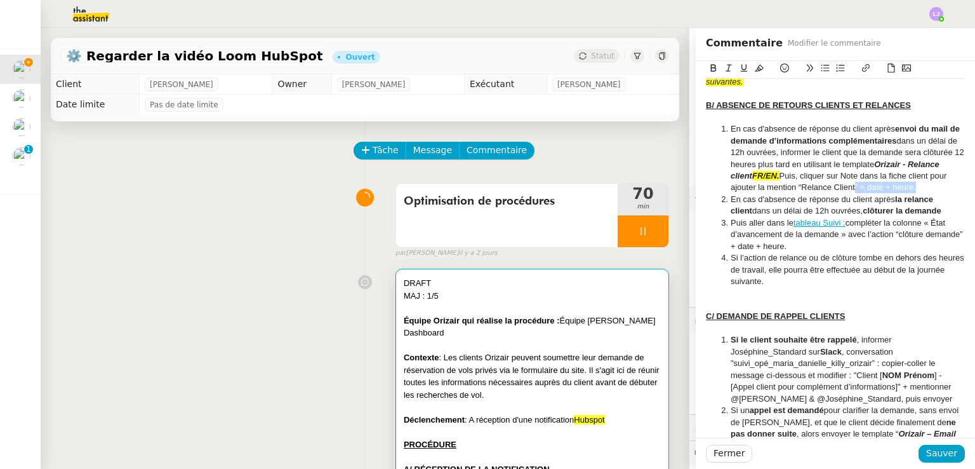
drag, startPoint x: 885, startPoint y: 210, endPoint x: 952, endPoint y: 211, distance: 67.3
click at [952, 211] on div "DRAFT MAJ : 1/5 Équipe Orizair qui réalise la procédure : Équipe [PERSON_NAME] …" at bounding box center [835, 212] width 279 height 2813
drag, startPoint x: 869, startPoint y: 220, endPoint x: 807, endPoint y: 199, distance: 65.1
click at [807, 194] on li "En cas d'absence de réponse du client après envoi du mail de demande d’informat…" at bounding box center [842, 158] width 247 height 70
click at [755, 68] on icon at bounding box center [759, 67] width 9 height 9
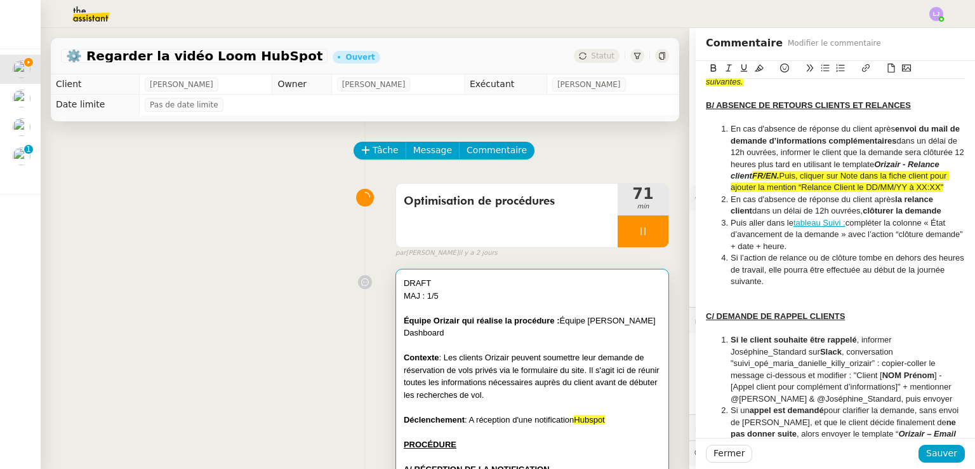
click at [831, 192] on span "Puis, cliquer sur Note dans la fiche client pour ajouter la mention “Relance Cl…" at bounding box center [840, 181] width 218 height 21
click at [825, 192] on span "Puis, cliquer sur Note dans la fiche client pour ajouter la mention “Relance Cl…" at bounding box center [840, 181] width 218 height 21
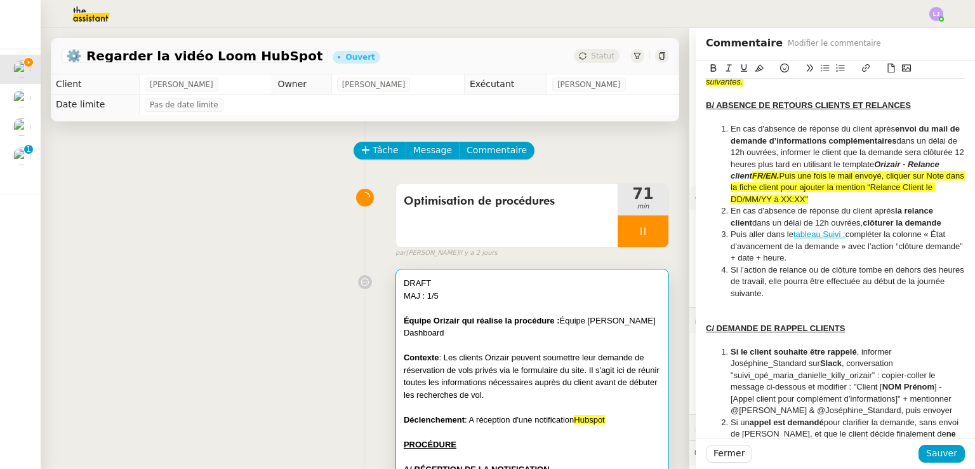
click at [721, 256] on li "Puis aller dans le tableau Suivi : compléter la colonne « État d’avancement de …" at bounding box center [842, 246] width 247 height 35
click at [735, 255] on li "En cas d'absence de réponse du client après la relance client dans un délai de …" at bounding box center [842, 234] width 247 height 58
drag, startPoint x: 886, startPoint y: 269, endPoint x: 743, endPoint y: 259, distance: 143.2
click at [743, 259] on li "En cas d'absence de réponse du client après la relance client dans un délai de …" at bounding box center [842, 234] width 247 height 58
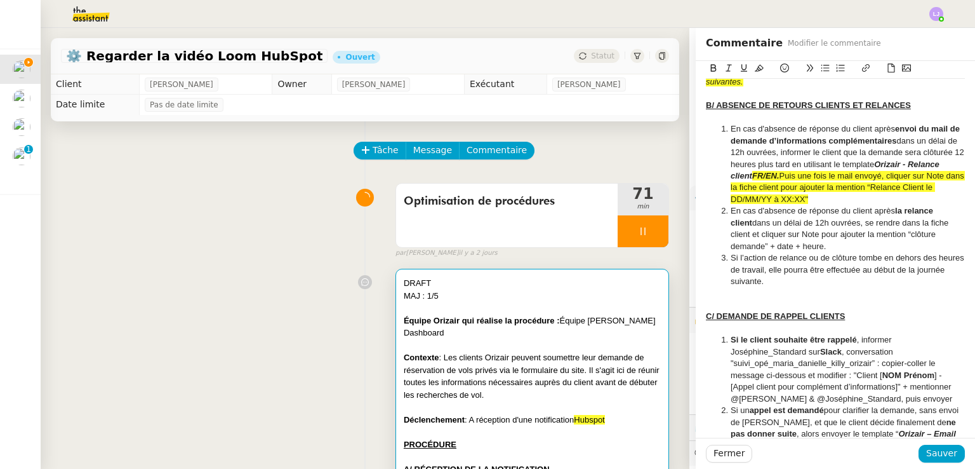
click at [757, 252] on li "En cas d'absence de réponse du client après la relance client dans un délai de …" at bounding box center [842, 228] width 247 height 47
click at [905, 252] on li "En cas d'absence de réponse du client après la relance client dans un délai de …" at bounding box center [842, 228] width 247 height 47
click at [854, 252] on li "En cas d'absence de réponse du client après la relance client dans un délai de …" at bounding box center [842, 228] width 247 height 47
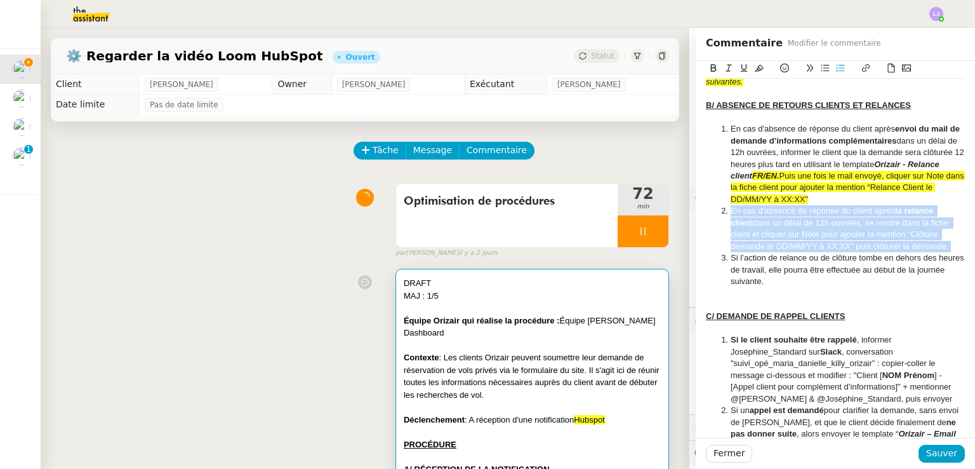
click at [854, 252] on li "En cas d'absence de réponse du client après la relance client dans un délai de …" at bounding box center [842, 228] width 247 height 47
click at [755, 72] on icon at bounding box center [759, 67] width 9 height 9
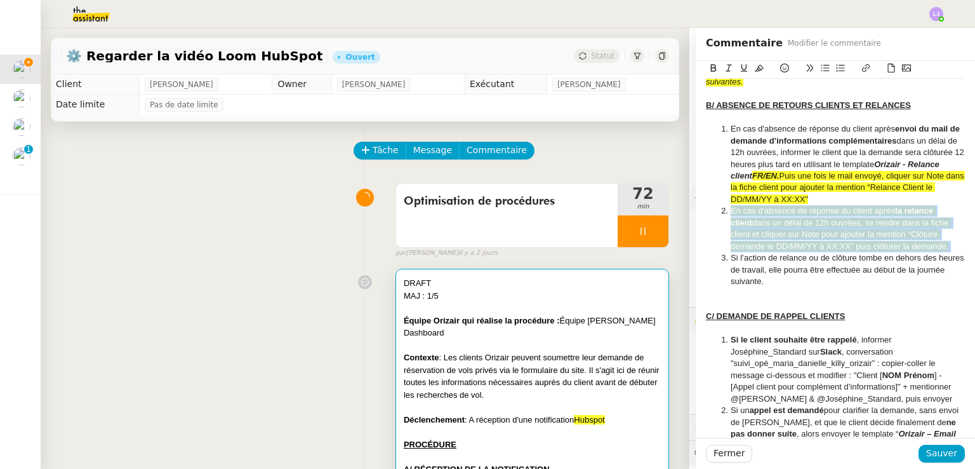
click at [799, 215] on span "En cas d'absence de réponse du client après" at bounding box center [813, 211] width 164 height 10
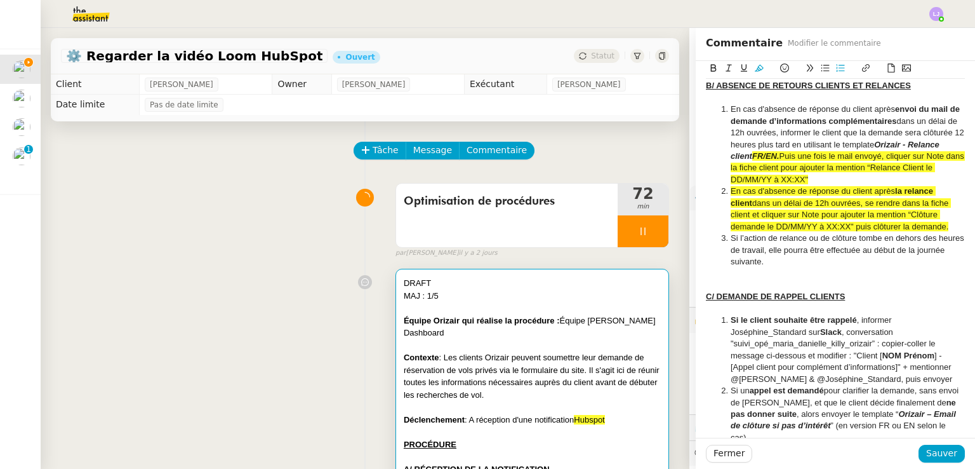
scroll to position [1279, 0]
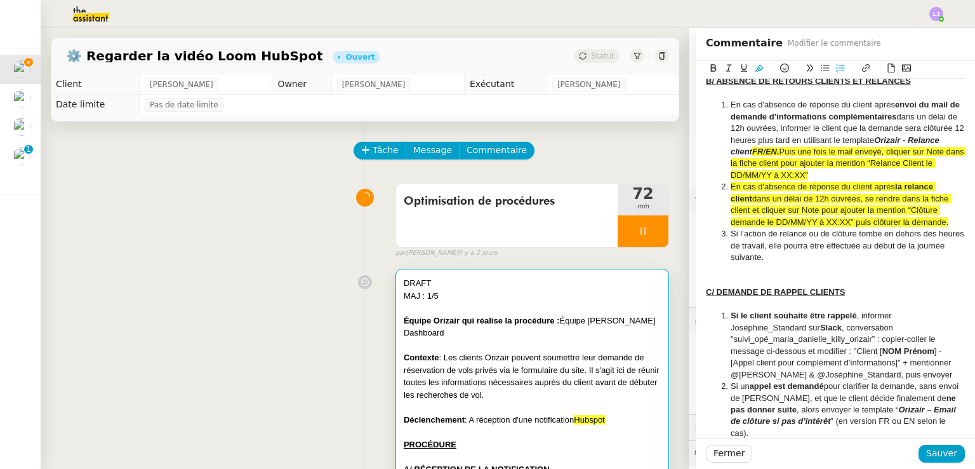
click at [801, 286] on div at bounding box center [835, 280] width 259 height 11
click at [721, 257] on li "Si l’action de relance ou de clôture tombe en dehors des heures de travail, ell…" at bounding box center [842, 245] width 247 height 35
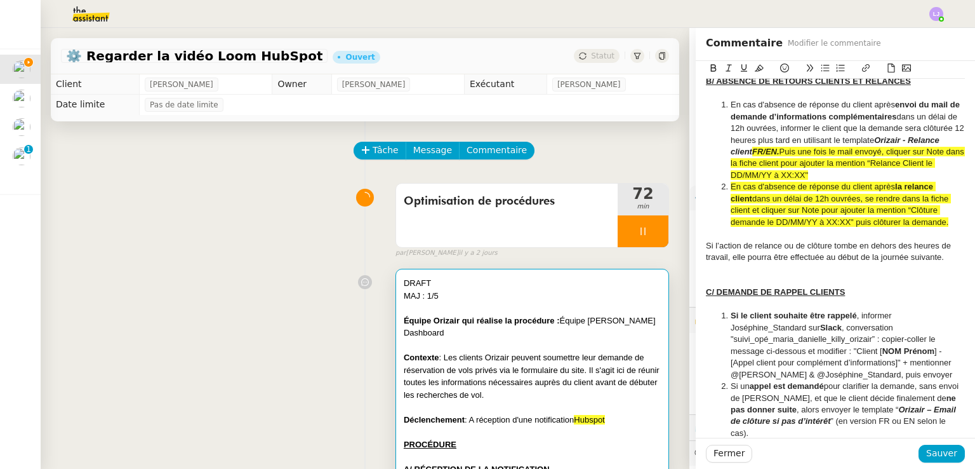
click at [780, 68] on icon at bounding box center [784, 67] width 9 height 9
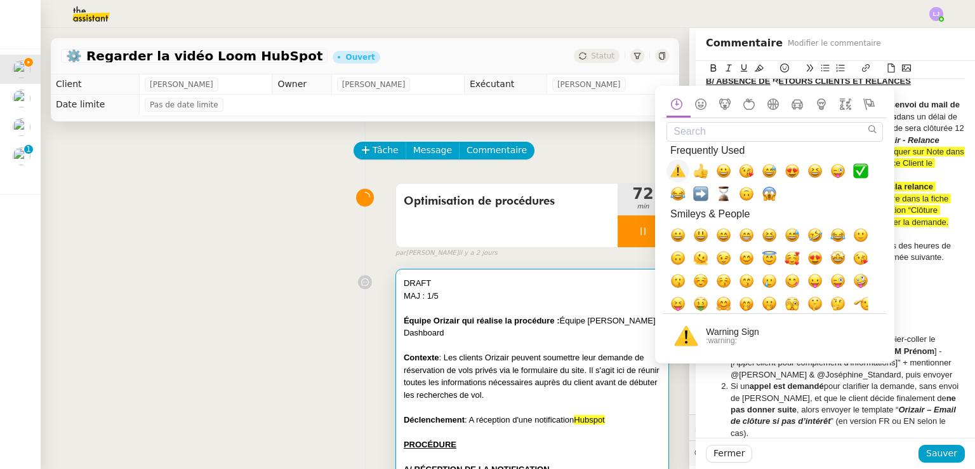
click at [677, 170] on span "⚠️, warning" at bounding box center [677, 170] width 15 height 15
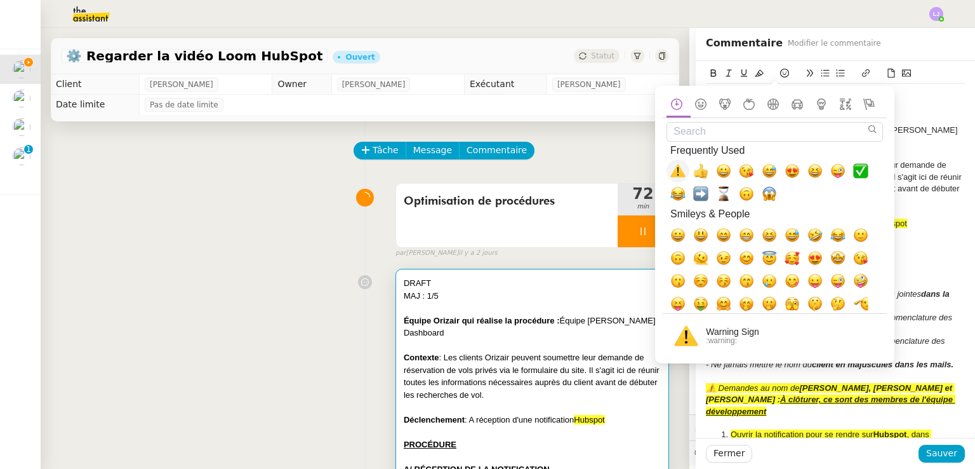
scroll to position [1133, 0]
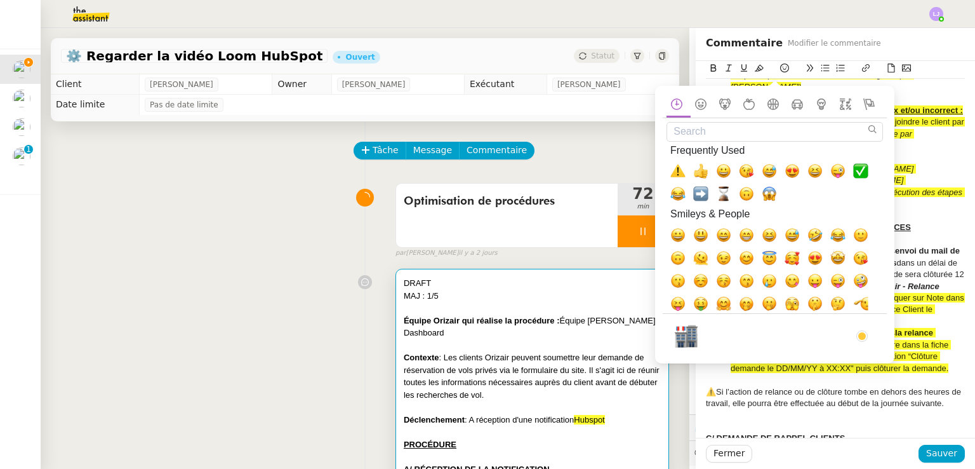
click at [864, 410] on div "⚠️Si l’action de relance ou de clôture tombe en dehors des heures de travail, e…" at bounding box center [835, 397] width 259 height 23
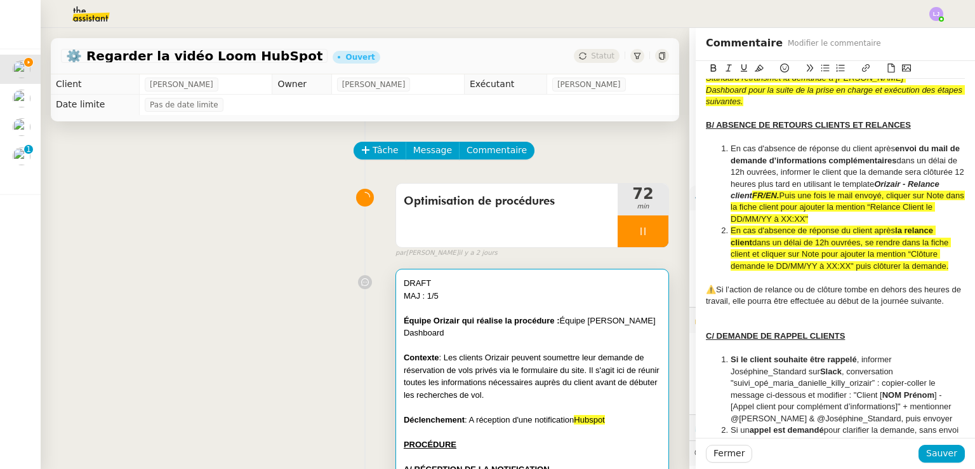
scroll to position [1252, 0]
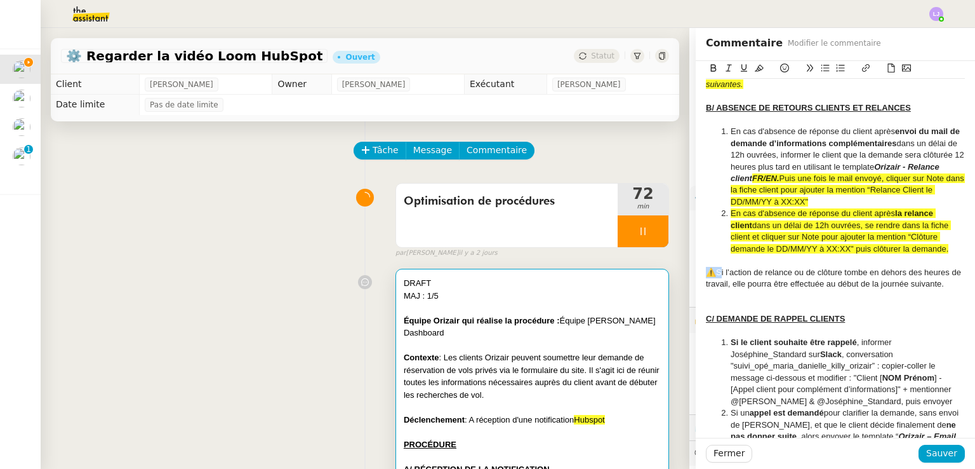
drag, startPoint x: 711, startPoint y: 296, endPoint x: 695, endPoint y: 295, distance: 15.9
click at [696, 295] on div "DRAFT MAJ : 1/5 Équipe Orizair qui réalise la procédure : Équipe [PERSON_NAME] …" at bounding box center [835, 215] width 279 height 2813
click at [736, 290] on div "⚠️Si l’action de relance ou de clôture tombe en dehors des heures de travail, e…" at bounding box center [835, 278] width 259 height 23
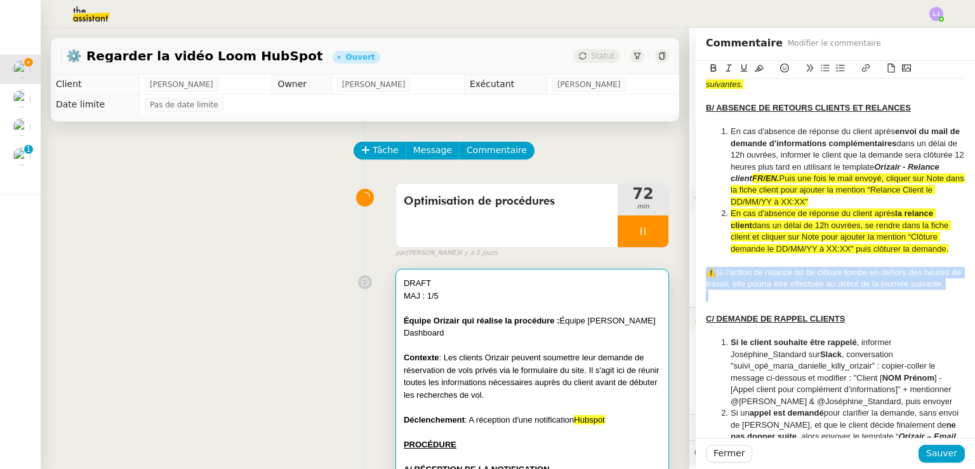
click at [736, 290] on div "⚠️Si l’action de relance ou de clôture tombe en dehors des heures de travail, e…" at bounding box center [835, 278] width 259 height 23
click at [755, 67] on button at bounding box center [759, 68] width 15 height 15
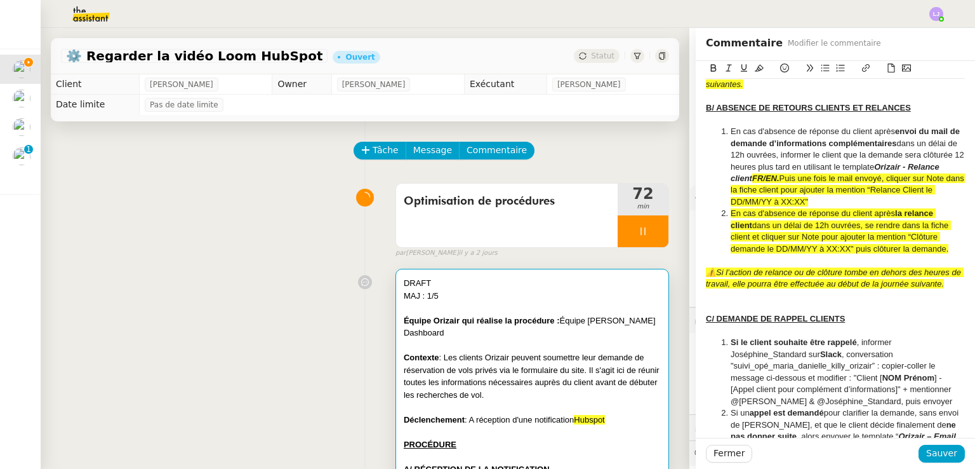
click at [782, 208] on li "En cas d'absence de réponse du client après envoi du mail de demande d’informat…" at bounding box center [842, 167] width 247 height 82
drag, startPoint x: 721, startPoint y: 236, endPoint x: 852, endPoint y: 244, distance: 131.7
click at [852, 244] on li "En cas d'absence de réponse du client après la relance client dans un délai de …" at bounding box center [842, 231] width 247 height 47
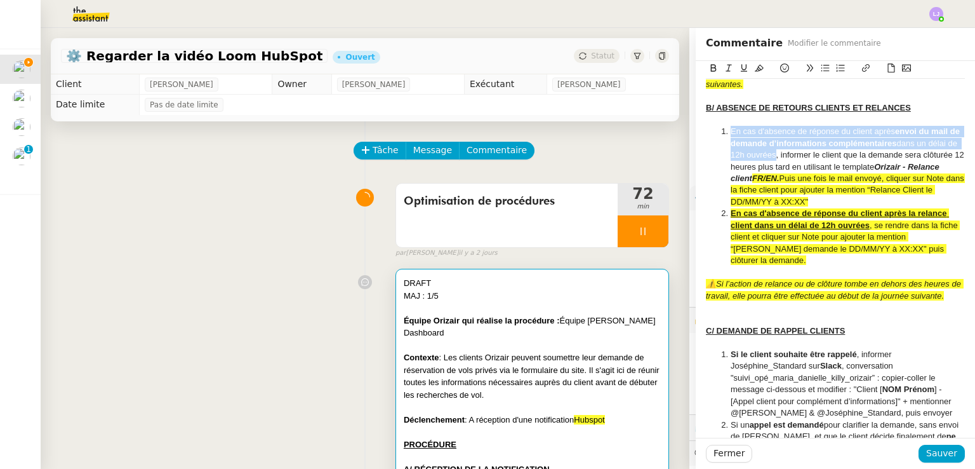
drag, startPoint x: 719, startPoint y: 154, endPoint x: 798, endPoint y: 175, distance: 82.1
click at [798, 175] on li "En cas d'absence de réponse du client après envoi du mail de demande d’informat…" at bounding box center [842, 167] width 247 height 82
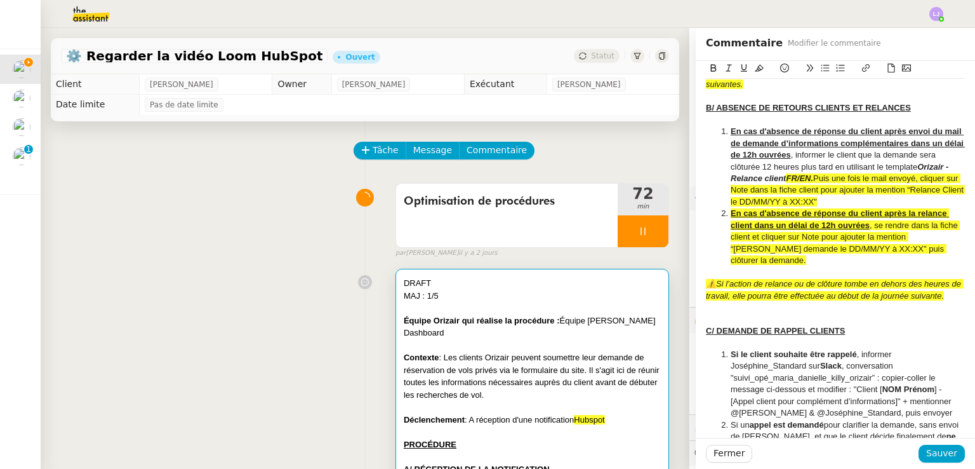
click at [795, 241] on li "En cas d'absence de réponse du client après la relance client dans un délai de …" at bounding box center [842, 237] width 247 height 58
drag, startPoint x: 861, startPoint y: 270, endPoint x: 937, endPoint y: 271, distance: 76.2
click at [937, 265] on span ", se rendre dans la fiche client et cliquer sur Note pour ajouter la mention “[…" at bounding box center [845, 242] width 229 height 44
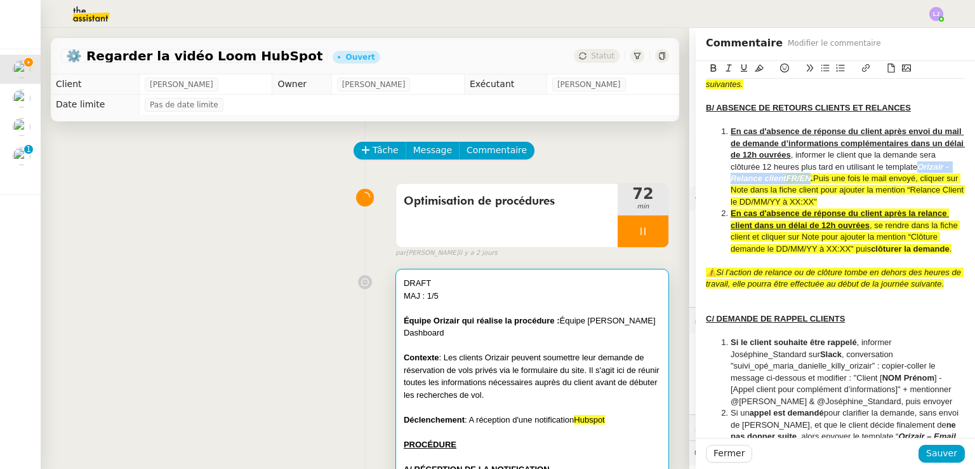
drag, startPoint x: 755, startPoint y: 201, endPoint x: 869, endPoint y: 206, distance: 114.4
click at [869, 206] on li "En cas d'absence de réponse du client après envoi du mail de demande d’informat…" at bounding box center [842, 167] width 247 height 82
click at [866, 206] on span "Puis une fois le mail envoyé, cliquer sur Note dans la fiche client pour ajoute…" at bounding box center [849, 189] width 236 height 33
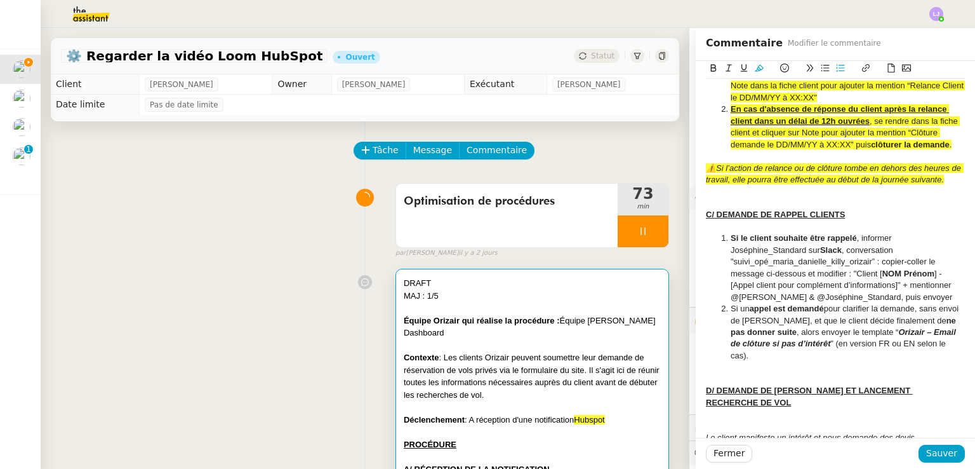
scroll to position [1263, 0]
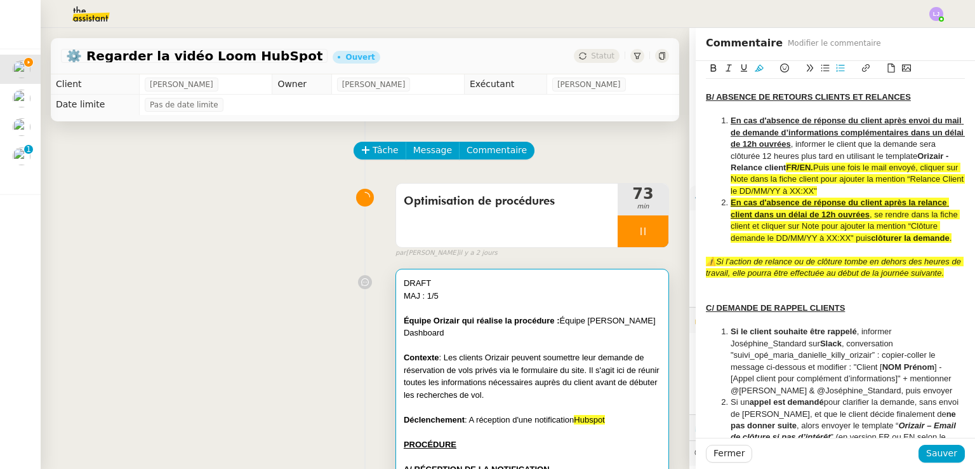
click at [790, 149] on u "En cas d'absence de réponse du client après envoi du mail de demande d’informat…" at bounding box center [849, 132] width 236 height 33
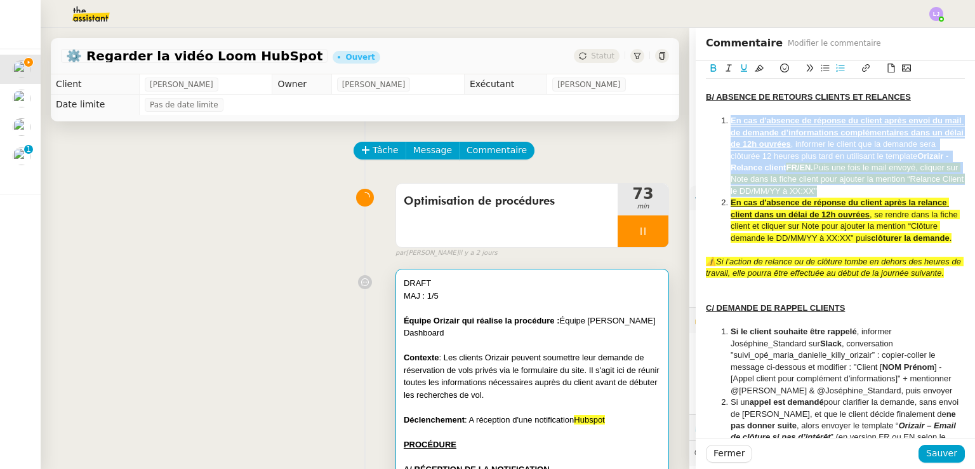
click at [790, 149] on u "En cas d'absence de réponse du client après envoi du mail de demande d’informat…" at bounding box center [849, 132] width 236 height 33
click at [755, 64] on icon at bounding box center [759, 67] width 9 height 9
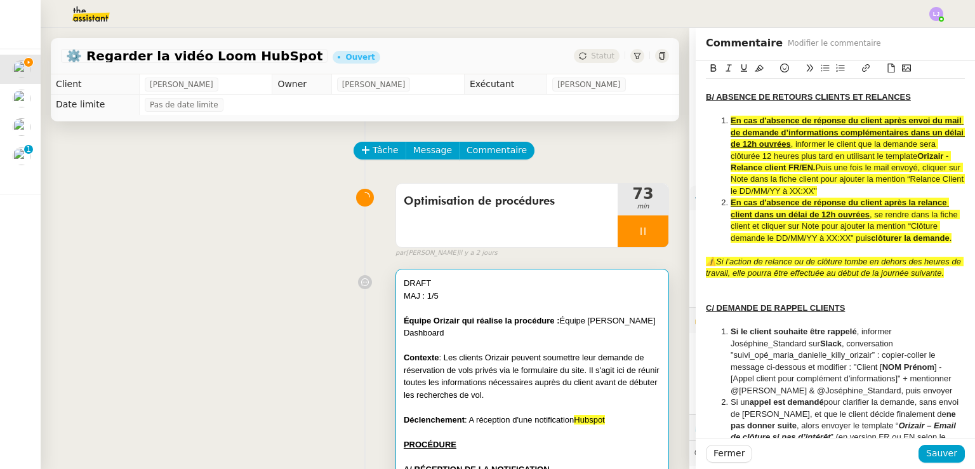
click at [782, 243] on span ", se rendre dans la fiche client et cliquer sur Note pour ajouter la mention “C…" at bounding box center [845, 226] width 229 height 33
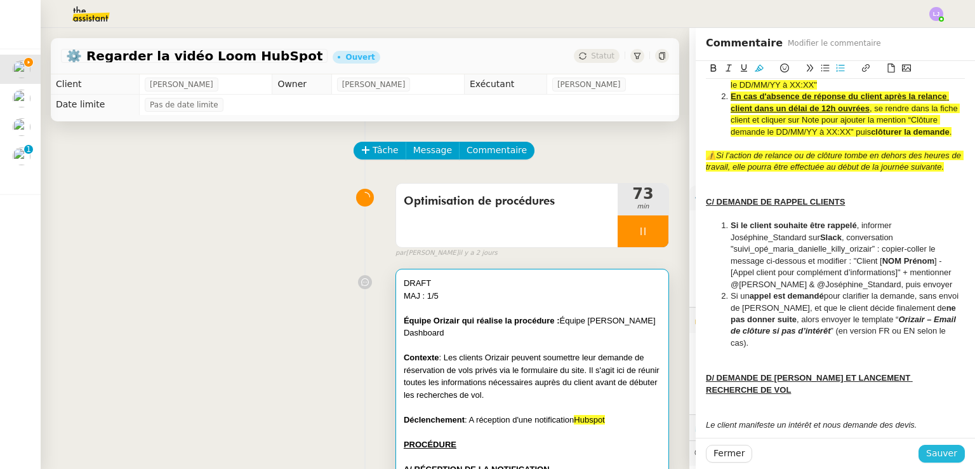
click at [931, 455] on span "Sauver" at bounding box center [941, 453] width 31 height 15
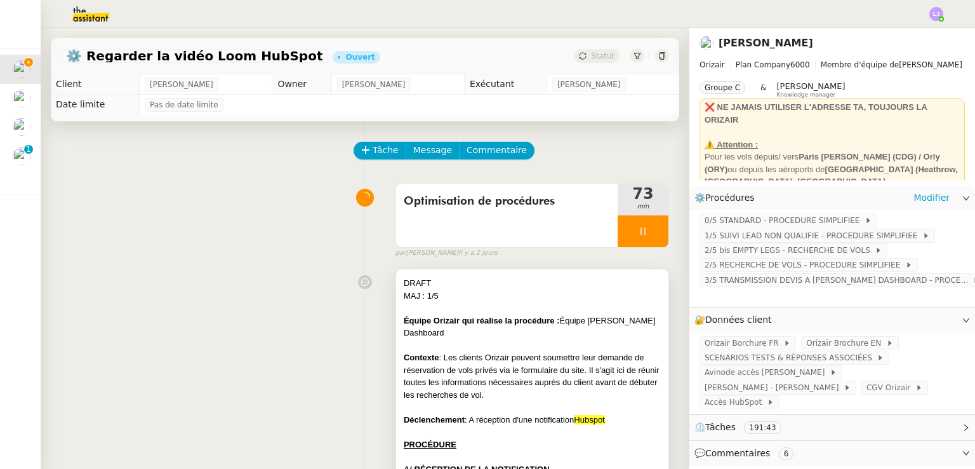
click at [597, 369] on div "Contexte : Les clients Orizair peuvent soumettre leur demande de réservation de…" at bounding box center [532, 376] width 257 height 50
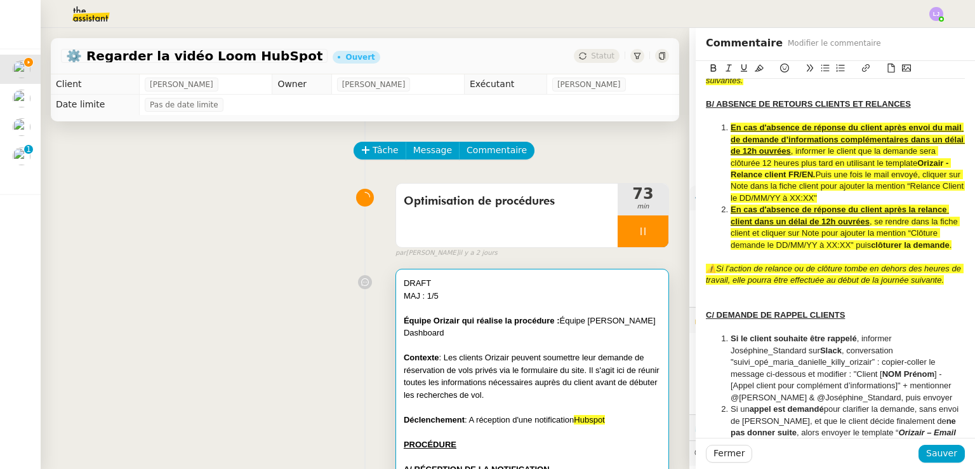
scroll to position [1290, 0]
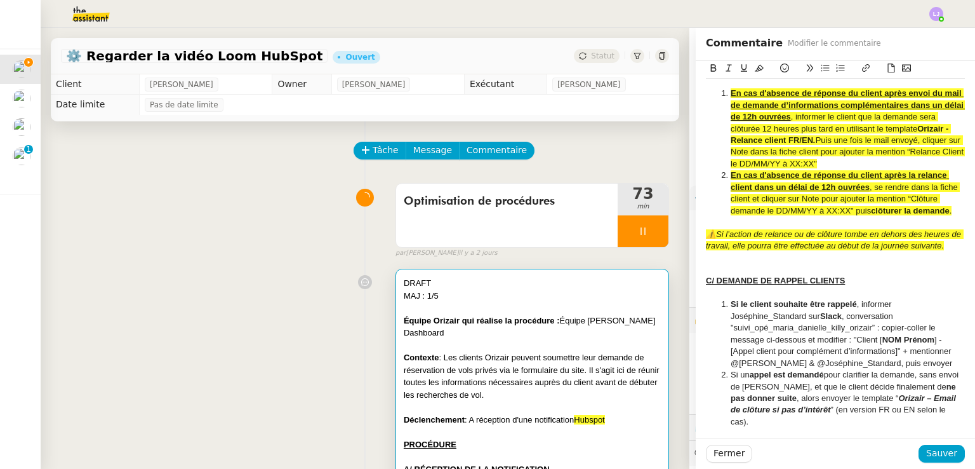
click at [716, 275] on div at bounding box center [835, 268] width 259 height 11
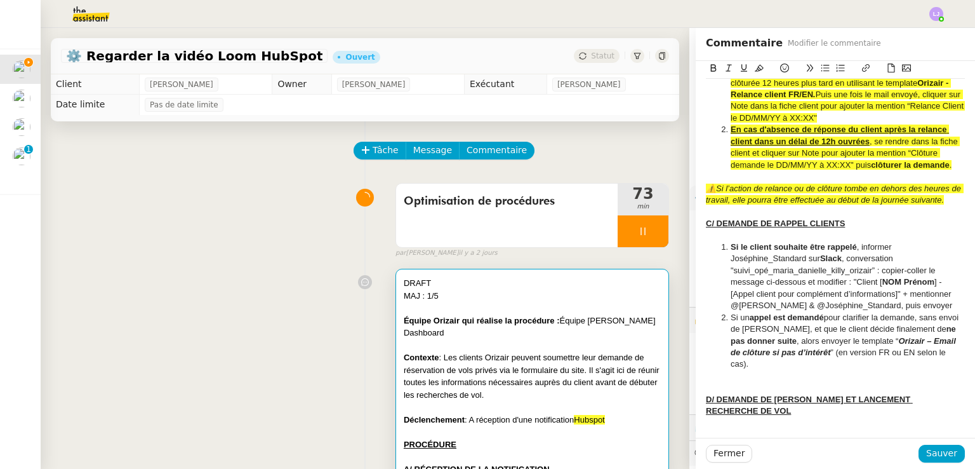
scroll to position [1340, 0]
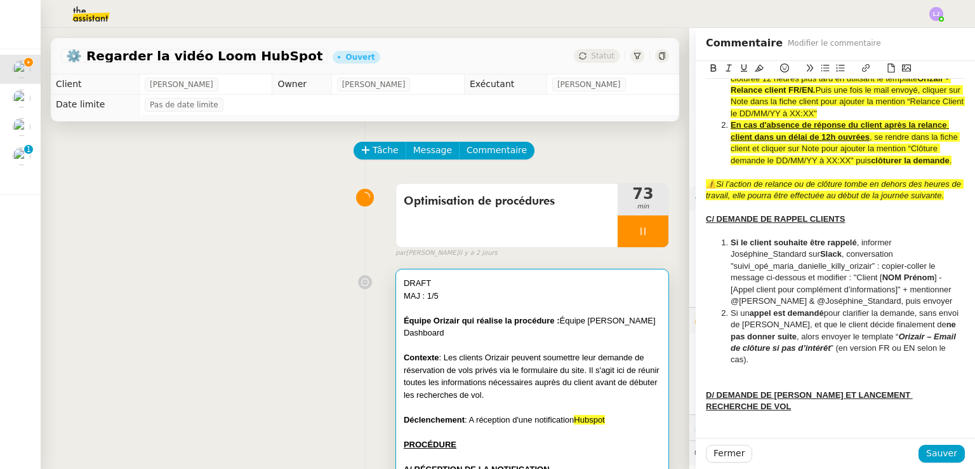
click at [754, 389] on div at bounding box center [835, 382] width 259 height 11
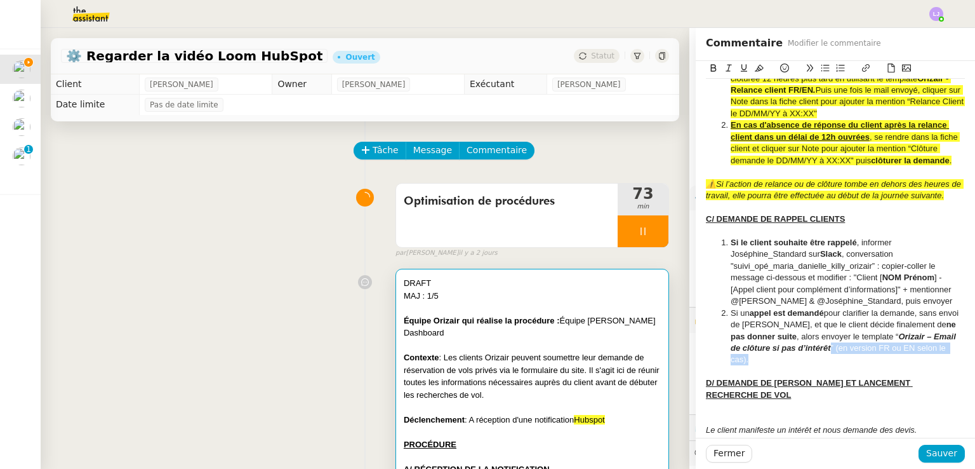
drag, startPoint x: 810, startPoint y: 370, endPoint x: 954, endPoint y: 372, distance: 143.5
click at [954, 372] on div "DRAFT MAJ : 1/5 Équipe Orizair qui réalise la procédure : Équipe [PERSON_NAME] …" at bounding box center [835, 116] width 279 height 2790
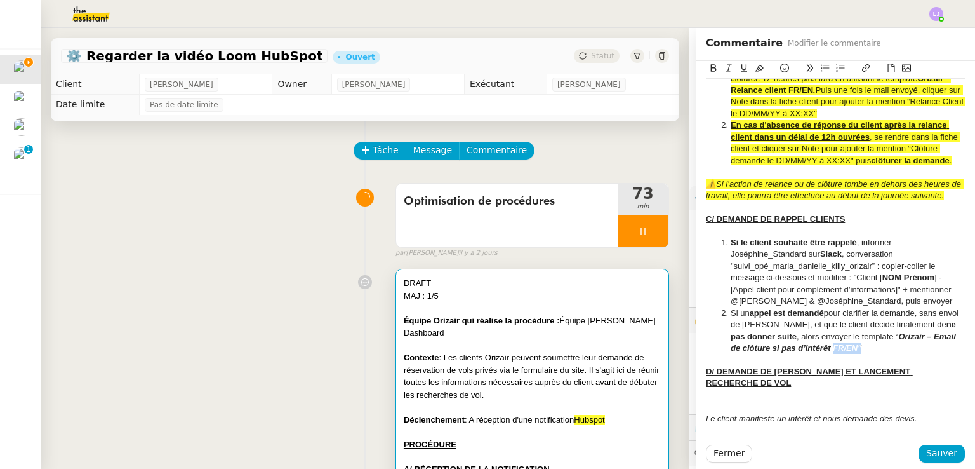
drag, startPoint x: 851, startPoint y: 369, endPoint x: 813, endPoint y: 372, distance: 37.6
click at [813, 354] on li "Si un appel est demandé pour clarifier la demande, sans envoi de [PERSON_NAME],…" at bounding box center [842, 330] width 247 height 47
click at [755, 68] on icon at bounding box center [759, 67] width 9 height 9
click at [788, 317] on strong "appel est demandé" at bounding box center [787, 313] width 74 height 10
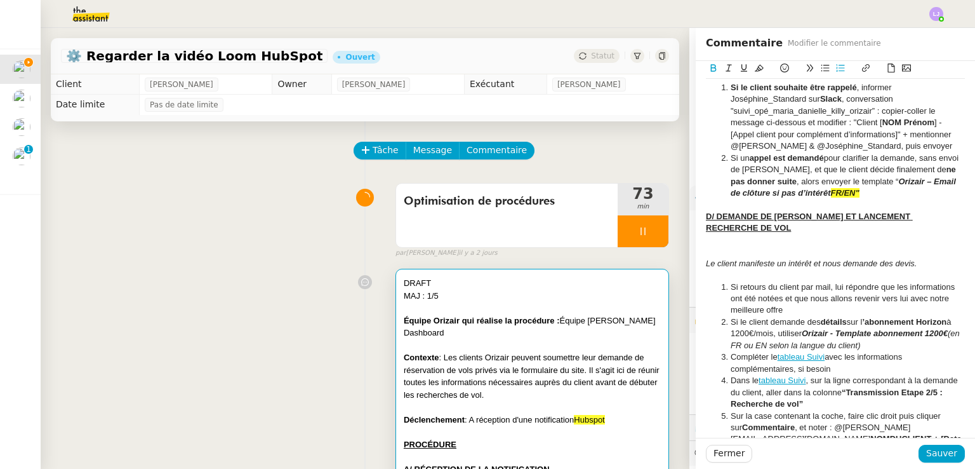
scroll to position [1501, 0]
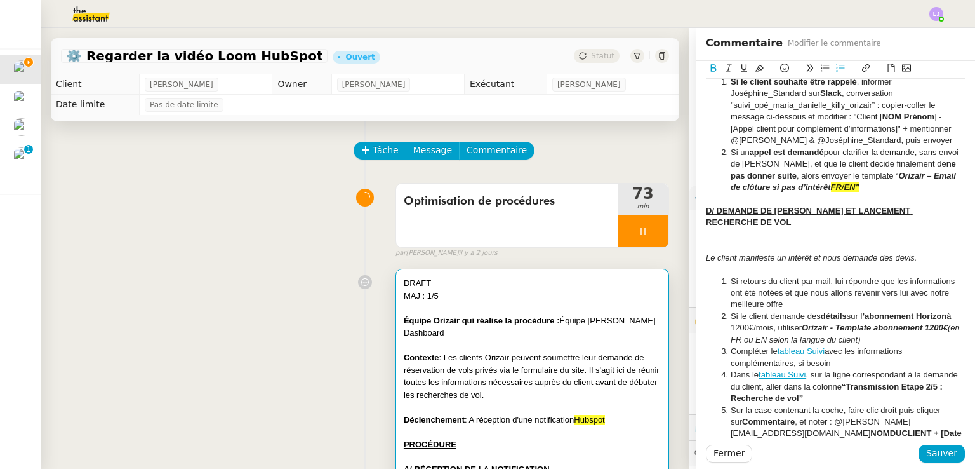
click at [722, 251] on div at bounding box center [835, 245] width 259 height 11
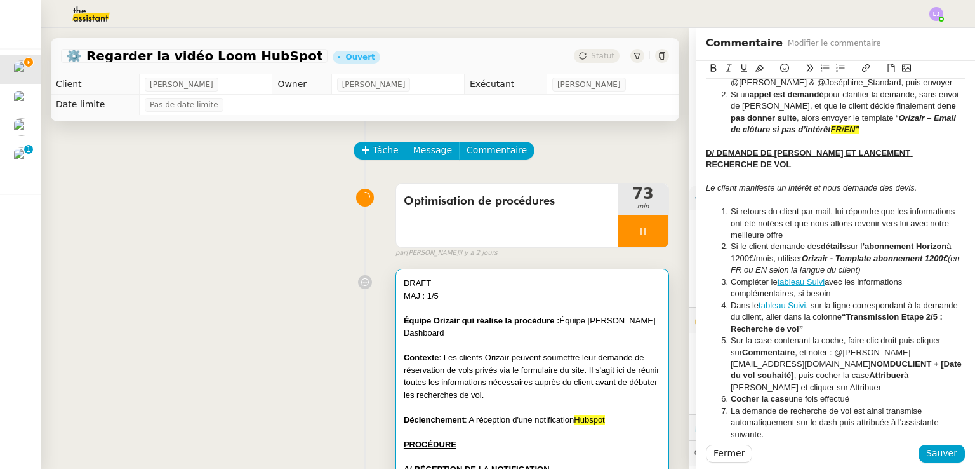
scroll to position [1559, 0]
drag, startPoint x: 747, startPoint y: 277, endPoint x: 903, endPoint y: 279, distance: 156.2
click at [903, 275] on li "Si le client demande des détails sur l ’abonnement Horizon à 1200€/mois, utilis…" at bounding box center [842, 257] width 247 height 35
drag, startPoint x: 818, startPoint y: 283, endPoint x: 746, endPoint y: 281, distance: 71.8
click at [746, 275] on li "Si le client demande des détails sur l ’abonnement Horizon à 1200€/mois, utilis…" at bounding box center [842, 257] width 247 height 35
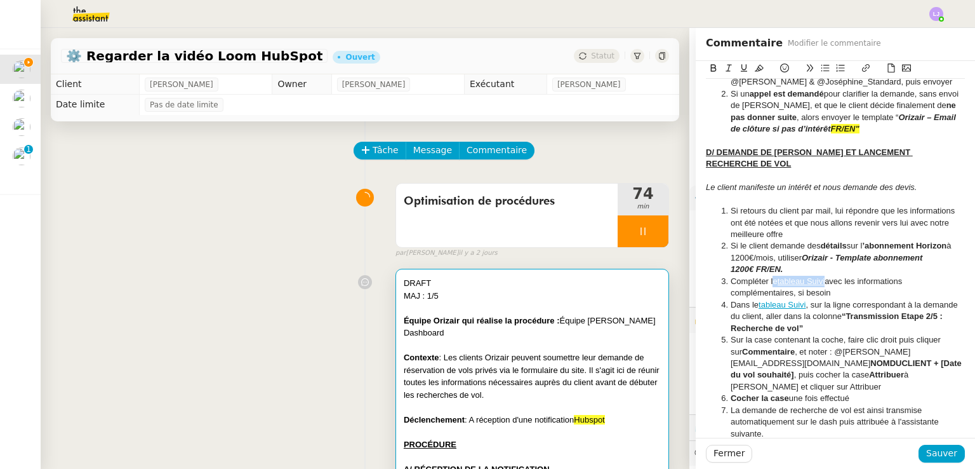
drag, startPoint x: 818, startPoint y: 295, endPoint x: 764, endPoint y: 290, distance: 53.5
click at [764, 290] on li "Compléter le tableau Suivi avec les informations complémentaires, si besoin" at bounding box center [842, 287] width 247 height 23
click at [789, 299] on li "Compléter la fiche client avec les informations complémentaires, si besoin" at bounding box center [842, 287] width 247 height 23
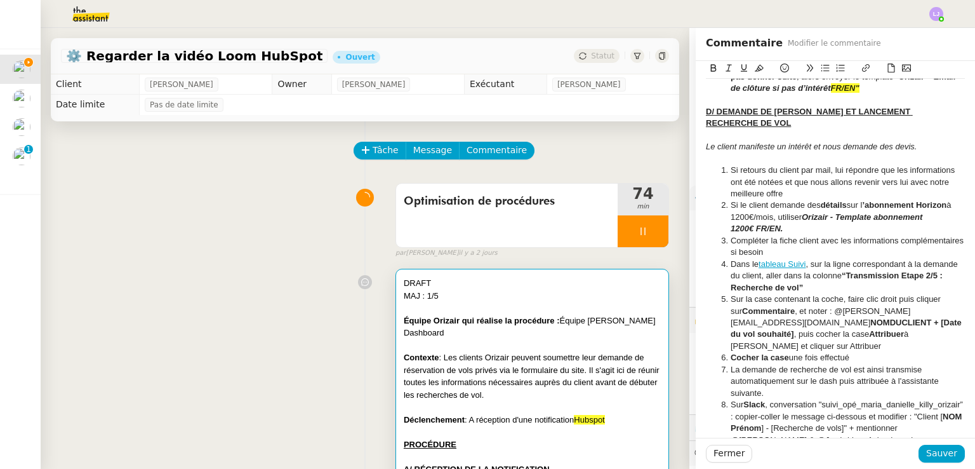
scroll to position [1601, 0]
click at [818, 280] on li "Dans le tableau Suivi , sur la ligne correspondant à la demande du client, alle…" at bounding box center [842, 274] width 247 height 35
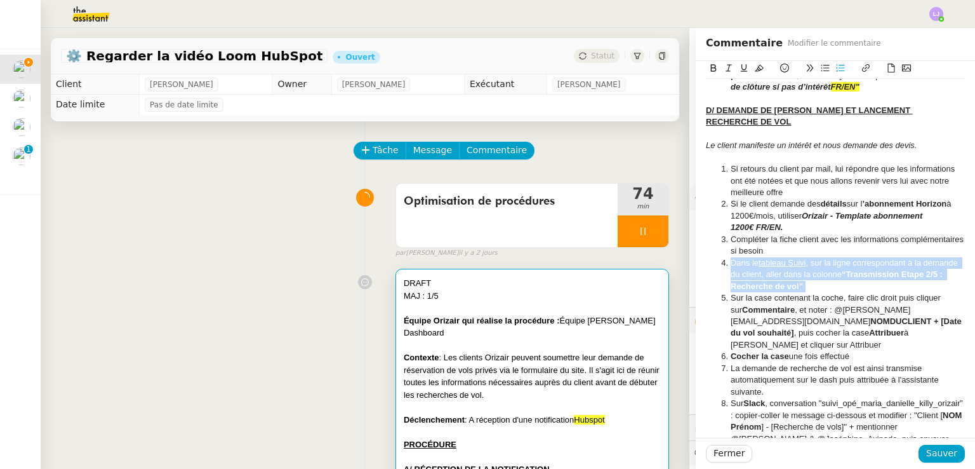
click at [818, 280] on li "Dans le tableau Suivi , sur la ligne correspondant à la demande du client, alle…" at bounding box center [842, 274] width 247 height 35
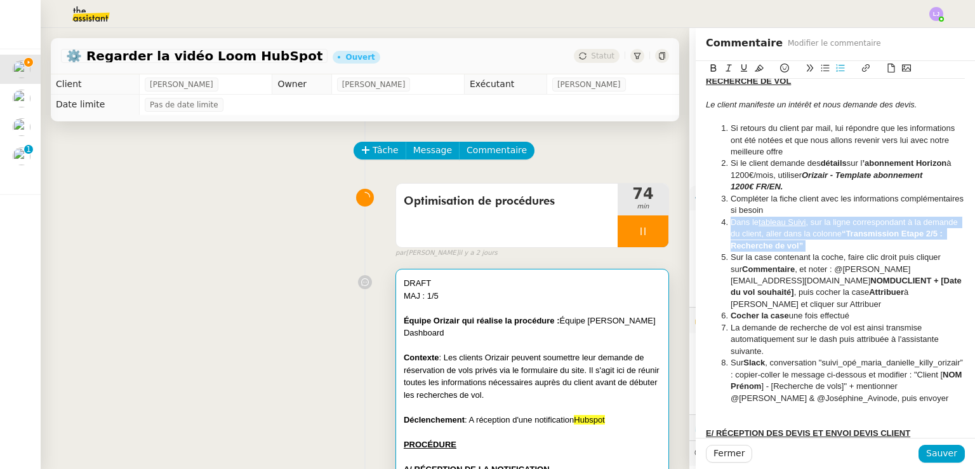
scroll to position [1643, 0]
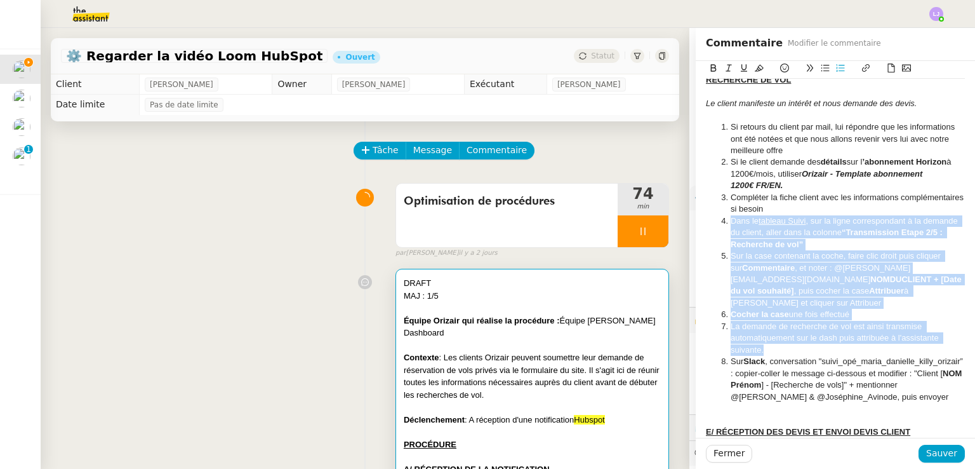
drag, startPoint x: 754, startPoint y: 357, endPoint x: 698, endPoint y: 232, distance: 137.0
click at [706, 232] on ol "Si retours du client par mail, lui répondre que les informations ont été notées…" at bounding box center [835, 261] width 259 height 281
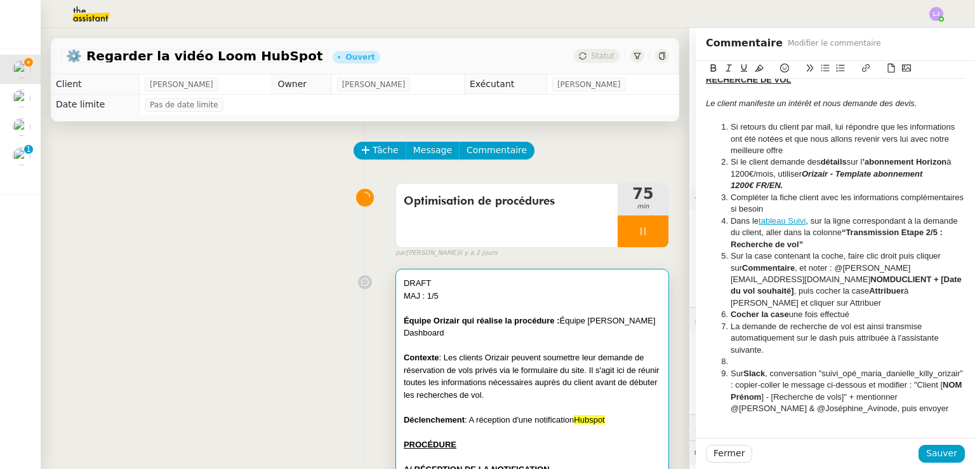
click at [832, 215] on li "Compléter la fiche client avec les informations complémentaires si besoin" at bounding box center [842, 203] width 247 height 23
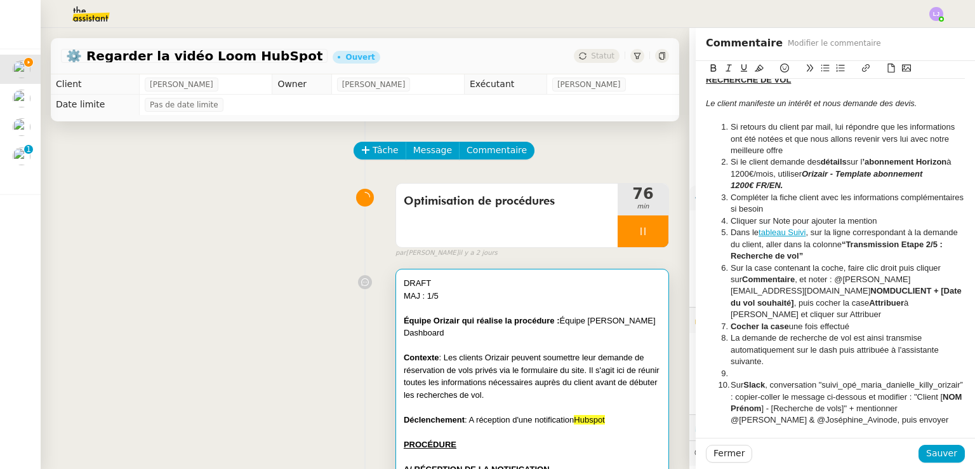
click at [825, 136] on li "Si retours du client par mail, lui répondre que les informations ont été notées…" at bounding box center [842, 138] width 247 height 35
drag, startPoint x: 825, startPoint y: 136, endPoint x: 723, endPoint y: 142, distance: 103.0
click at [723, 142] on li "Si retours du client par mail, lui répondre que les informations ont été notées…" at bounding box center [842, 138] width 247 height 35
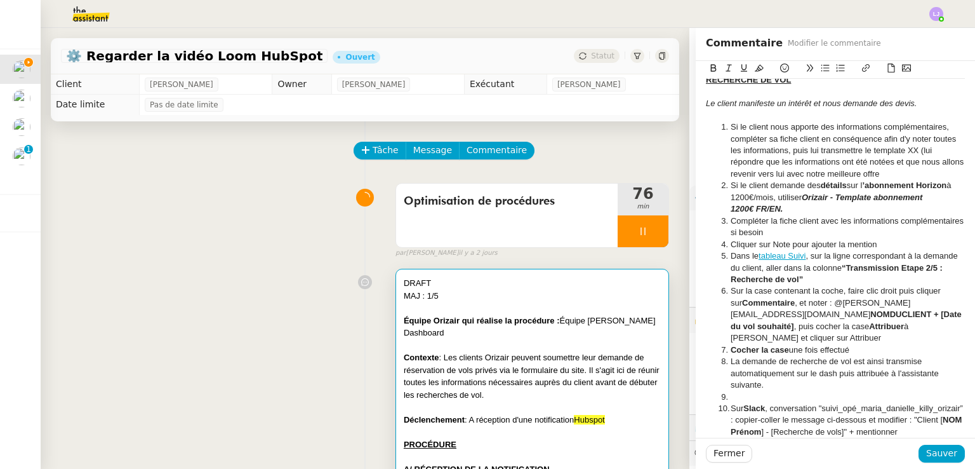
click at [909, 180] on li "Si le client nous apporte des informations complémentaires, compléter sa fiche …" at bounding box center [842, 150] width 247 height 58
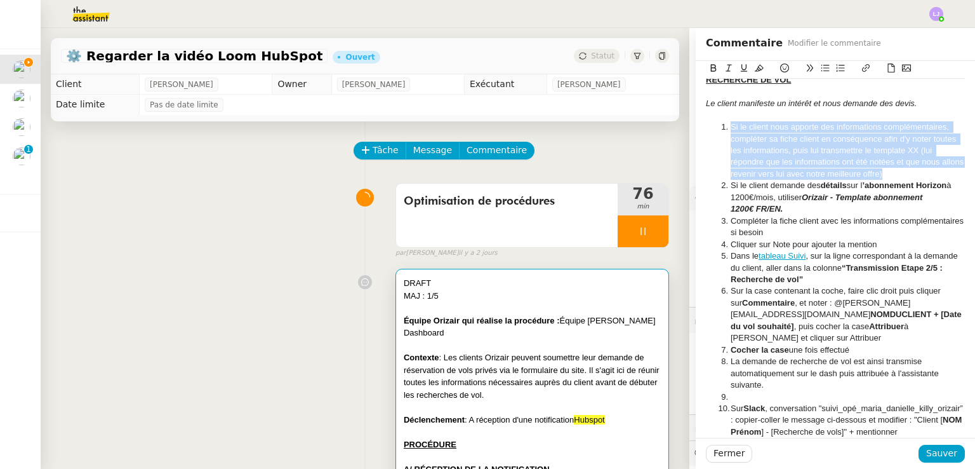
drag, startPoint x: 909, startPoint y: 181, endPoint x: 680, endPoint y: 133, distance: 234.1
click at [680, 133] on app-ticket "⚙️ Regarder la vidéo Loom HubSpot Ouvert Statut Client [PERSON_NAME] Owner [PER…" at bounding box center [508, 248] width 935 height 441
click at [755, 68] on icon at bounding box center [759, 67] width 9 height 9
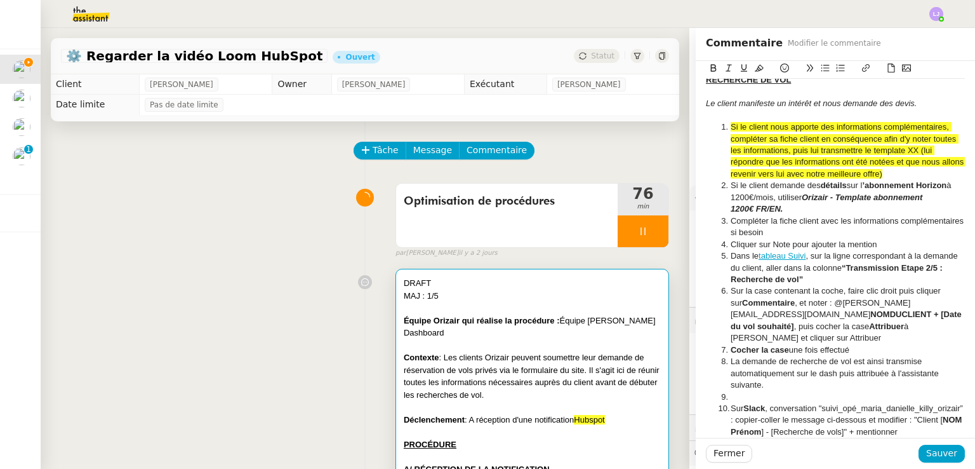
click at [862, 178] on span "Si le client nous apporte des informations complémentaires, compléter sa fiche …" at bounding box center [849, 150] width 236 height 57
click at [769, 235] on li "Compléter la fiche client avec les informations complémentaires si besoin" at bounding box center [842, 226] width 247 height 23
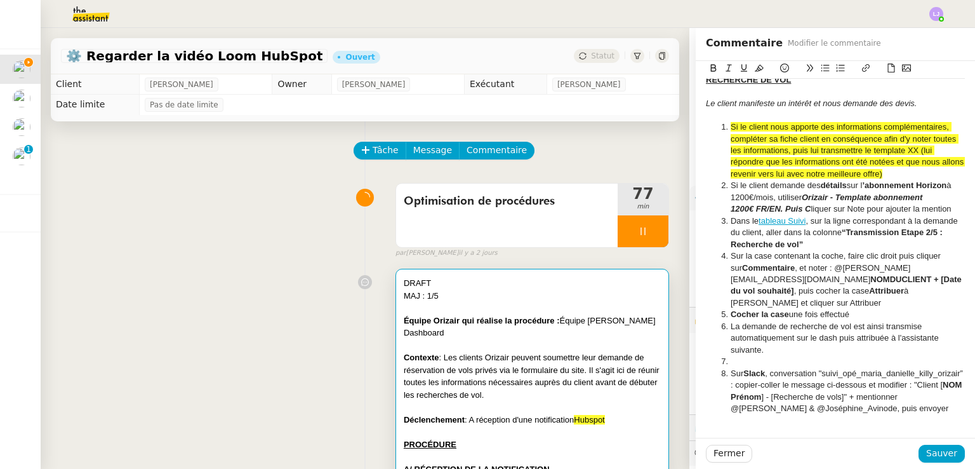
click at [940, 215] on li "Si le client demande des détails sur l ’abonnement Horizon à 1200€/mois, utilis…" at bounding box center [842, 197] width 247 height 35
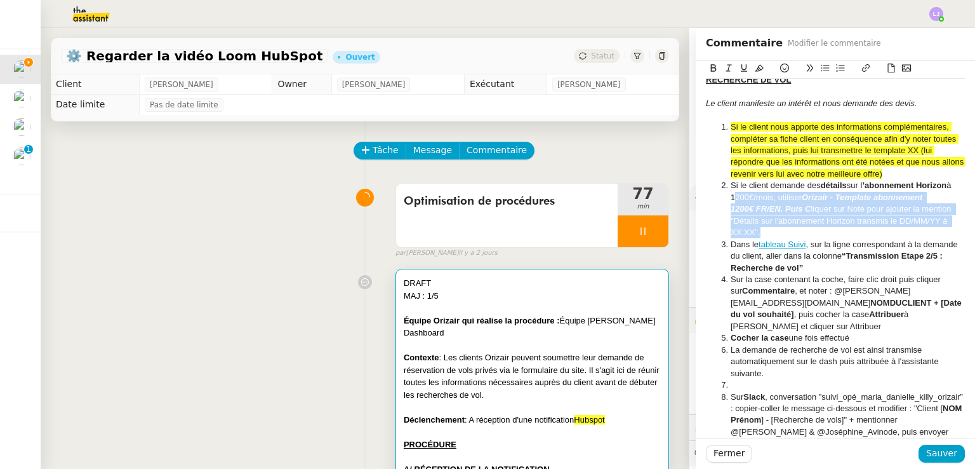
drag, startPoint x: 798, startPoint y: 243, endPoint x: 718, endPoint y: 210, distance: 86.5
click at [719, 210] on li "Si le client demande des détails sur l ’abonnement Horizon à 1200€/mois, utilis…" at bounding box center [842, 209] width 247 height 58
click at [743, 205] on li "Si le client demande des détails sur l ’abonnement Horizon à 1200€/mois, utilis…" at bounding box center [842, 209] width 247 height 58
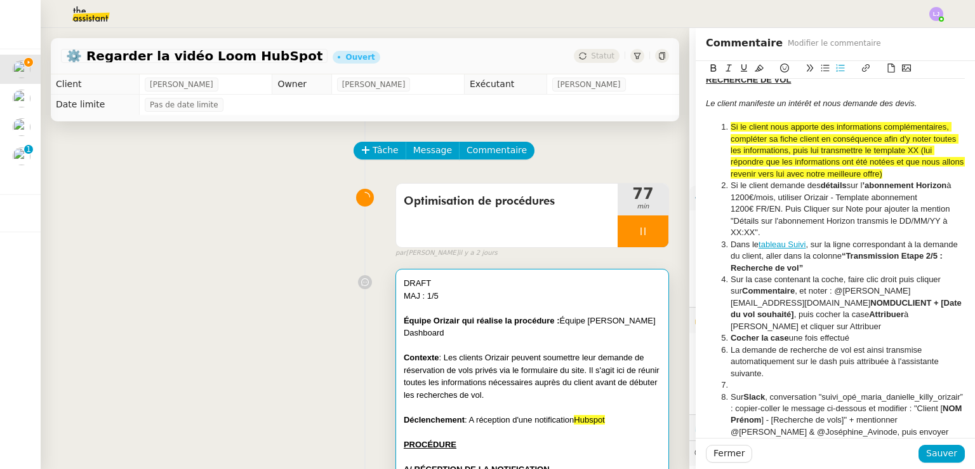
drag, startPoint x: 785, startPoint y: 245, endPoint x: 721, endPoint y: 195, distance: 81.4
click at [721, 195] on li "Si le client demande des détails sur l ’abonnement Horizon à 1200€/mois, utilis…" at bounding box center [842, 209] width 247 height 58
click at [755, 67] on icon at bounding box center [759, 67] width 9 height 9
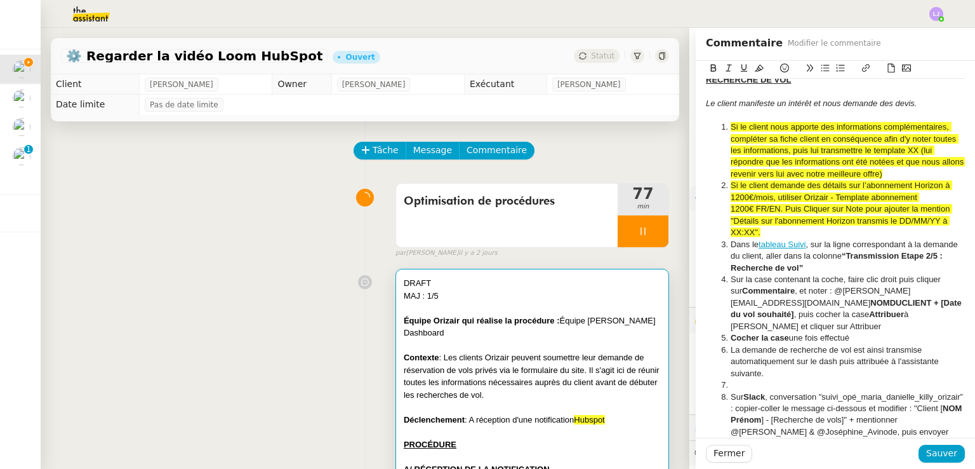
click at [820, 257] on li "Dans le tableau Suivi , sur la ligne correspondant à la demande du client, alle…" at bounding box center [842, 256] width 247 height 35
click at [731, 257] on li "Dans le tableau Suivi , sur la ligne correspondant à la demande du client, alle…" at bounding box center [842, 256] width 247 height 35
click at [767, 238] on li "Si le client demande des détails sur l’abonnement Horizon à 1200€/mois, utilise…" at bounding box center [842, 209] width 247 height 58
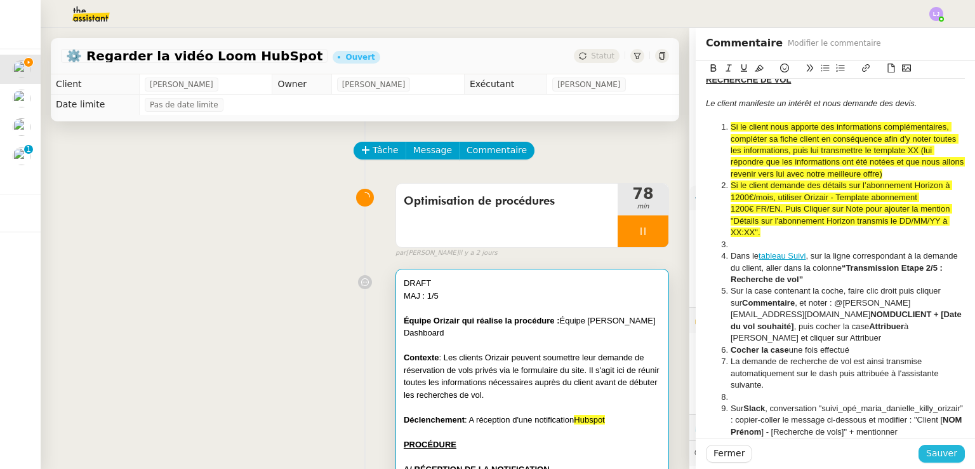
click at [932, 451] on span "Sauver" at bounding box center [941, 453] width 31 height 15
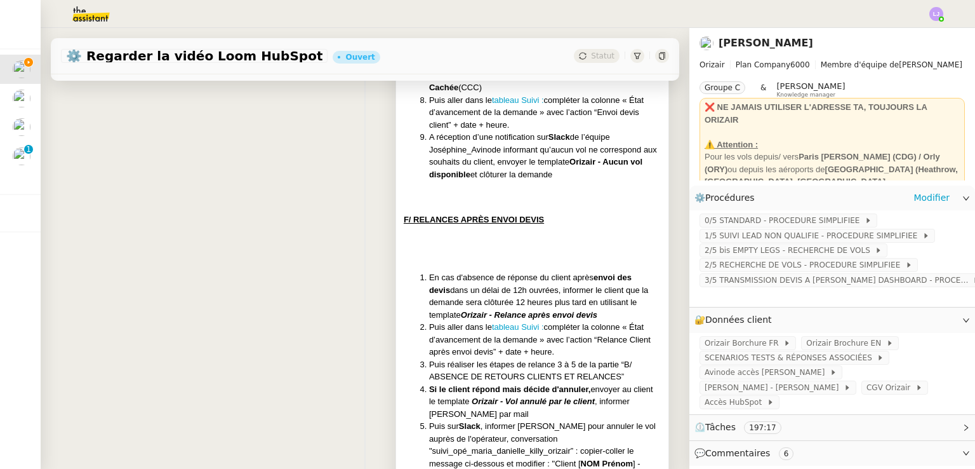
scroll to position [2877, 0]
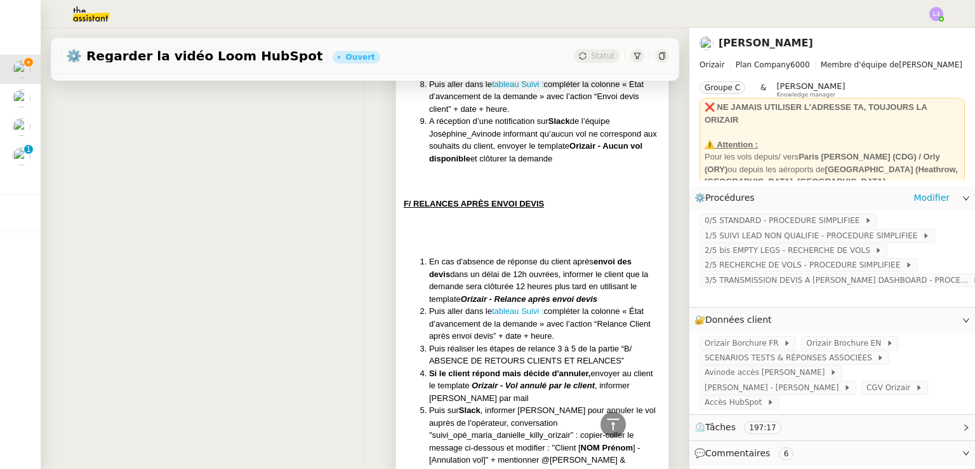
click at [569, 263] on li "En cas d'absence de réponse du client après envoi des devis dans un délai de 12…" at bounding box center [545, 280] width 232 height 50
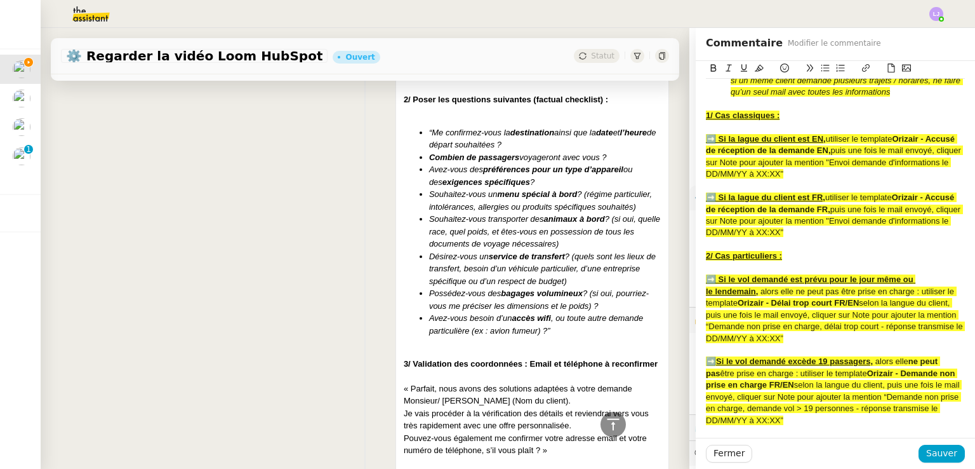
scroll to position [4354, 0]
click at [467, 249] on em "? (si oui, quelle race, quel poids, et êtes-vous en possession de tous les docu…" at bounding box center [544, 232] width 231 height 34
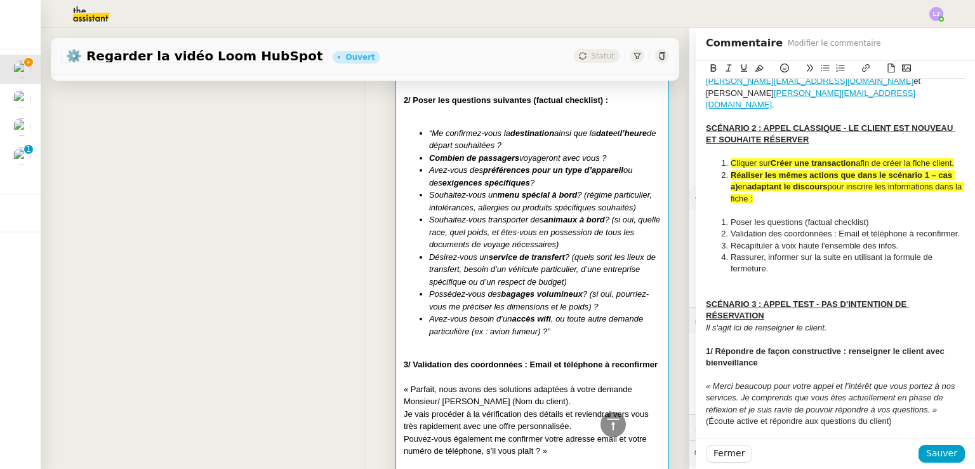
scroll to position [2857, 0]
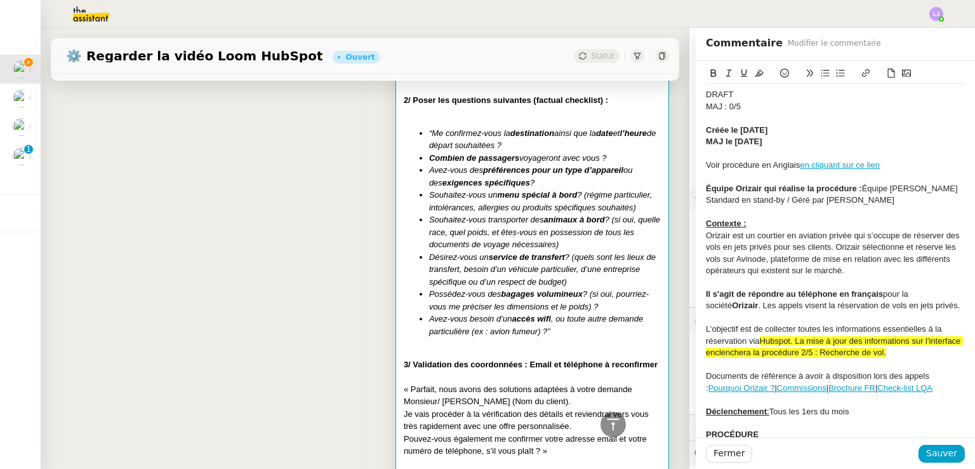
click at [559, 284] on em "? (quels sont les lieux de transfert, besoin d’un véhicule particulier, d’une e…" at bounding box center [542, 269] width 227 height 34
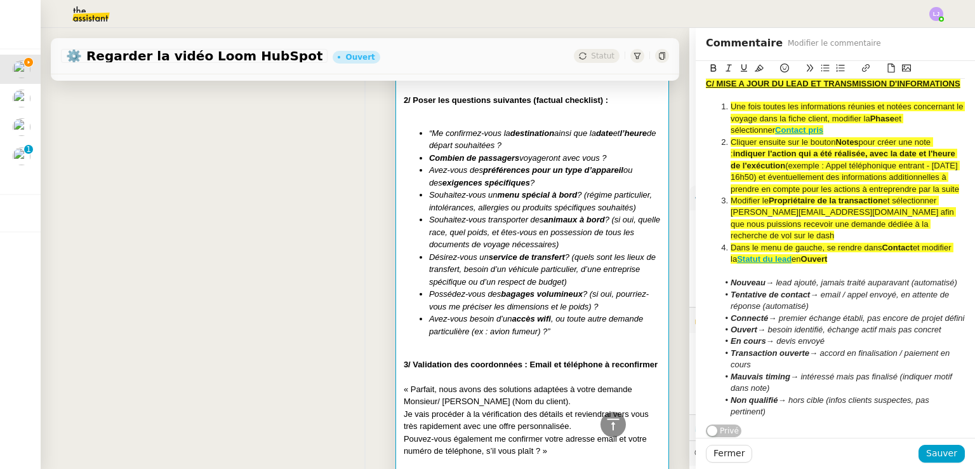
scroll to position [3144, 0]
drag, startPoint x: 825, startPoint y: 131, endPoint x: 748, endPoint y: 124, distance: 77.1
click at [748, 124] on li "Une fois toutes les informations réunies et notées concernant le voyage dans la…" at bounding box center [842, 118] width 247 height 35
click at [846, 121] on span "Une fois toutes les informations réunies et notées concernant le voyage dans la…" at bounding box center [848, 112] width 235 height 21
drag, startPoint x: 844, startPoint y: 137, endPoint x: 834, endPoint y: 126, distance: 14.4
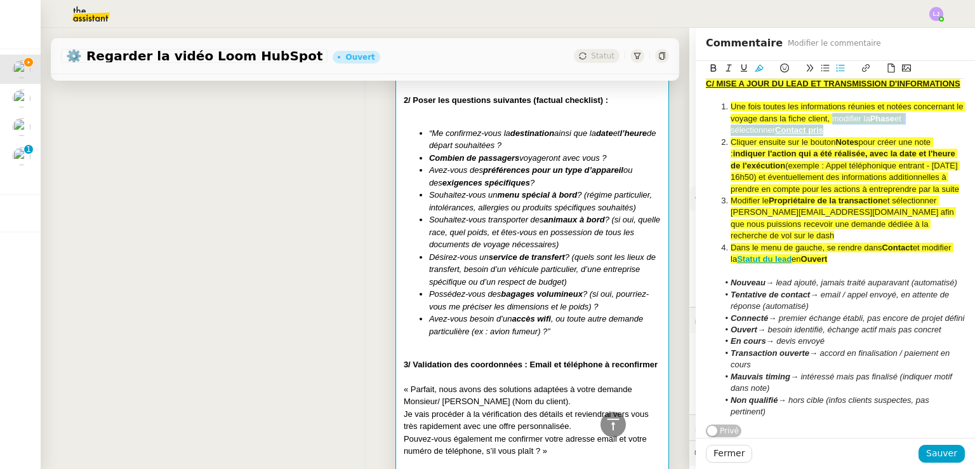
click at [834, 126] on li "Une fois toutes les informations réunies et notées concernant le voyage dans la…" at bounding box center [842, 118] width 247 height 35
copy li "modifier la Phase et sélectionner Contact pris"
click at [716, 453] on span "Fermer" at bounding box center [729, 453] width 31 height 15
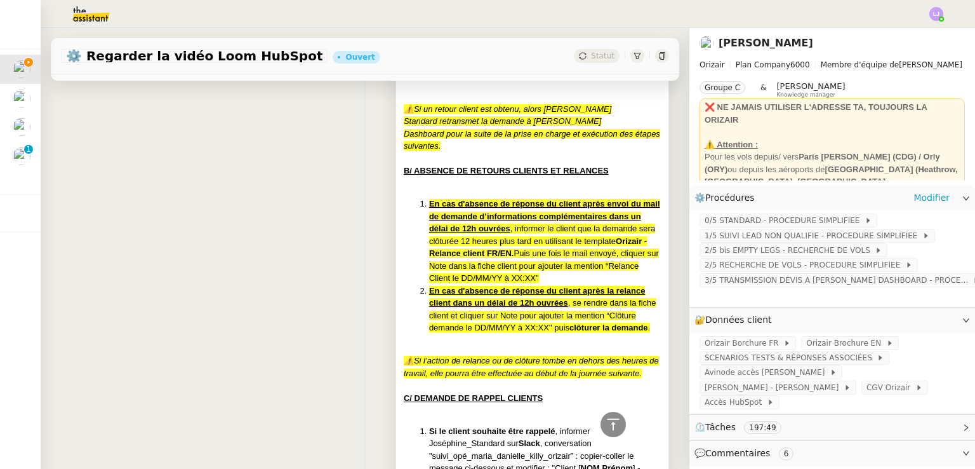
scroll to position [1459, 0]
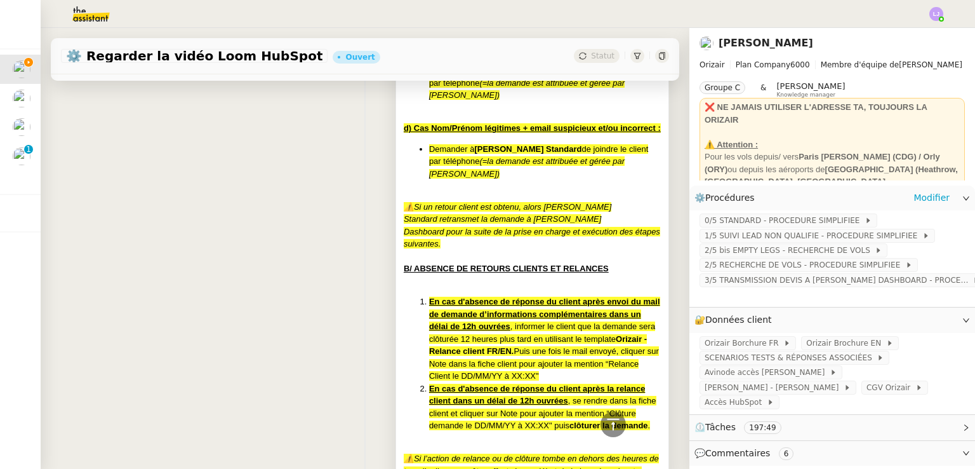
click at [585, 175] on em "(=la demande est attribuée et gérée par [PERSON_NAME])" at bounding box center [527, 167] width 196 height 22
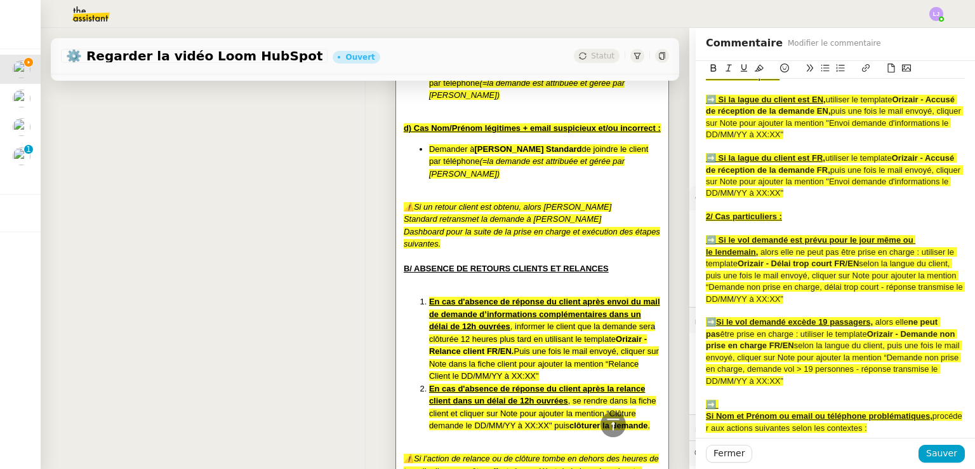
scroll to position [497, 0]
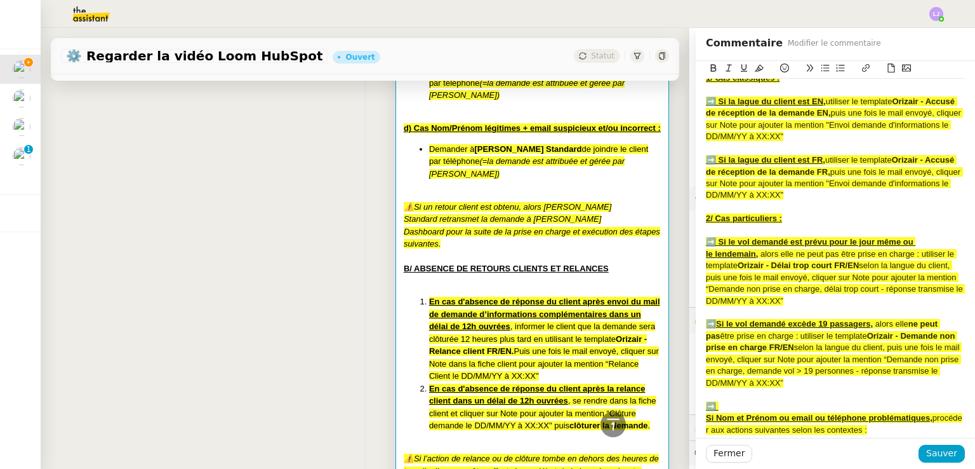
click at [858, 143] on div "➡️ Si la lague du client est EN, utiliser le template Orizair - Accusé de récep…" at bounding box center [835, 119] width 259 height 47
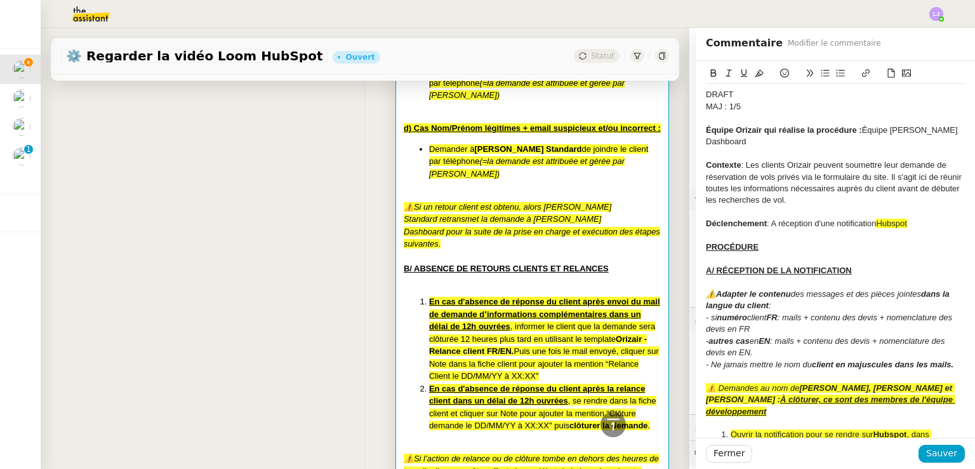
scroll to position [254, 0]
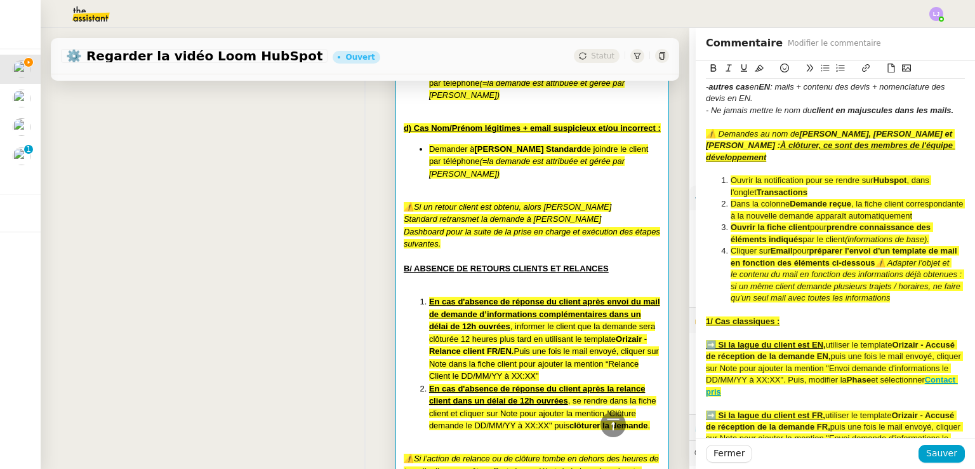
click at [842, 397] on div "➡️ Si la lague du client est EN, utiliser le template Orizair - Accusé de récep…" at bounding box center [835, 368] width 259 height 58
click at [871, 384] on strong "Phase" at bounding box center [859, 380] width 24 height 10
click at [879, 384] on span "puis une fois le mail envoyé, cliquer sur Note pour ajouter la mention "Envoi d…" at bounding box center [834, 367] width 257 height 33
drag, startPoint x: 834, startPoint y: 412, endPoint x: 840, endPoint y: 403, distance: 10.9
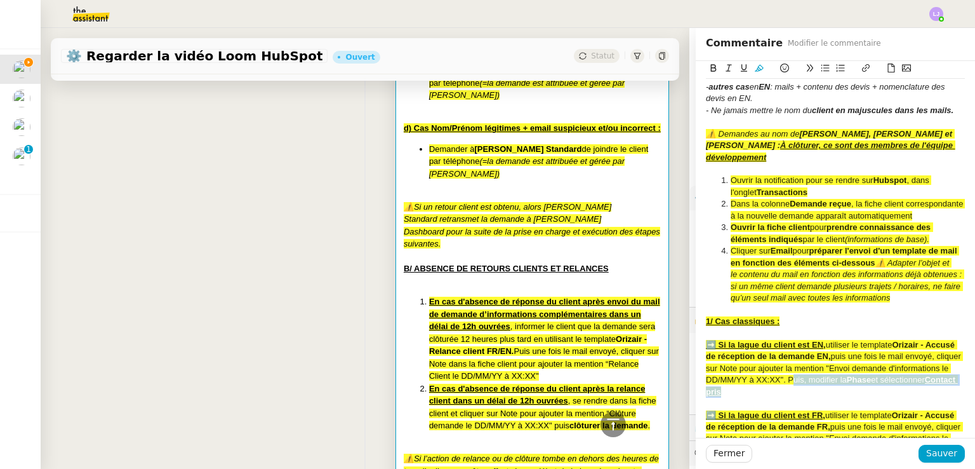
click at [840, 397] on div "➡️ Si la lague du client est EN, utiliser le template Orizair - Accusé de récep…" at bounding box center [835, 368] width 259 height 58
copy div "Puis, modifier la Phase et sélectionner Contact pris"
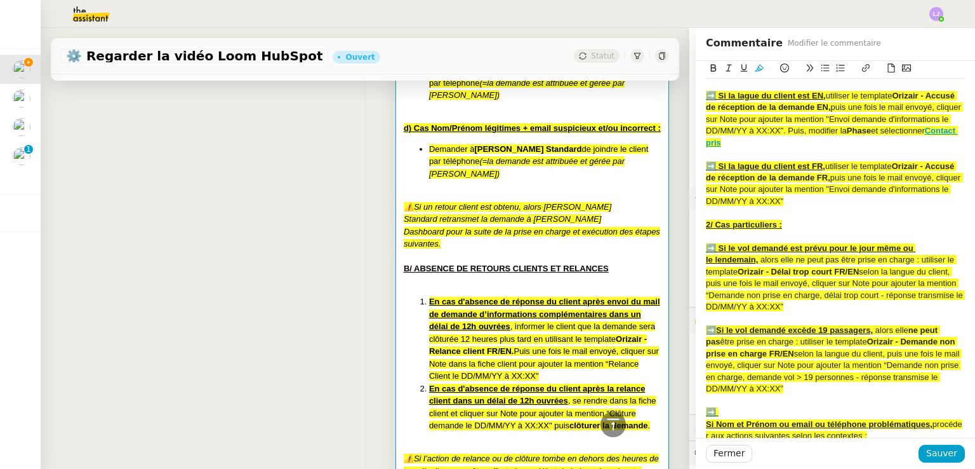
click at [851, 208] on div "➡️ Si la lague du client est FR, utiliser le template Orizair - Accusé de récep…" at bounding box center [835, 184] width 259 height 47
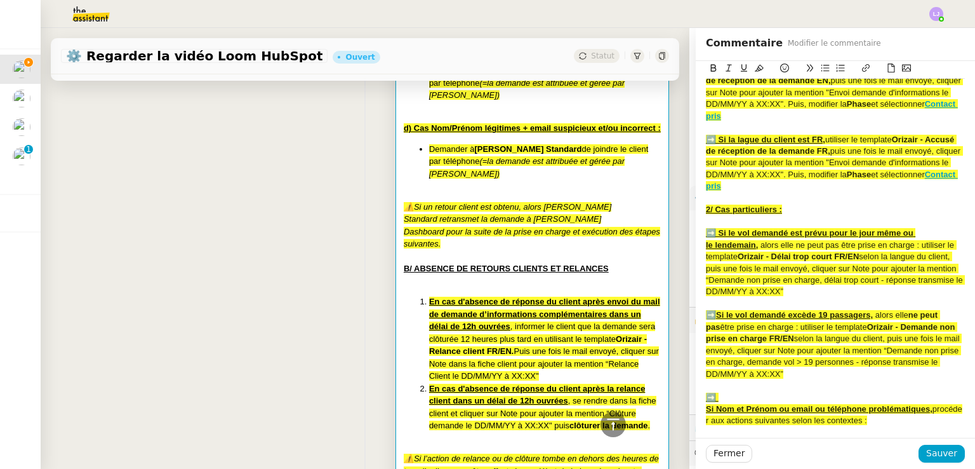
scroll to position [530, 0]
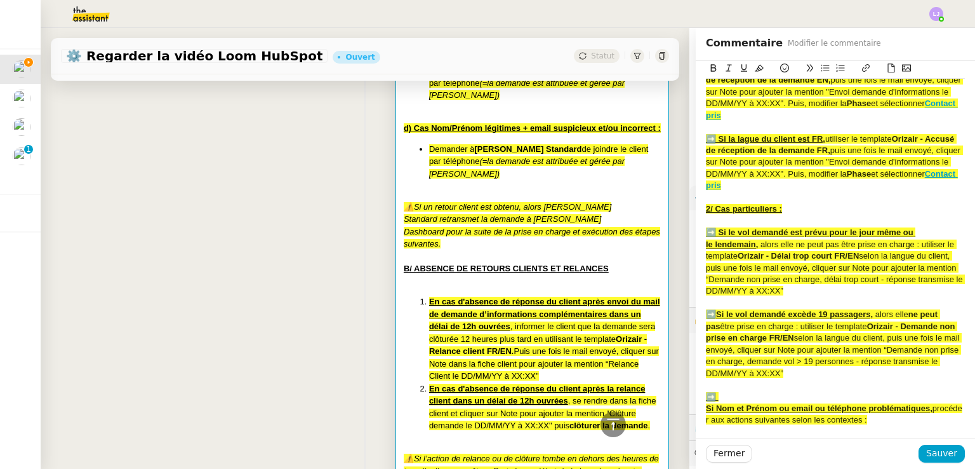
click at [823, 297] on div "➡️ Si le vol demandé est prévu pour le jour même ou le lendemain, alors elle ne…" at bounding box center [835, 262] width 259 height 70
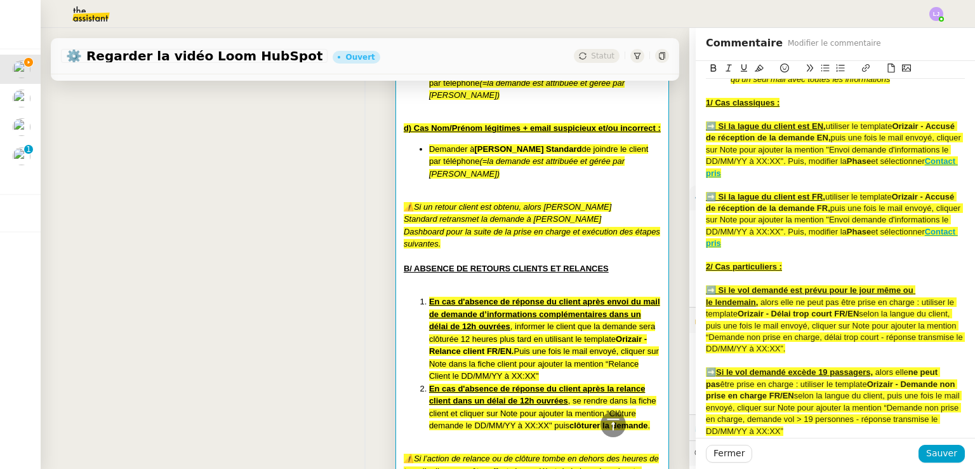
scroll to position [472, 0]
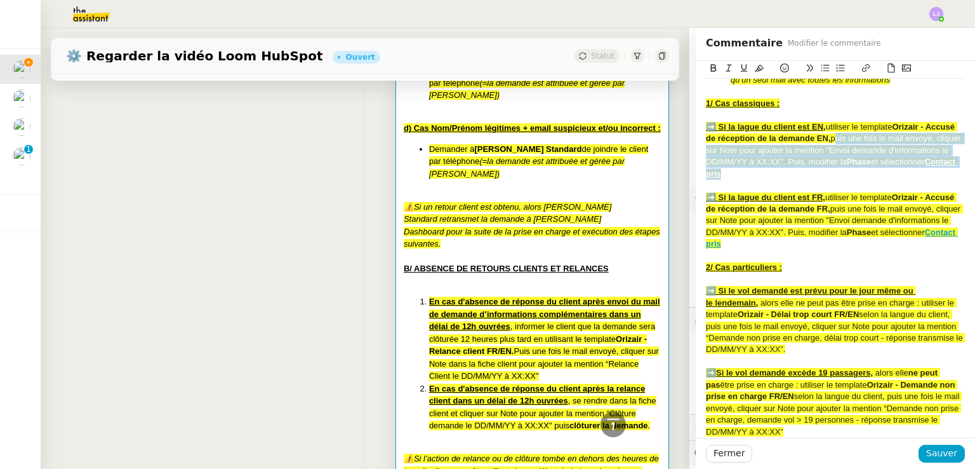
drag, startPoint x: 851, startPoint y: 194, endPoint x: 855, endPoint y: 161, distance: 33.2
click at [855, 161] on div "➡️ Si la lague du client est EN, utiliser le template Orizair - Accusé de récep…" at bounding box center [835, 150] width 259 height 58
copy div "puis une fois le mail envoyé, cliquer sur Note pour ajouter la mention "Envoi d…"
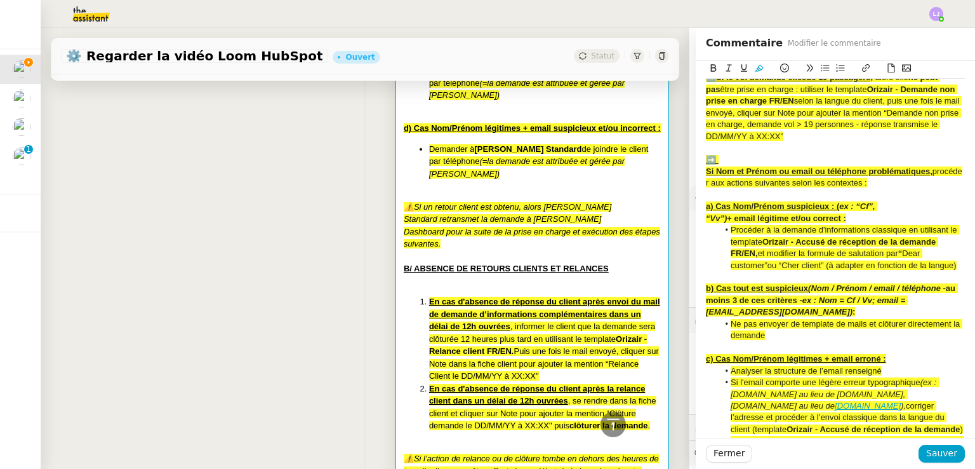
click at [785, 271] on li "Procéder à la demande d'informations classique en utilisant le template Orizair…" at bounding box center [842, 247] width 247 height 47
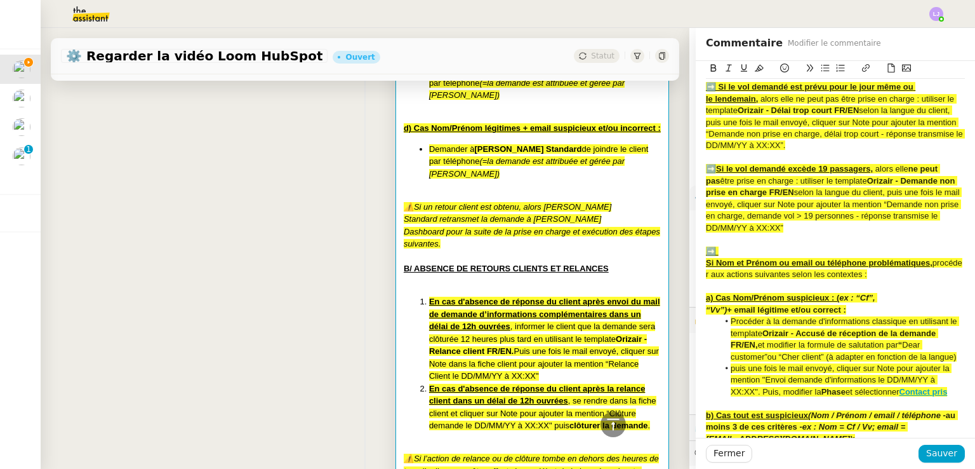
scroll to position [764, 0]
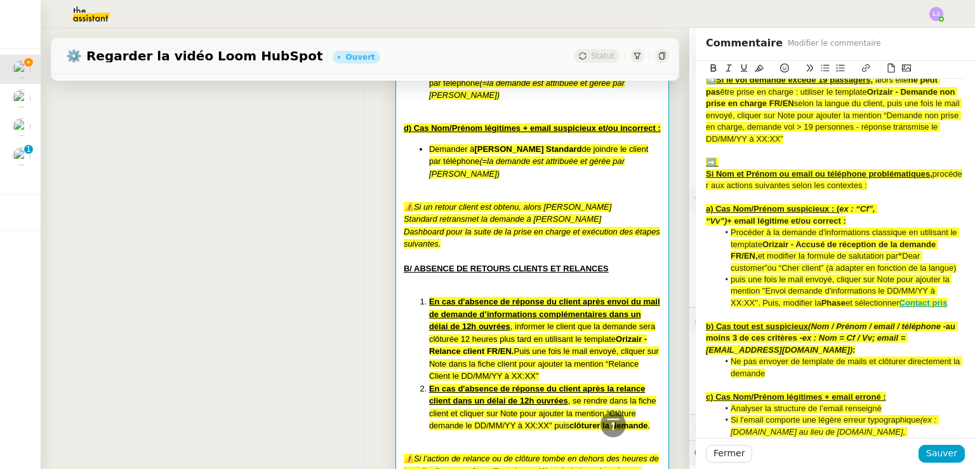
click at [744, 303] on span "puis une fois le mail envoyé, cliquer sur Note pour ajouter la mention "Envoi d…" at bounding box center [841, 290] width 221 height 33
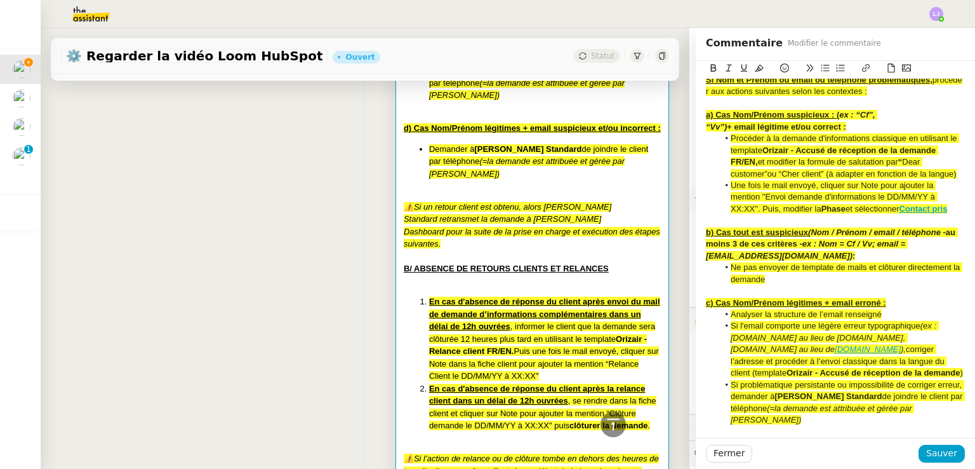
scroll to position [862, 0]
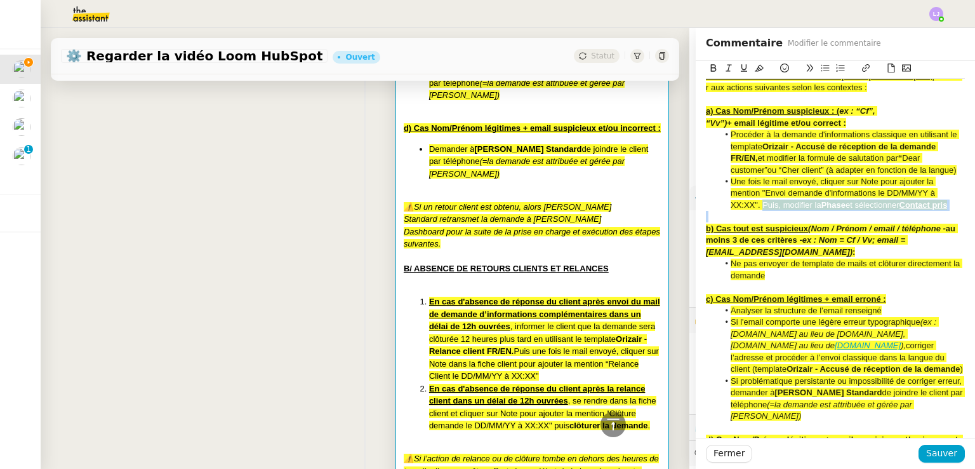
drag, startPoint x: 755, startPoint y: 227, endPoint x: 924, endPoint y: 233, distance: 169.6
click at [924, 211] on li "Une fois le mail envoyé, cliquer sur Note pour ajouter la mention "Envoi demand…" at bounding box center [842, 193] width 247 height 35
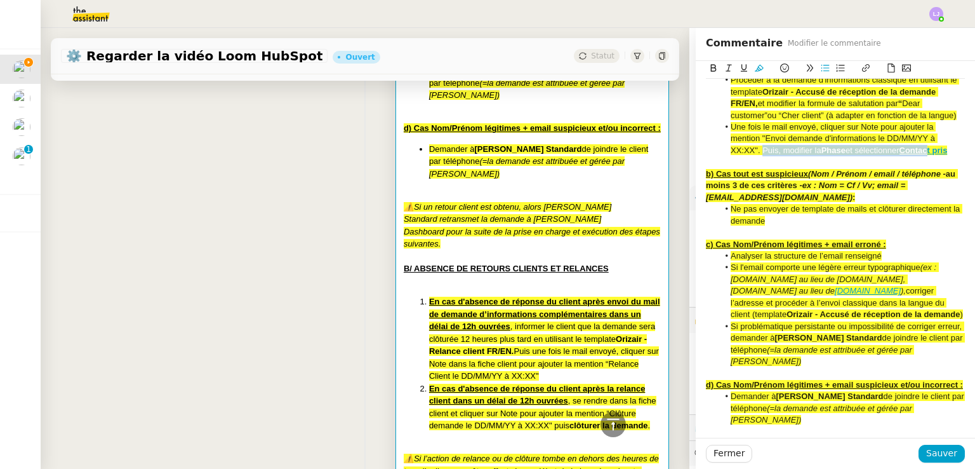
scroll to position [918, 0]
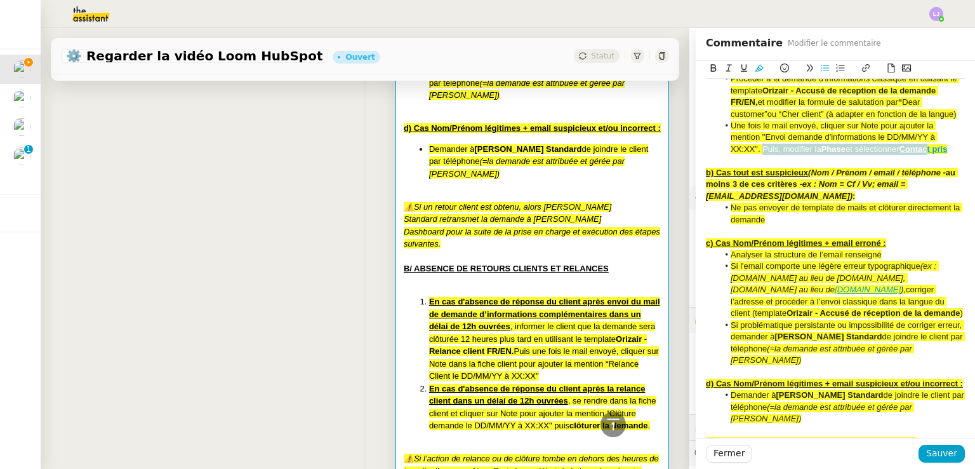
drag, startPoint x: 813, startPoint y: 238, endPoint x: 861, endPoint y: 227, distance: 49.0
click at [861, 225] on li "Ne pas envoyer de template de mails et clôturer directement la demande" at bounding box center [842, 213] width 247 height 23
click at [861, 223] on span "Ne pas envoyer de template de mails et clôturer directement la demande" at bounding box center [847, 213] width 232 height 21
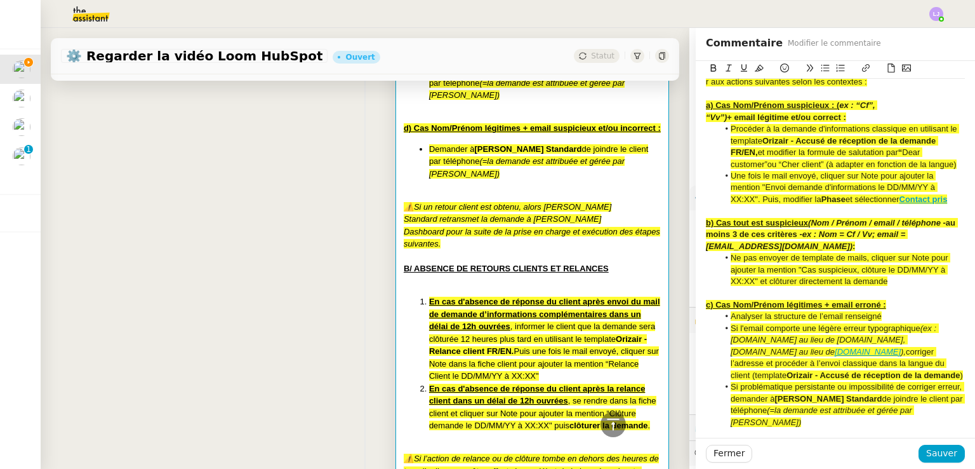
scroll to position [861, 0]
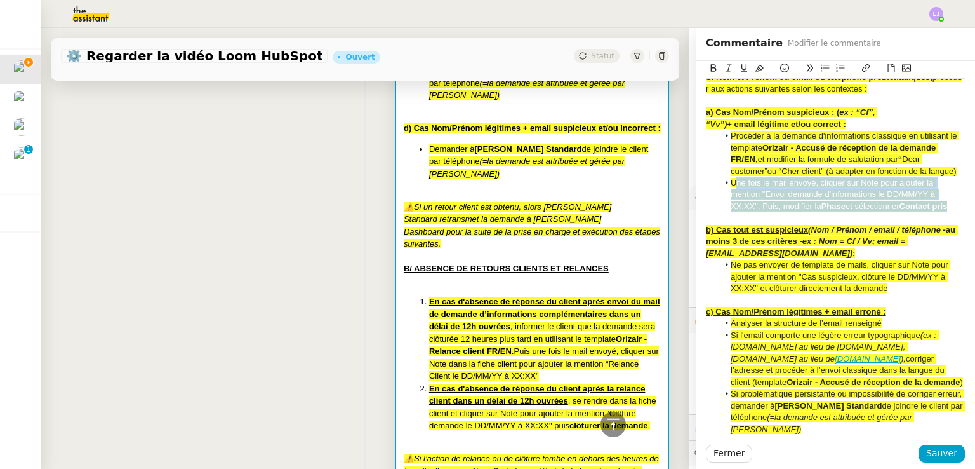
drag, startPoint x: 724, startPoint y: 204, endPoint x: 946, endPoint y: 228, distance: 222.8
click at [946, 212] on li "Une fois le mail envoyé, cliquer sur Note pour ajouter la mention "Envoi demand…" at bounding box center [842, 194] width 247 height 35
copy li "ne fois le mail envoyé, cliquer sur Note pour ajouter la mention "Envoi demande…"
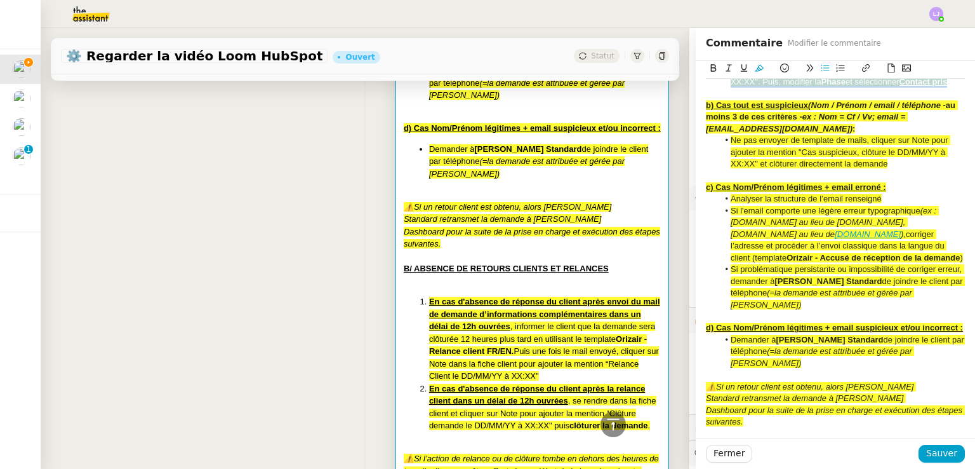
scroll to position [989, 0]
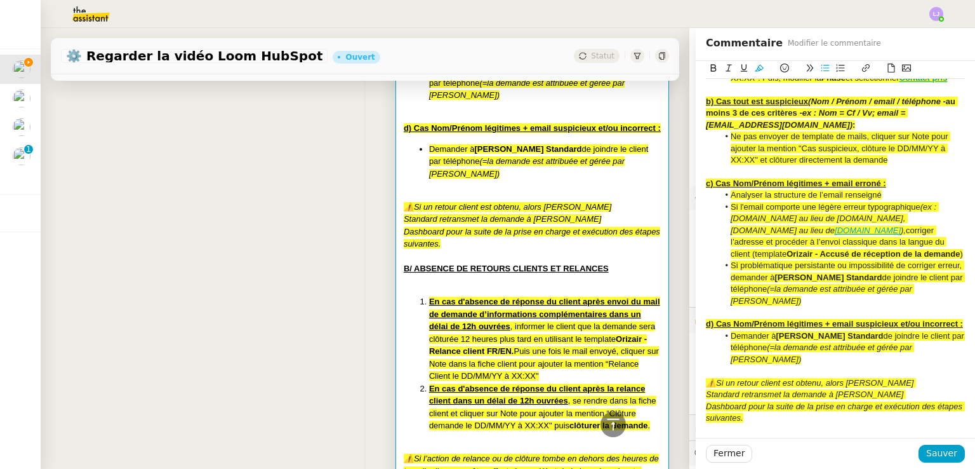
click at [869, 307] on li "Si problématique persistante ou impossibilité de corriger erreur, demander à [P…" at bounding box center [842, 283] width 247 height 47
click at [841, 260] on li "Si l'email comporte une légère erreur typographique (ex : [DOMAIN_NAME] au lieu…" at bounding box center [842, 230] width 247 height 58
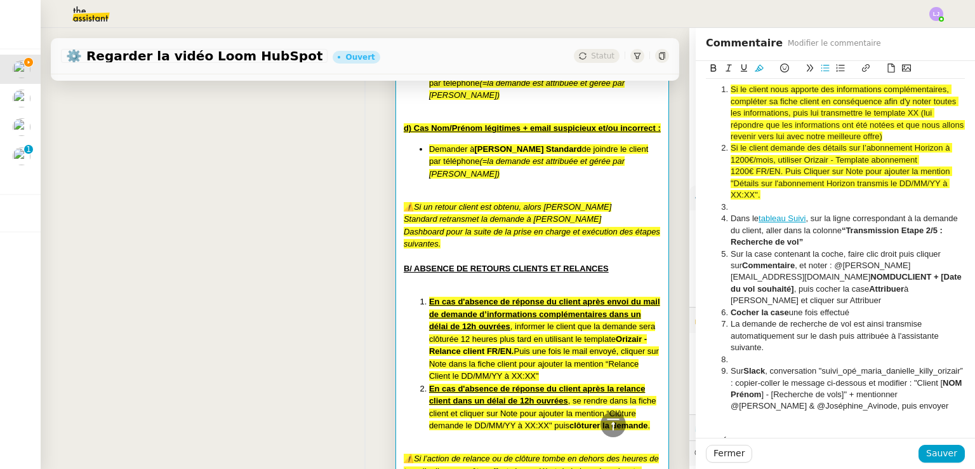
scroll to position [1788, 0]
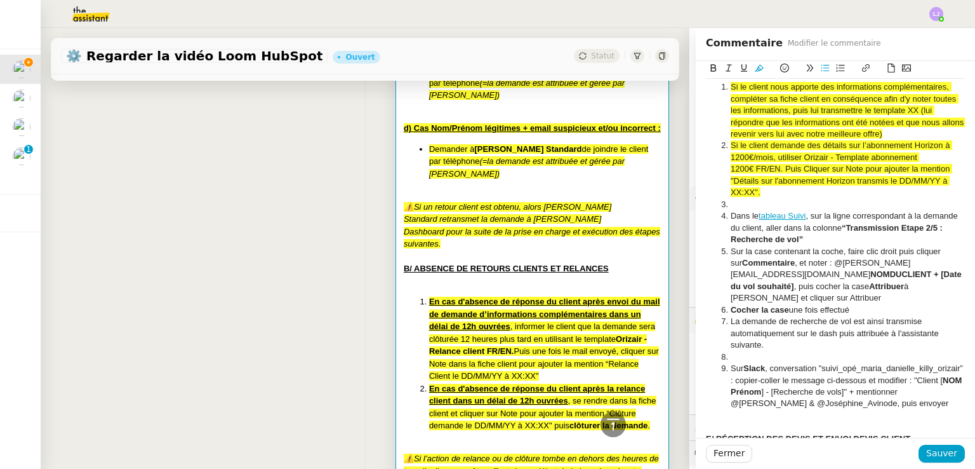
click at [769, 210] on li at bounding box center [842, 204] width 247 height 11
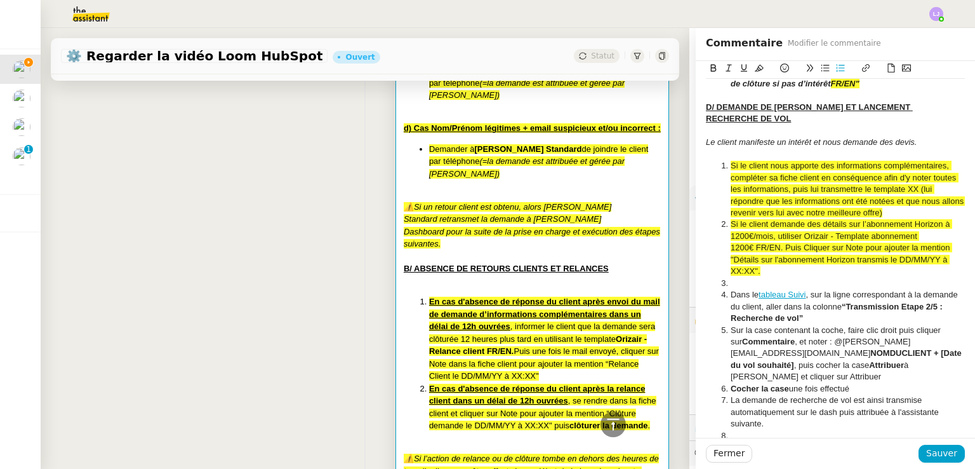
click at [919, 218] on li "Si le client nous apporte des informations complémentaires, compléter sa fiche …" at bounding box center [842, 189] width 247 height 58
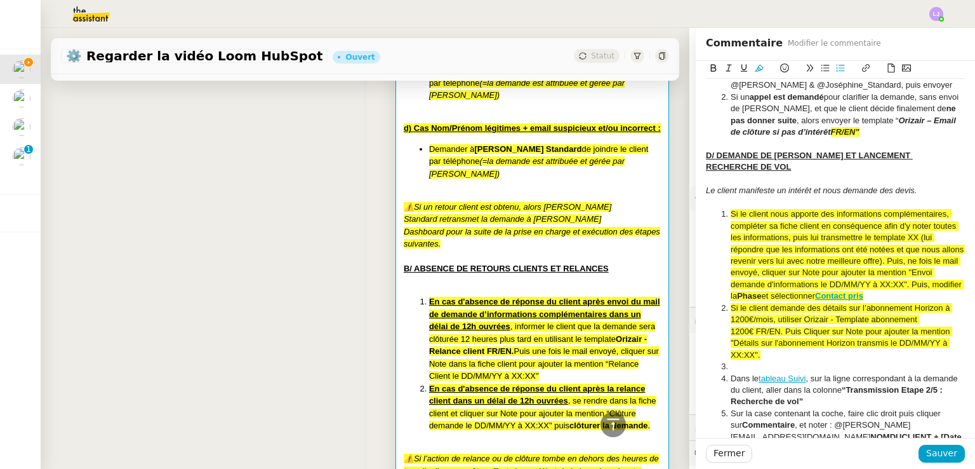
scroll to position [1666, 0]
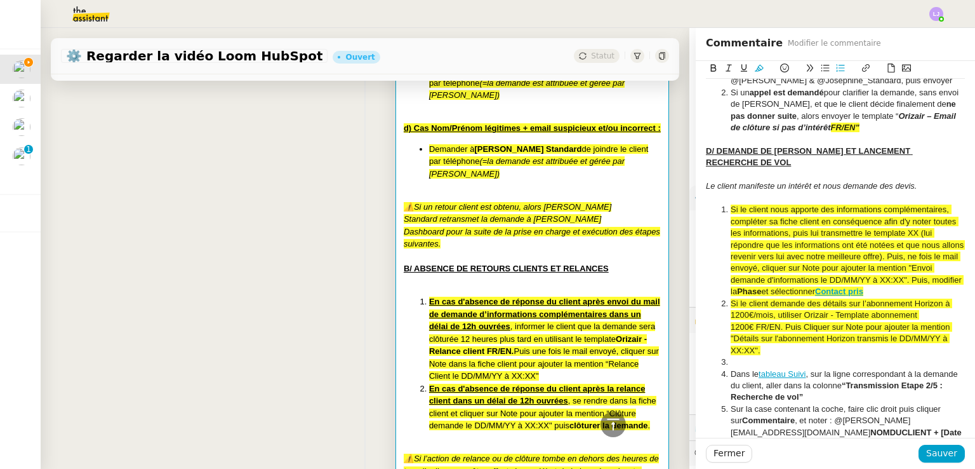
drag, startPoint x: 841, startPoint y: 300, endPoint x: 887, endPoint y: 283, distance: 49.6
click at [887, 283] on li "Si le client nous apporte des informations complémentaires, compléter sa fiche …" at bounding box center [842, 251] width 247 height 94
click at [930, 259] on span "Si le client nous apporte des informations complémentaires, compléter sa fiche …" at bounding box center [849, 249] width 236 height 91
drag, startPoint x: 920, startPoint y: 267, endPoint x: 776, endPoint y: 285, distance: 144.6
click at [776, 285] on li "Si le client nous apporte des informations complémentaires, compléter sa fiche …" at bounding box center [842, 251] width 247 height 94
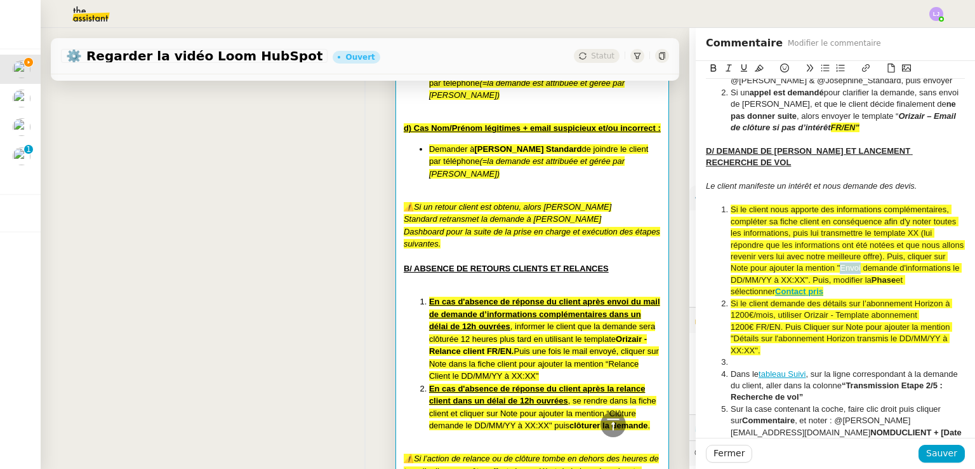
drag, startPoint x: 846, startPoint y: 282, endPoint x: 863, endPoint y: 286, distance: 17.6
click at [863, 284] on span "Si le client nous apporte des informations complémentaires, compléter sa fiche …" at bounding box center [849, 244] width 236 height 80
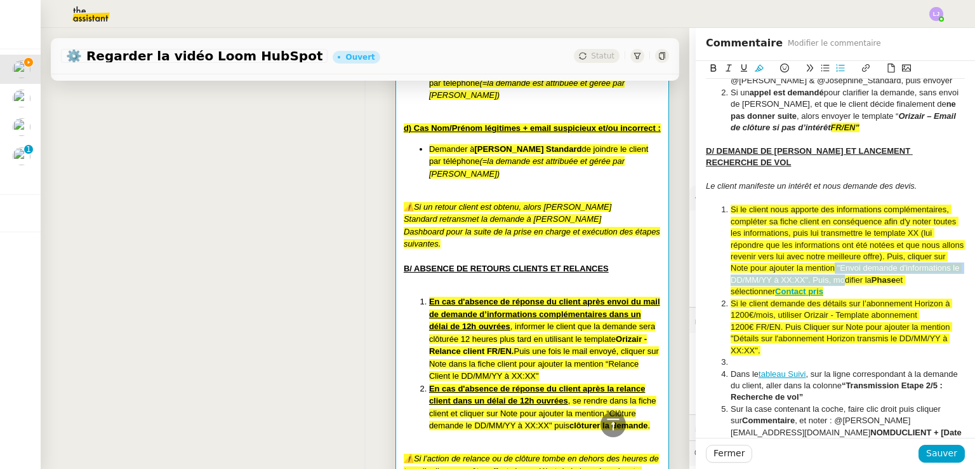
drag, startPoint x: 838, startPoint y: 280, endPoint x: 895, endPoint y: 289, distance: 57.8
click at [895, 284] on span "Si le client nous apporte des informations complémentaires, compléter sa fiche …" at bounding box center [849, 244] width 236 height 80
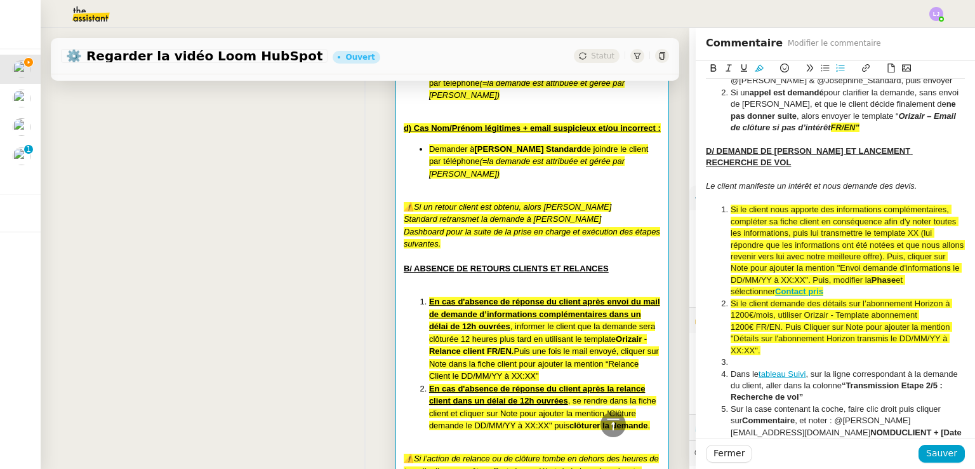
click at [924, 284] on span "Si le client nous apporte des informations complémentaires, compléter sa fiche …" at bounding box center [849, 244] width 236 height 80
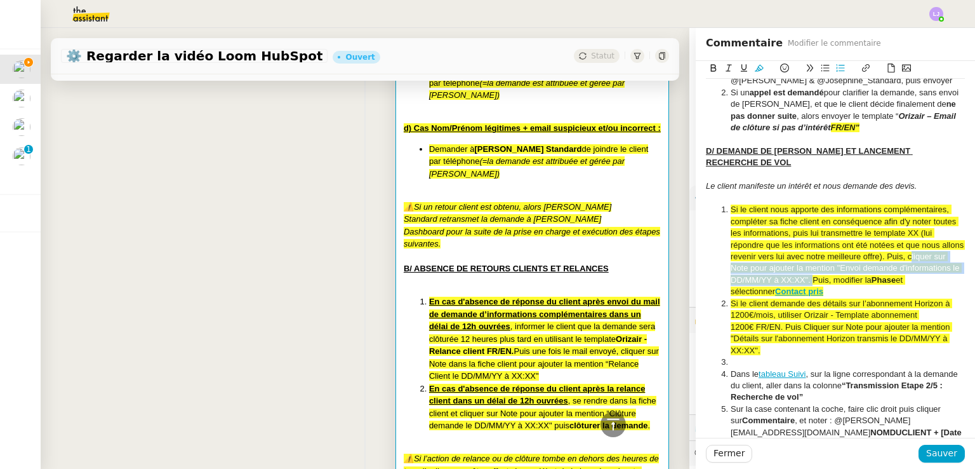
drag, startPoint x: 866, startPoint y: 290, endPoint x: 924, endPoint y: 268, distance: 62.5
click at [924, 268] on span "Si le client nous apporte des informations complémentaires, compléter sa fiche …" at bounding box center [849, 244] width 236 height 80
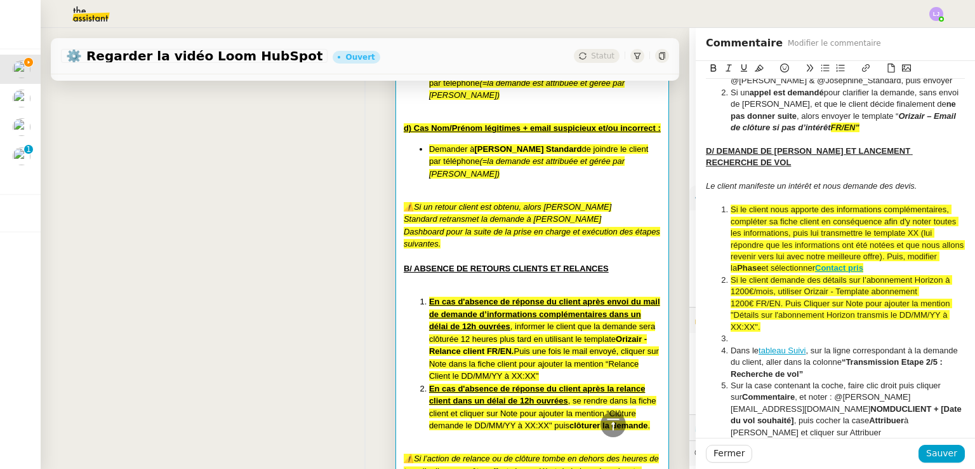
click at [899, 274] on li "Si le client nous apporte des informations complémentaires, compléter sa fiche …" at bounding box center [842, 239] width 247 height 70
click at [863, 272] on link "Contact pris" at bounding box center [839, 268] width 48 height 10
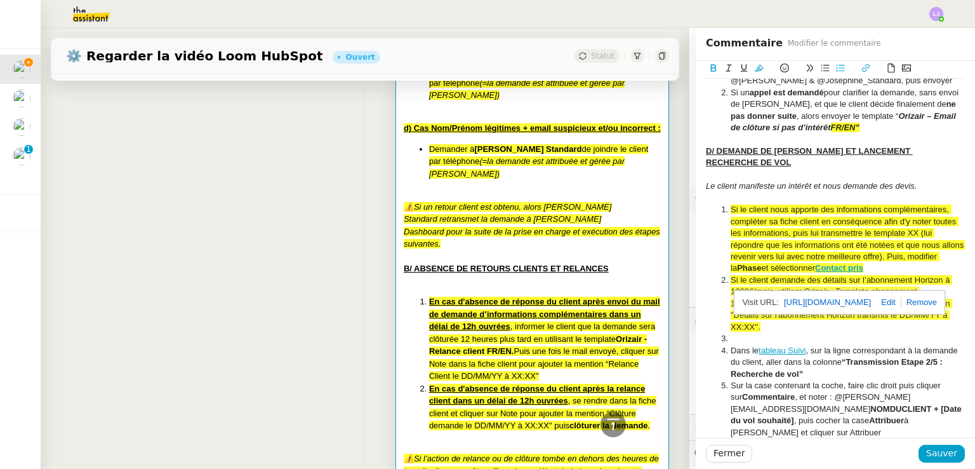
click at [901, 300] on link at bounding box center [886, 302] width 30 height 10
type input "[URL][DOMAIN_NAME]"
click at [909, 274] on li "Si le client nous apporte des informations complémentaires, compléter sa fiche …" at bounding box center [842, 239] width 247 height 70
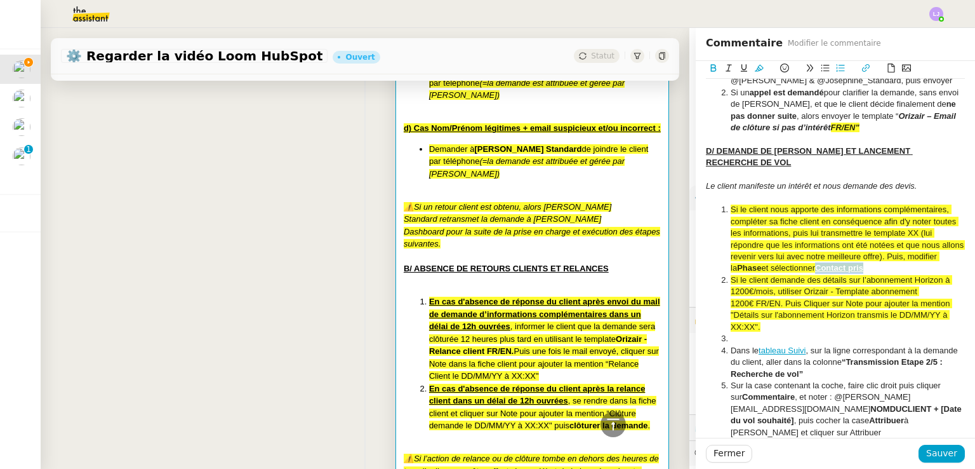
drag, startPoint x: 907, startPoint y: 279, endPoint x: 844, endPoint y: 281, distance: 62.3
click at [844, 274] on li "Si le client nous apporte des informations complémentaires, compléter sa fiche …" at bounding box center [842, 239] width 247 height 70
drag, startPoint x: 917, startPoint y: 273, endPoint x: 884, endPoint y: 277, distance: 33.2
click at [884, 274] on li "Si le client nous apporte des informations complémentaires, compléter sa fiche …" at bounding box center [842, 239] width 247 height 70
click at [919, 274] on li "Si le client nous apporte des informations complémentaires, compléter sa fiche …" at bounding box center [842, 239] width 247 height 70
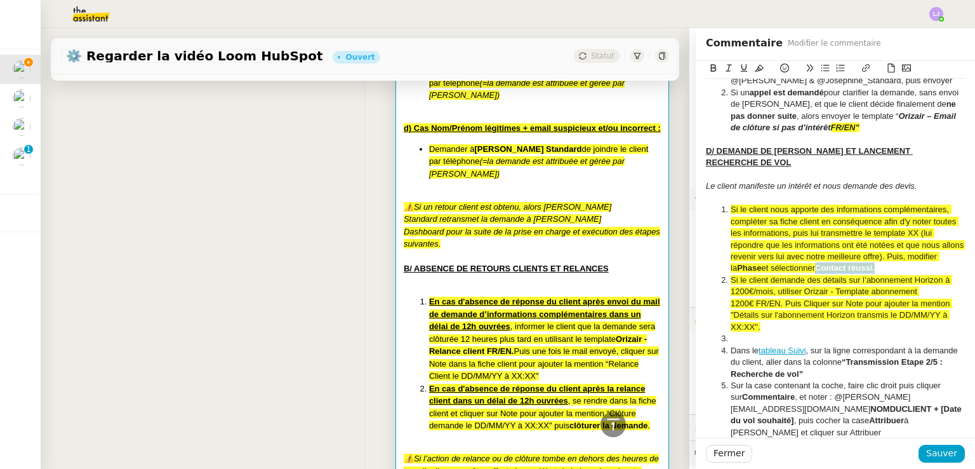
drag, startPoint x: 919, startPoint y: 277, endPoint x: 846, endPoint y: 278, distance: 73.6
click at [846, 274] on li "Si le client nous apporte des informations complémentaires, compléter sa fiche …" at bounding box center [842, 239] width 247 height 70
click at [860, 74] on button at bounding box center [865, 68] width 15 height 15
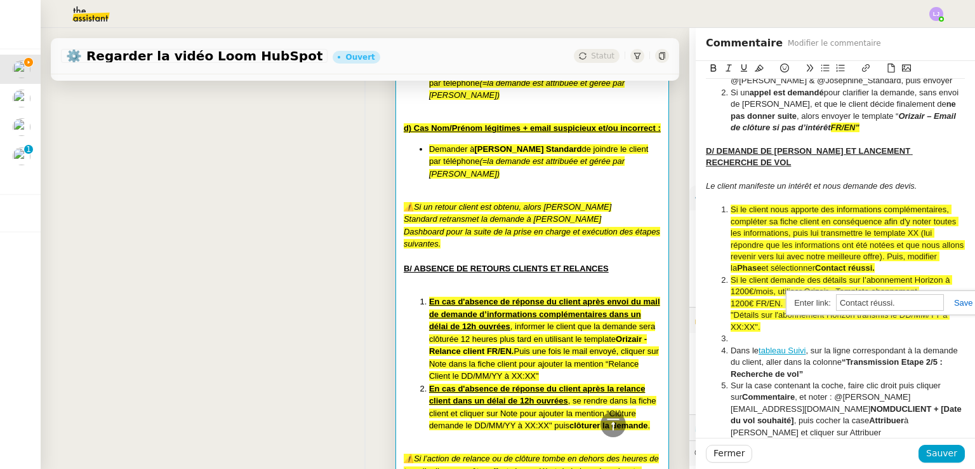
paste input "[URL][DOMAIN_NAME]"
type input "[URL][DOMAIN_NAME]"
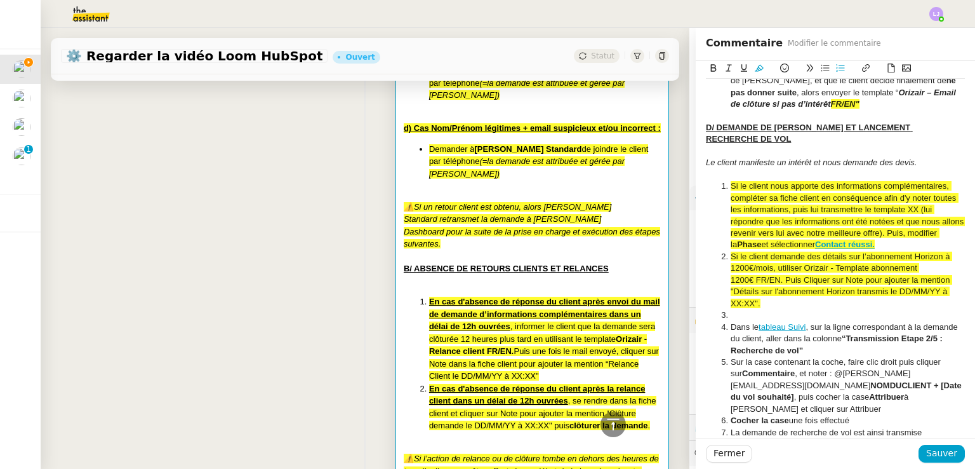
scroll to position [1691, 0]
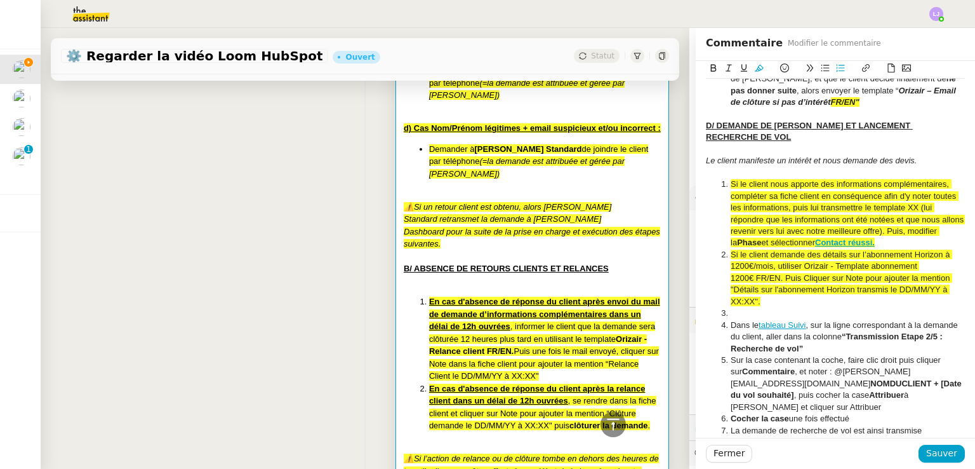
click at [869, 319] on li at bounding box center [842, 312] width 247 height 11
drag, startPoint x: 919, startPoint y: 255, endPoint x: 902, endPoint y: 240, distance: 23.4
click at [902, 240] on li "Si le client nous apporte des informations complémentaires, compléter sa fiche …" at bounding box center [842, 213] width 247 height 70
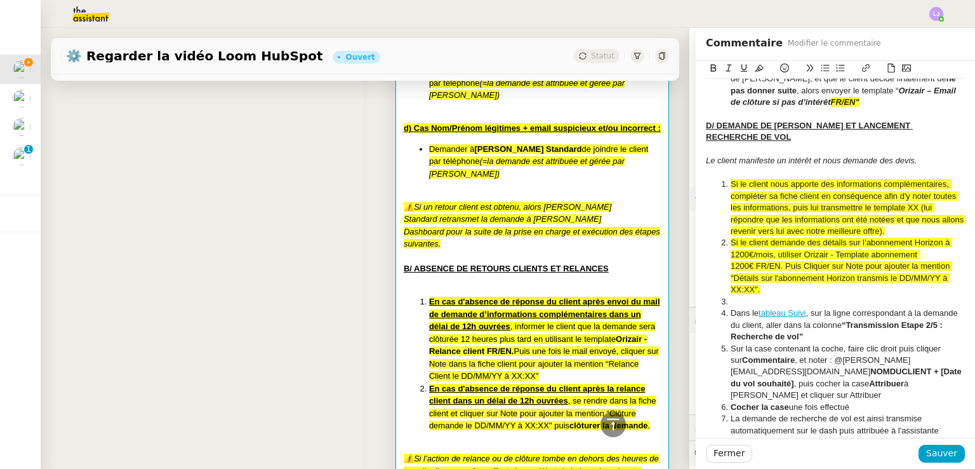
click at [796, 307] on li at bounding box center [842, 301] width 247 height 11
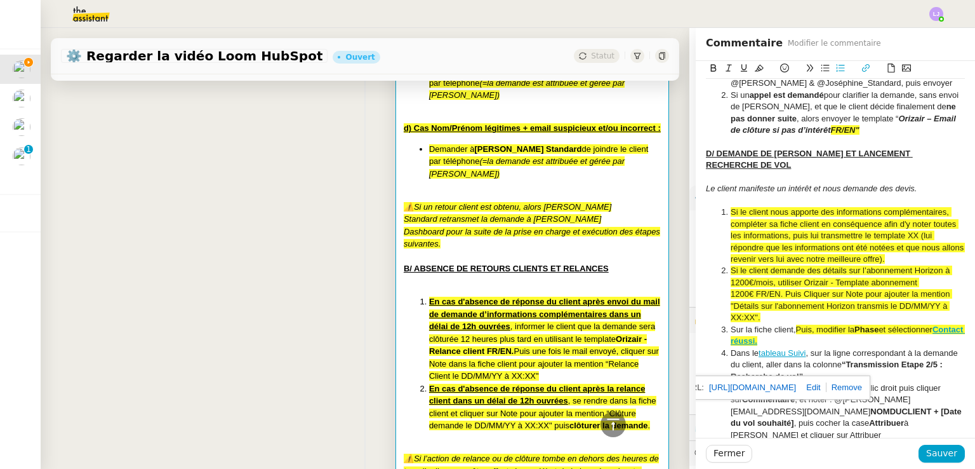
scroll to position [1663, 0]
click at [801, 334] on span "Puis, modifier la" at bounding box center [825, 329] width 58 height 10
click at [764, 336] on li "Sur la fiche client , modifier la Phase et sélectionner Contact réussi." at bounding box center [842, 335] width 247 height 23
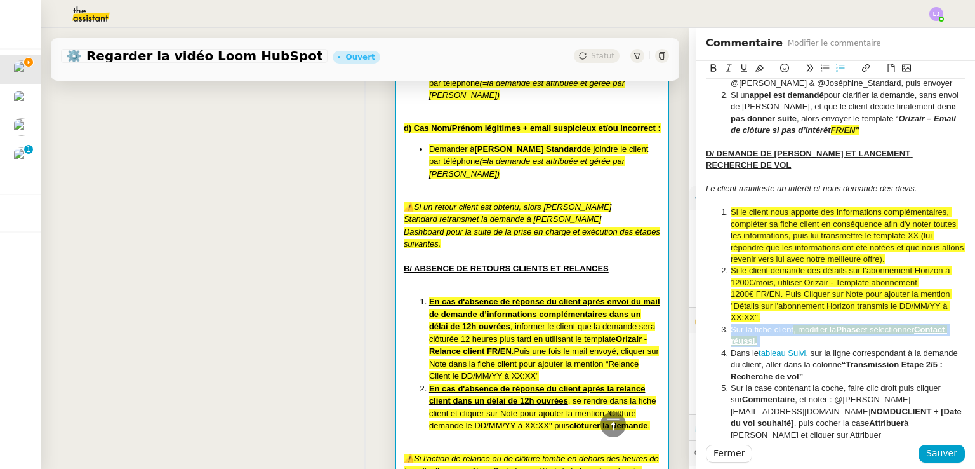
click at [764, 336] on li "Sur la fiche client , modifier la Phase et sélectionner Contact réussi." at bounding box center [842, 335] width 247 height 23
click at [755, 72] on icon at bounding box center [759, 67] width 9 height 9
click at [789, 334] on span "Sur la fiche client, modifier la" at bounding box center [783, 329] width 105 height 10
click at [790, 347] on li "Sur la fiche client, modifier la Phase et sélectionner Contact réussi." at bounding box center [842, 335] width 247 height 23
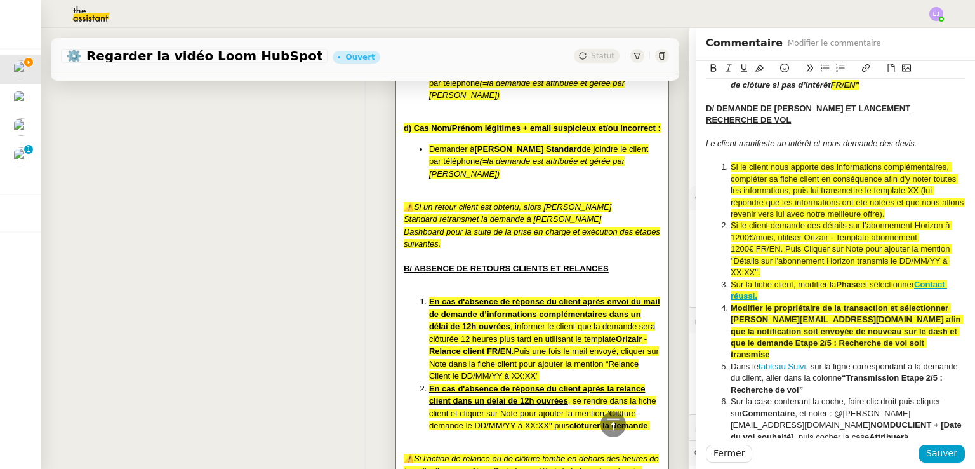
scroll to position [1830, 0]
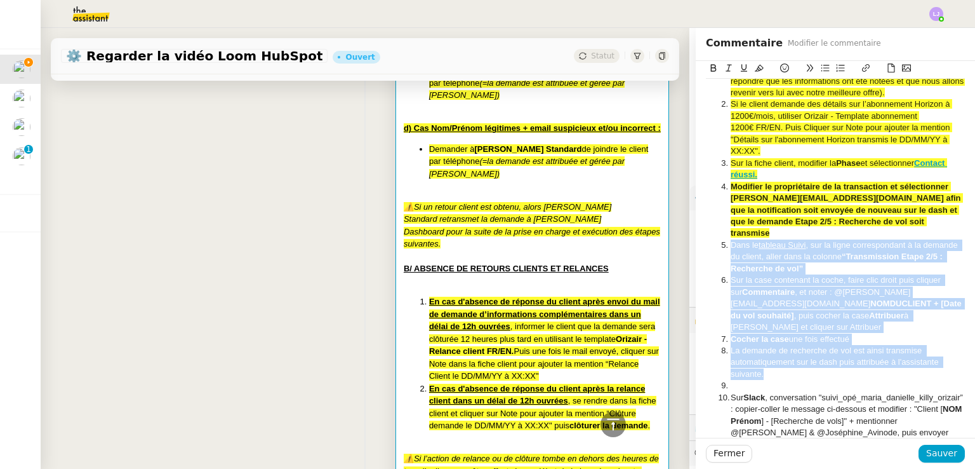
drag, startPoint x: 773, startPoint y: 375, endPoint x: 700, endPoint y: 245, distance: 149.0
click at [706, 245] on ol "Si le client nous apporte des informations complémentaires, compléter sa fiche …" at bounding box center [835, 239] width 259 height 398
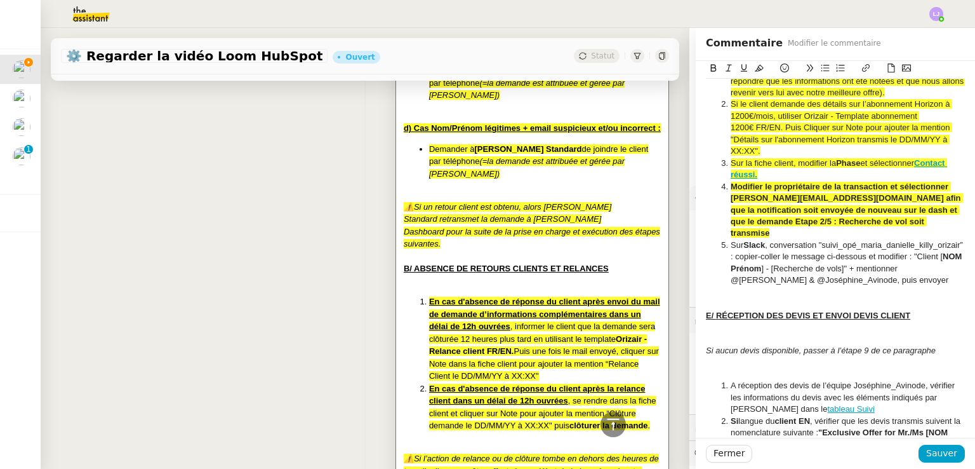
click at [810, 221] on strong "Modifier le propriétaire de la transaction et sélectionner [PERSON_NAME][EMAIL_…" at bounding box center [847, 210] width 232 height 57
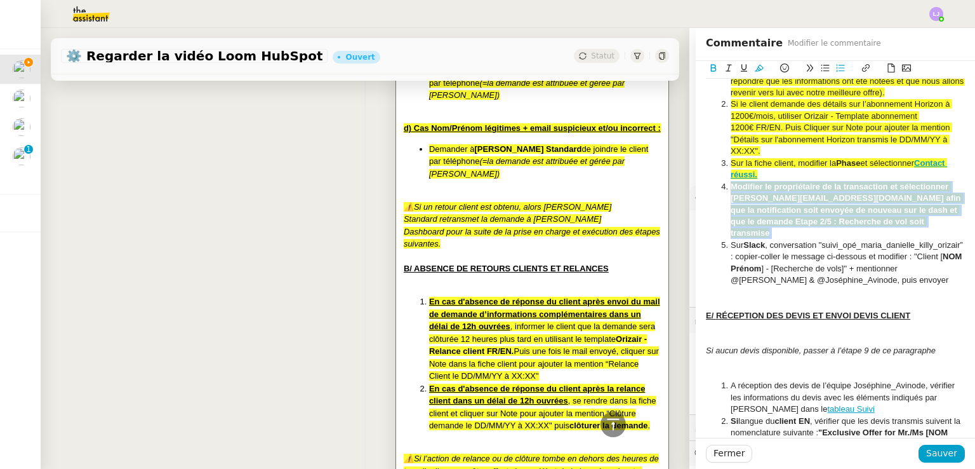
click at [810, 221] on strong "Modifier le propriétaire de la transaction et sélectionner [PERSON_NAME][EMAIL_…" at bounding box center [847, 210] width 232 height 57
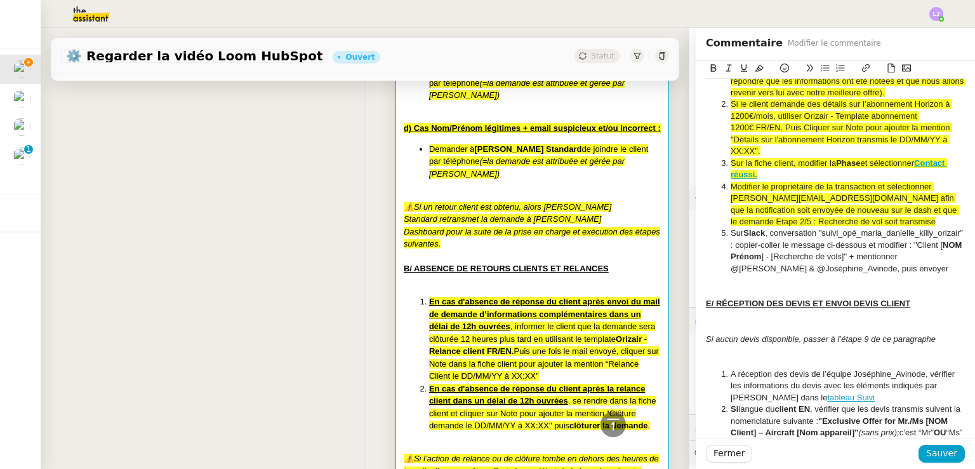
click at [837, 168] on strong "Phase" at bounding box center [848, 163] width 24 height 10
click at [840, 214] on li "Modifier le propriétaire de la transaction et sélectionner [PERSON_NAME][EMAIL_…" at bounding box center [842, 204] width 247 height 47
click at [762, 194] on span "Modifier le propriétaire de la transaction et sélectionner [PERSON_NAME][EMAIL_…" at bounding box center [845, 204] width 229 height 44
click at [762, 194] on span "Modifier le Propriétaire de la transaction et sélectionner [PERSON_NAME][EMAIL_…" at bounding box center [845, 204] width 229 height 44
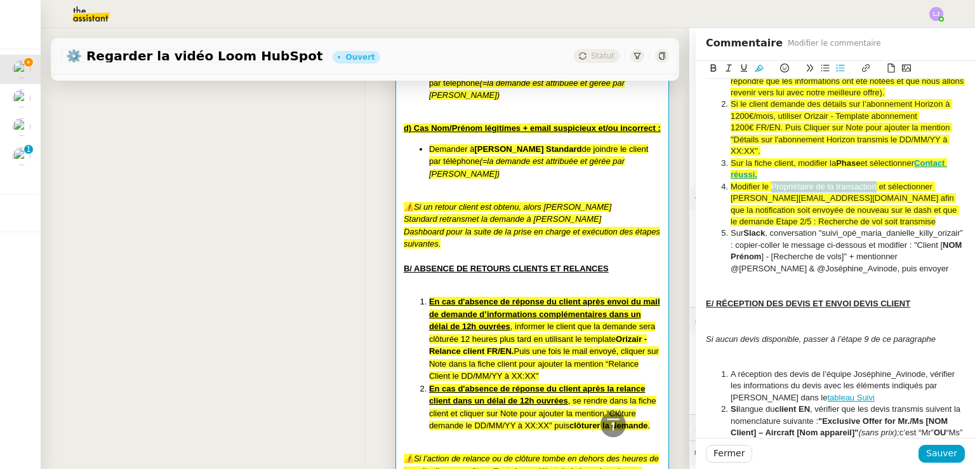
drag, startPoint x: 762, startPoint y: 194, endPoint x: 861, endPoint y: 194, distance: 99.0
click at [861, 194] on span "Modifier le Propriétaire de la transaction et sélectionner [PERSON_NAME][EMAIL_…" at bounding box center [845, 204] width 229 height 44
drag, startPoint x: 717, startPoint y: 207, endPoint x: 828, endPoint y: 204, distance: 111.2
click at [828, 204] on li "Modifier le Propriétaire de la transaction et sélectionner [PERSON_NAME][EMAIL_…" at bounding box center [842, 204] width 247 height 47
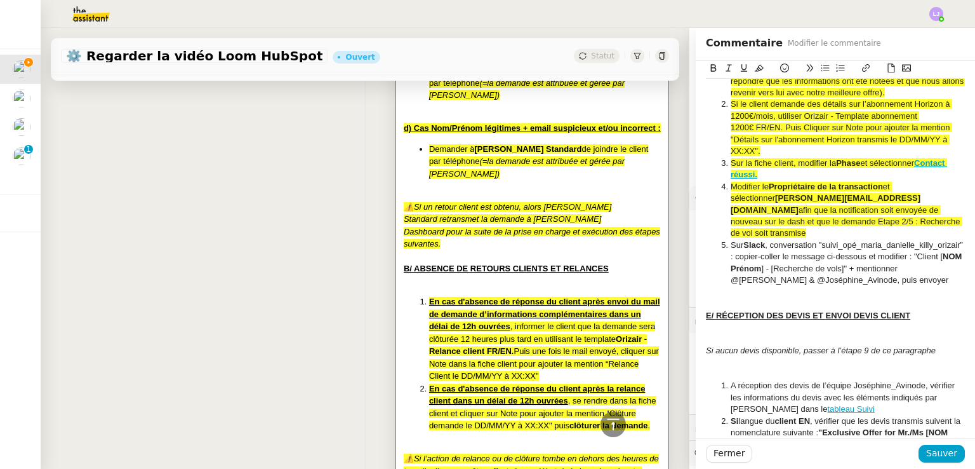
click at [871, 216] on span "afin que la notification soit envoyée de nouveau sur le dash et que le demande …" at bounding box center [847, 221] width 232 height 33
drag, startPoint x: 914, startPoint y: 222, endPoint x: 907, endPoint y: 238, distance: 17.9
click at [907, 238] on ol "Si le client nous apporte des informations complémentaires, compléter sa fiche …" at bounding box center [835, 163] width 259 height 246
click at [903, 236] on li "Modifier le Propriétaire de la transaction et sélectionner [PERSON_NAME][EMAIL_…" at bounding box center [842, 210] width 247 height 58
drag, startPoint x: 911, startPoint y: 234, endPoint x: 914, endPoint y: 219, distance: 15.6
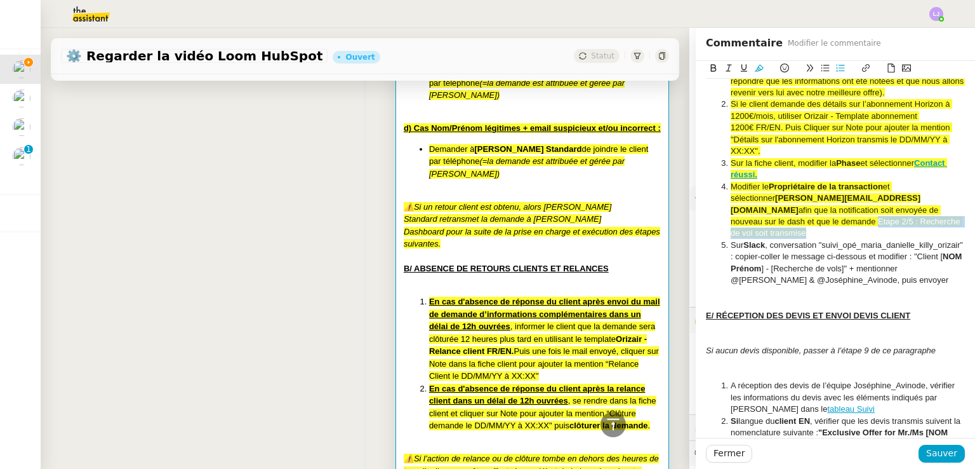
click at [914, 219] on li "Modifier le Propriétaire de la transaction et sélectionner [PERSON_NAME][EMAIL_…" at bounding box center [842, 210] width 247 height 58
click at [726, 285] on li "[PERSON_NAME] , conversation "suivi_opé_maria_danielle_killy_orizair” : copier-…" at bounding box center [842, 262] width 247 height 47
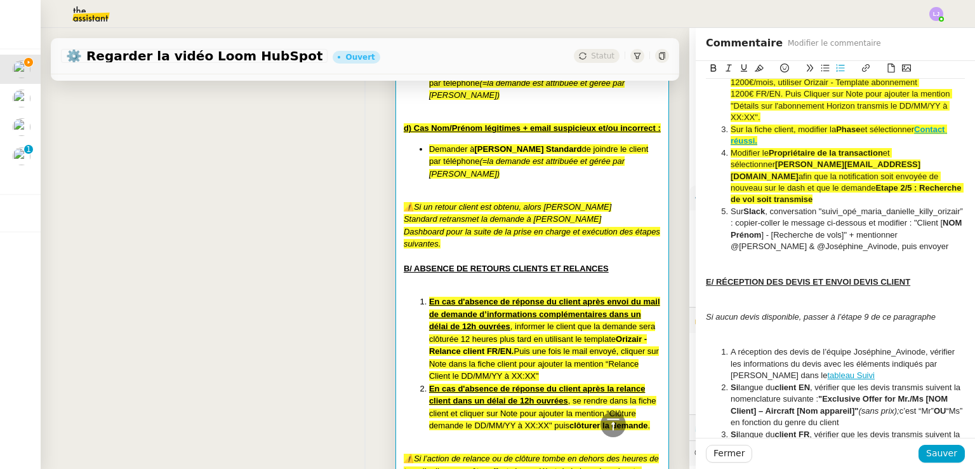
click at [717, 264] on div at bounding box center [835, 258] width 259 height 11
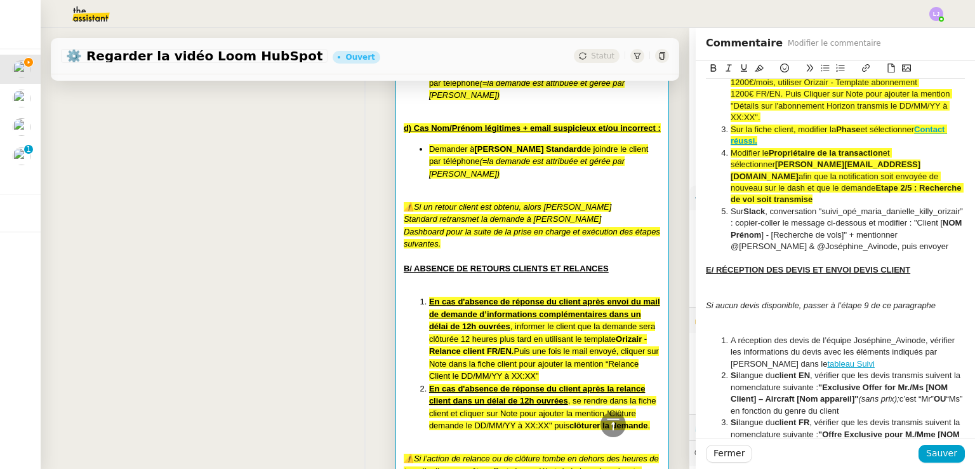
click at [736, 299] on div at bounding box center [835, 293] width 259 height 11
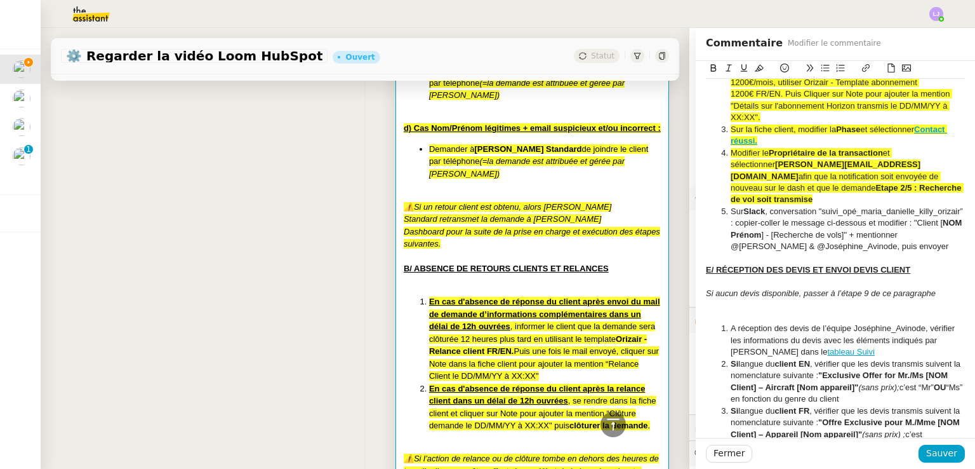
click at [743, 311] on div at bounding box center [835, 305] width 259 height 11
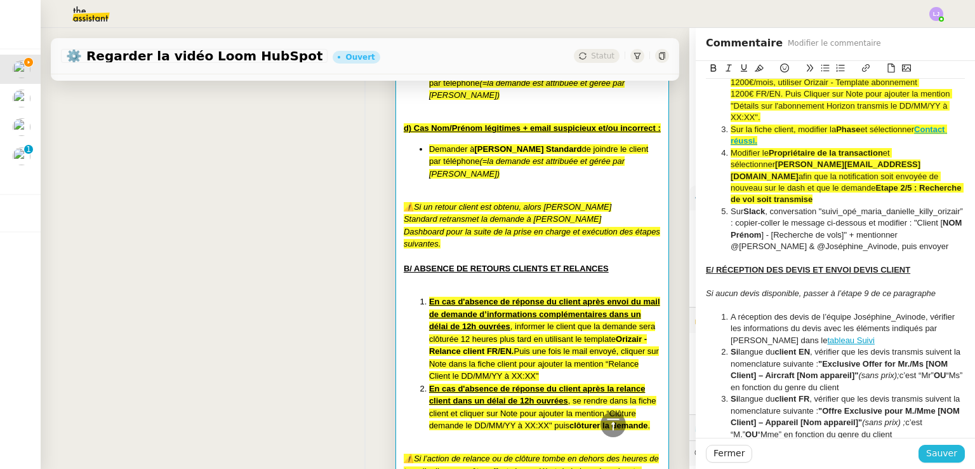
click at [937, 450] on span "Sauver" at bounding box center [941, 453] width 31 height 15
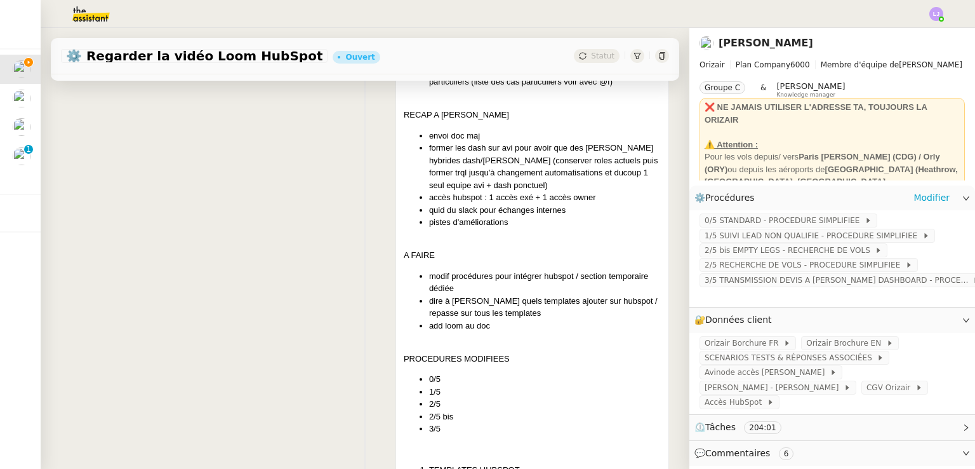
scroll to position [7462, 0]
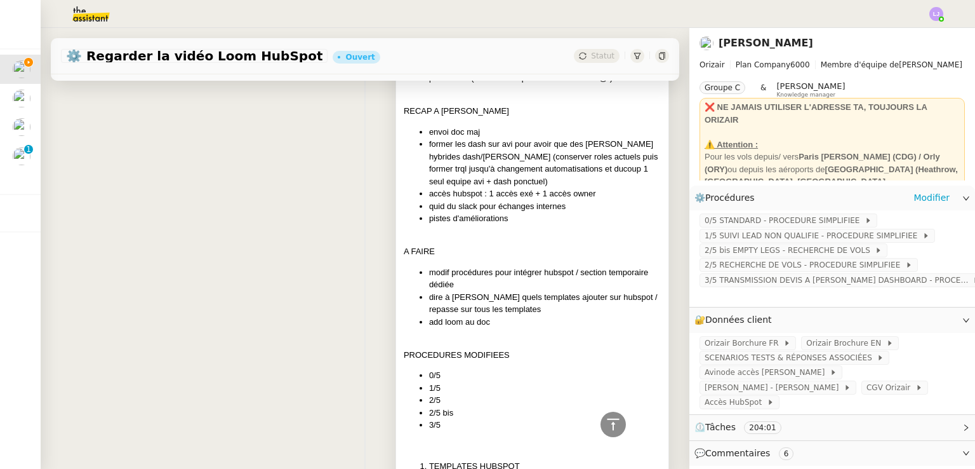
click at [589, 138] on li "envoi doc maj" at bounding box center [545, 132] width 232 height 13
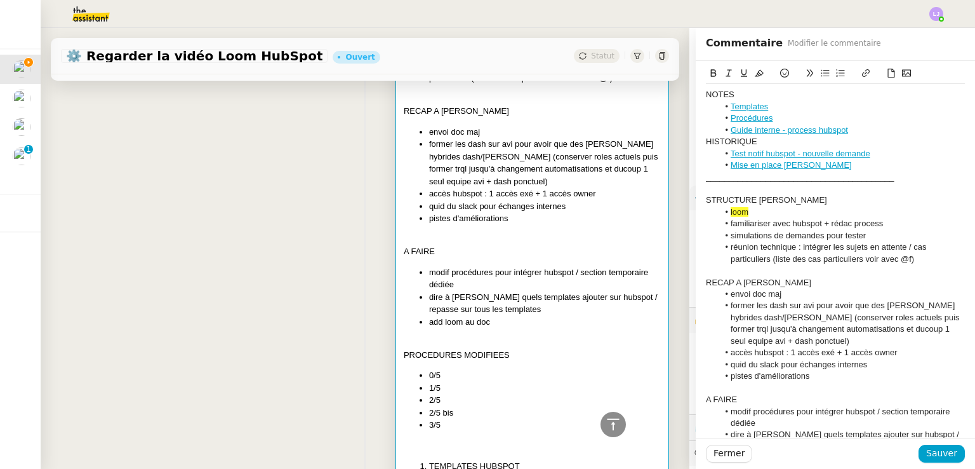
scroll to position [323, 0]
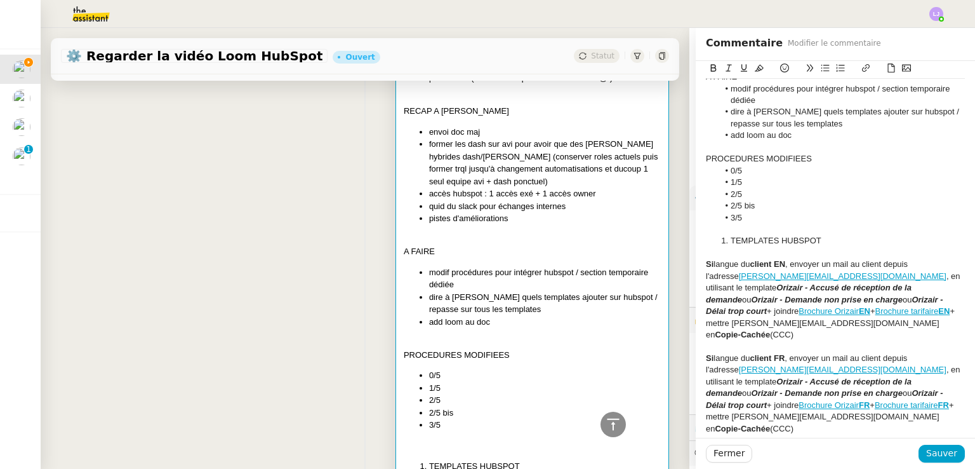
click at [808, 223] on div at bounding box center [835, 228] width 259 height 11
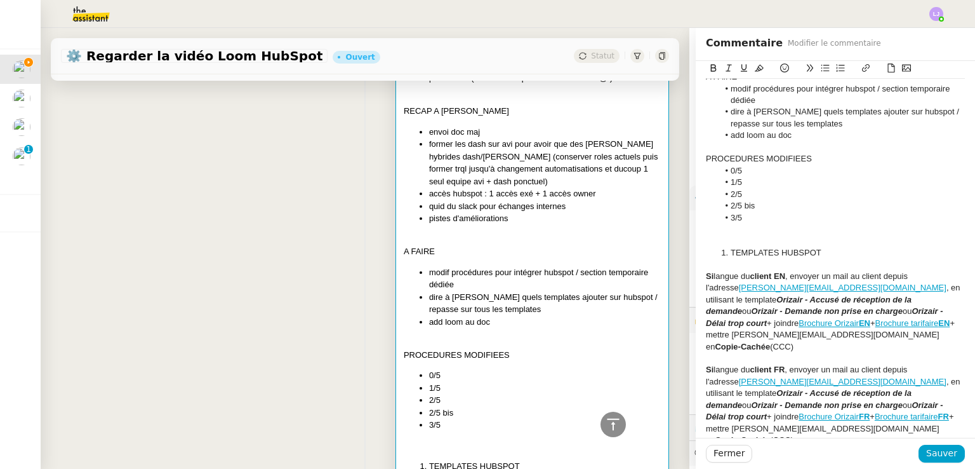
click at [721, 248] on li "TEMPLATES HUBSPOT" at bounding box center [842, 252] width 247 height 11
click at [706, 222] on ul "0/5 1/5 2/5 2/5 bis 3/5" at bounding box center [835, 194] width 259 height 58
click at [706, 230] on div at bounding box center [835, 228] width 259 height 11
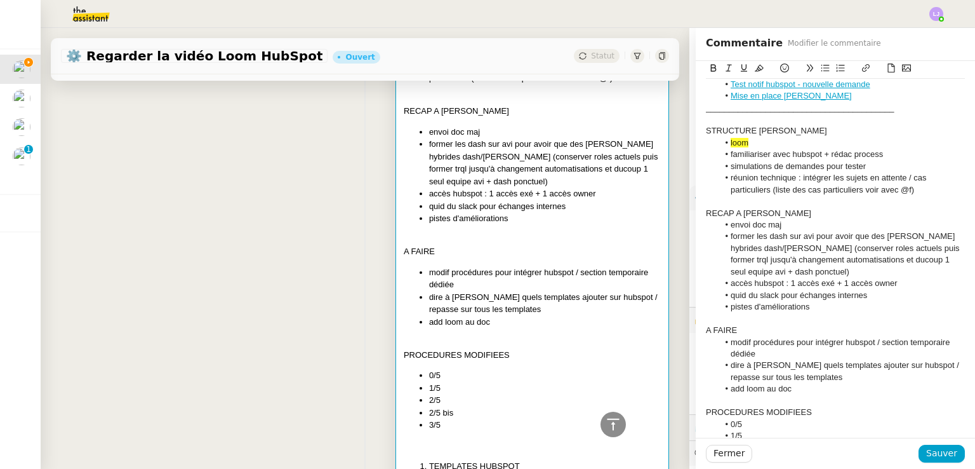
scroll to position [0, 0]
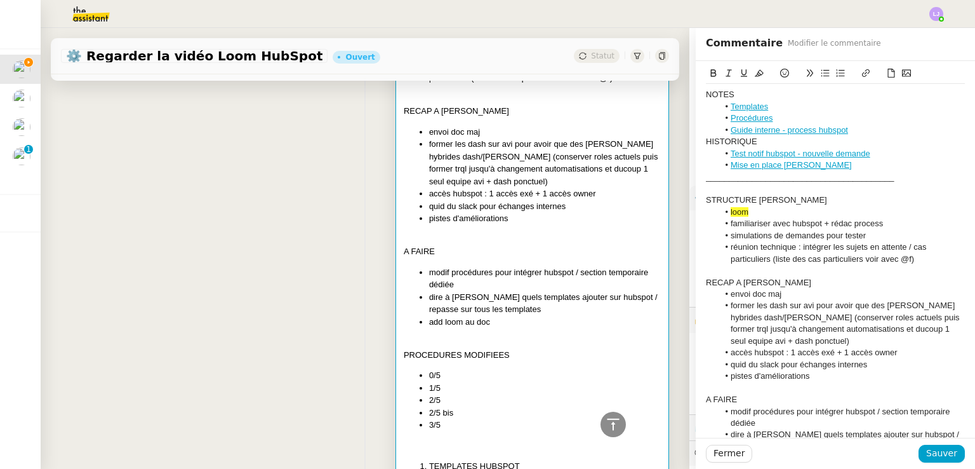
click at [822, 377] on li "pistes d'améliorations" at bounding box center [842, 375] width 247 height 11
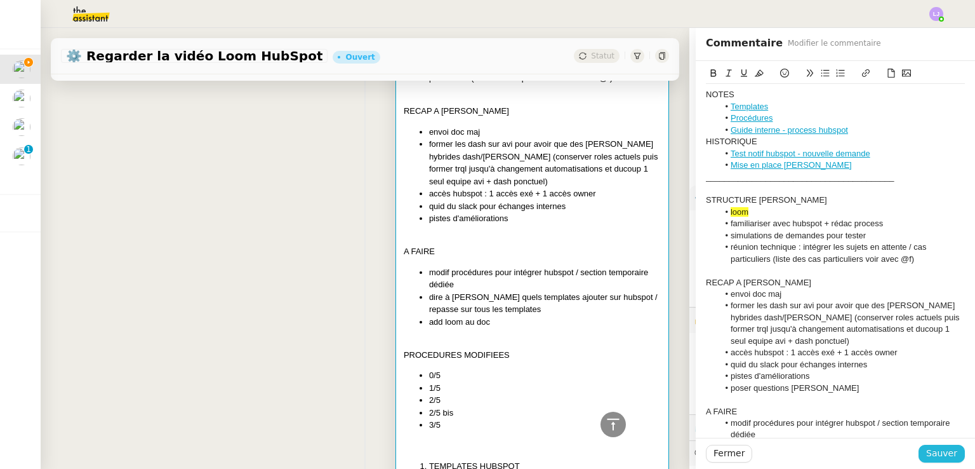
click at [929, 451] on span "Sauver" at bounding box center [941, 453] width 31 height 15
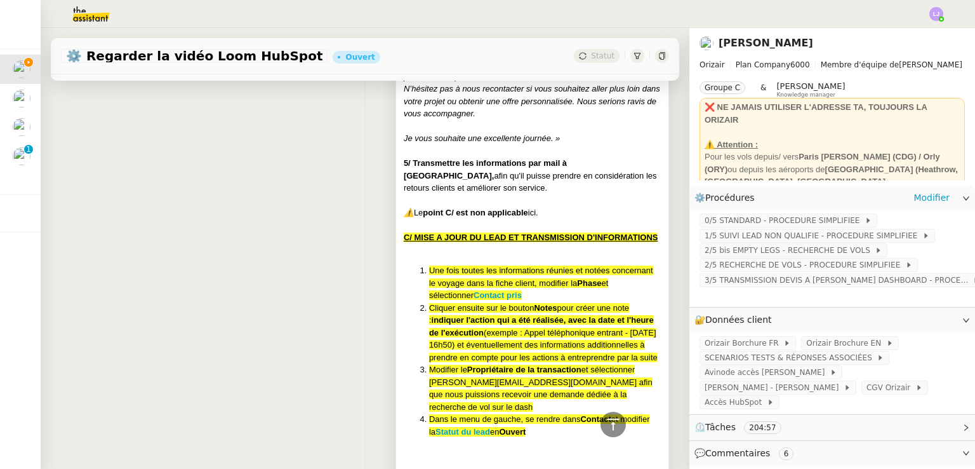
scroll to position [6594, 0]
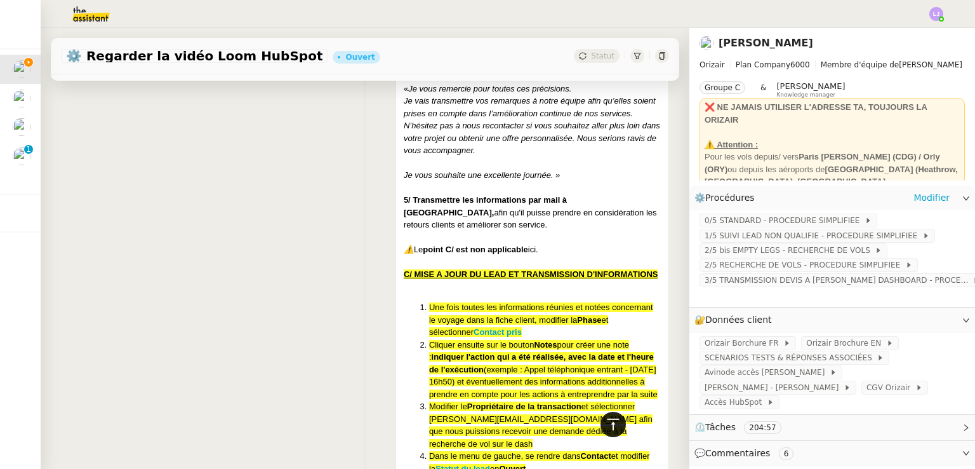
click at [607, 427] on icon at bounding box center [613, 423] width 12 height 11
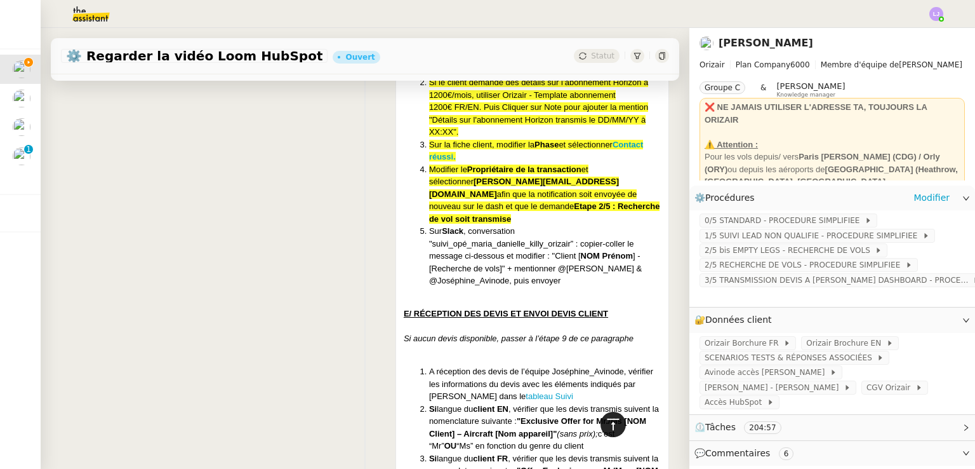
scroll to position [0, 0]
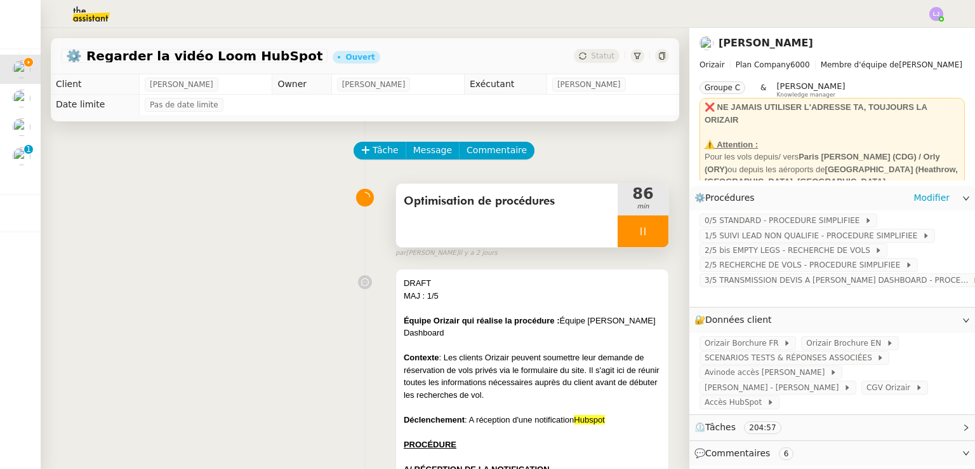
click at [643, 229] on div at bounding box center [643, 231] width 51 height 32
click at [651, 229] on icon at bounding box center [656, 230] width 10 height 7
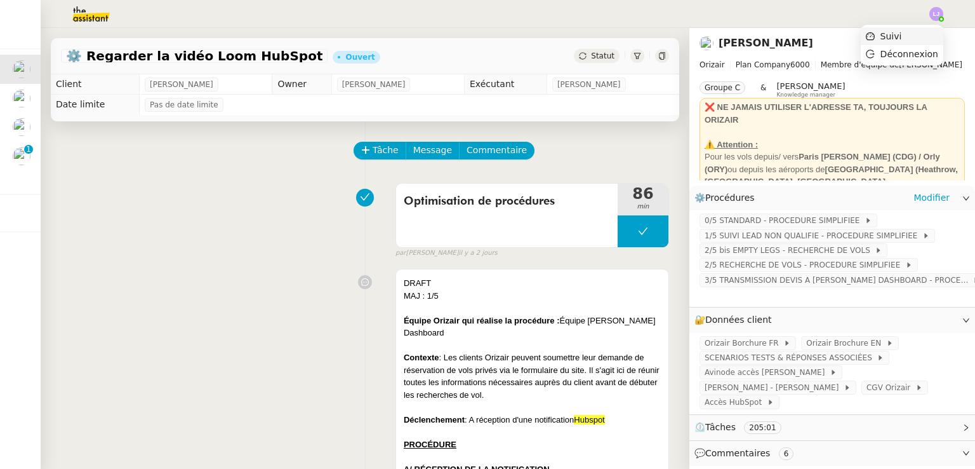
click at [924, 36] on li "Suivi" at bounding box center [902, 36] width 83 height 18
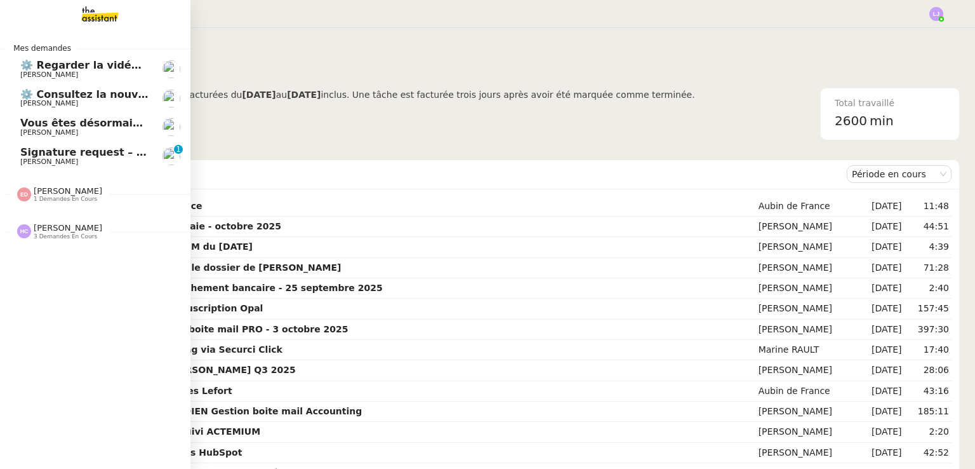
click at [90, 150] on span "Signature request – BBVA KYC form - LYNCEUS PARTNERS EUROPE" at bounding box center [208, 152] width 377 height 12
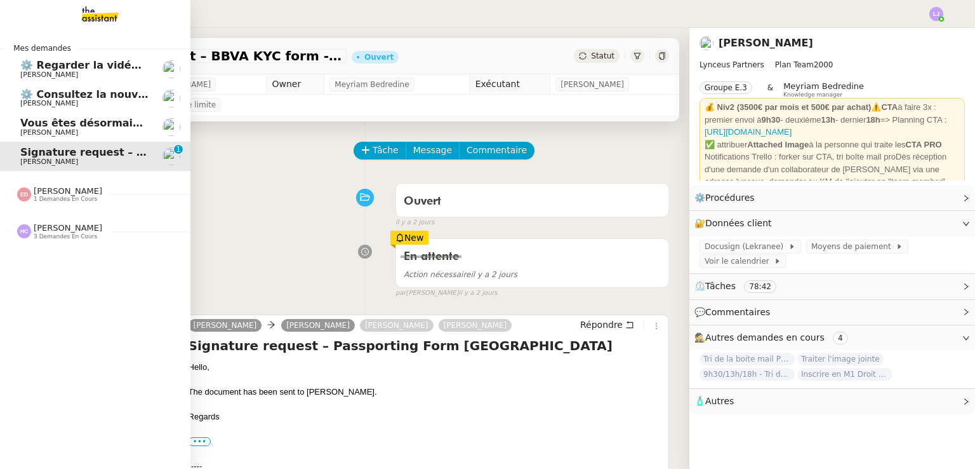
click at [30, 69] on span "⚙️ Regarder la vidéo Loom HubSpot" at bounding box center [123, 65] width 206 height 12
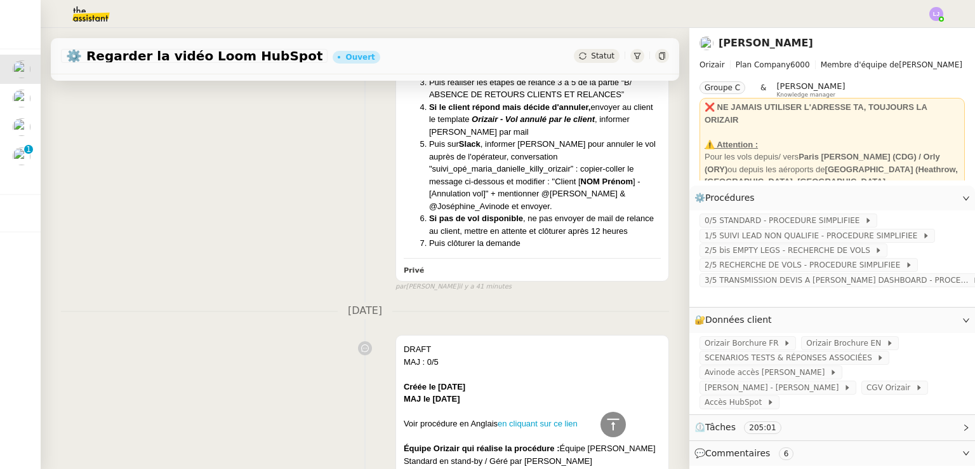
scroll to position [3085, 0]
